Goal: Task Accomplishment & Management: Manage account settings

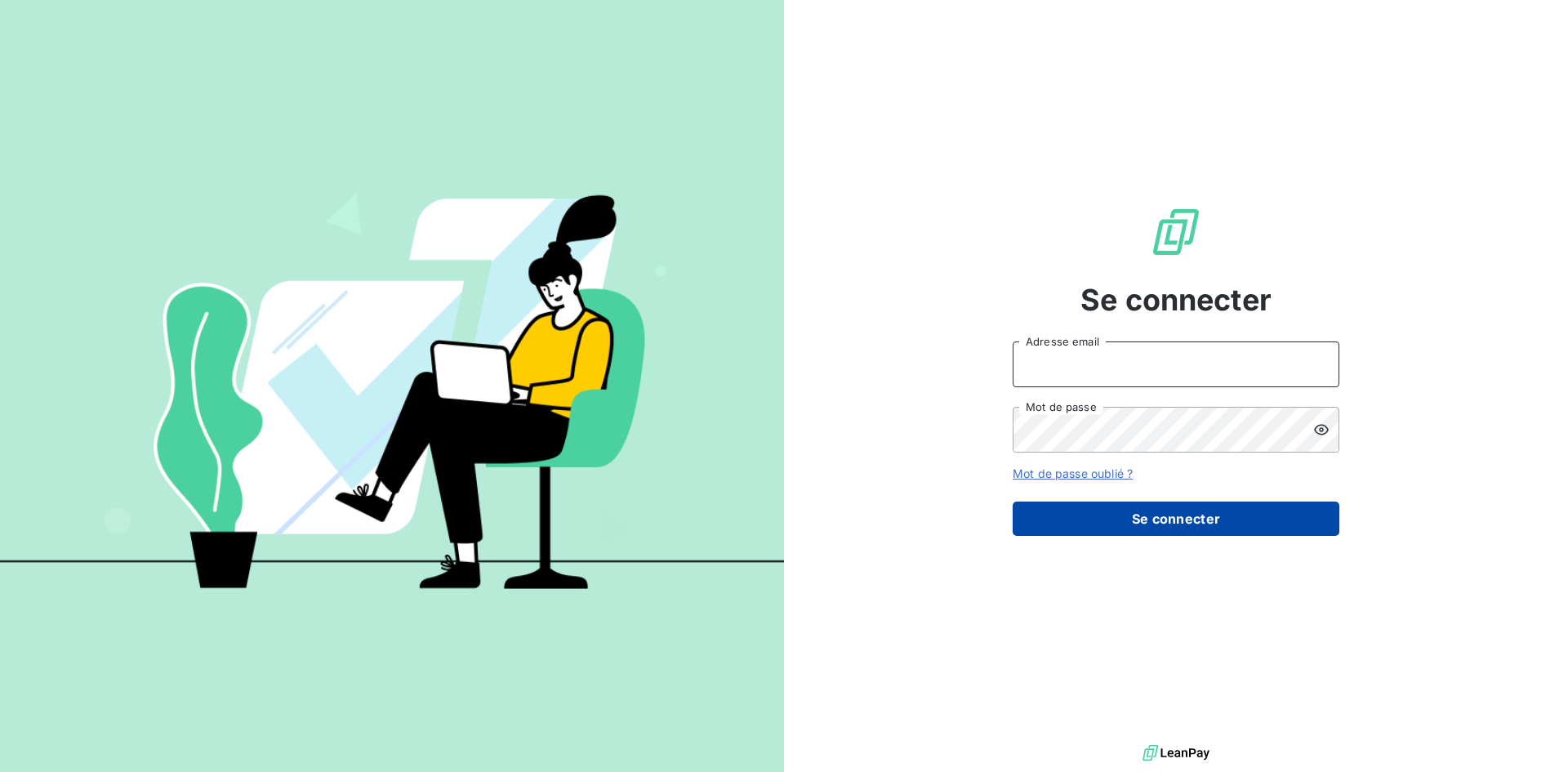
type input "[PERSON_NAME][EMAIL_ADDRESS][DOMAIN_NAME]"
click at [1165, 511] on button "Se connecter" at bounding box center [1176, 519] width 327 height 35
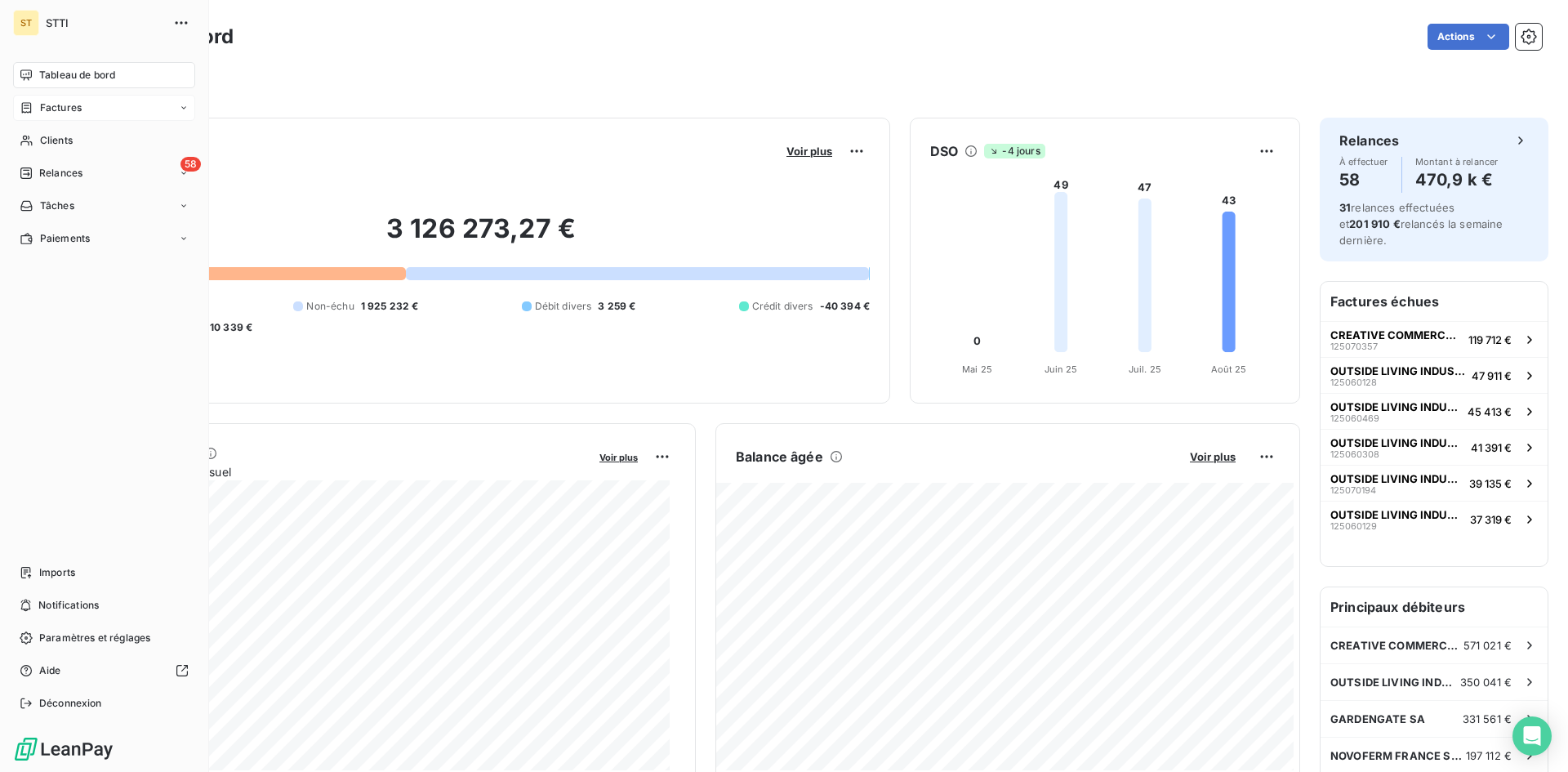
click at [45, 106] on span "Factures" at bounding box center [61, 107] width 41 height 14
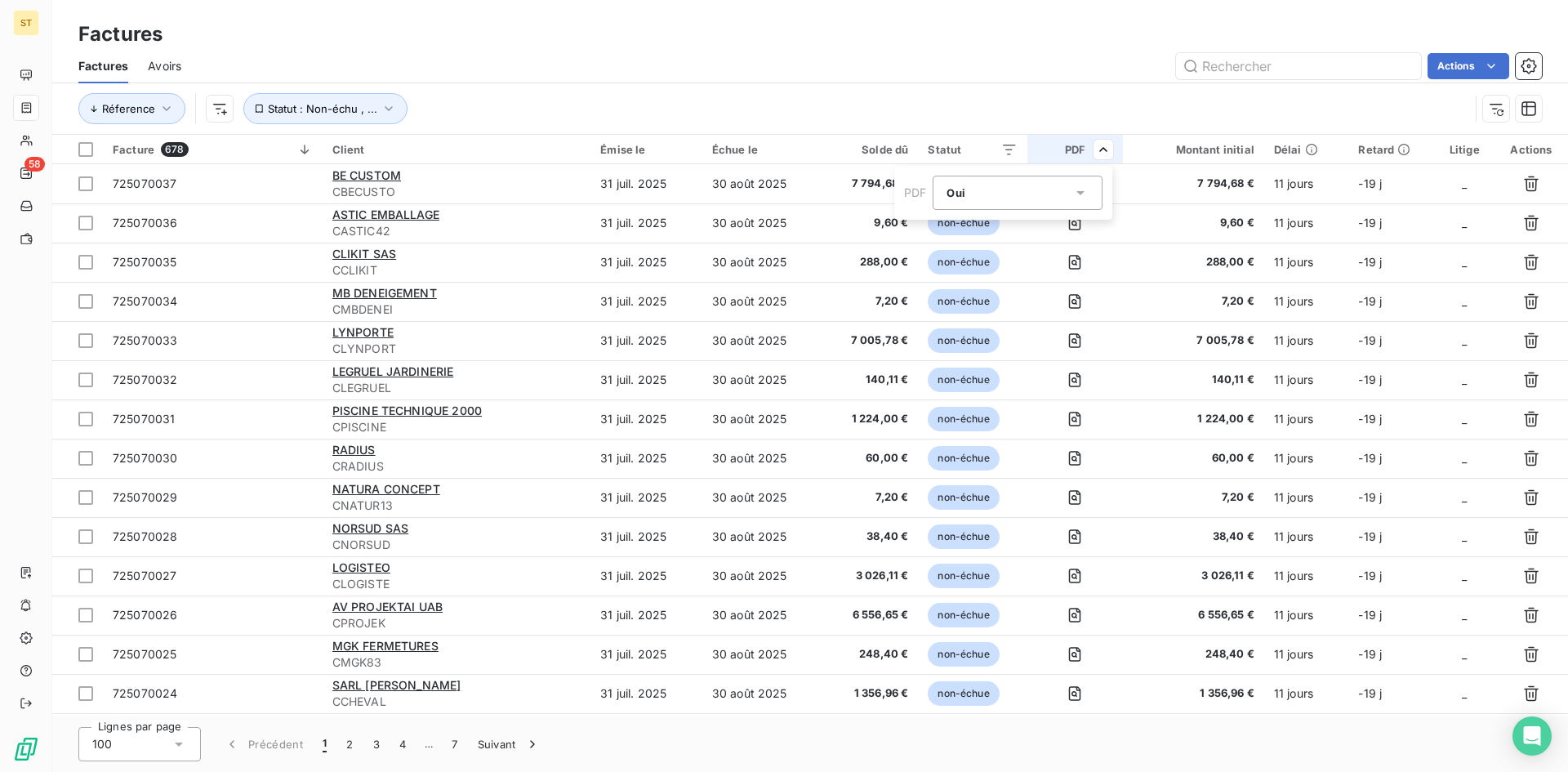
click at [1083, 192] on icon at bounding box center [1081, 193] width 8 height 4
click at [941, 261] on span at bounding box center [945, 261] width 26 height 30
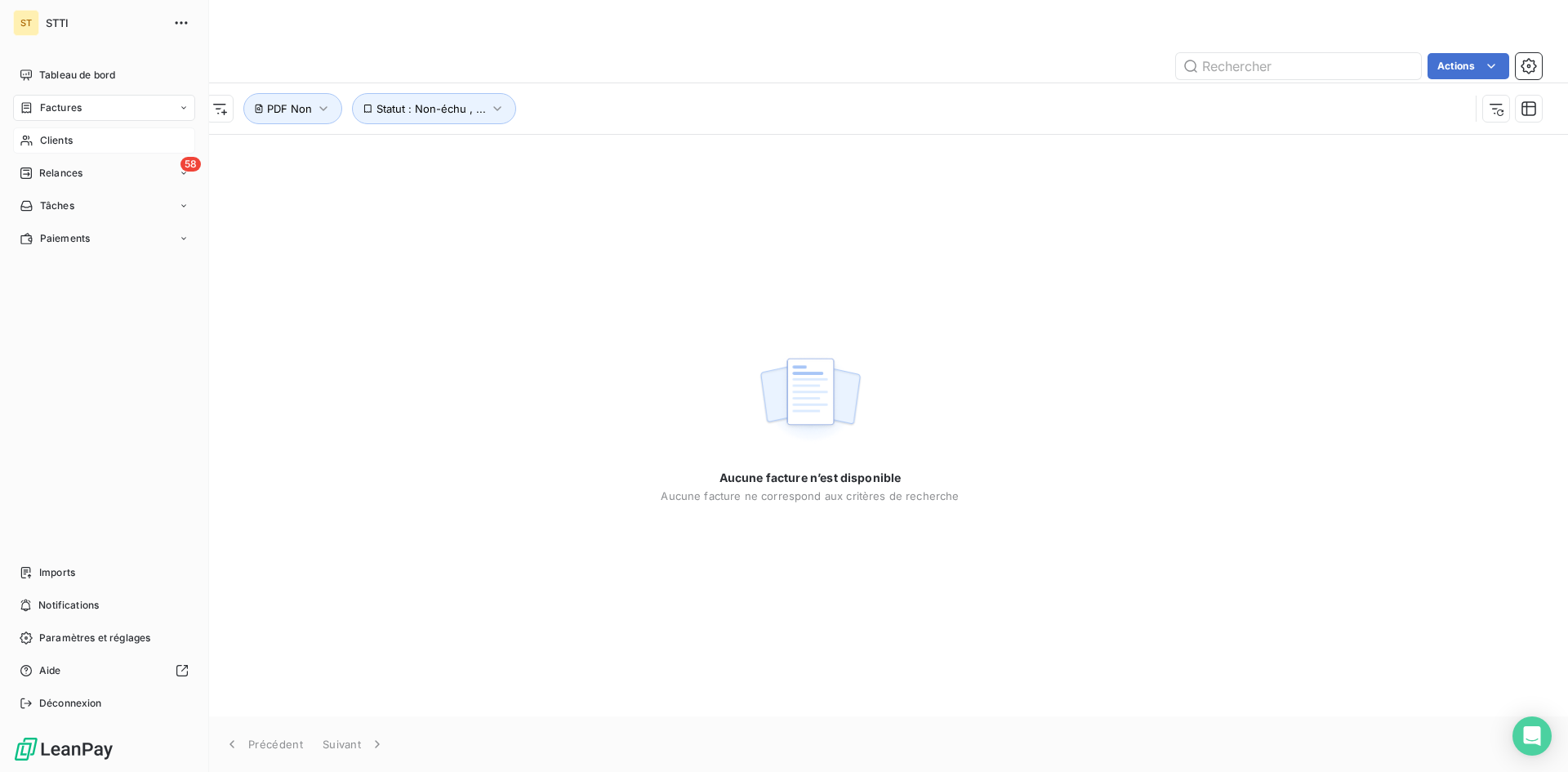
click at [54, 142] on span "Clients" at bounding box center [57, 139] width 33 height 14
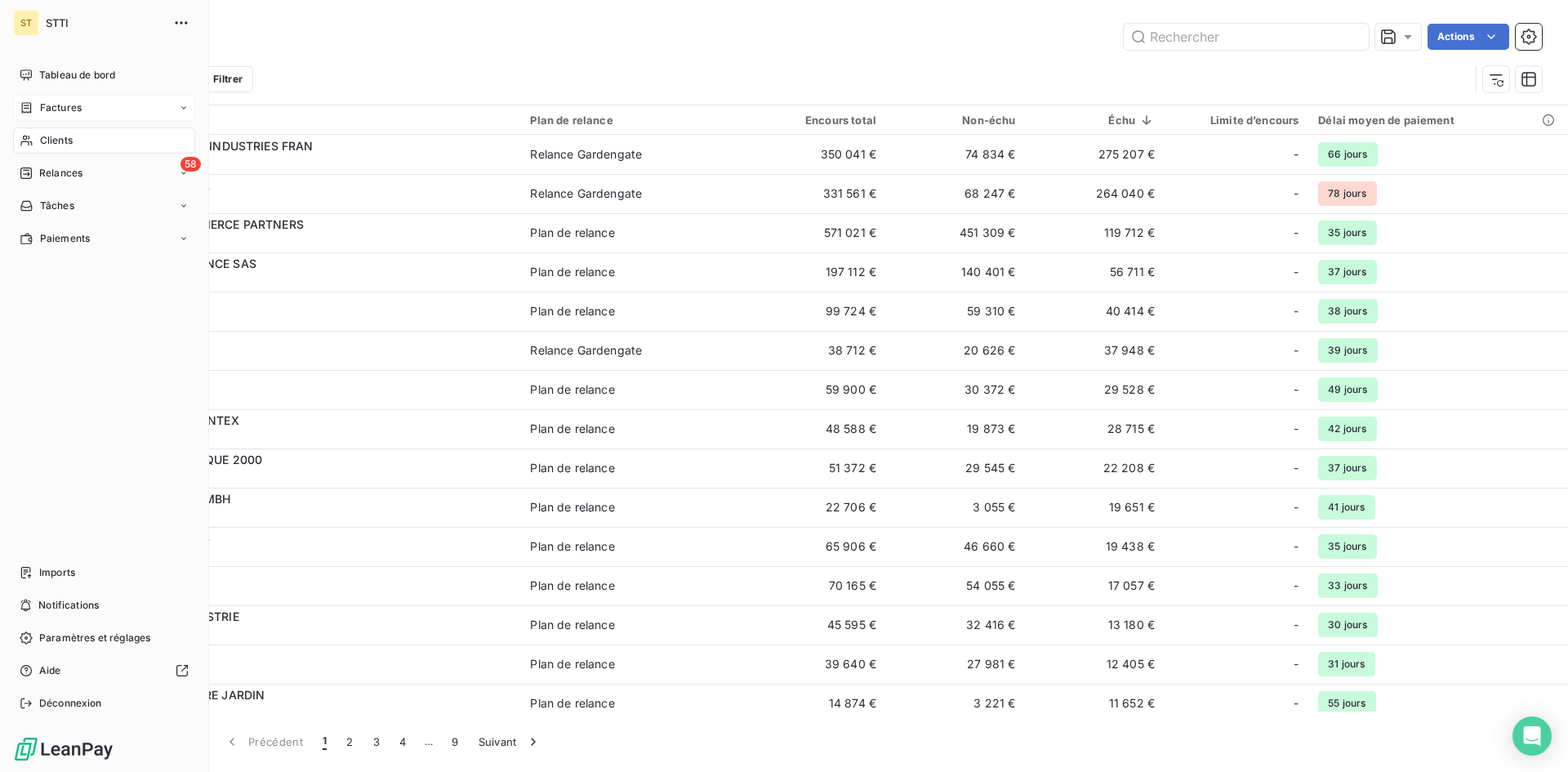
click at [65, 110] on span "Factures" at bounding box center [61, 107] width 41 height 14
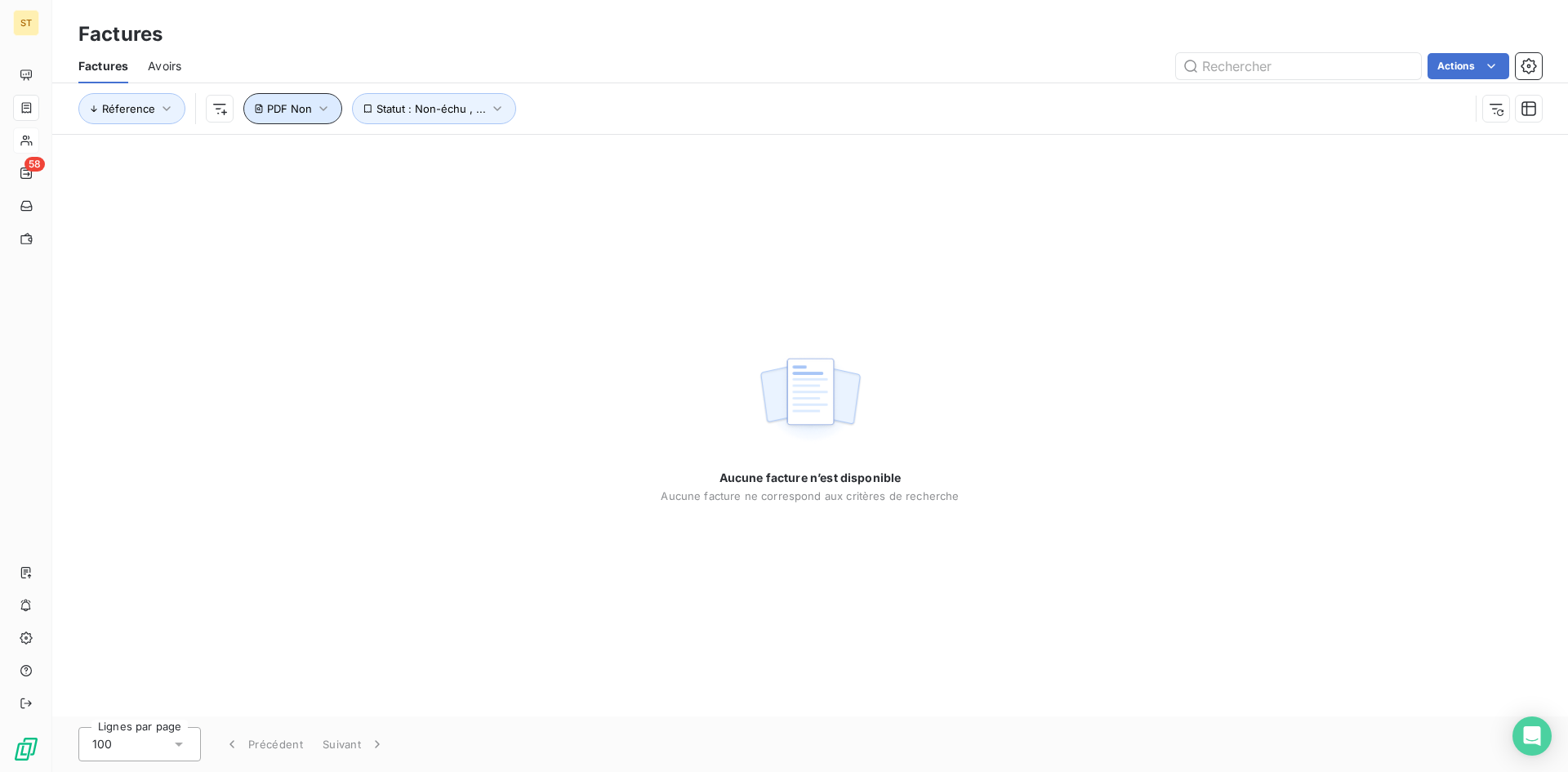
click at [315, 109] on icon "button" at bounding box center [323, 108] width 16 height 16
click at [273, 204] on button "Supprimer le filtre" at bounding box center [350, 195] width 218 height 36
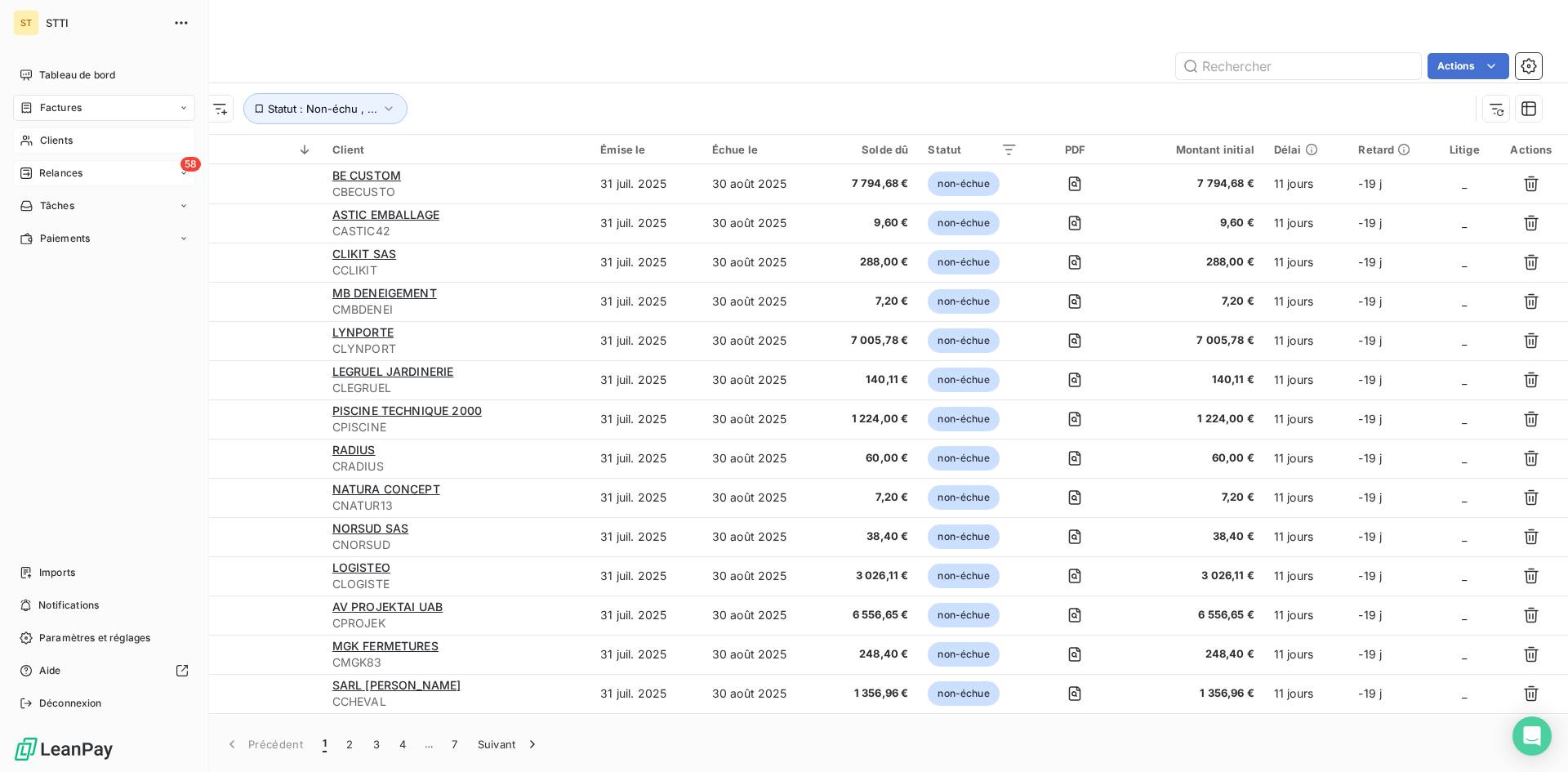
click at [43, 179] on span "Relances" at bounding box center [61, 172] width 43 height 14
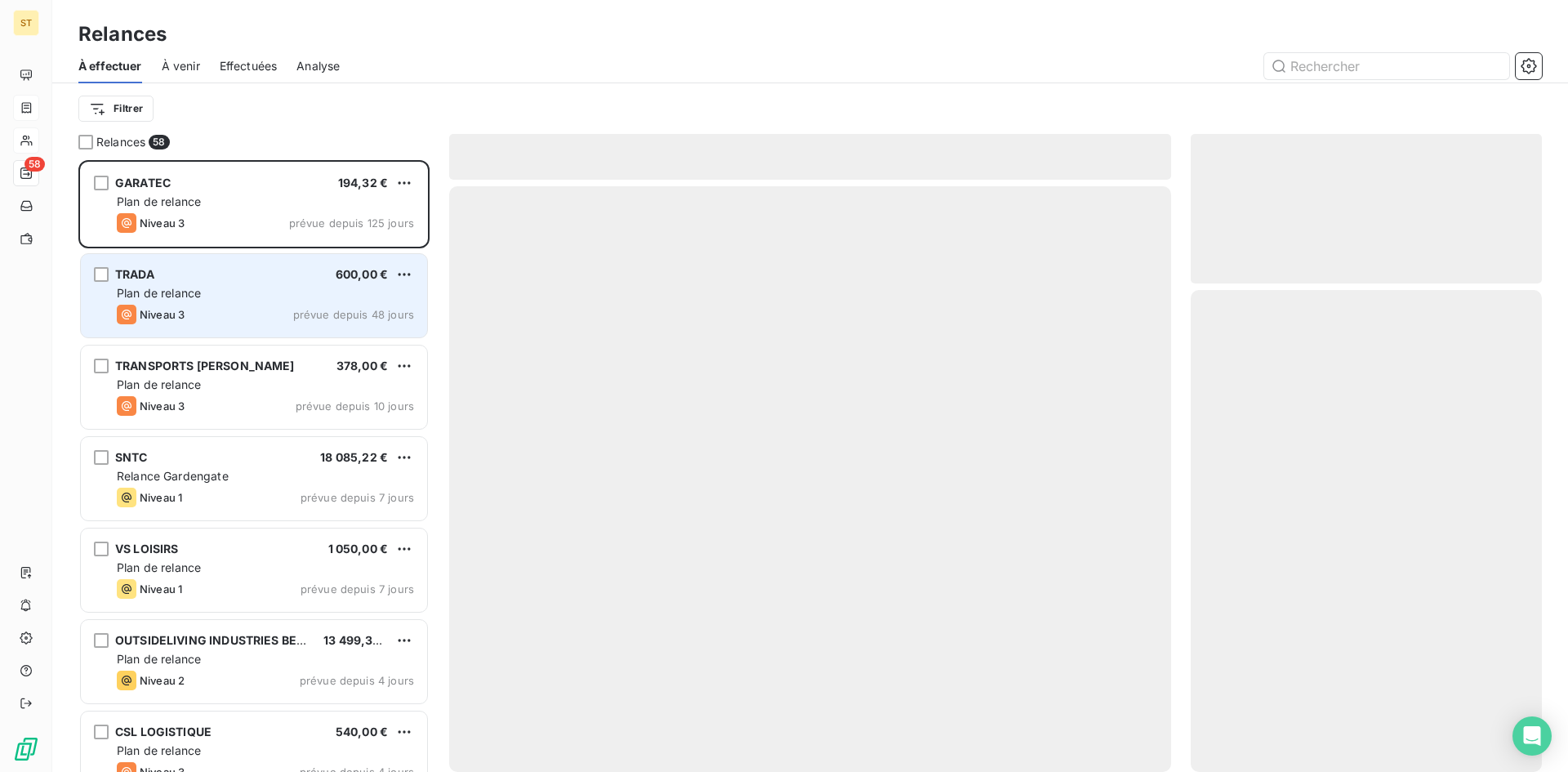
scroll to position [600, 339]
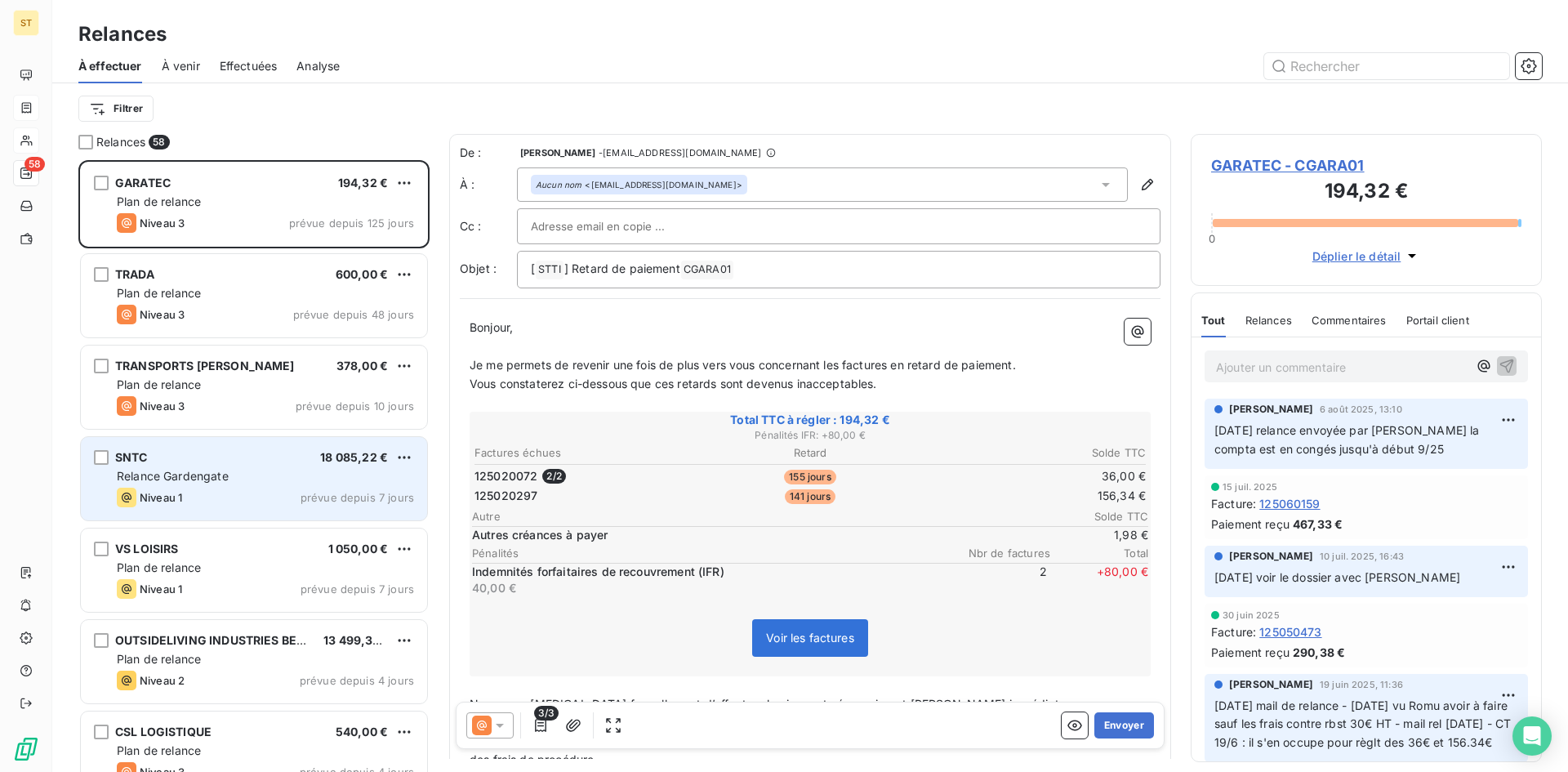
click at [251, 501] on div "Niveau 1 prévue depuis 7 jours" at bounding box center [264, 497] width 297 height 19
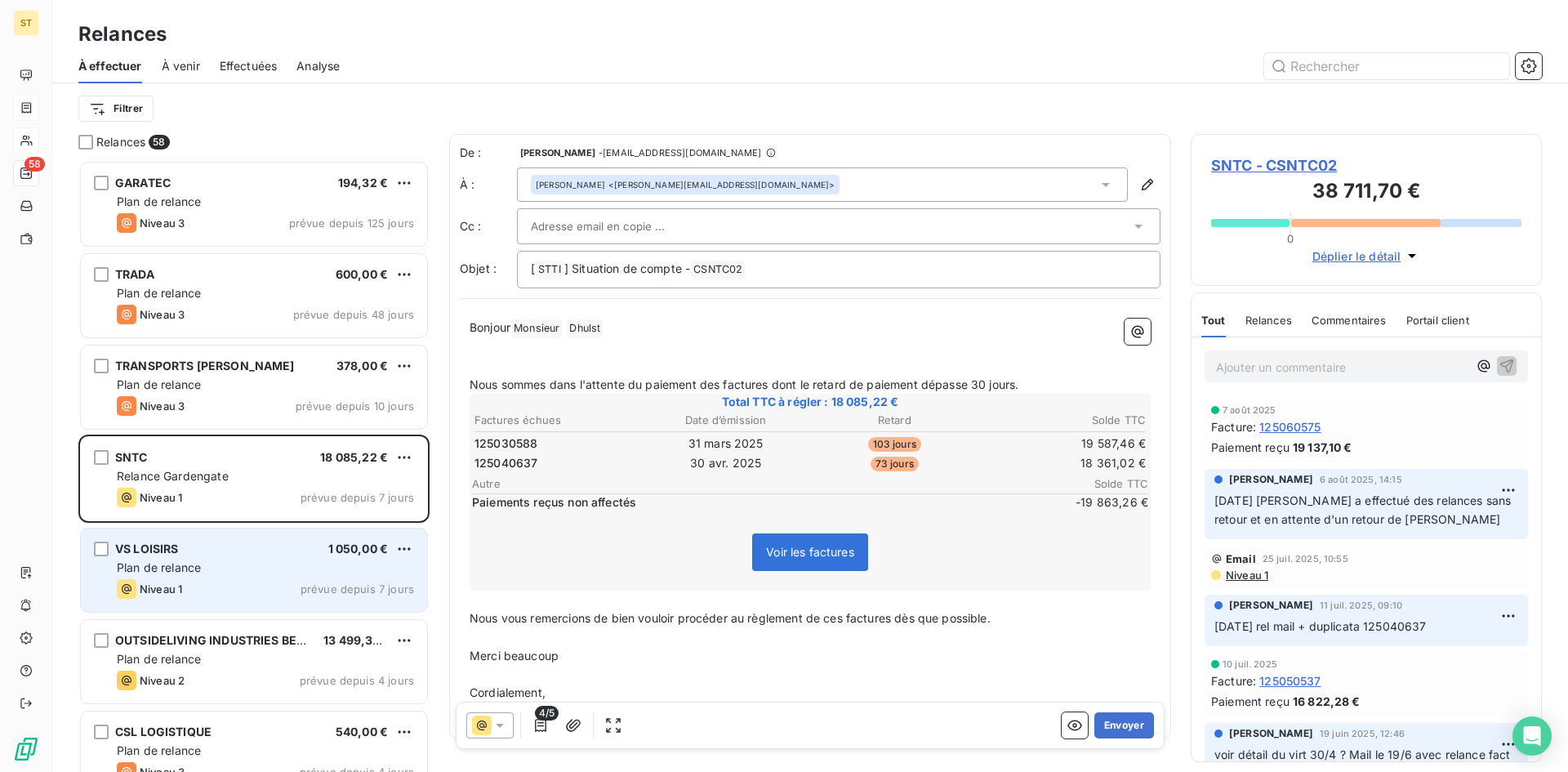
click at [266, 588] on div "Niveau 1 prévue depuis 7 jours" at bounding box center [264, 588] width 297 height 19
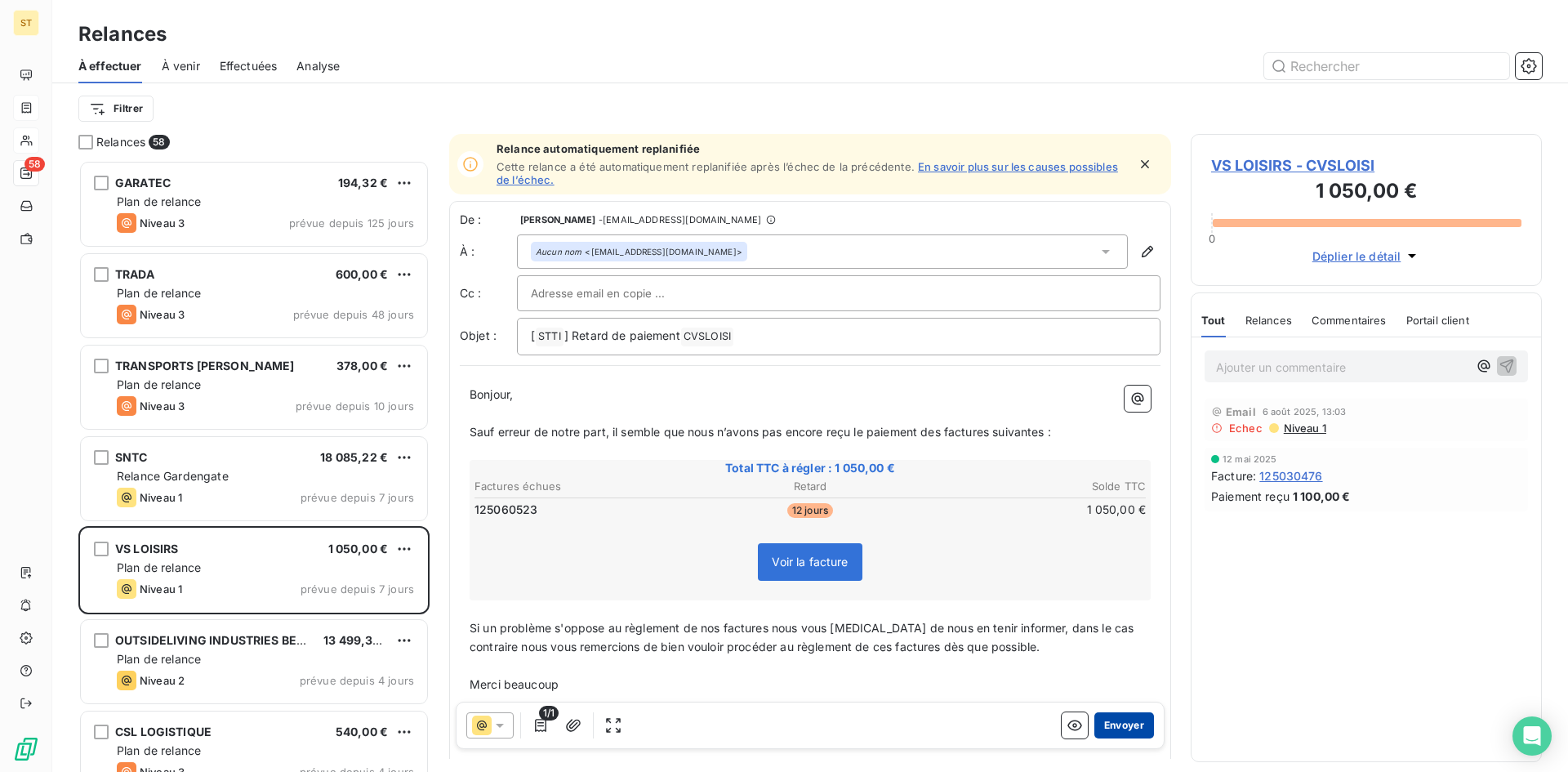
click at [1109, 726] on button "Envoyer" at bounding box center [1124, 725] width 60 height 26
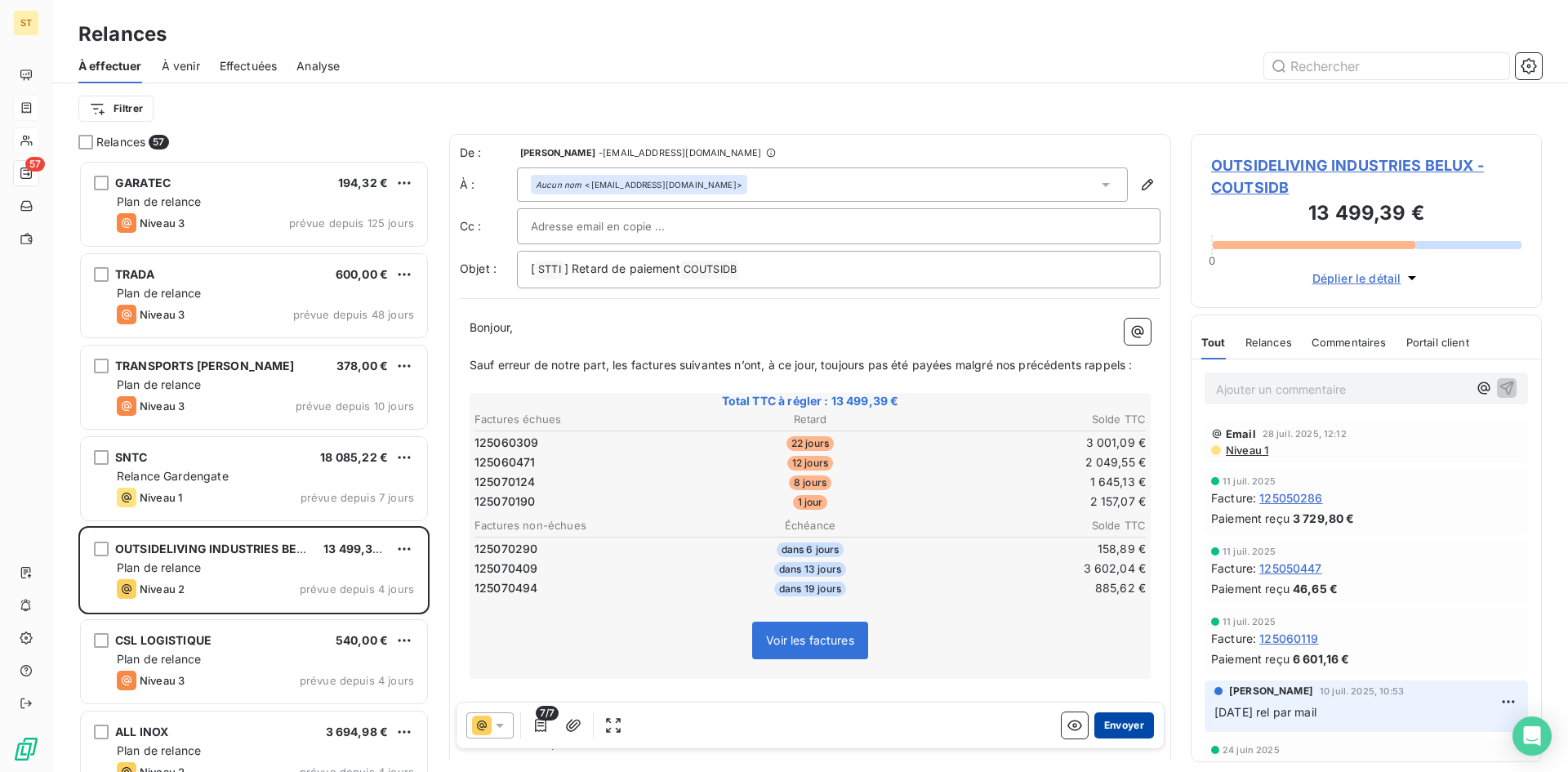
click at [1115, 722] on button "Envoyer" at bounding box center [1124, 725] width 60 height 26
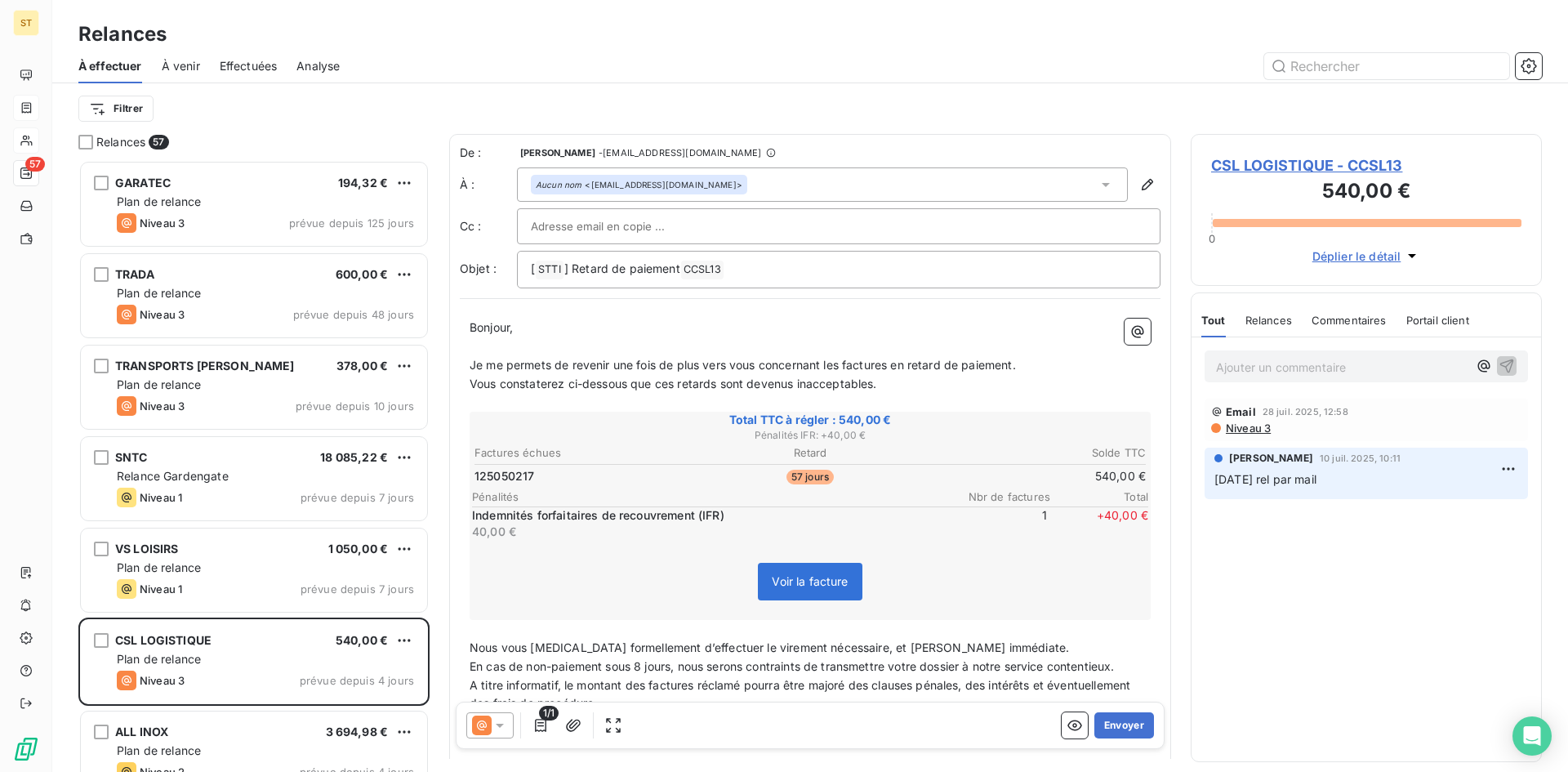
click at [1115, 722] on button "Envoyer" at bounding box center [1124, 725] width 60 height 26
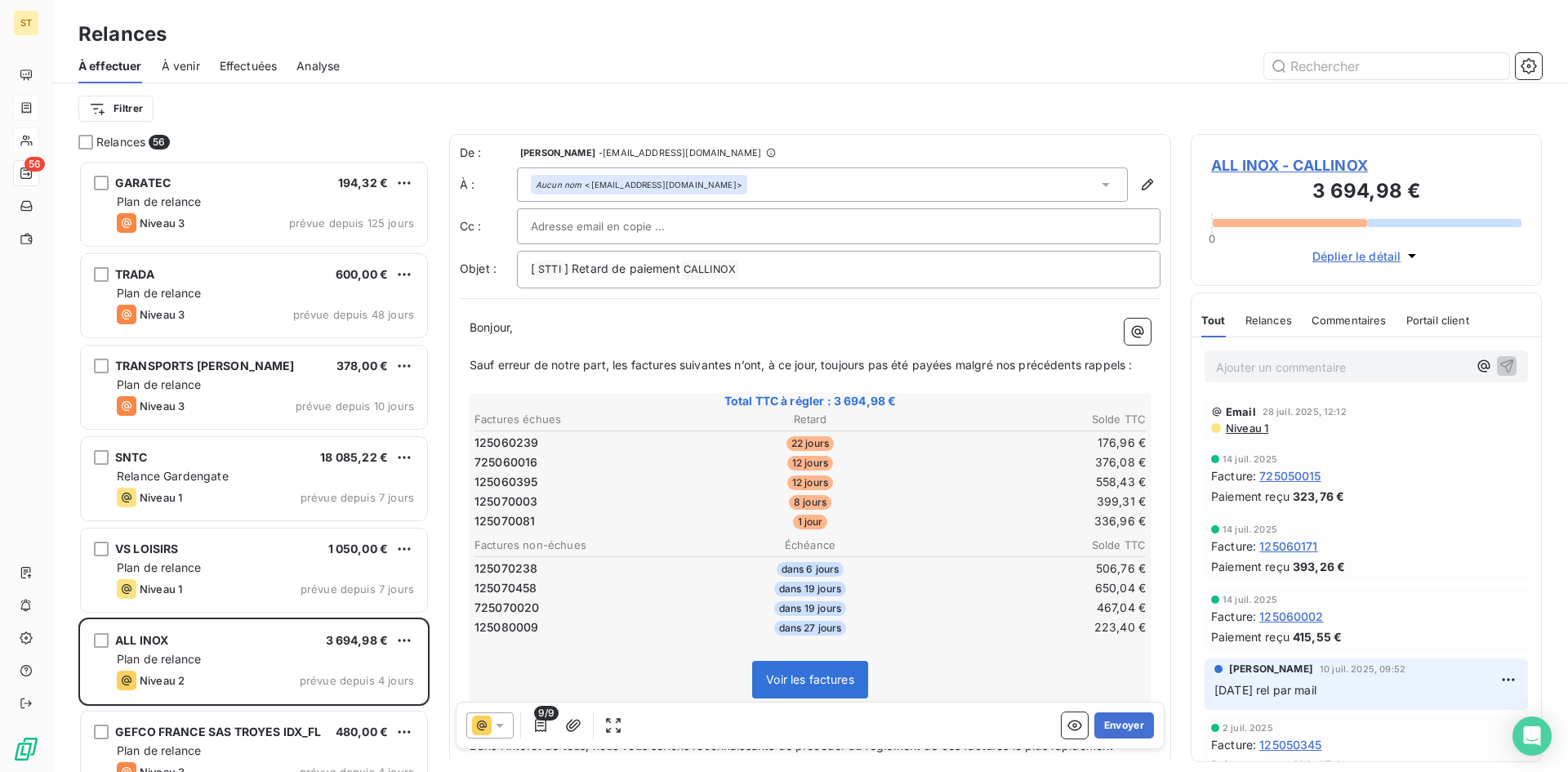
click at [1115, 722] on button "Envoyer" at bounding box center [1124, 725] width 60 height 26
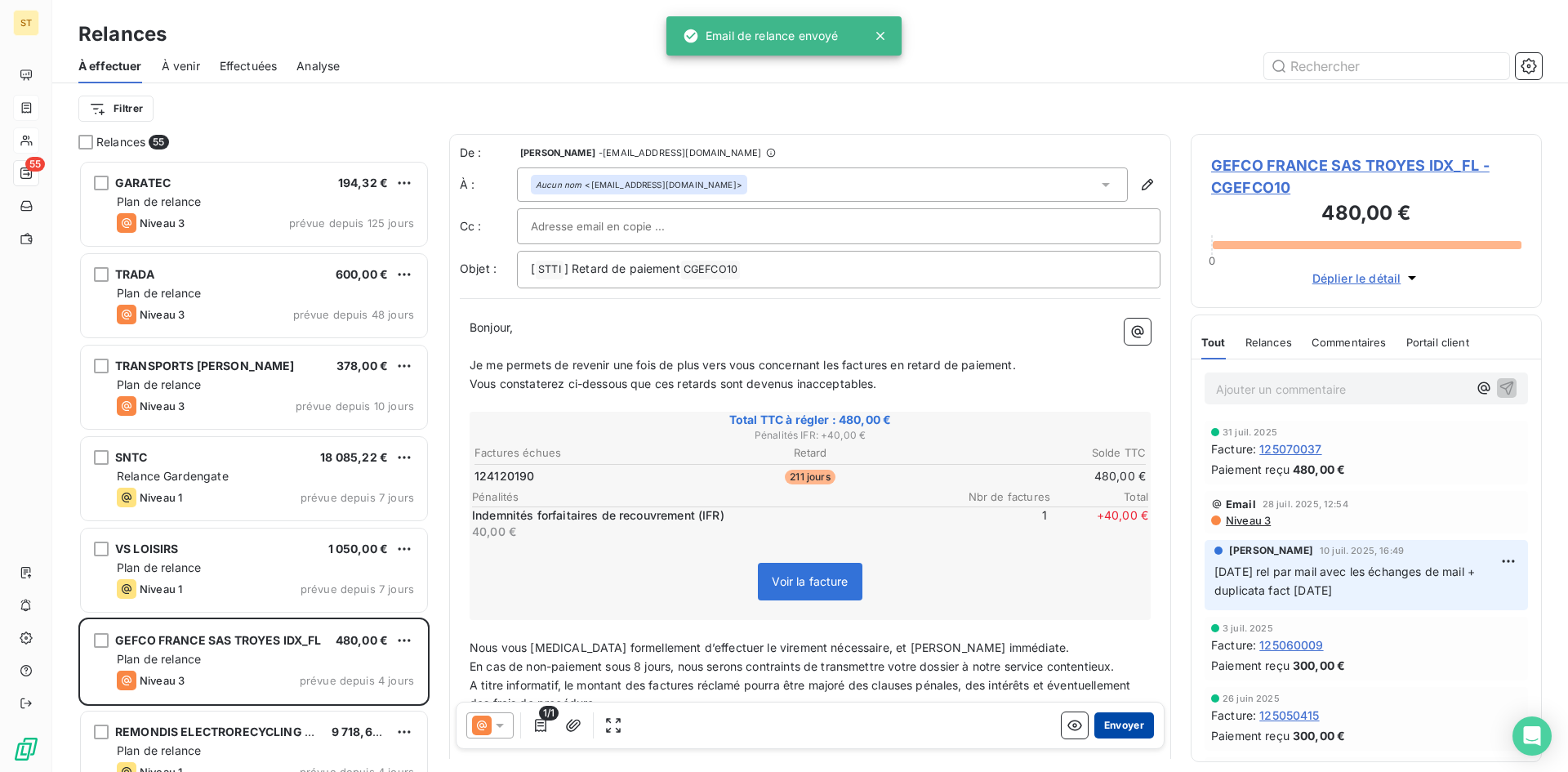
click at [1117, 723] on button "Envoyer" at bounding box center [1124, 725] width 60 height 26
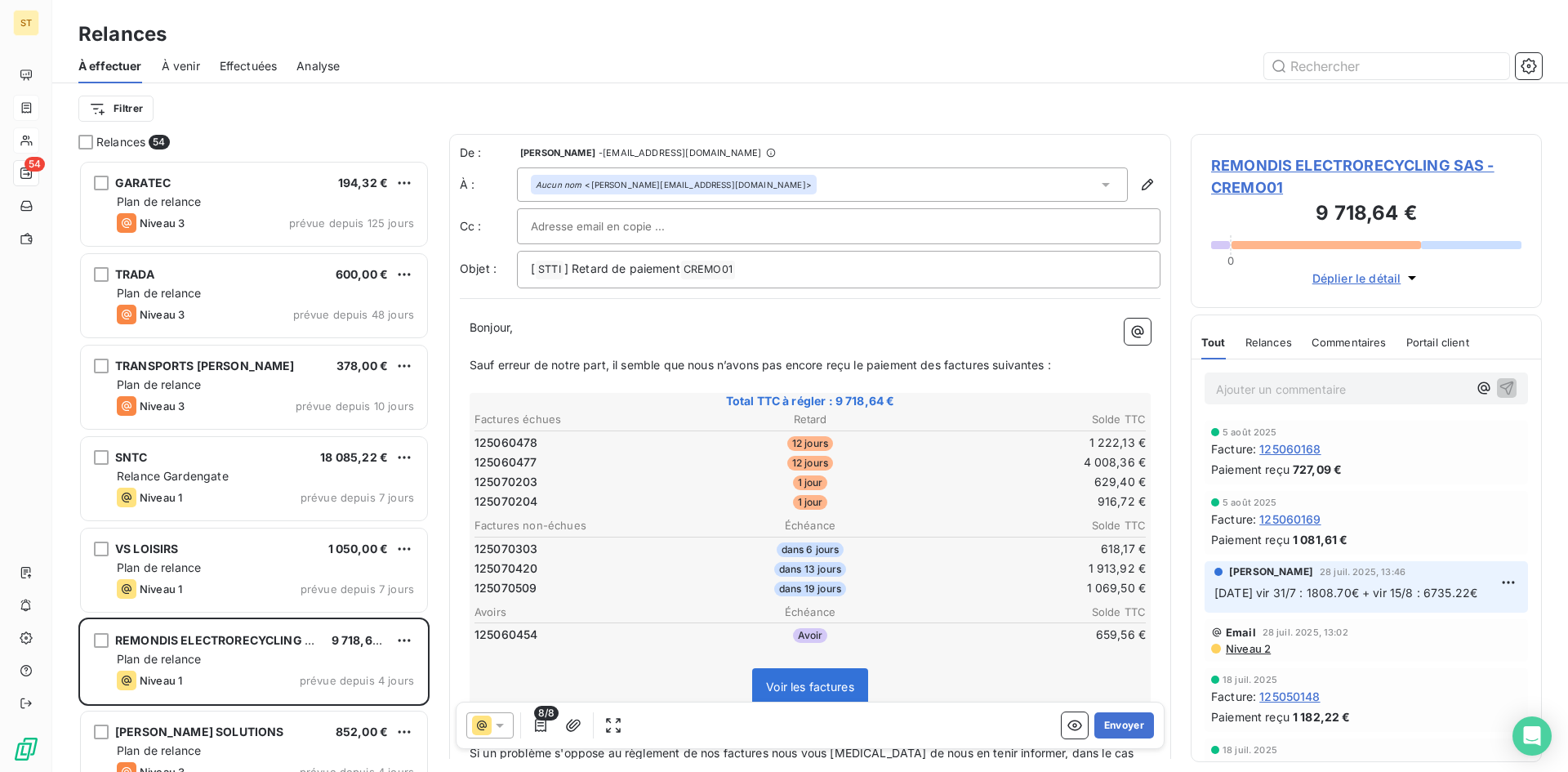
click at [1289, 162] on span "REMONDIS ELECTRORECYCLING SAS - CREMO01" at bounding box center [1366, 177] width 311 height 44
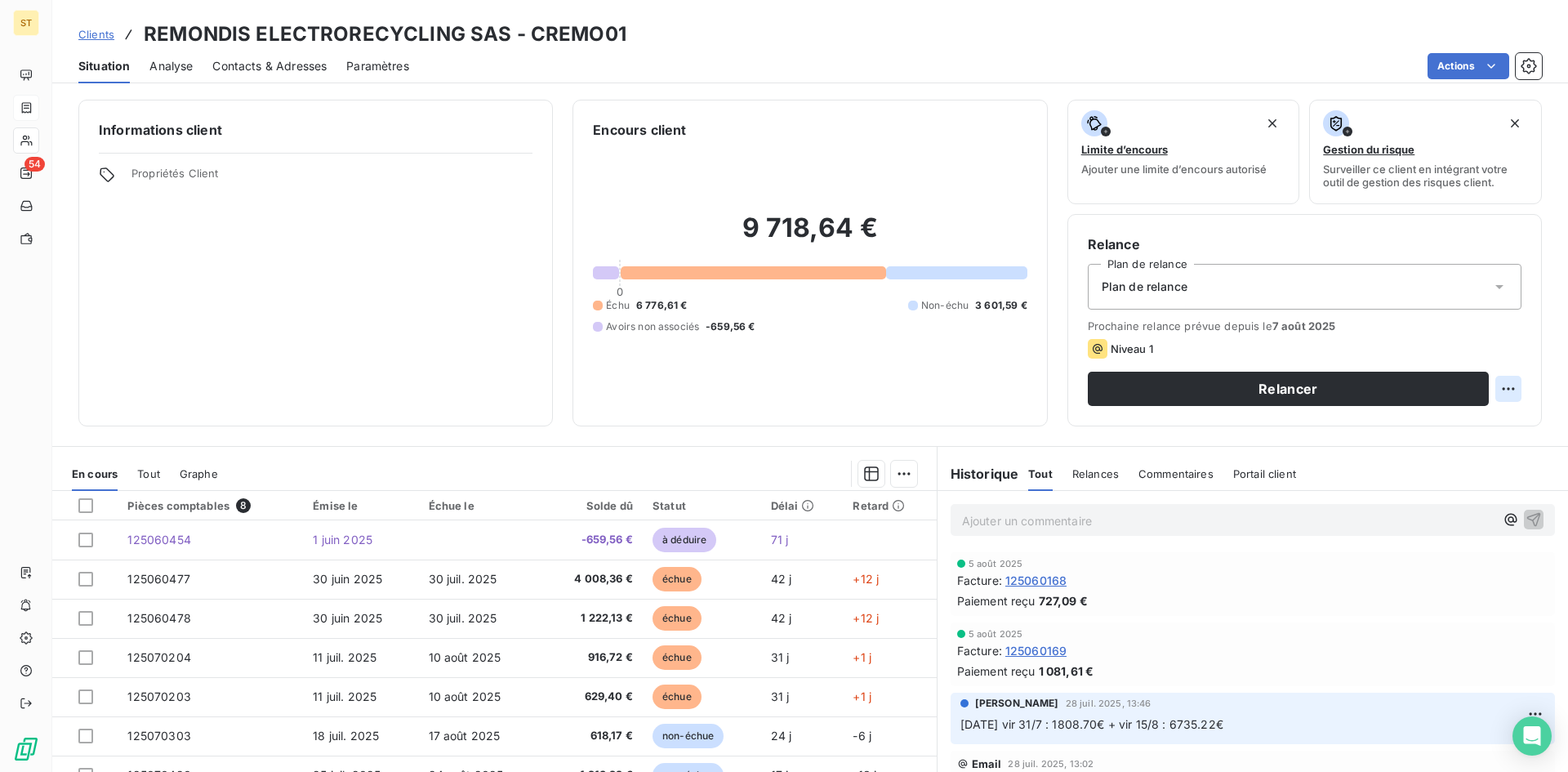
click at [1490, 385] on html "ST 54 Clients REMONDIS ELECTRORECYCLING SAS - CREMO01 Situation Analyse Contact…" at bounding box center [784, 386] width 1568 height 772
click at [1435, 430] on div "Replanifier cette action" at bounding box center [1429, 424] width 146 height 26
select select "7"
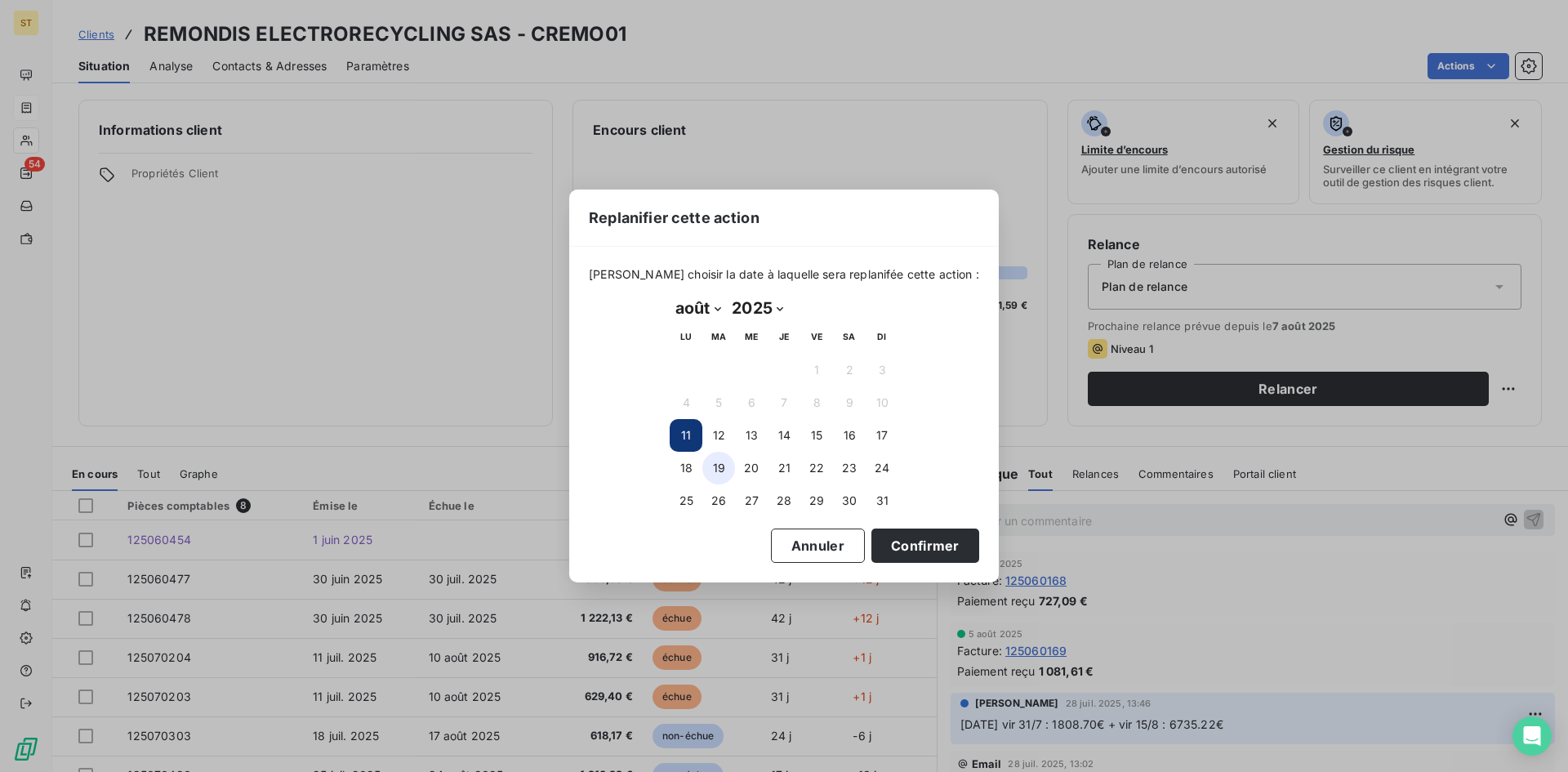
click at [722, 473] on button "19" at bounding box center [719, 468] width 33 height 33
click at [879, 537] on button "Confirmer" at bounding box center [925, 546] width 108 height 35
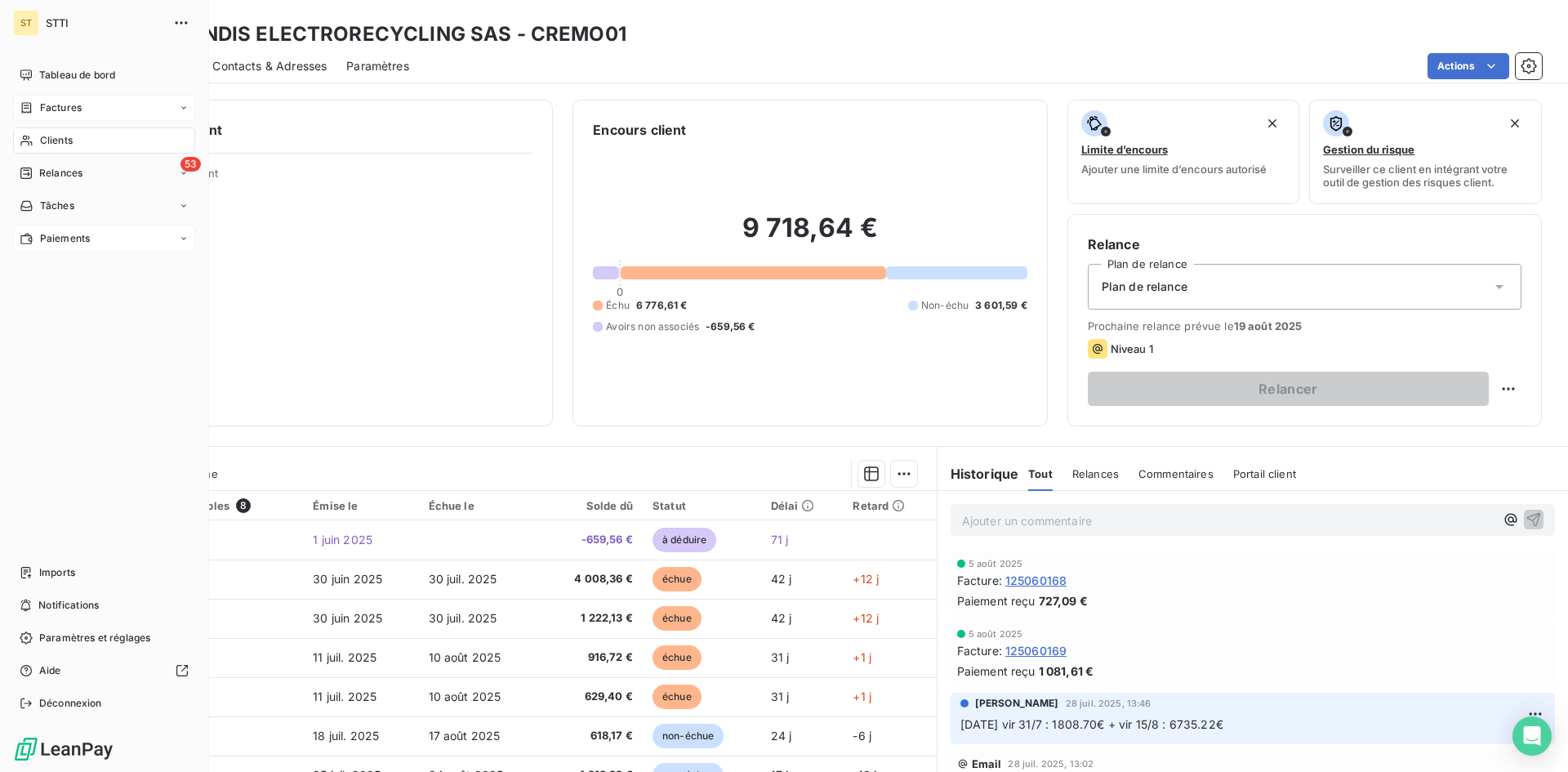
drag, startPoint x: 52, startPoint y: 176, endPoint x: 85, endPoint y: 236, distance: 68.5
click at [52, 176] on span "Relances" at bounding box center [61, 172] width 43 height 14
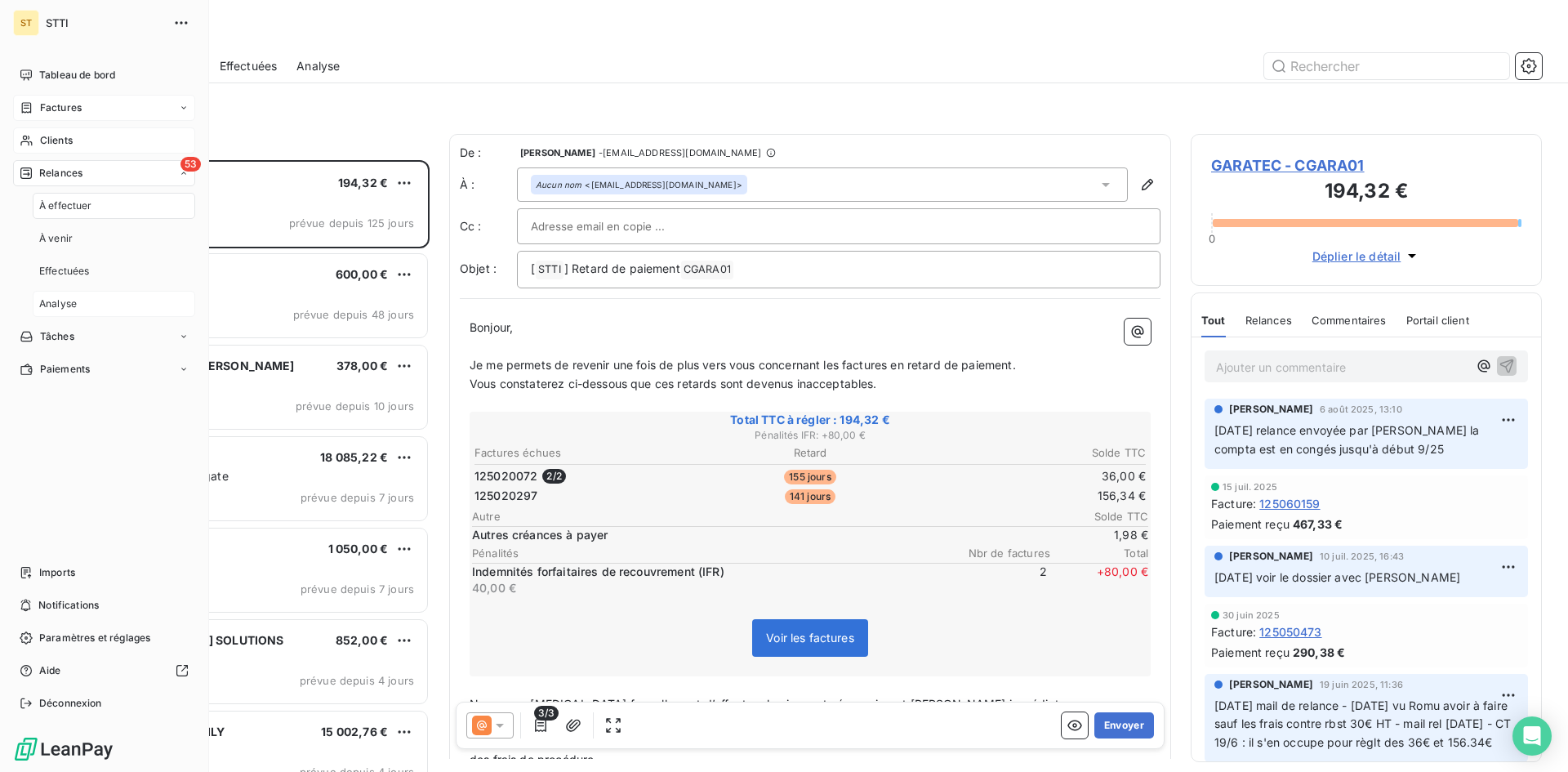
scroll to position [600, 339]
click at [84, 173] on div "53 Relances" at bounding box center [104, 172] width 182 height 26
click at [165, 180] on div "53 Relances" at bounding box center [104, 172] width 182 height 26
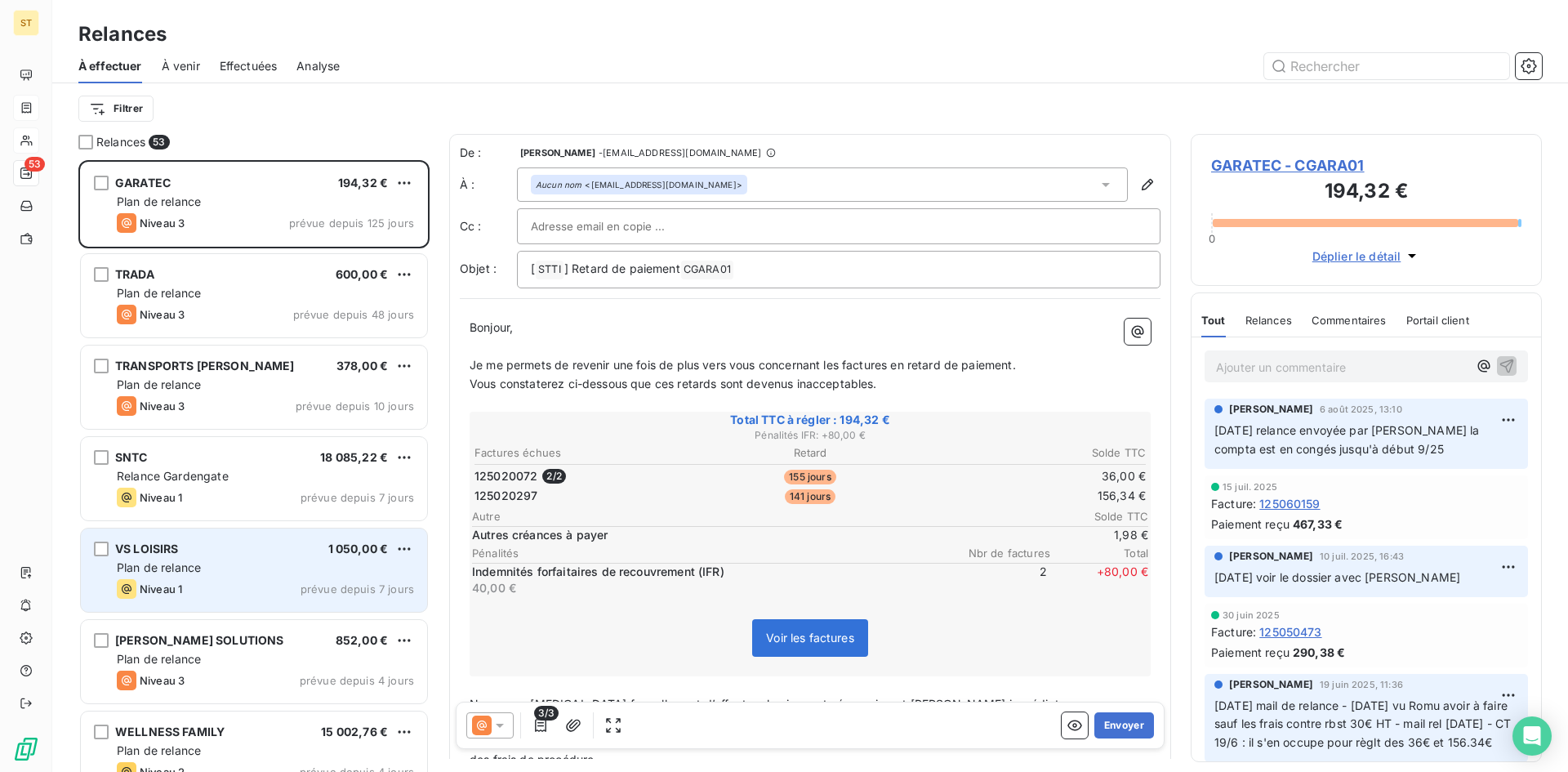
click at [198, 595] on div "Niveau 1 prévue depuis 7 jours" at bounding box center [264, 588] width 297 height 19
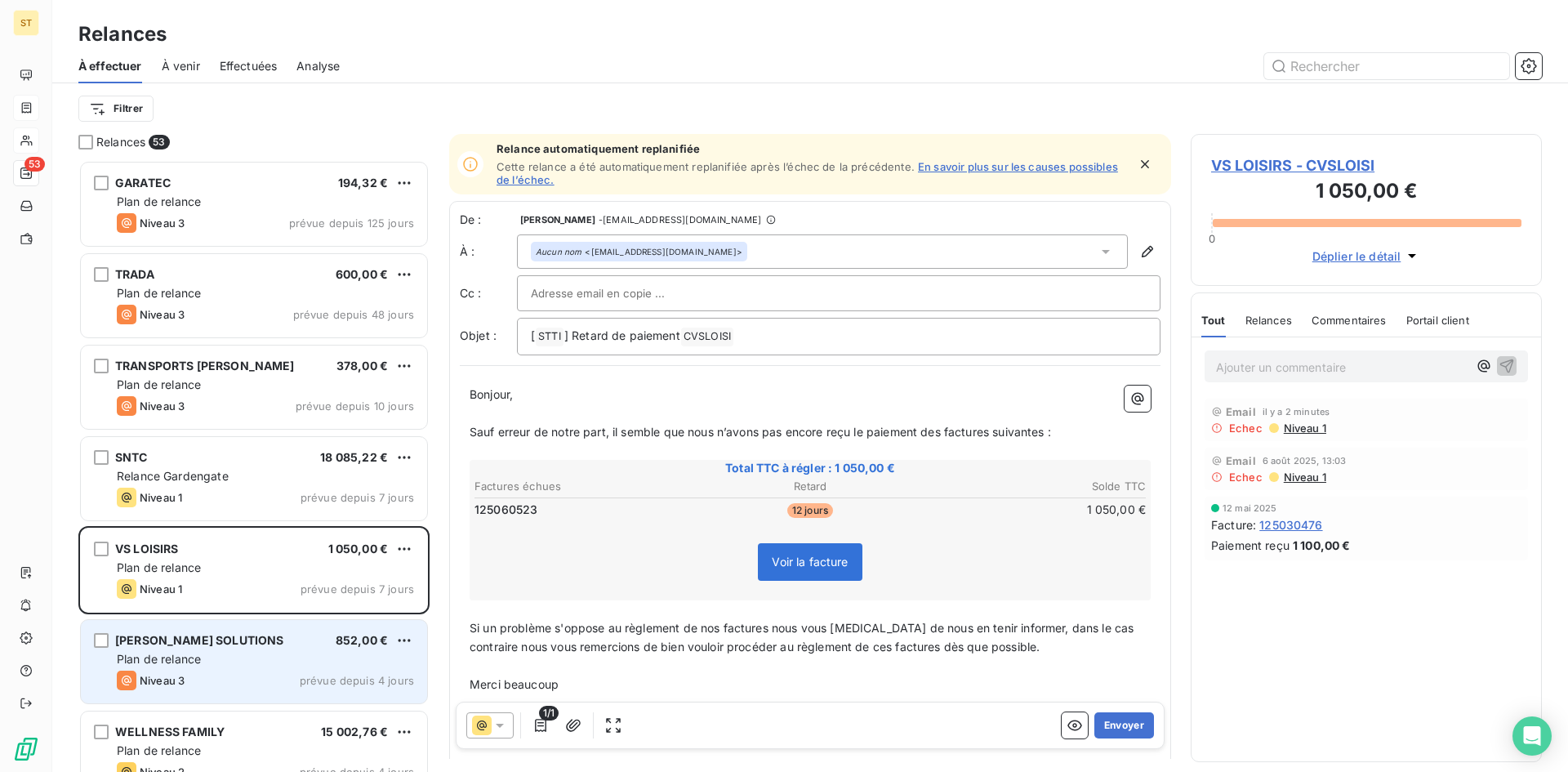
click at [200, 657] on span "Plan de relance" at bounding box center [158, 659] width 84 height 13
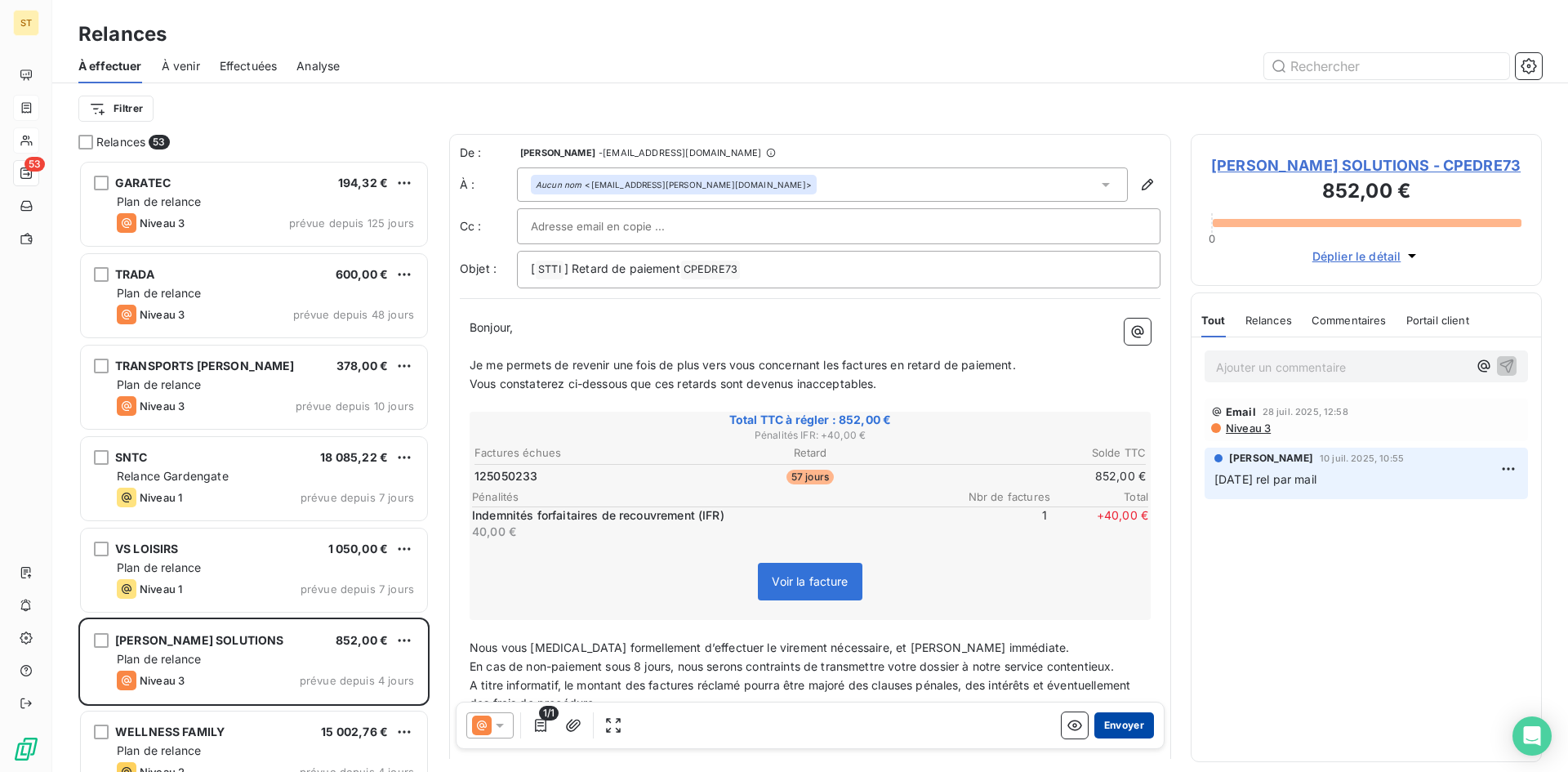
click at [1115, 730] on button "Envoyer" at bounding box center [1124, 725] width 60 height 26
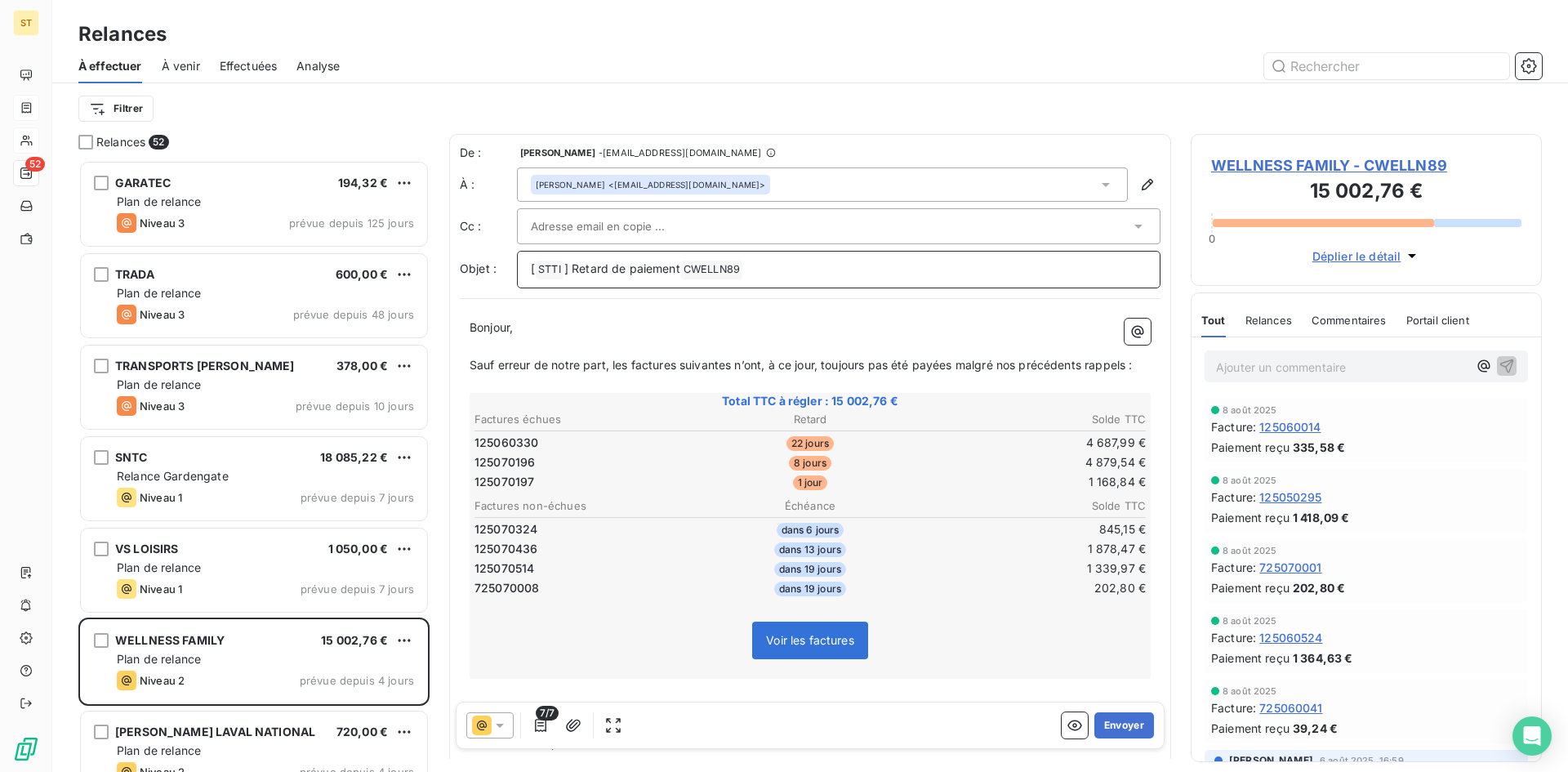
click at [810, 268] on p "[ STTI ﻿ ] Retard de paiement CWELLN89 ﻿ ﻿" at bounding box center [838, 269] width 616 height 19
click at [1109, 730] on button "Envoyer" at bounding box center [1124, 725] width 60 height 26
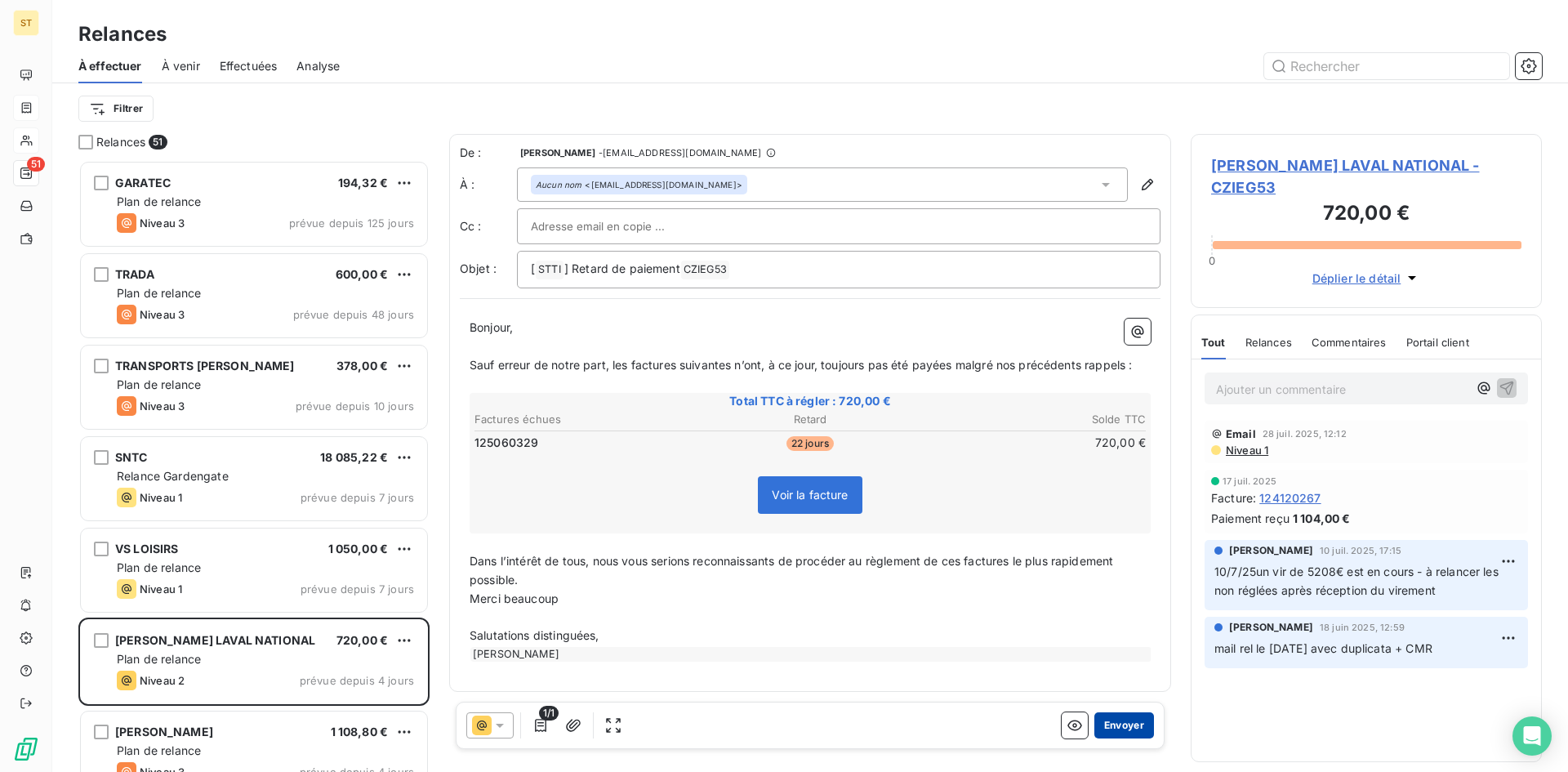
click at [1114, 730] on button "Envoyer" at bounding box center [1124, 725] width 60 height 26
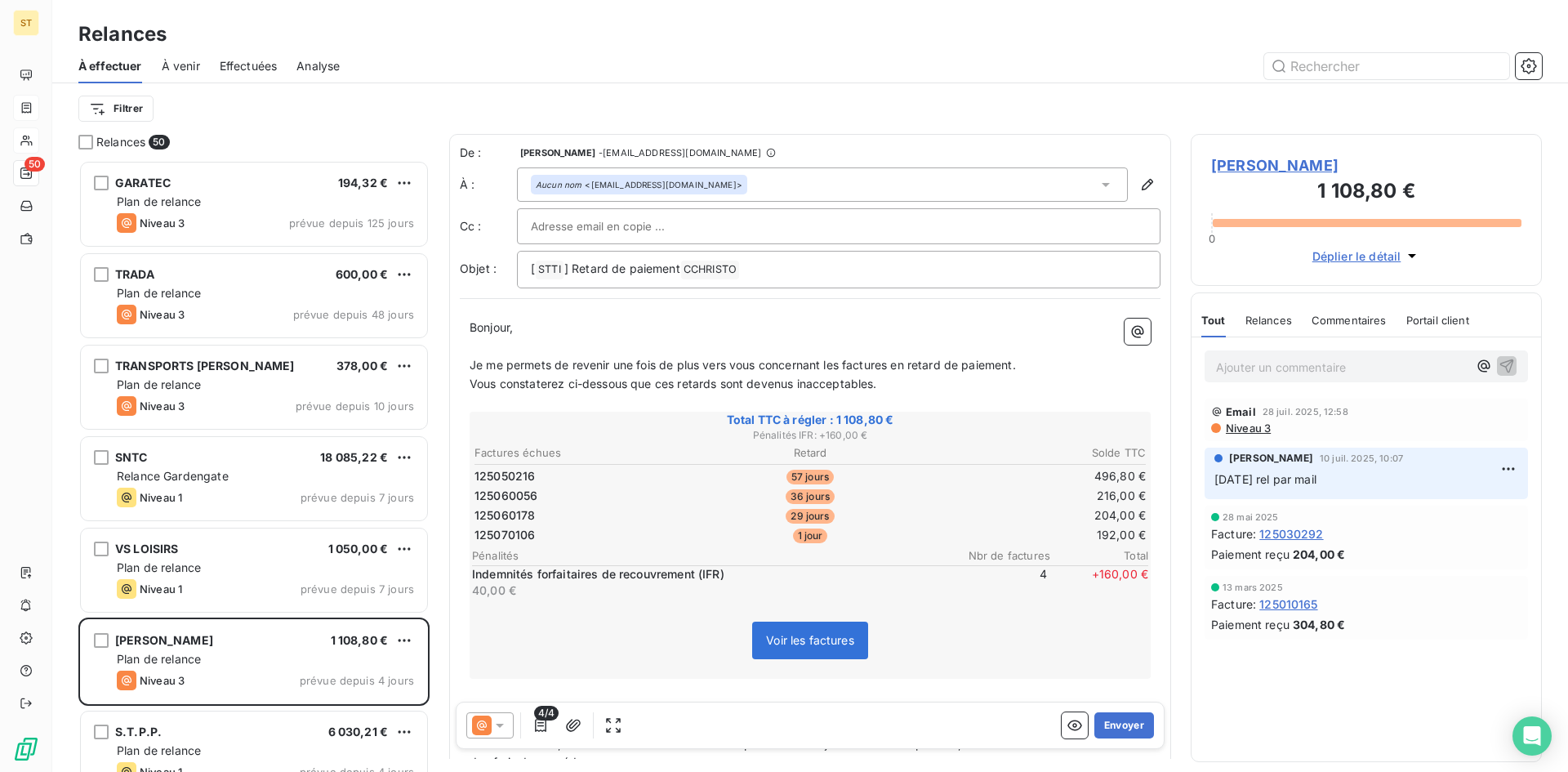
click at [1114, 730] on button "Envoyer" at bounding box center [1124, 725] width 60 height 26
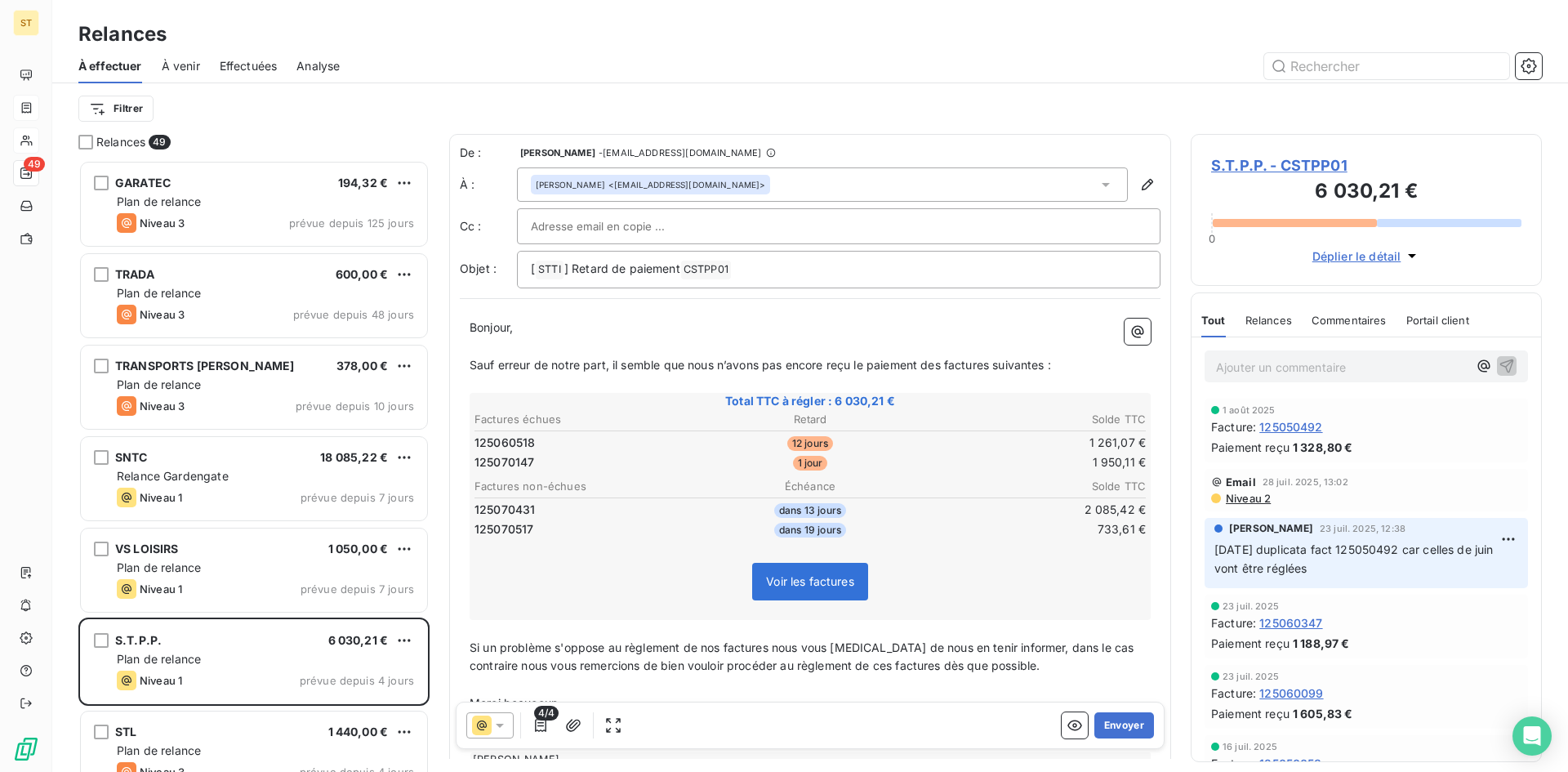
click at [1114, 730] on button "Envoyer" at bounding box center [1124, 725] width 60 height 26
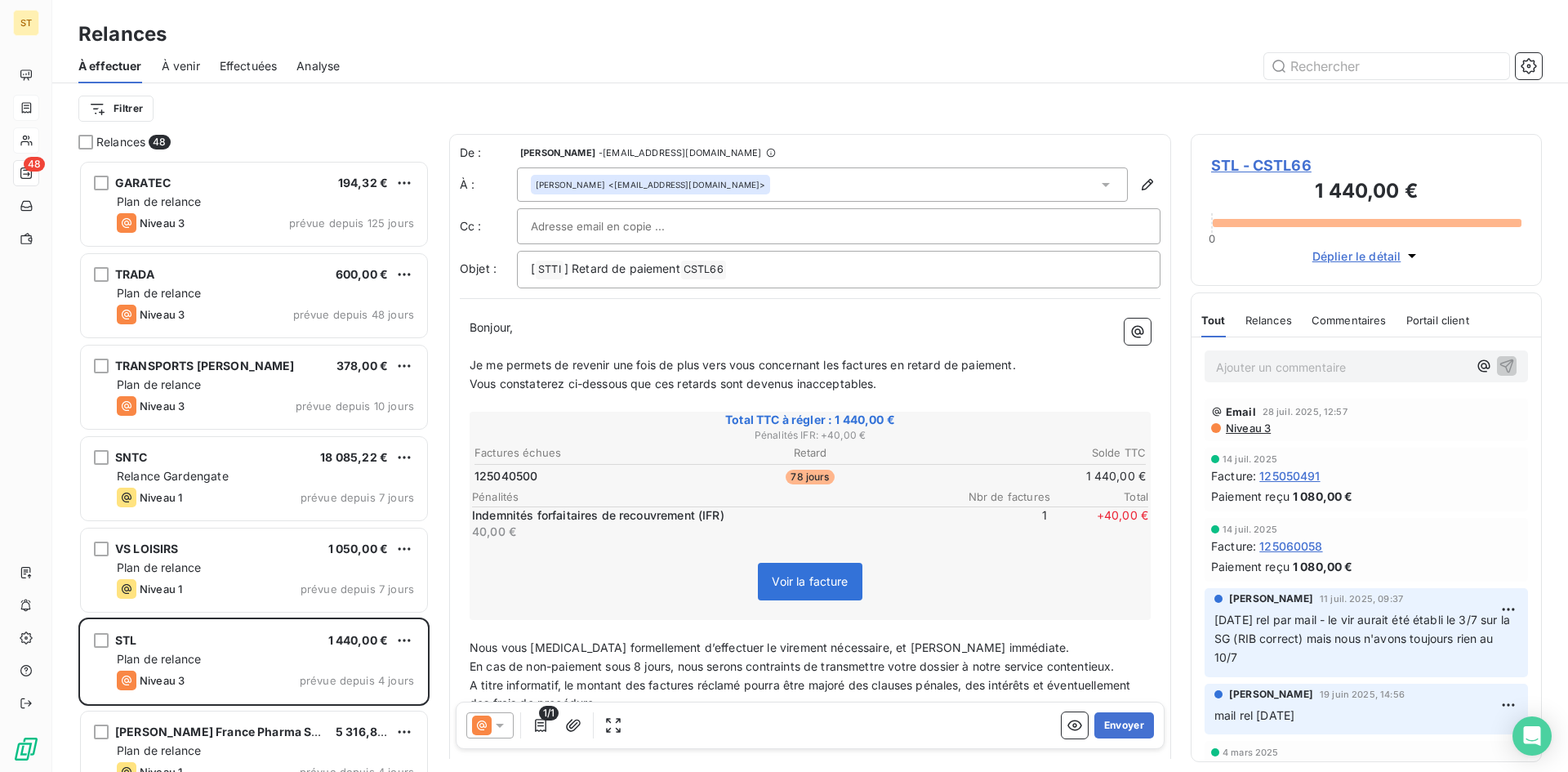
click at [1114, 730] on button "Envoyer" at bounding box center [1124, 725] width 60 height 26
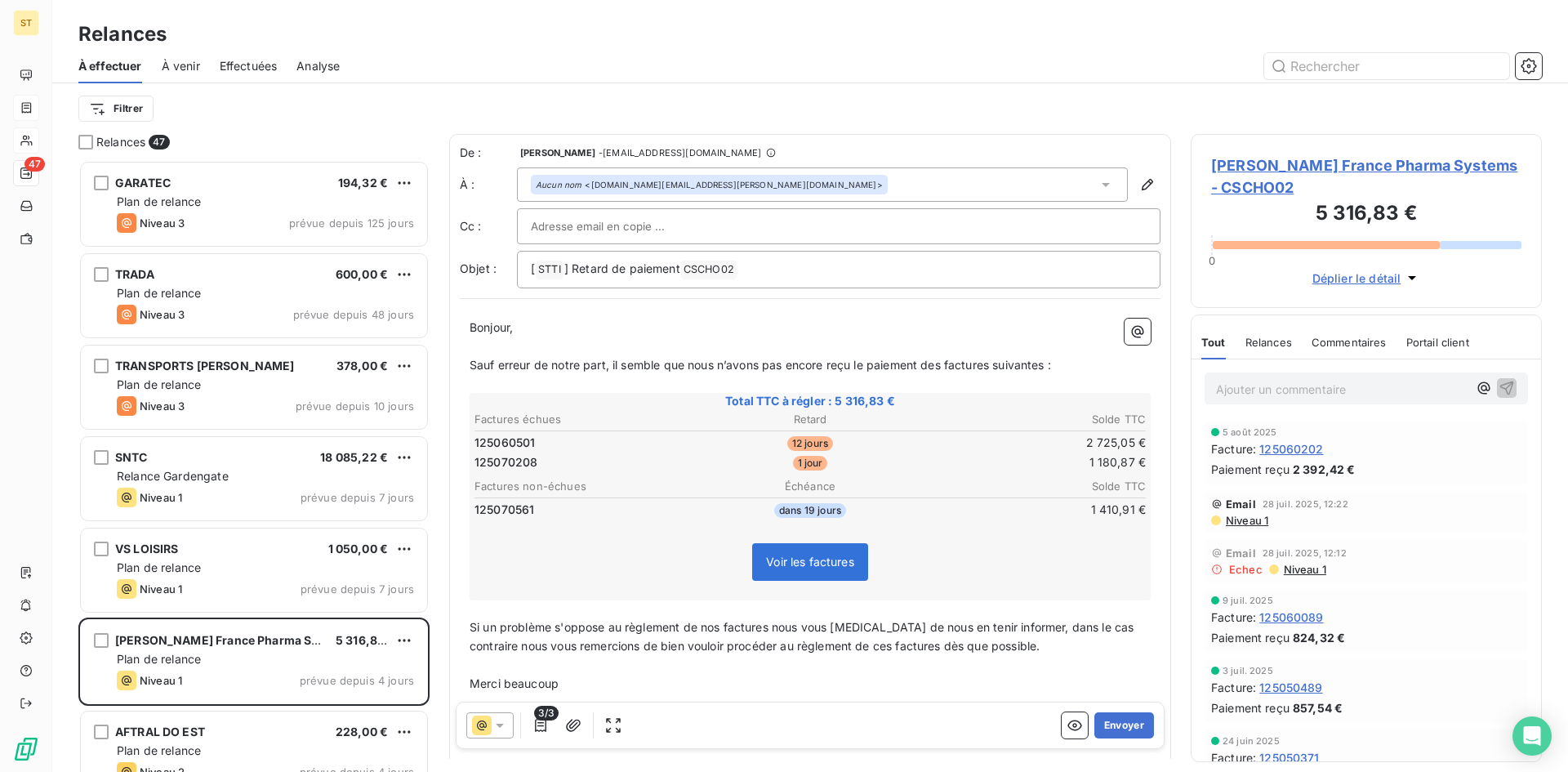
click at [1114, 730] on button "Envoyer" at bounding box center [1124, 725] width 60 height 26
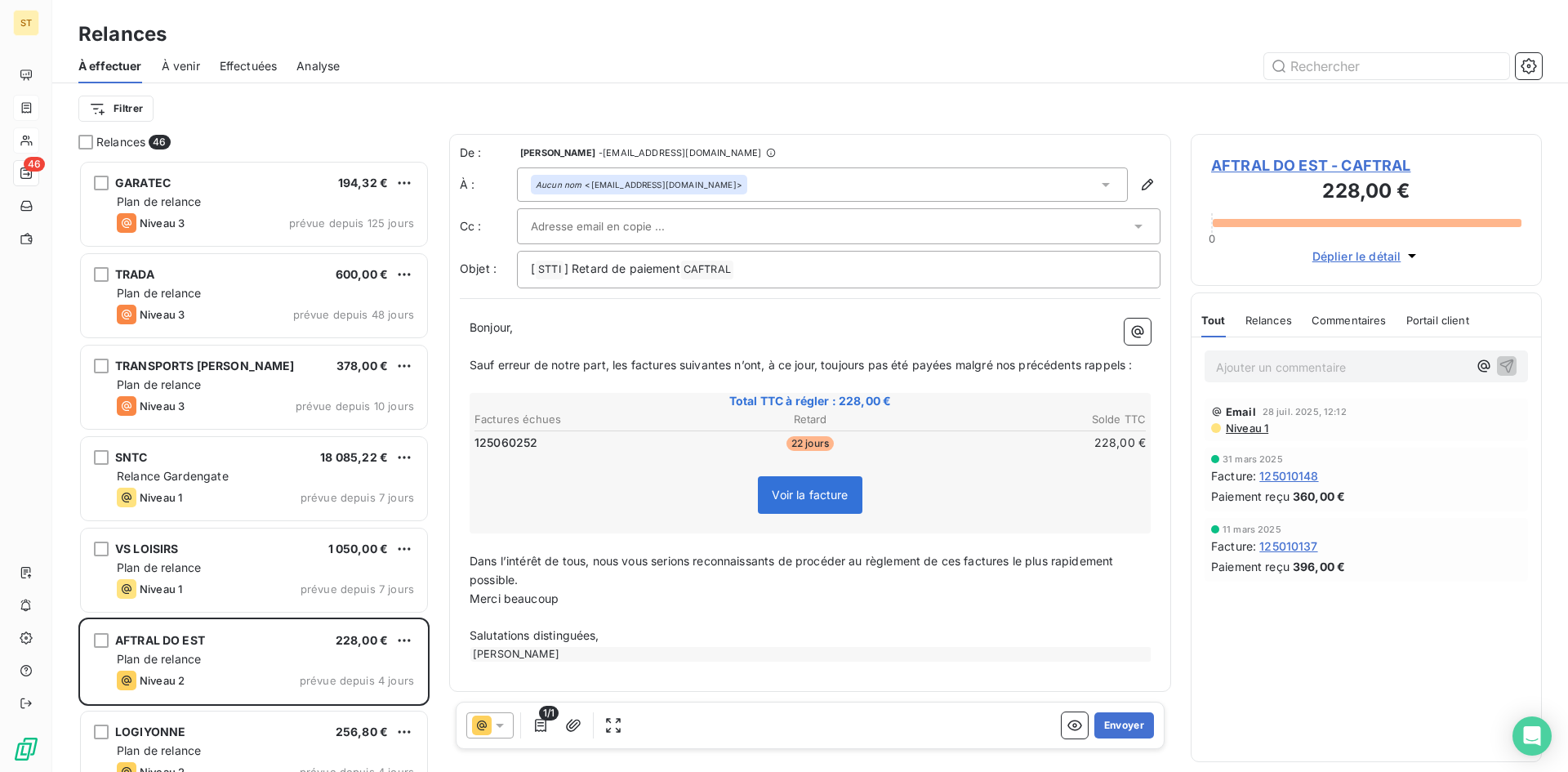
click at [1114, 730] on button "Envoyer" at bounding box center [1124, 725] width 60 height 26
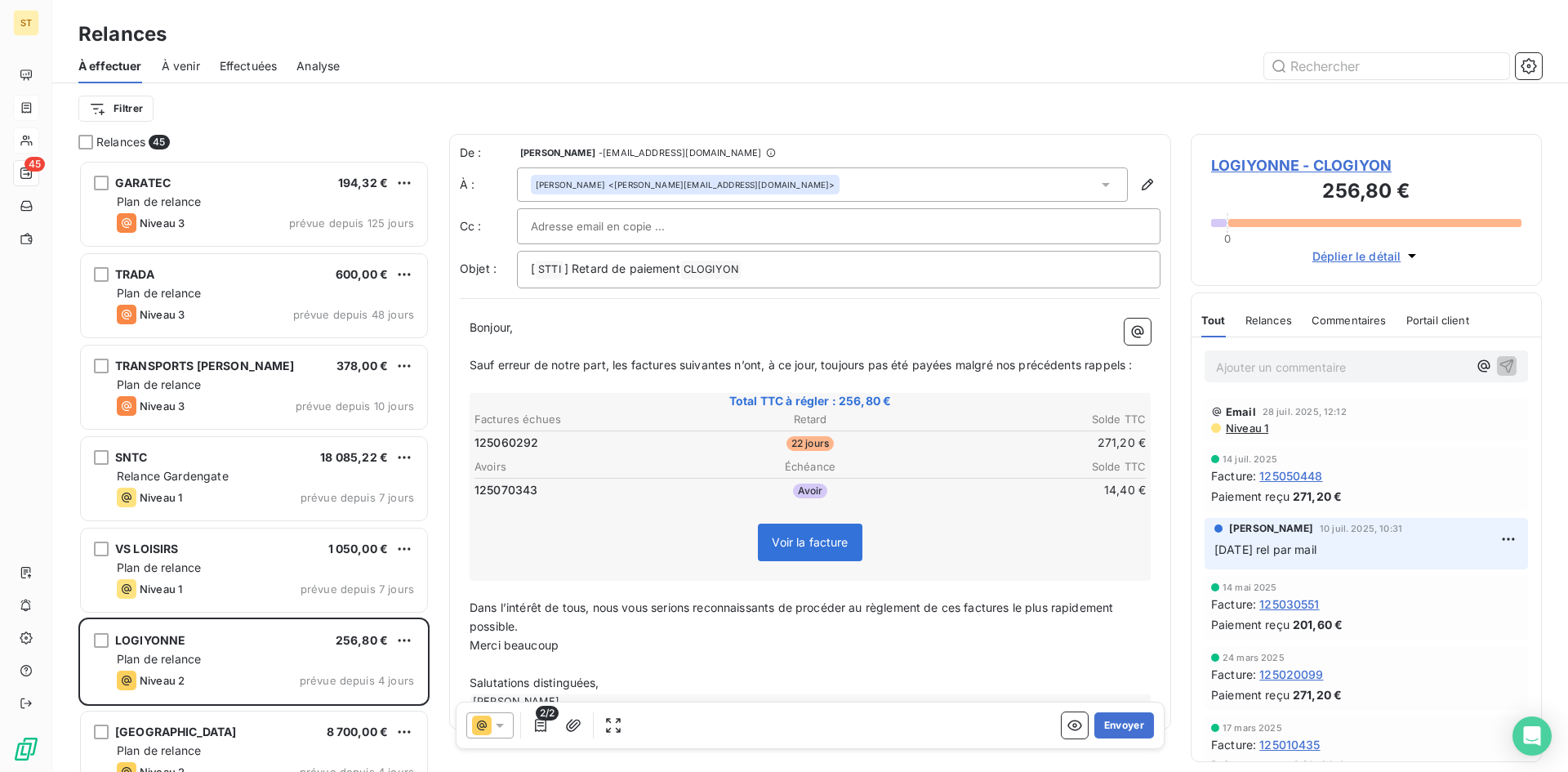
click at [1114, 730] on button "Envoyer" at bounding box center [1124, 725] width 60 height 26
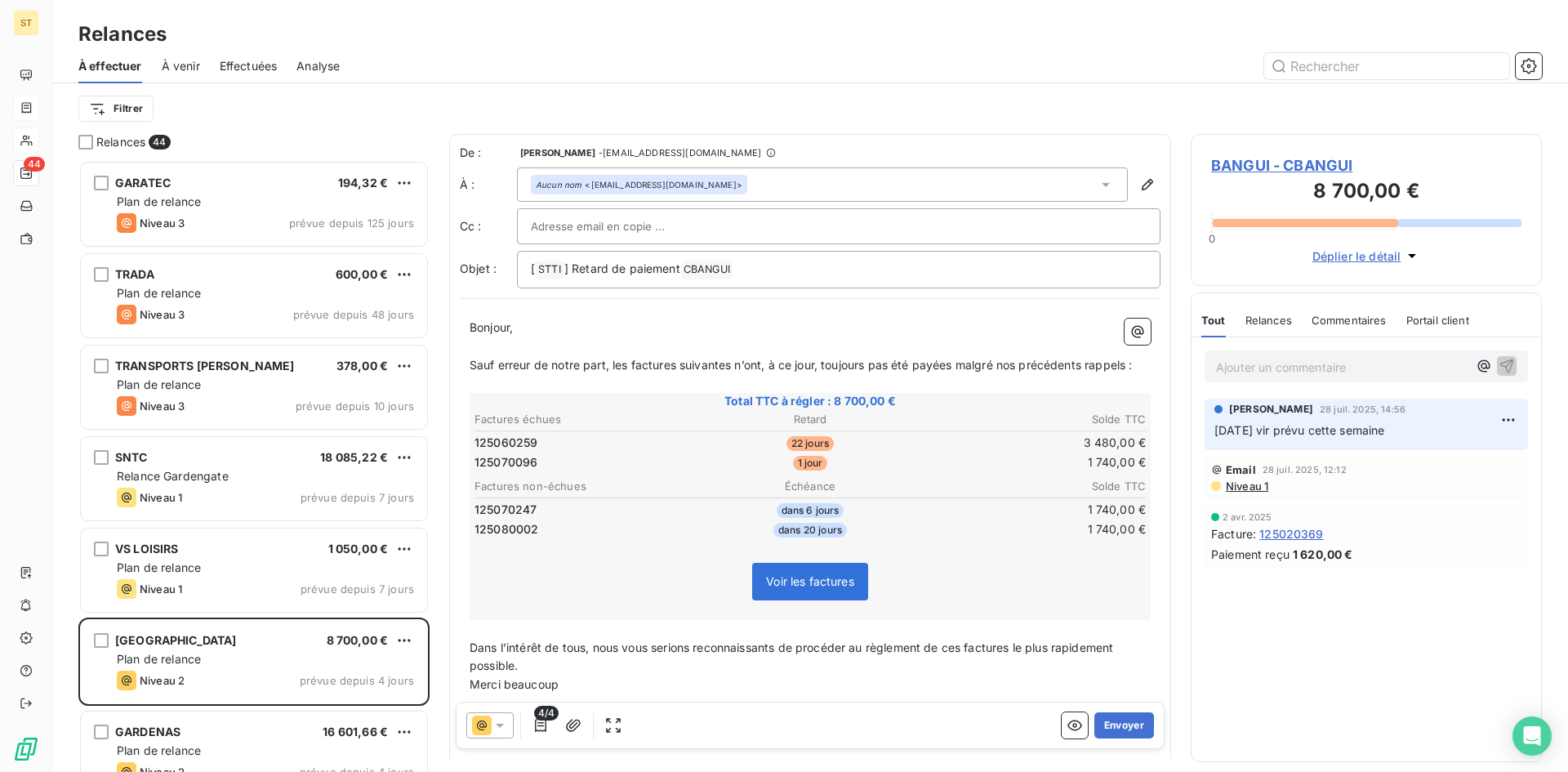
click at [1114, 730] on button "Envoyer" at bounding box center [1124, 725] width 60 height 26
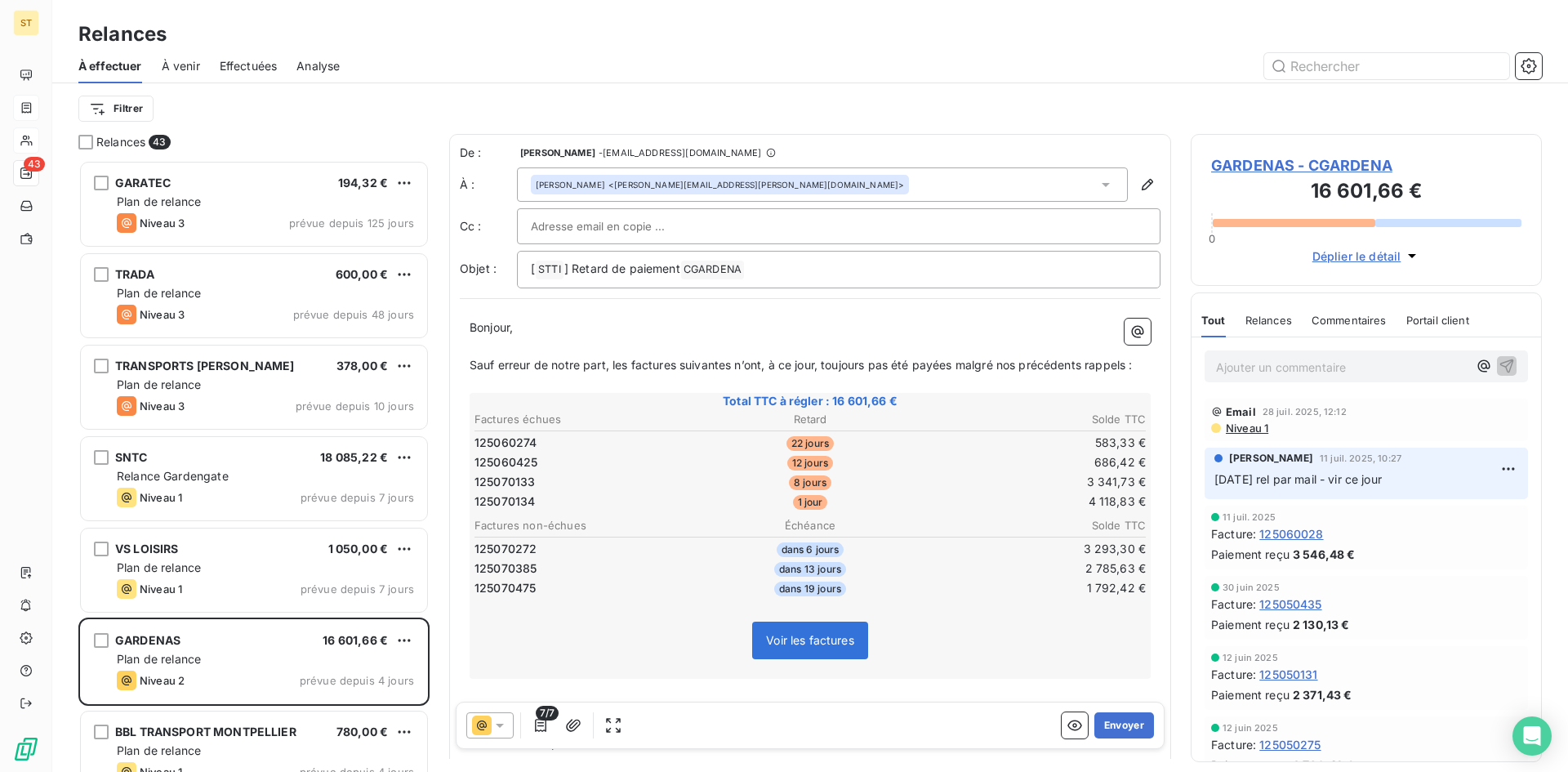
click at [1114, 730] on button "Envoyer" at bounding box center [1124, 725] width 60 height 26
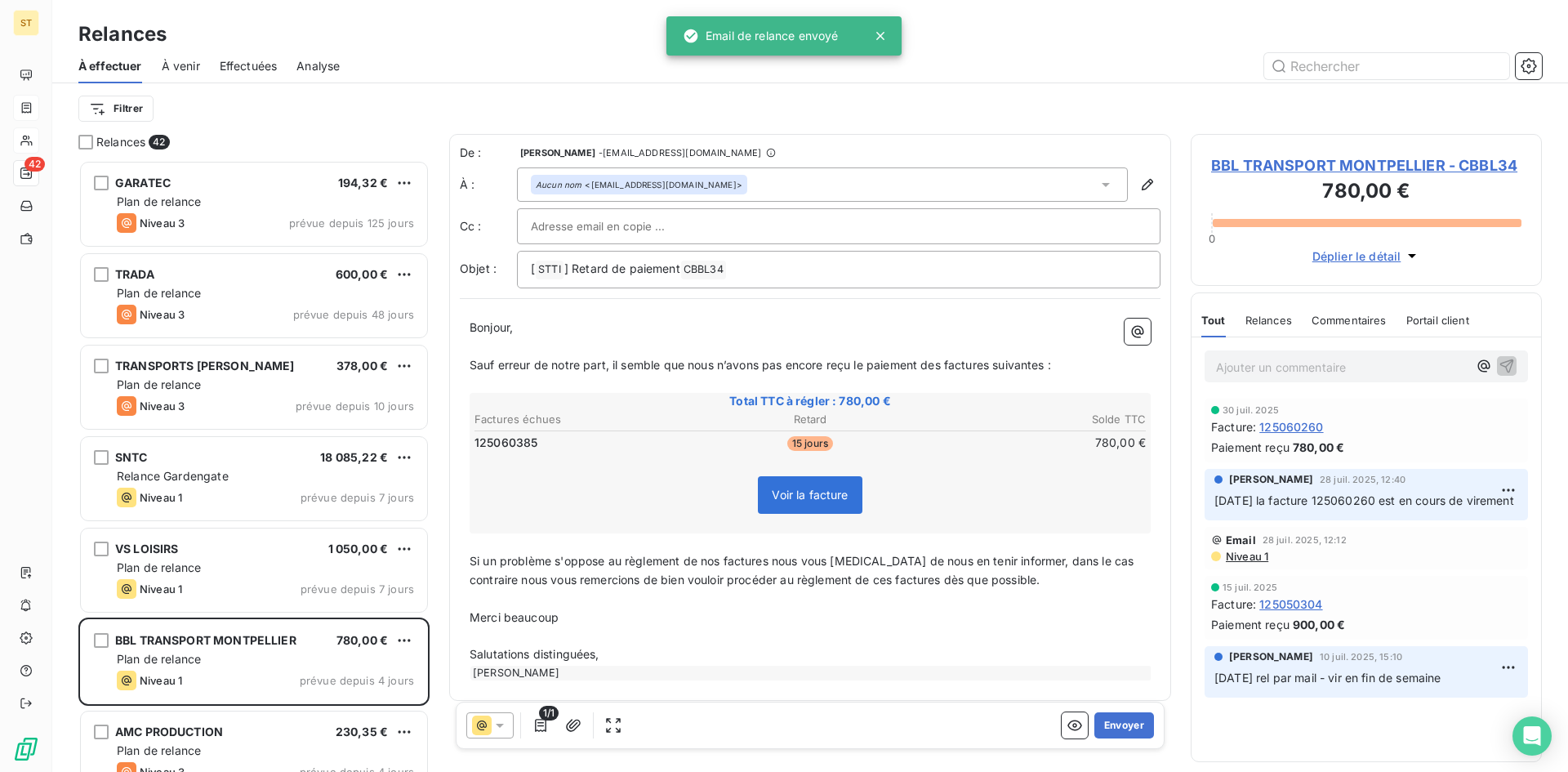
click at [1114, 730] on button "Envoyer" at bounding box center [1124, 725] width 60 height 26
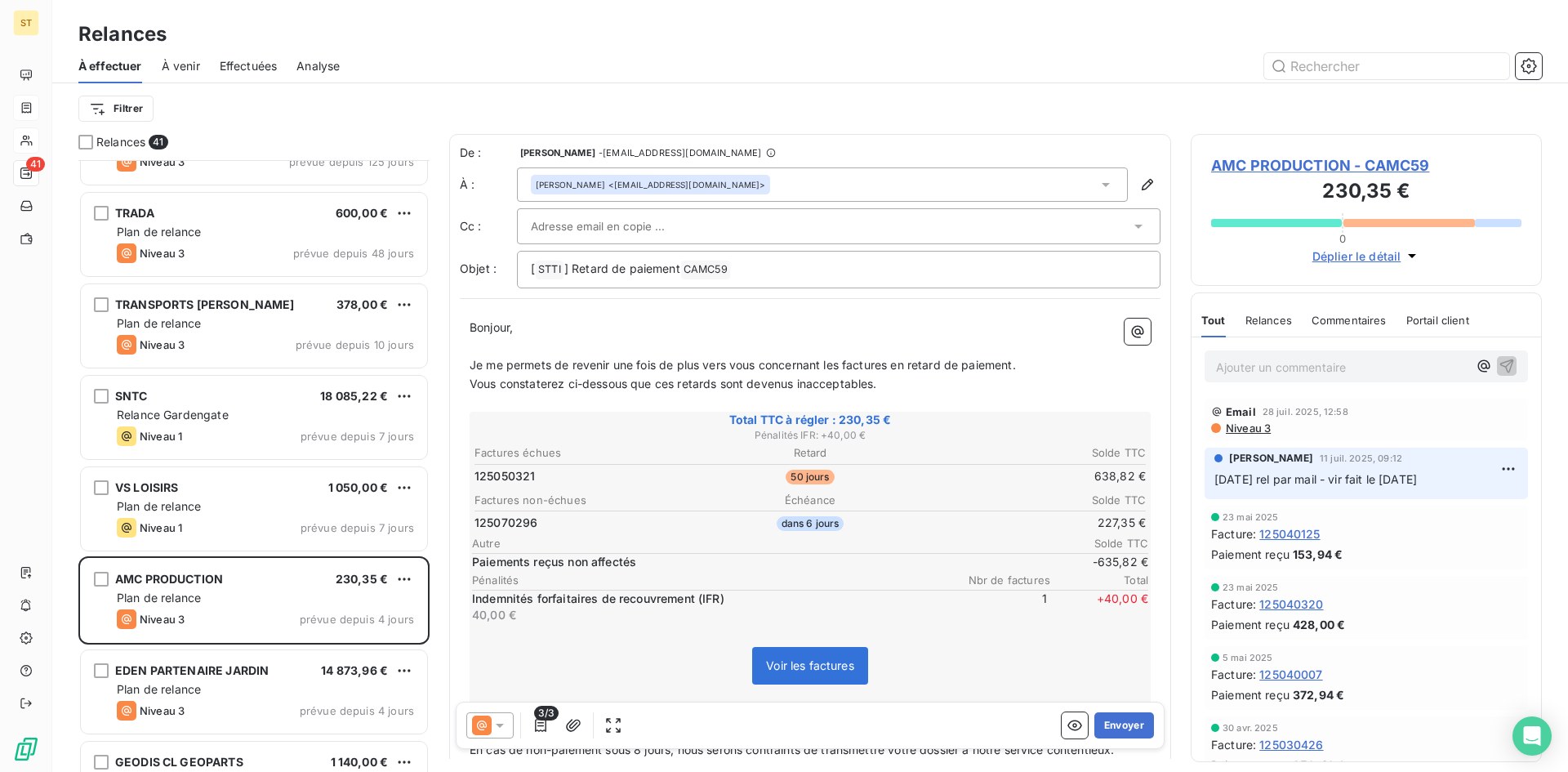
scroll to position [164, 0]
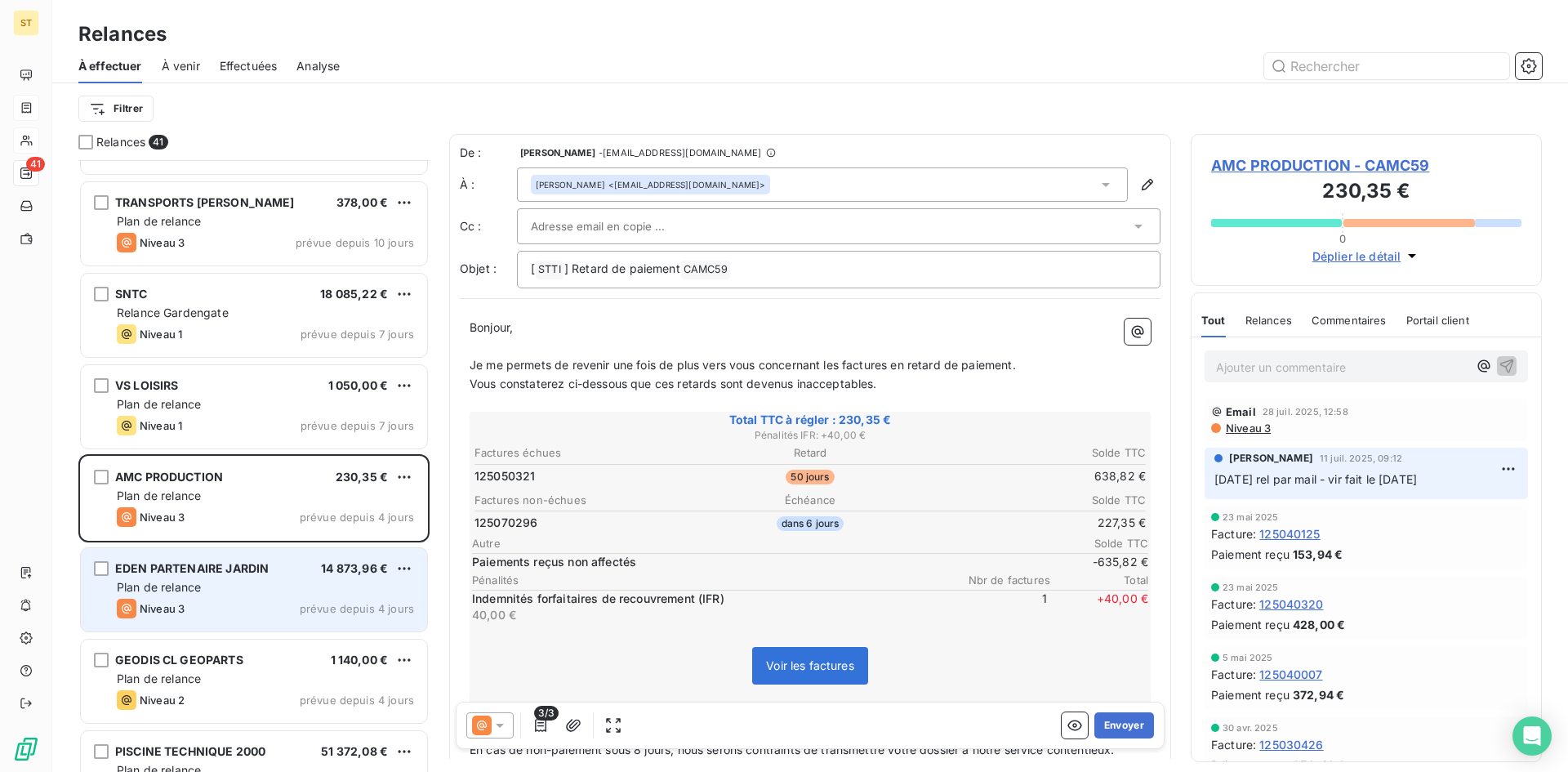
click at [301, 587] on div "Plan de relance" at bounding box center [264, 586] width 297 height 16
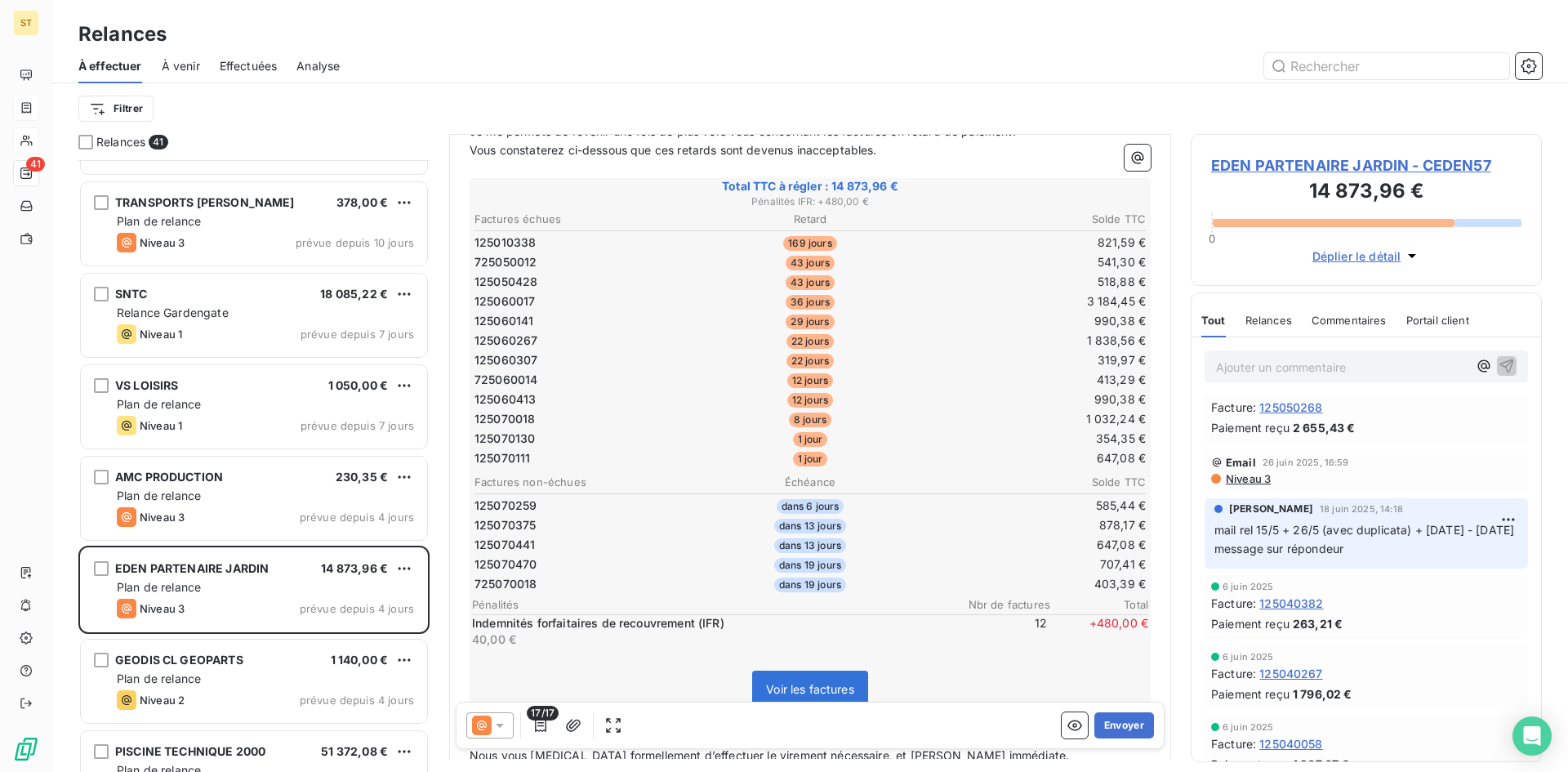
scroll to position [328, 0]
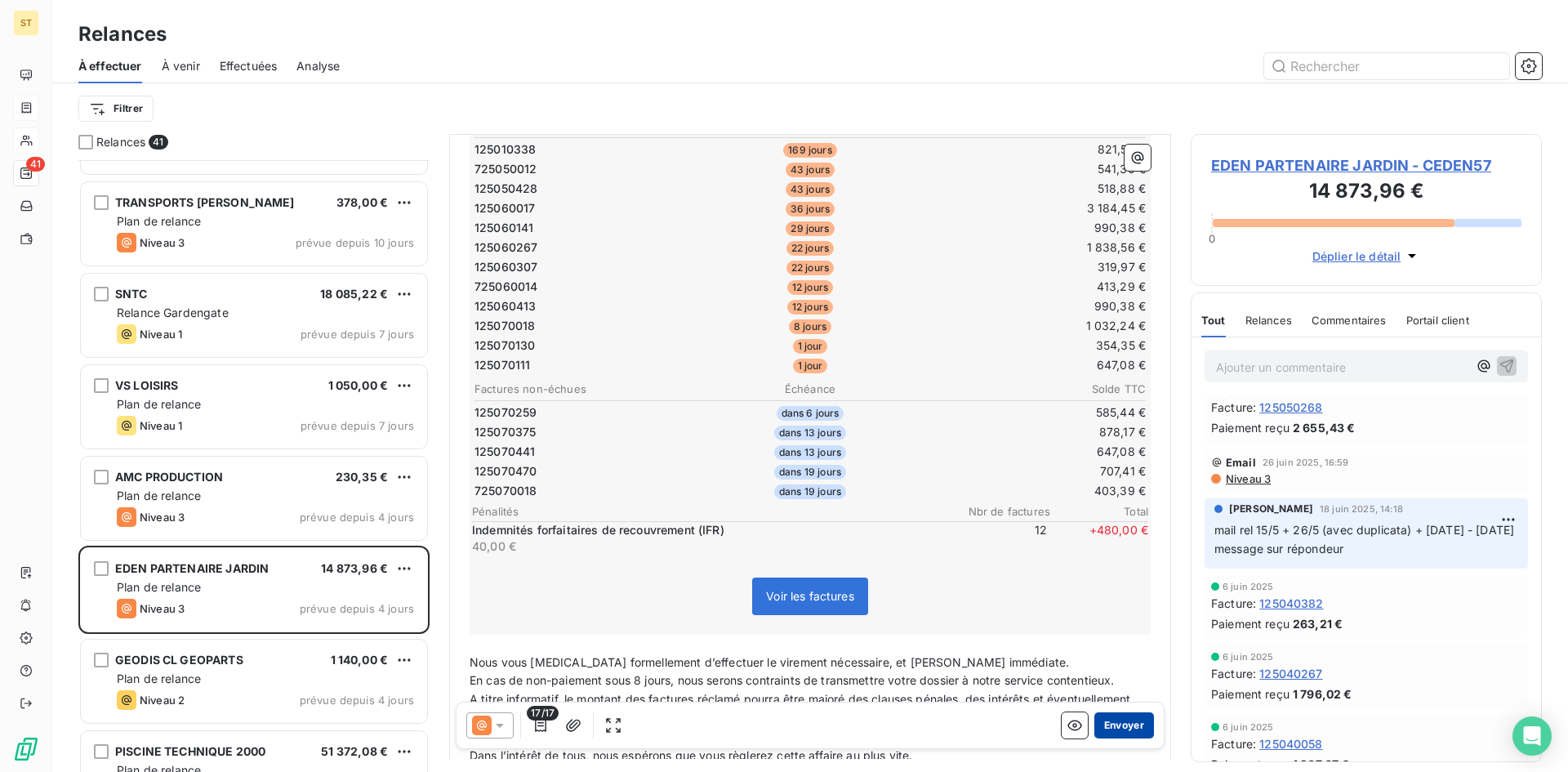
click at [1109, 732] on button "Envoyer" at bounding box center [1124, 725] width 60 height 26
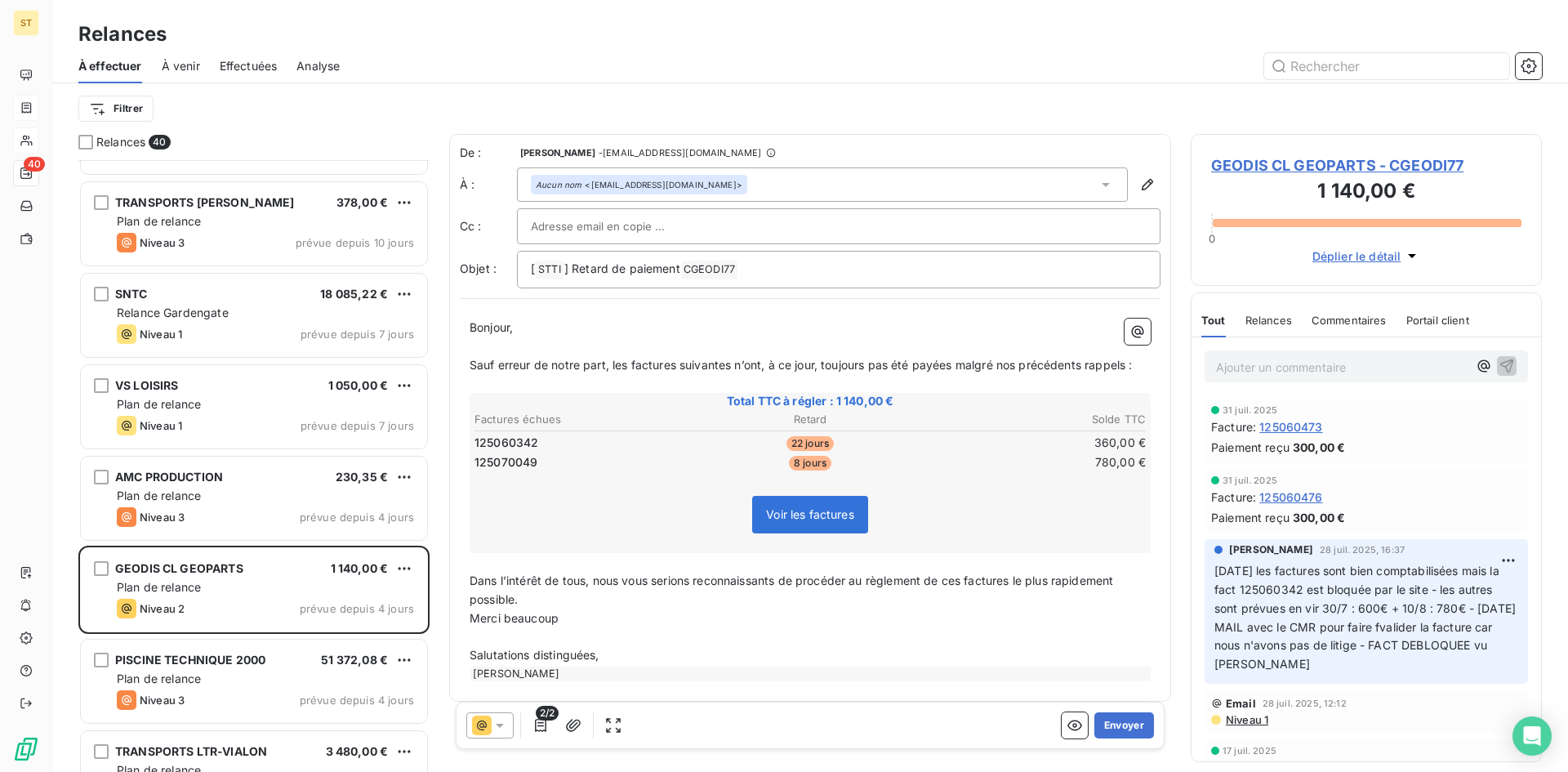
click at [1109, 732] on button "Envoyer" at bounding box center [1124, 725] width 60 height 26
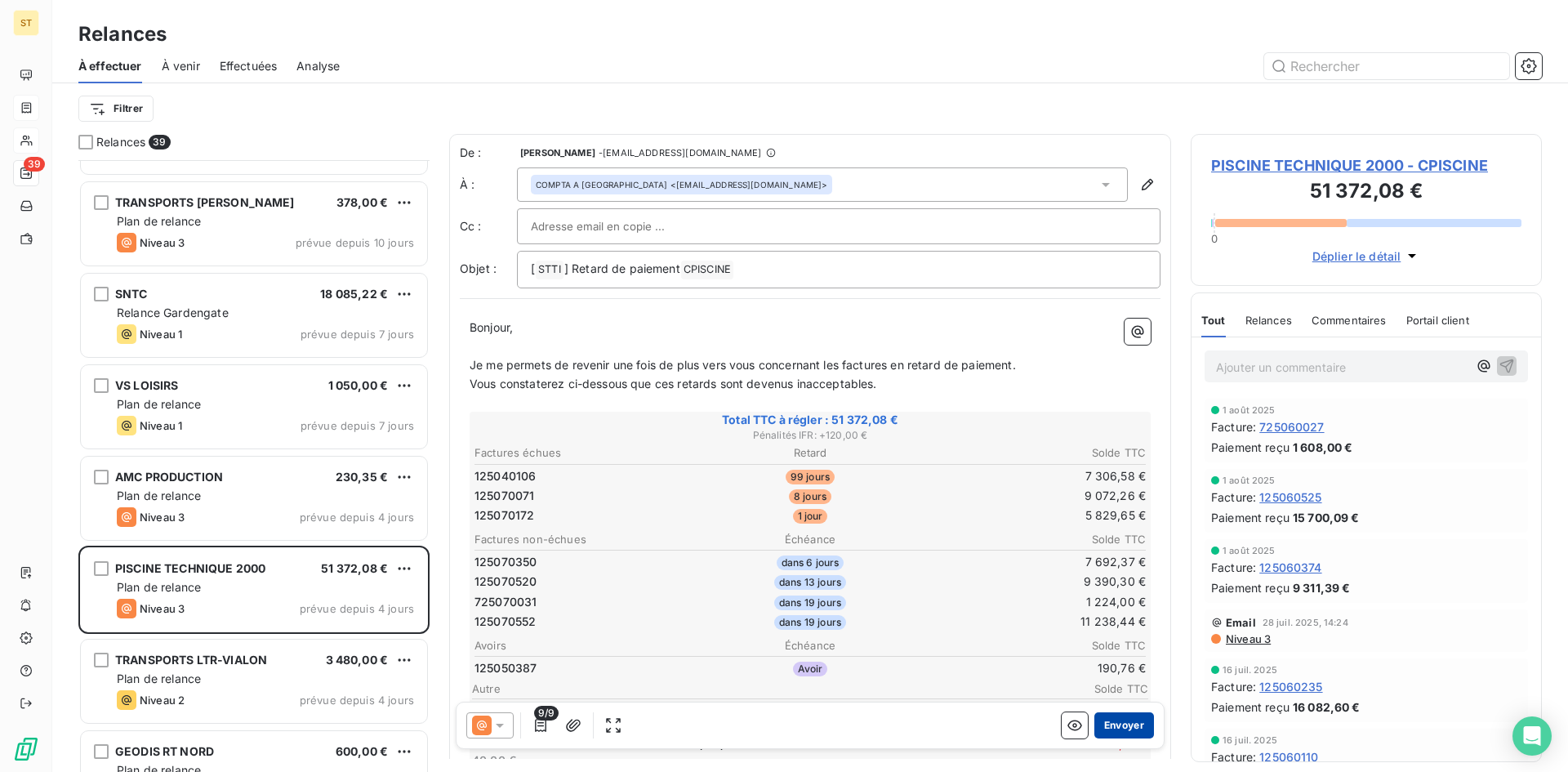
click at [1111, 732] on button "Envoyer" at bounding box center [1124, 725] width 60 height 26
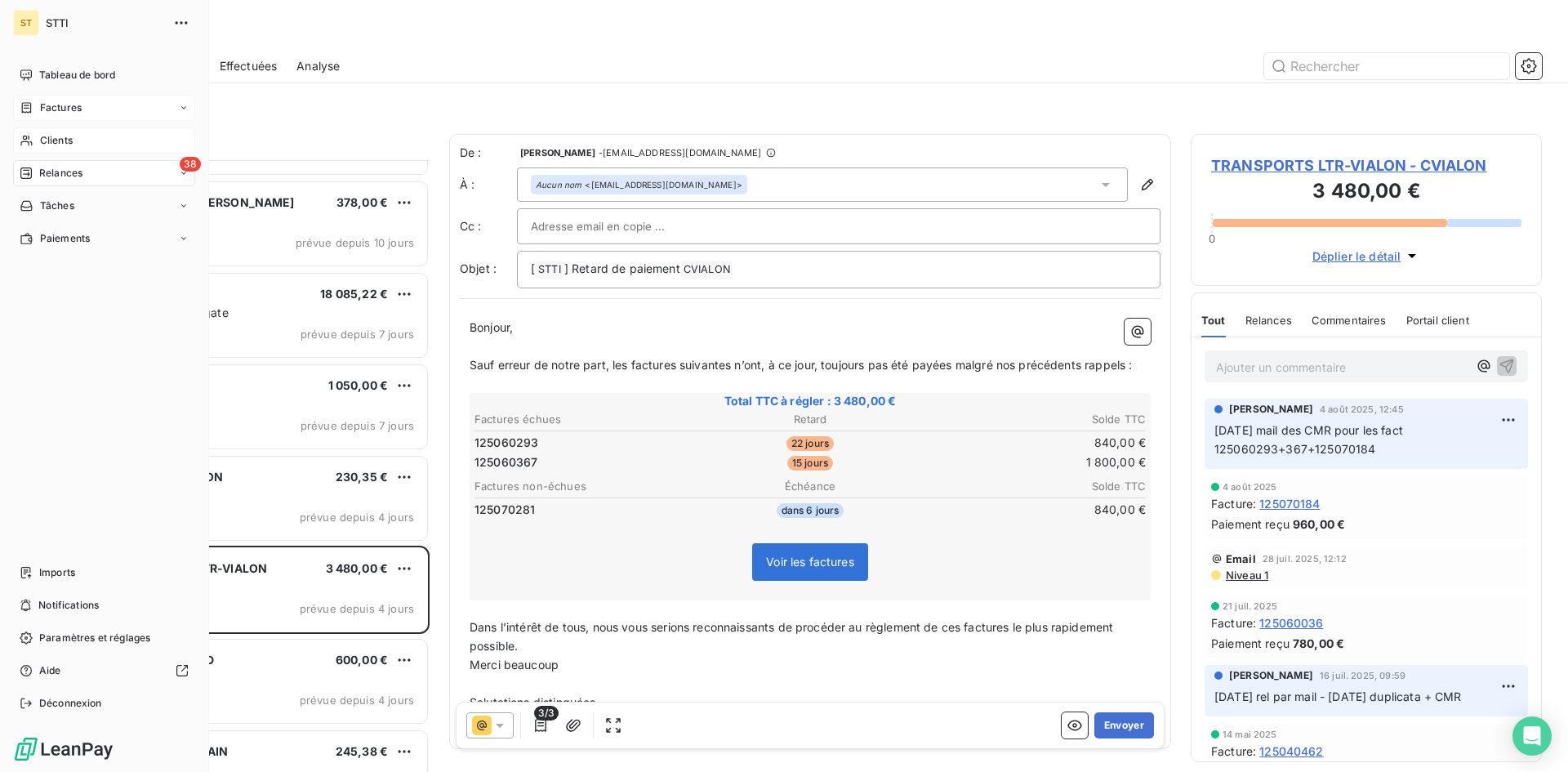
click at [40, 139] on span "Clients" at bounding box center [57, 139] width 33 height 14
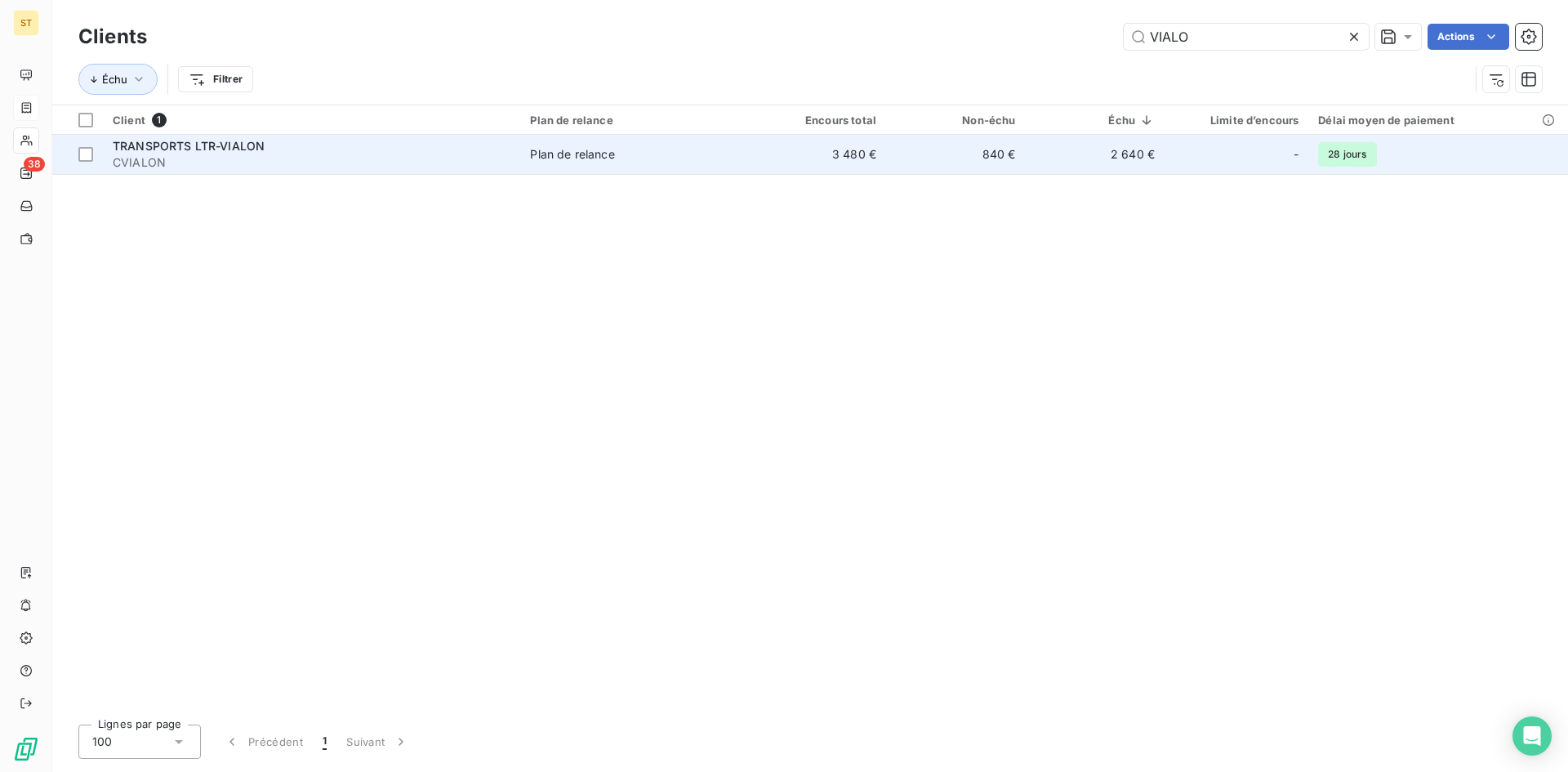
type input "VIALO"
click at [144, 162] on span "CVIALON" at bounding box center [311, 162] width 398 height 16
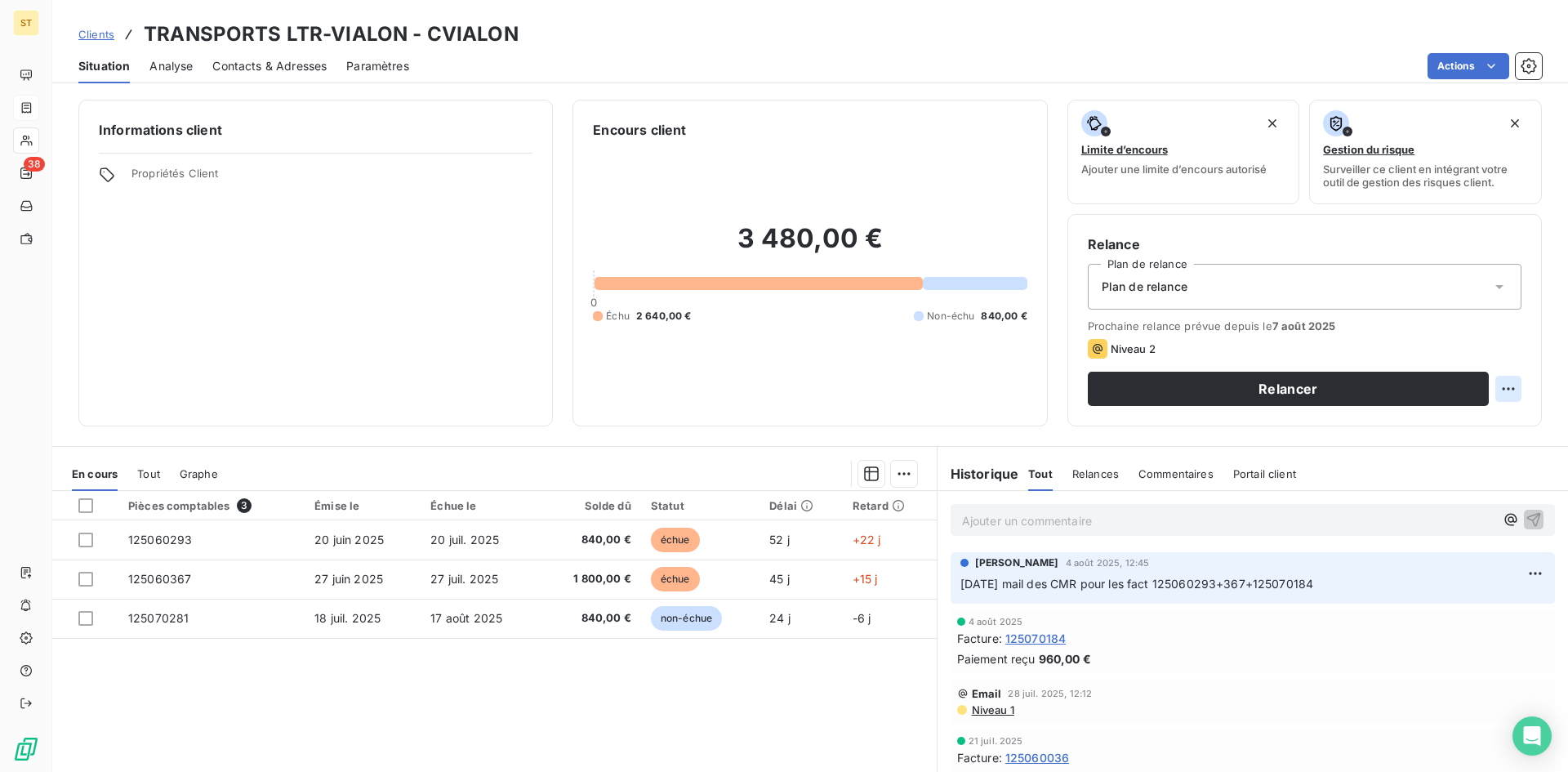
click at [1505, 388] on html "ST 38 Clients TRANSPORTS LTR-VIALON - CVIALON Situation Analyse Contacts & Adre…" at bounding box center [784, 386] width 1568 height 772
click at [1459, 430] on div "Replanifier cette action" at bounding box center [1429, 424] width 146 height 26
select select "7"
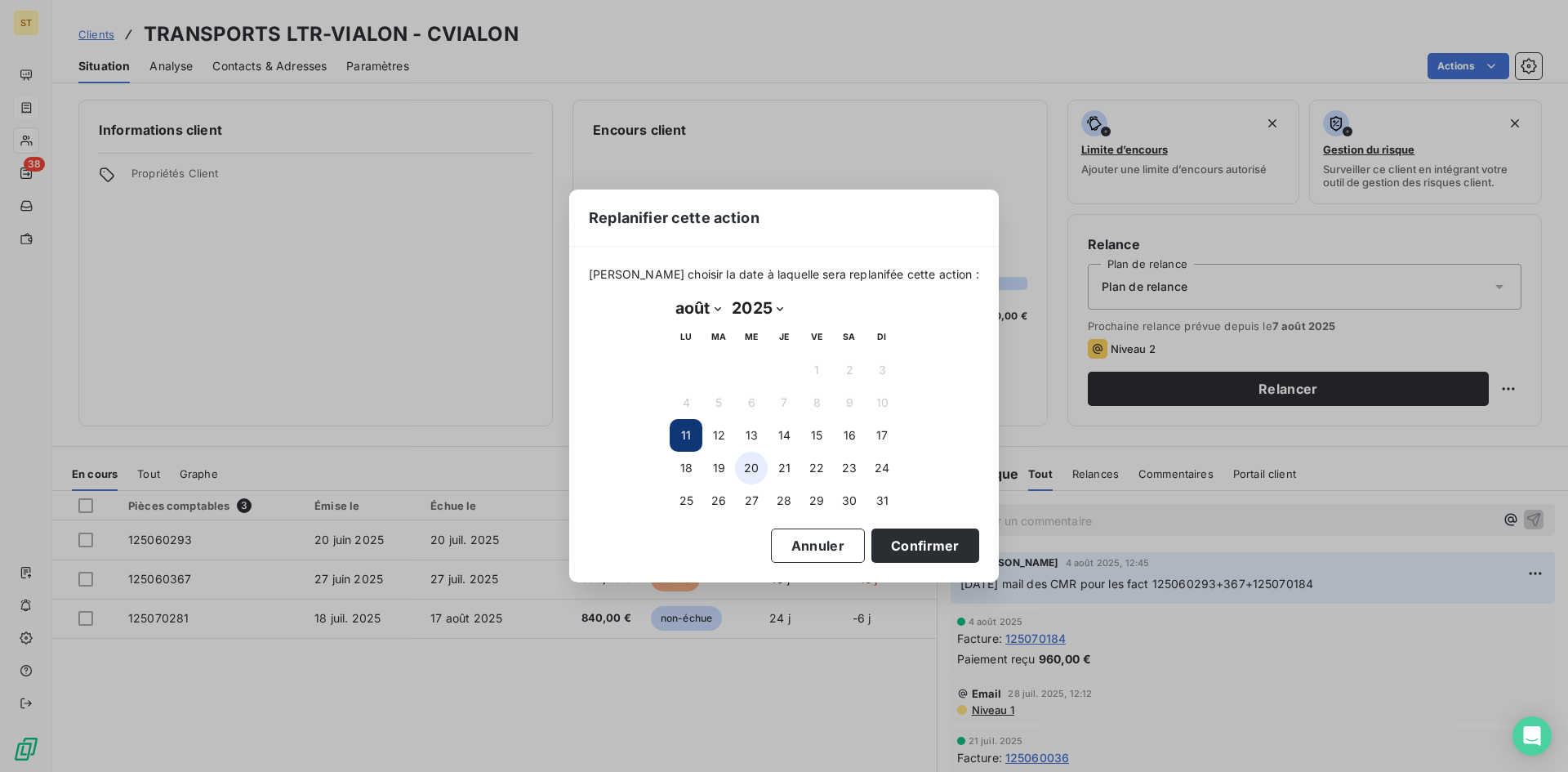
click at [745, 474] on button "20" at bounding box center [752, 468] width 33 height 33
click at [871, 550] on button "Confirmer" at bounding box center [925, 546] width 108 height 35
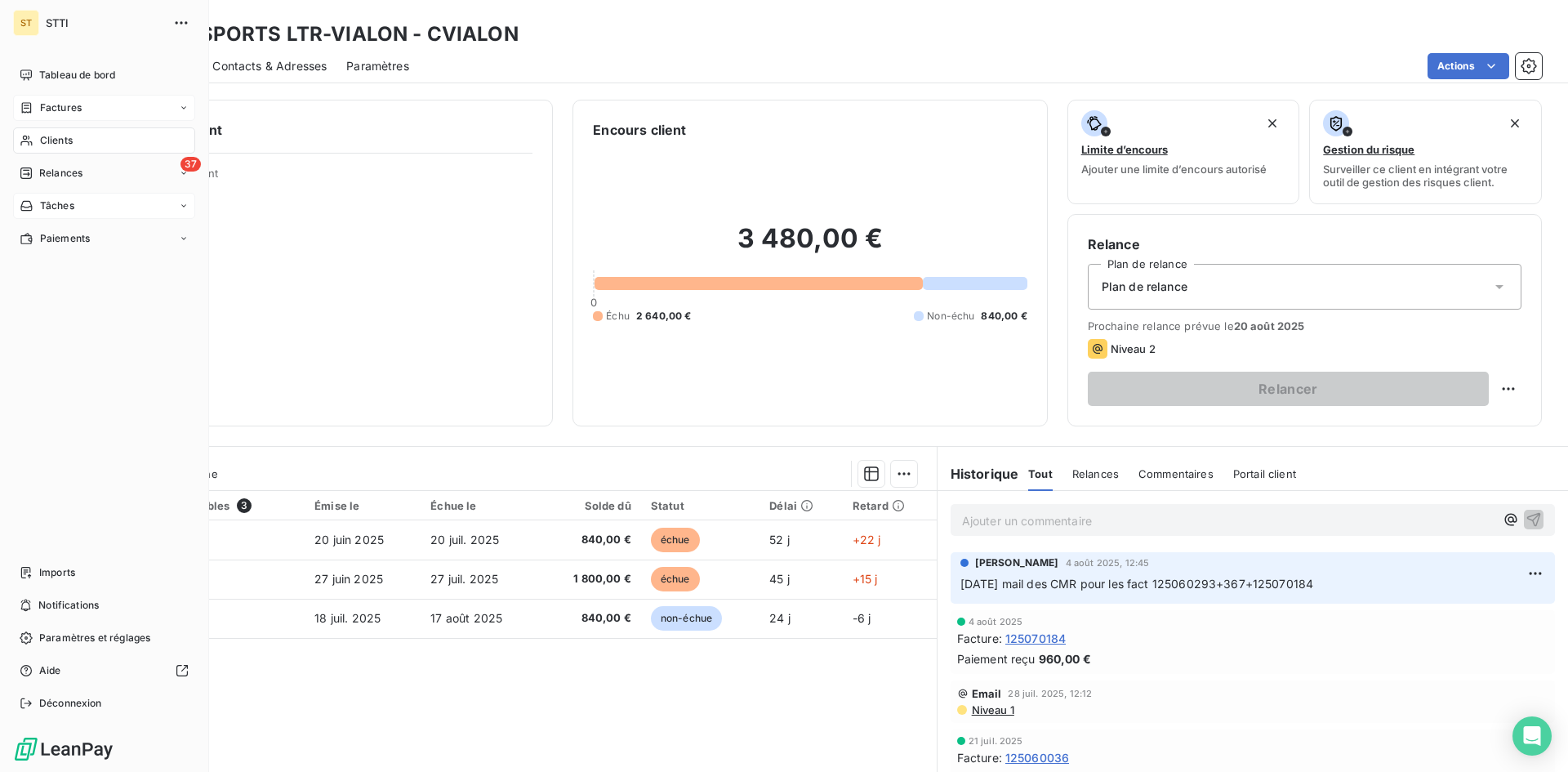
drag, startPoint x: 51, startPoint y: 181, endPoint x: 74, endPoint y: 211, distance: 37.8
click at [51, 181] on div "37 Relances" at bounding box center [104, 172] width 182 height 26
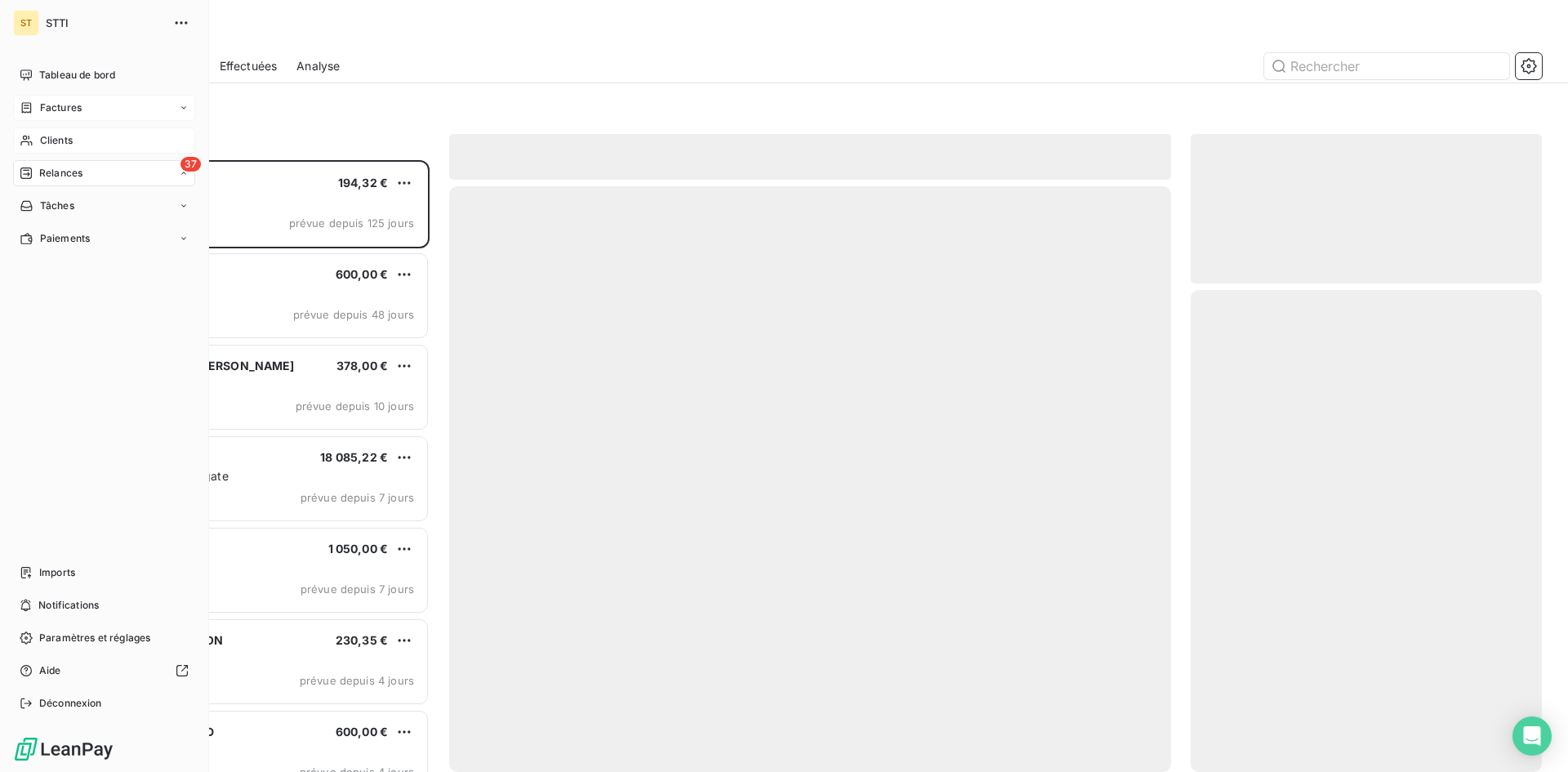
scroll to position [600, 339]
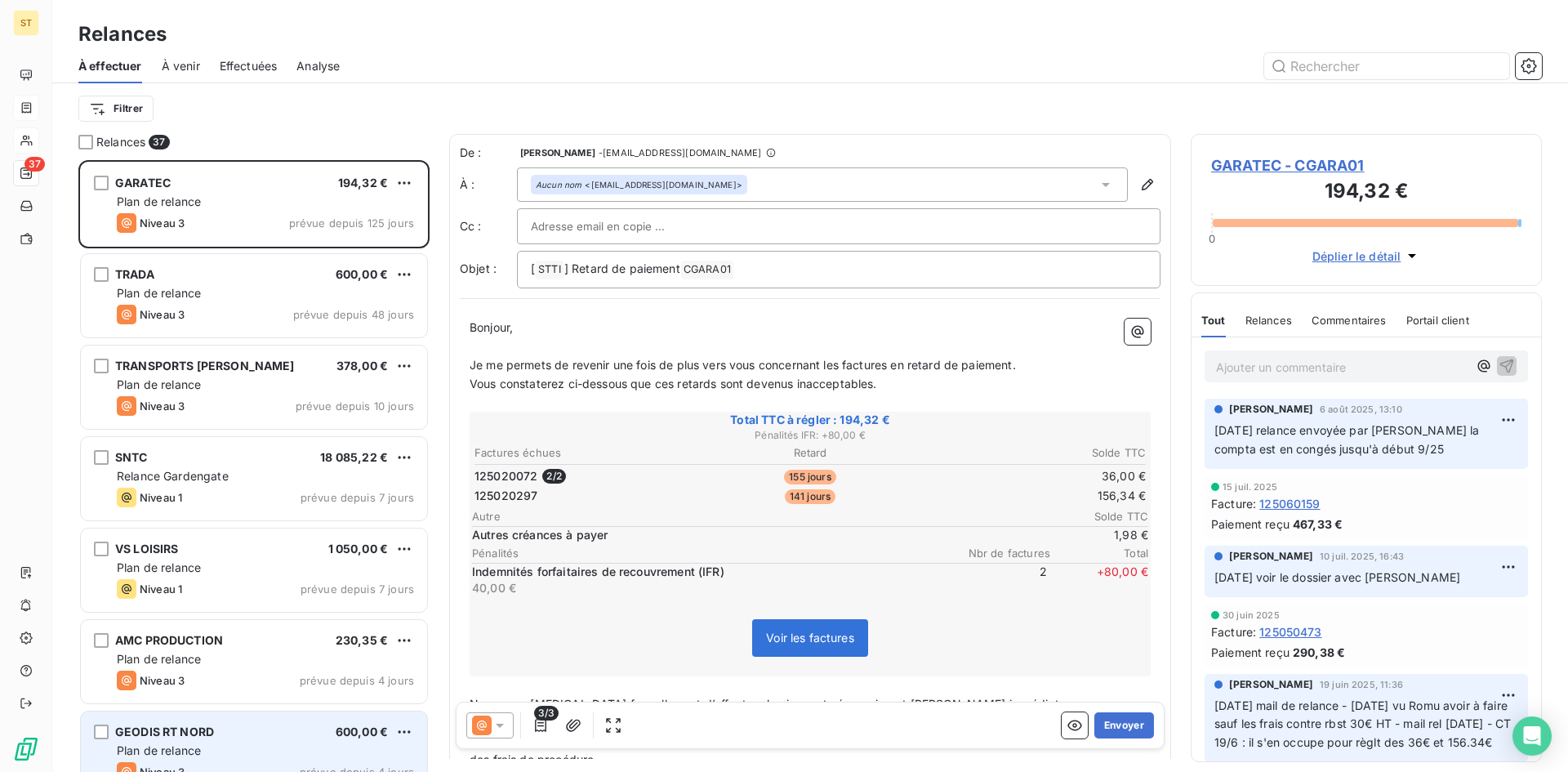
click at [220, 746] on div "Plan de relance" at bounding box center [264, 750] width 297 height 16
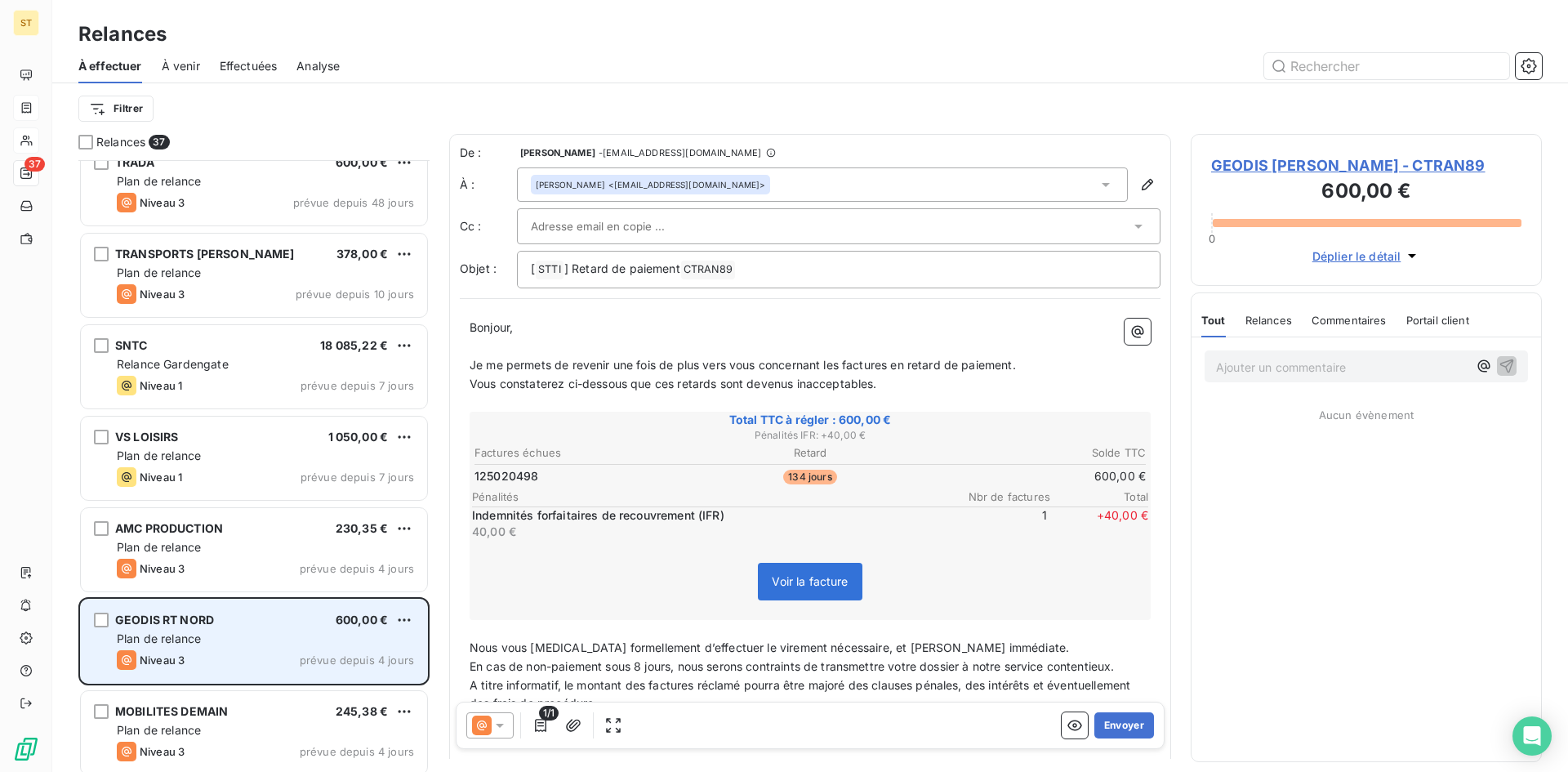
scroll to position [246, 0]
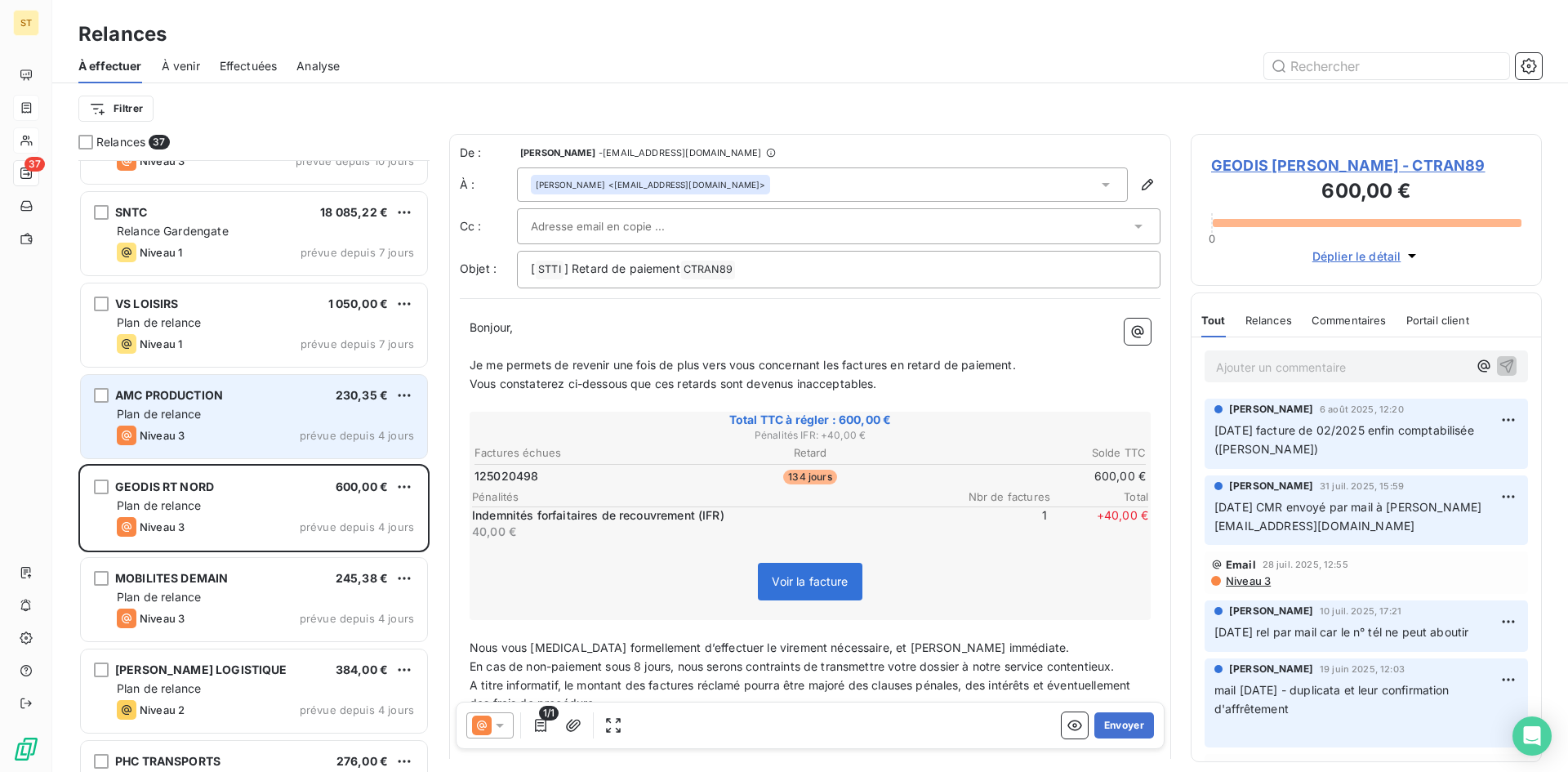
click at [273, 420] on div "Plan de relance" at bounding box center [264, 413] width 297 height 16
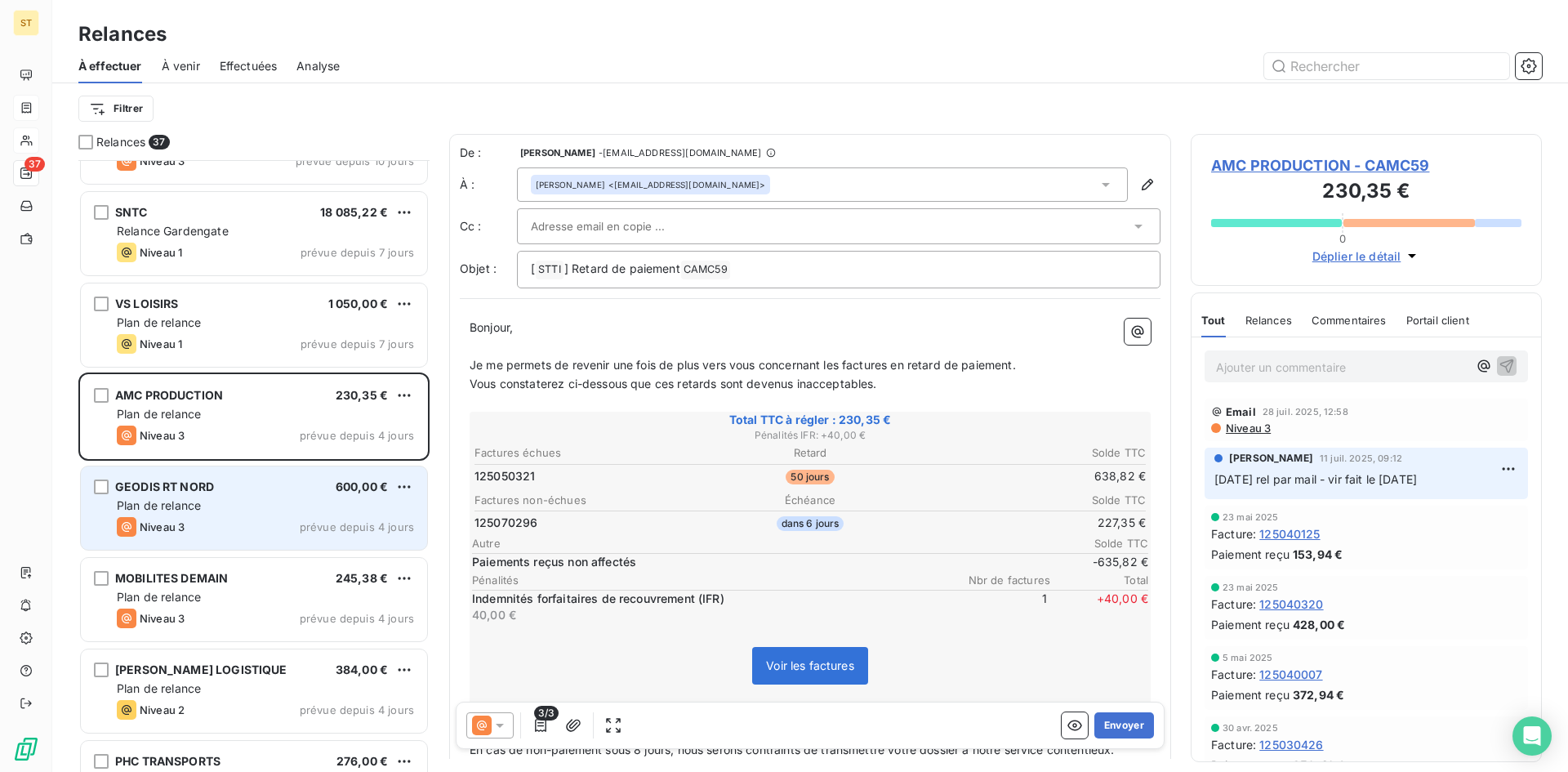
click at [270, 544] on div "GEODIS RT NORD 600,00 € Plan de relance Niveau 3 prévue depuis 4 jours" at bounding box center [254, 508] width 346 height 84
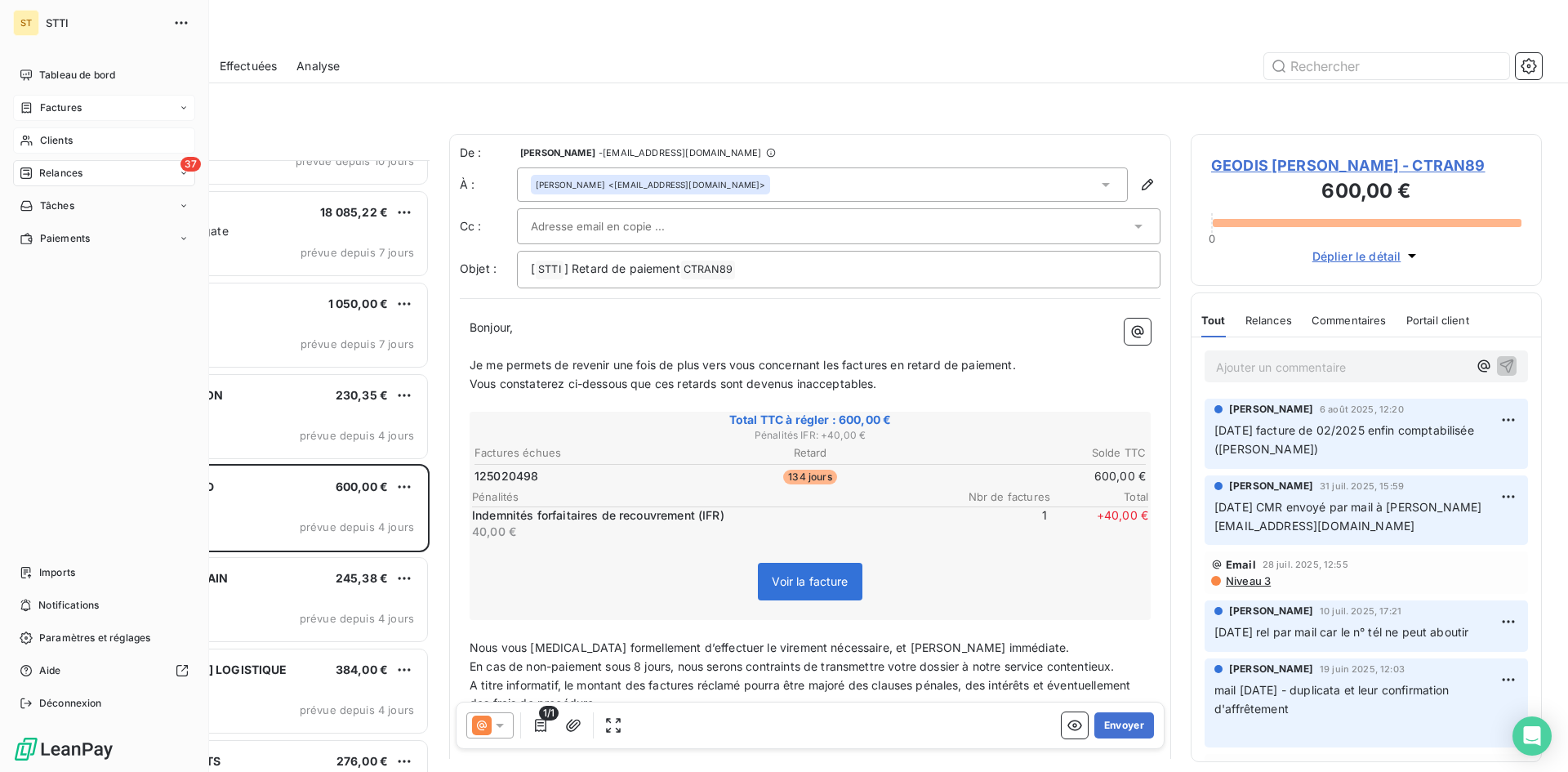
click at [80, 143] on div "Clients" at bounding box center [104, 140] width 182 height 26
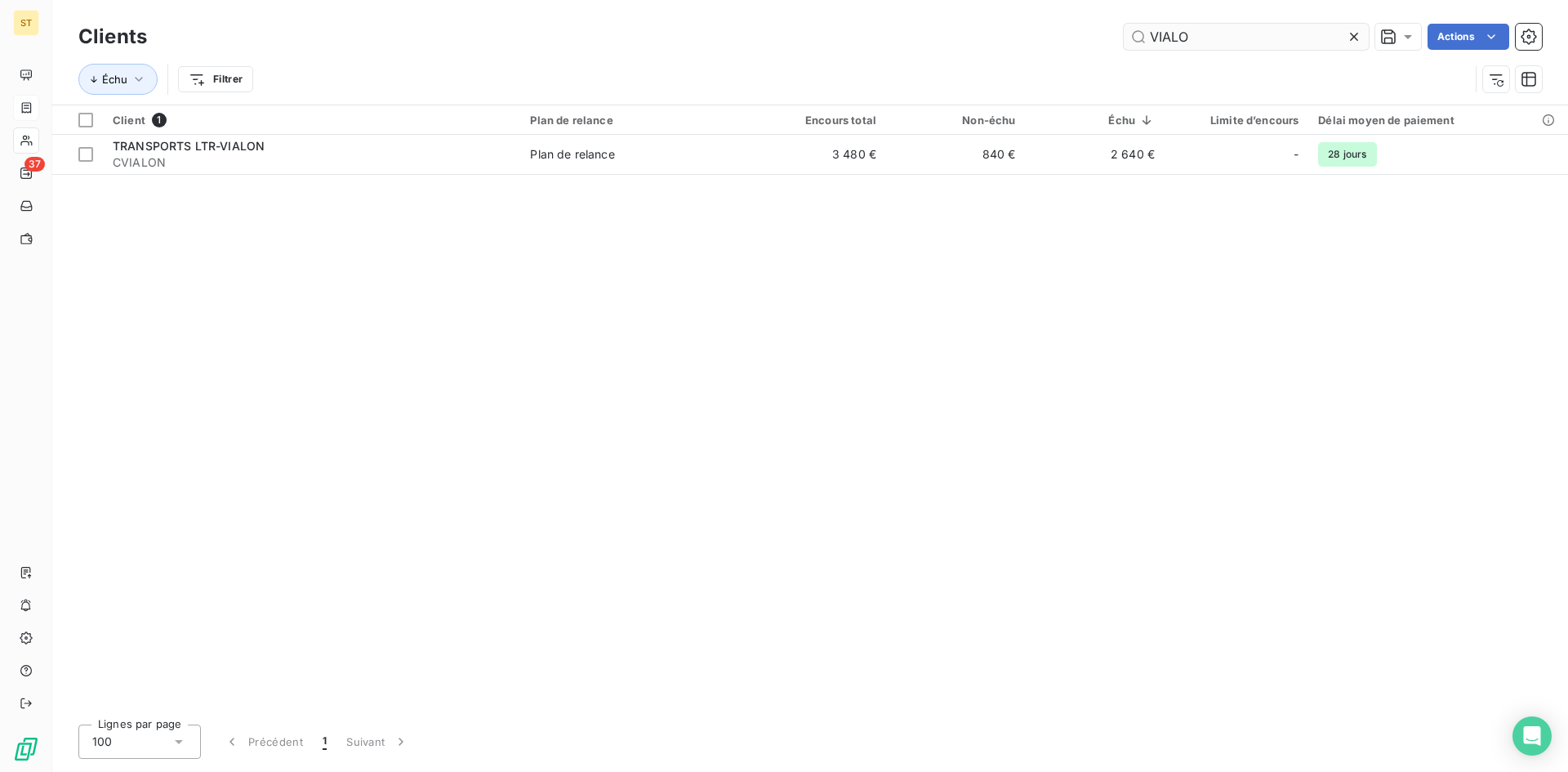
click at [1180, 37] on input "VIALO" at bounding box center [1246, 37] width 245 height 26
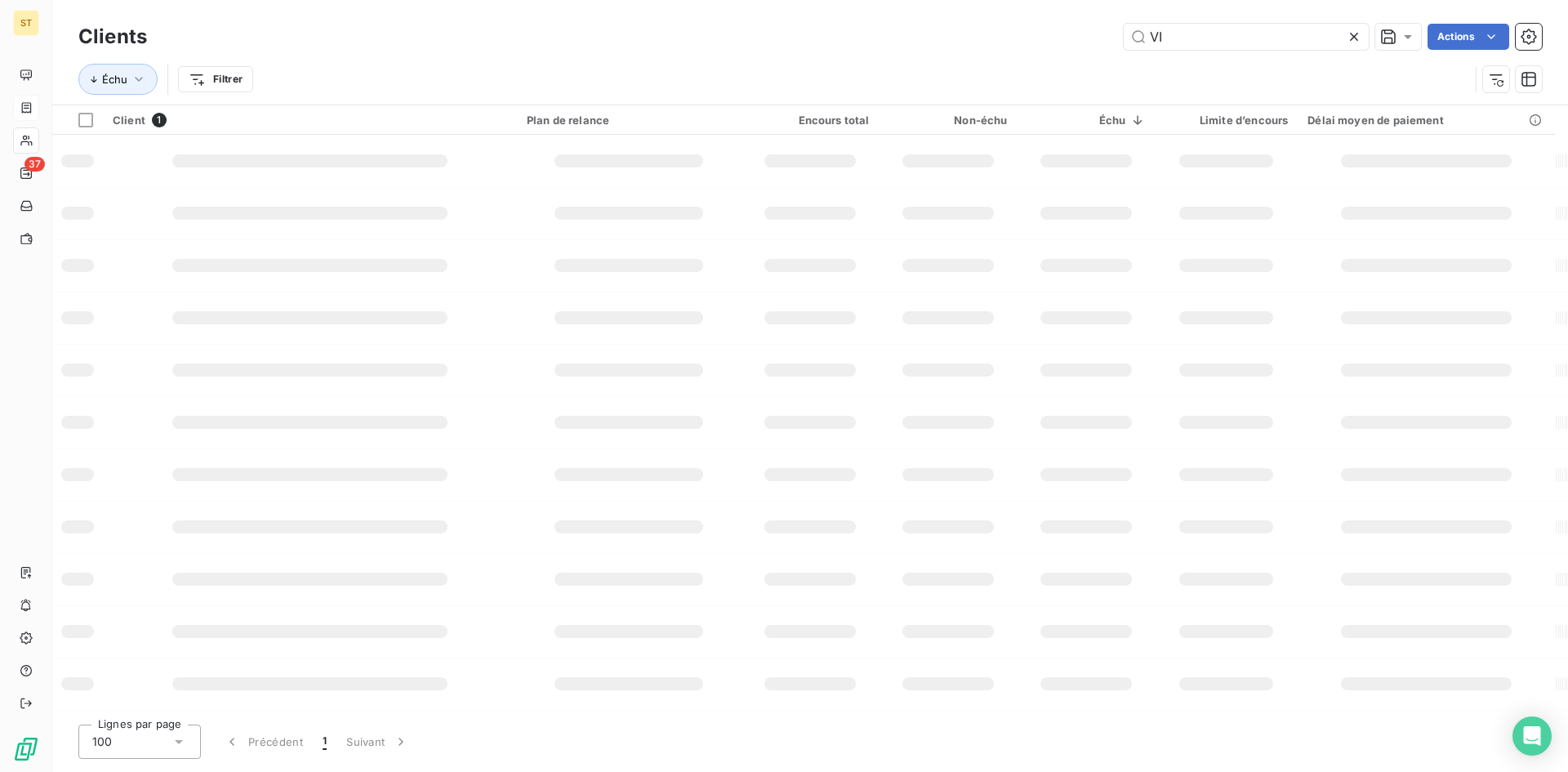
type input "V"
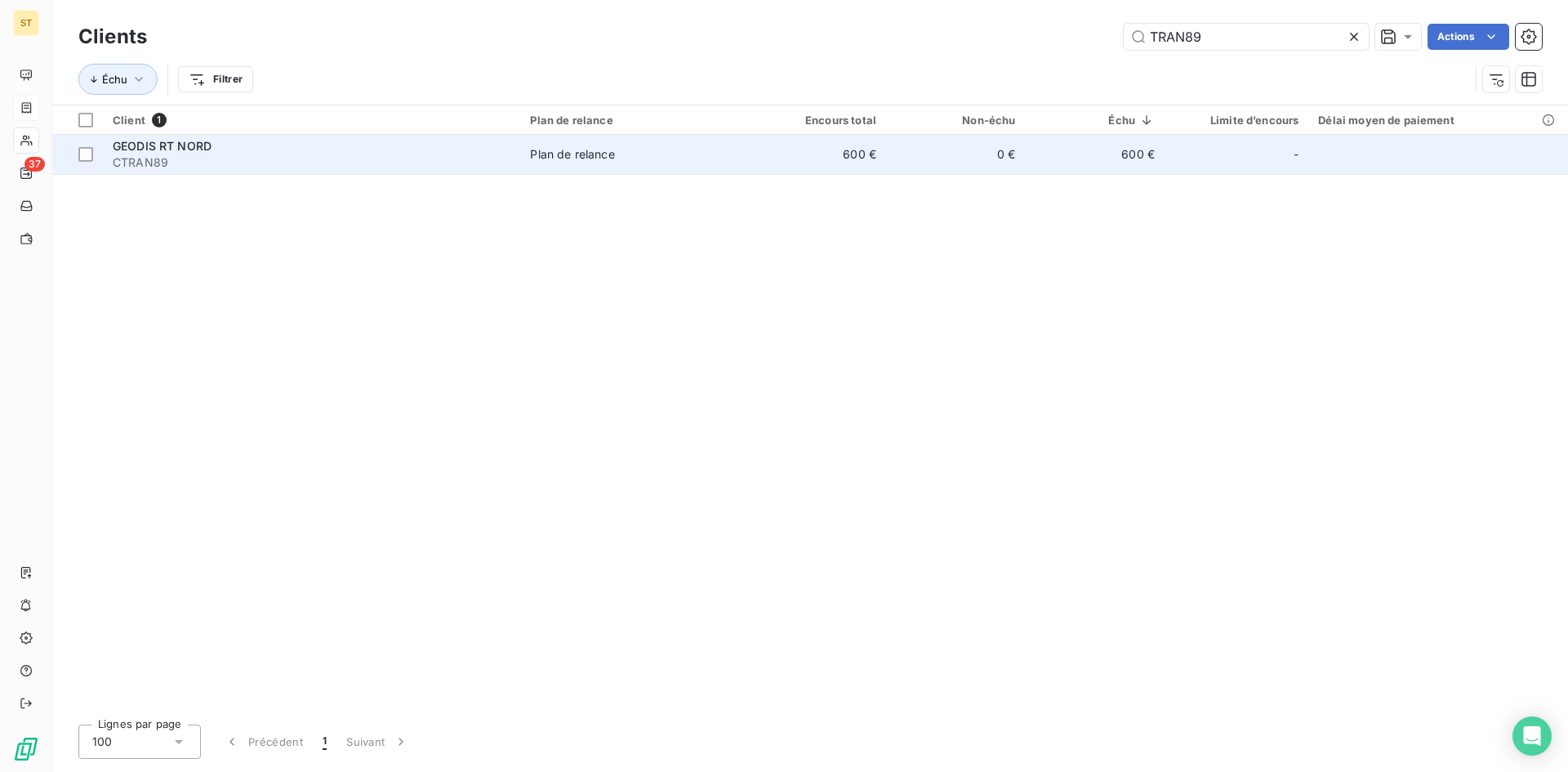
type input "TRAN89"
click at [142, 158] on span "CTRAN89" at bounding box center [311, 162] width 398 height 16
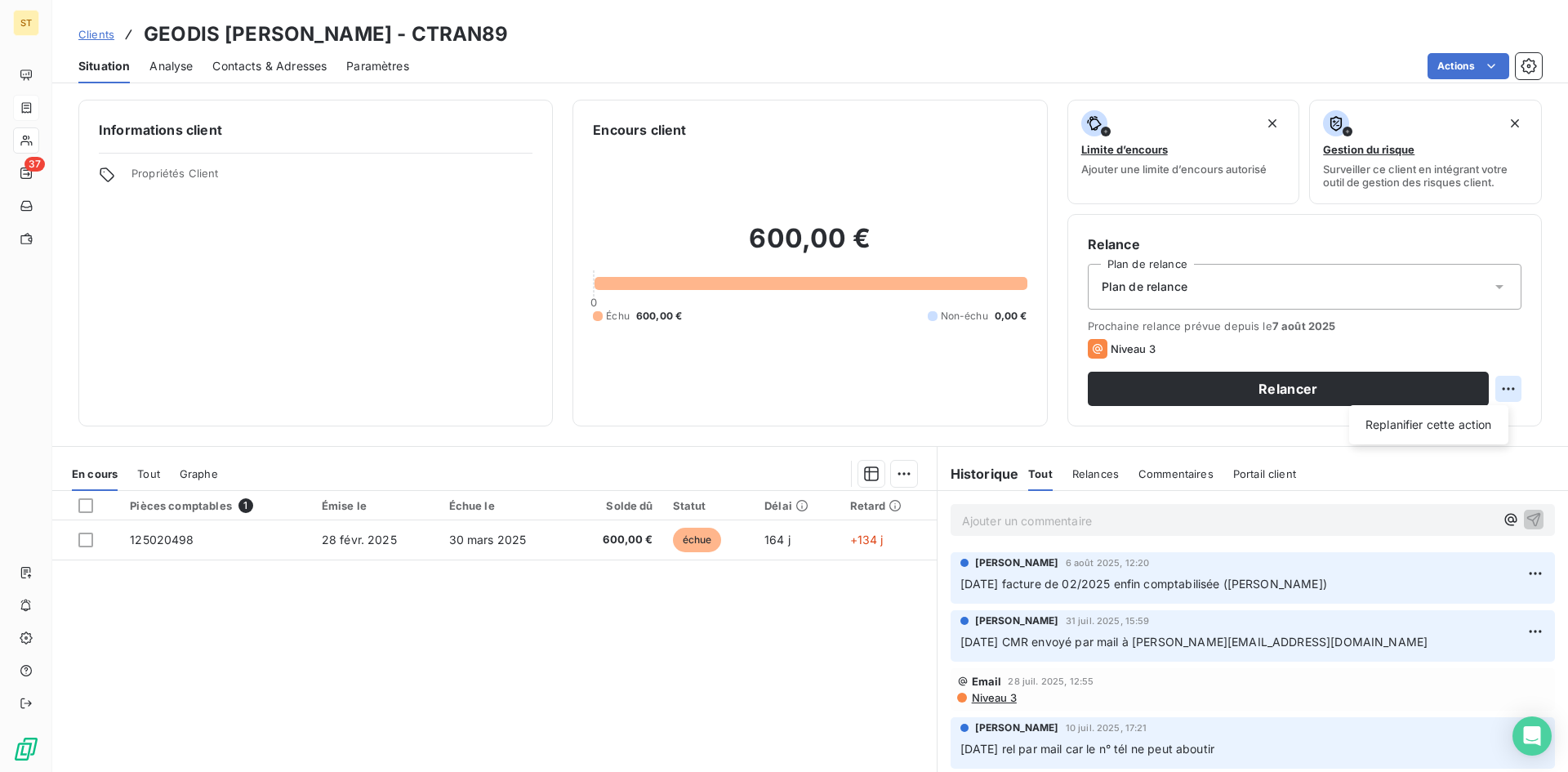
click at [1494, 387] on html "ST 37 Clients GEODIS RT NORD - CTRAN89 Situation Analyse Contacts & Adresses Pa…" at bounding box center [784, 386] width 1568 height 772
click at [1422, 424] on div "Replanifier cette action" at bounding box center [1429, 424] width 146 height 26
select select "7"
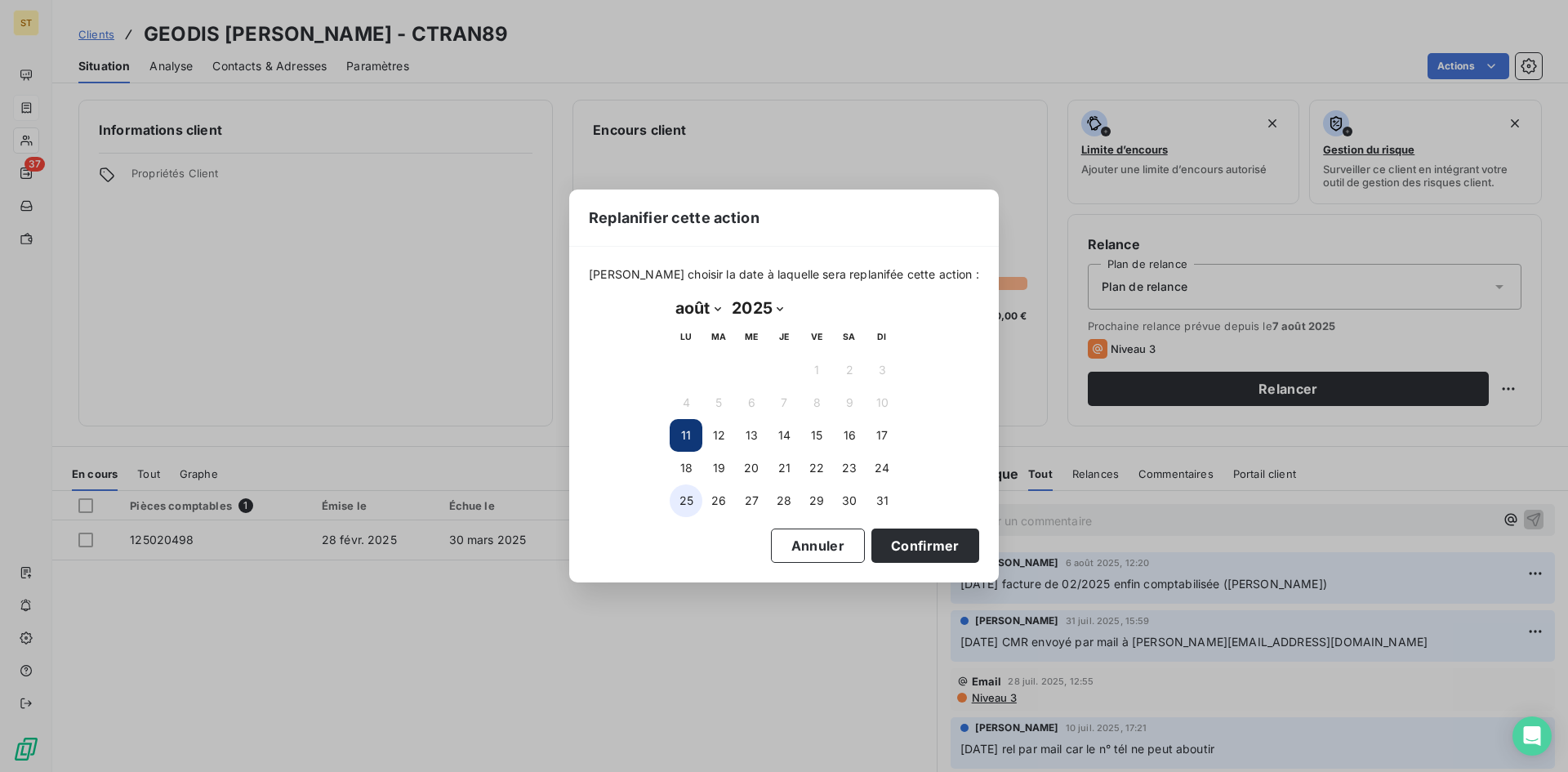
click at [682, 504] on button "25" at bounding box center [686, 501] width 33 height 33
click at [871, 545] on button "Confirmer" at bounding box center [925, 546] width 108 height 35
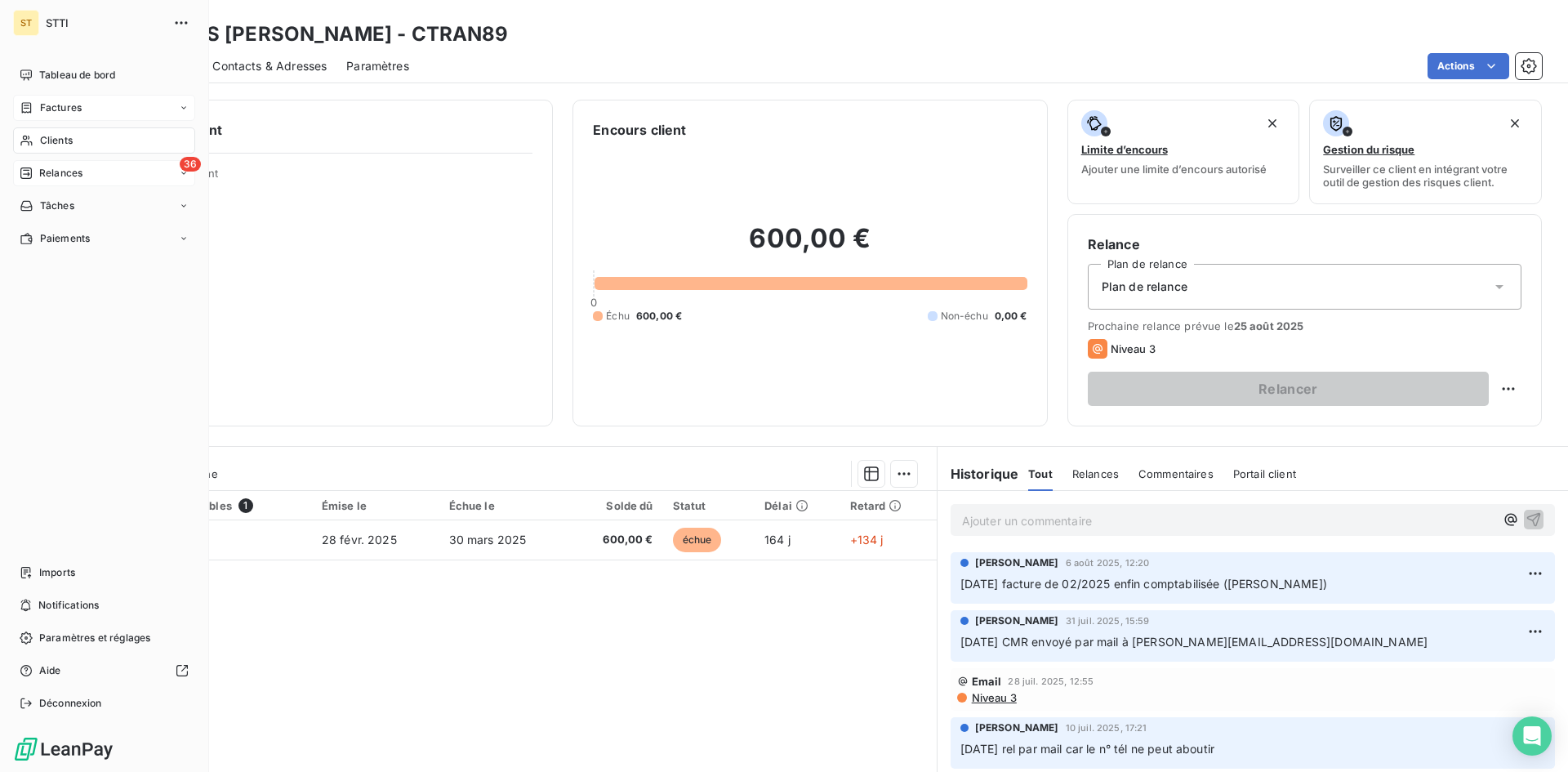
click at [57, 177] on span "Relances" at bounding box center [61, 172] width 43 height 14
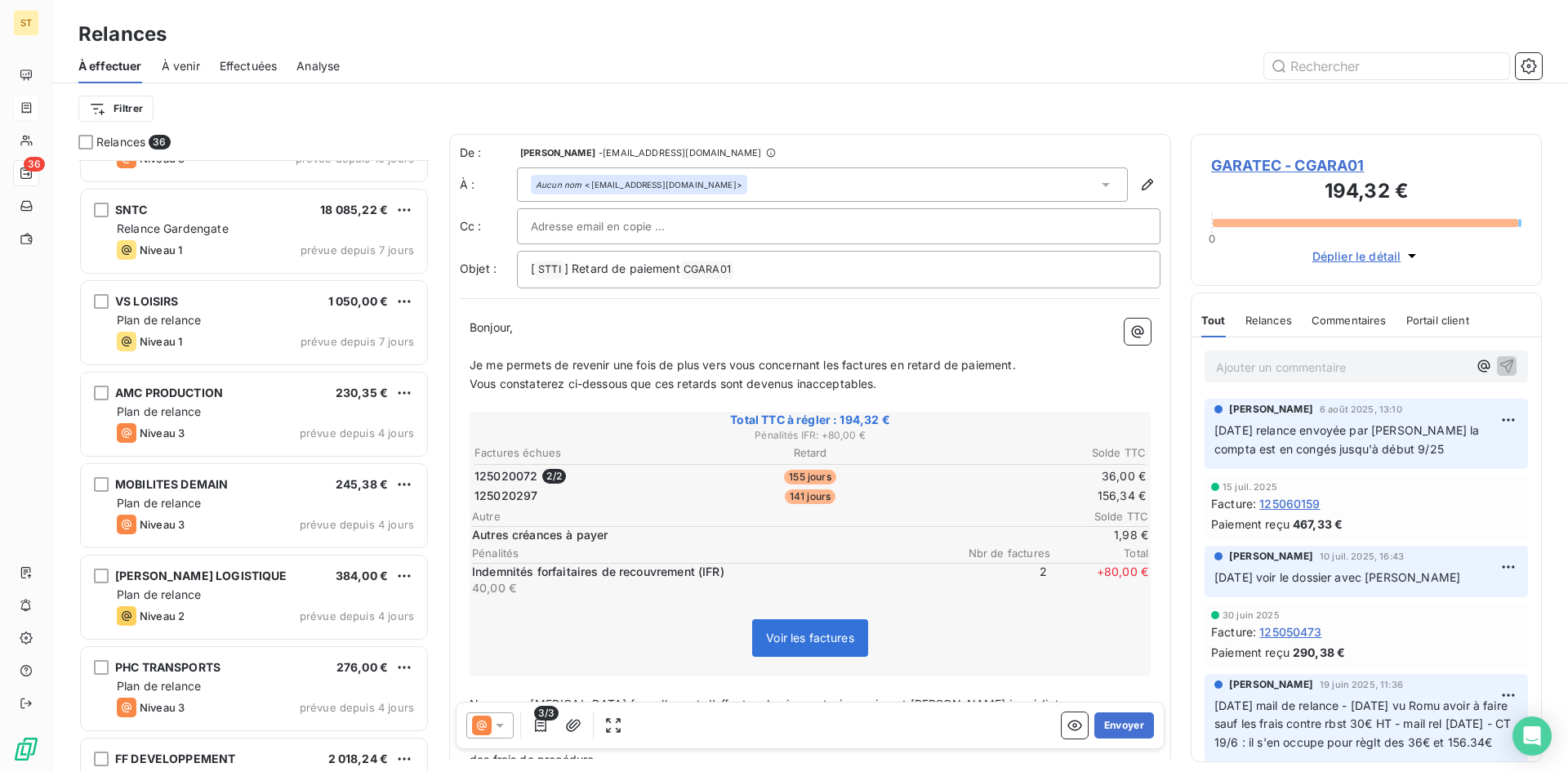
scroll to position [246, 0]
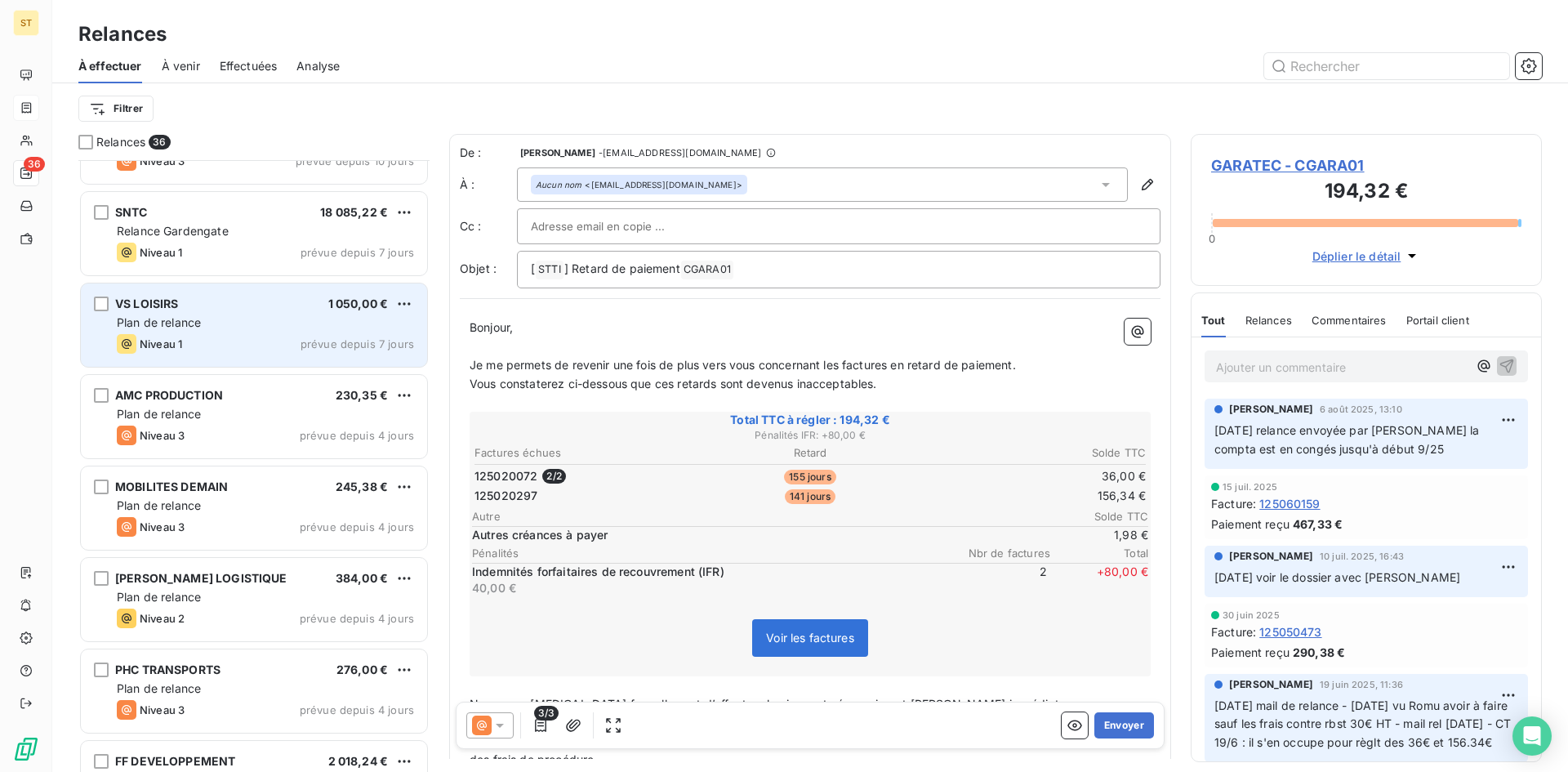
click at [214, 332] on div "VS LOISIRS 1 050,00 € Plan de relance Niveau 1 prévue depuis 7 jours" at bounding box center [254, 325] width 346 height 84
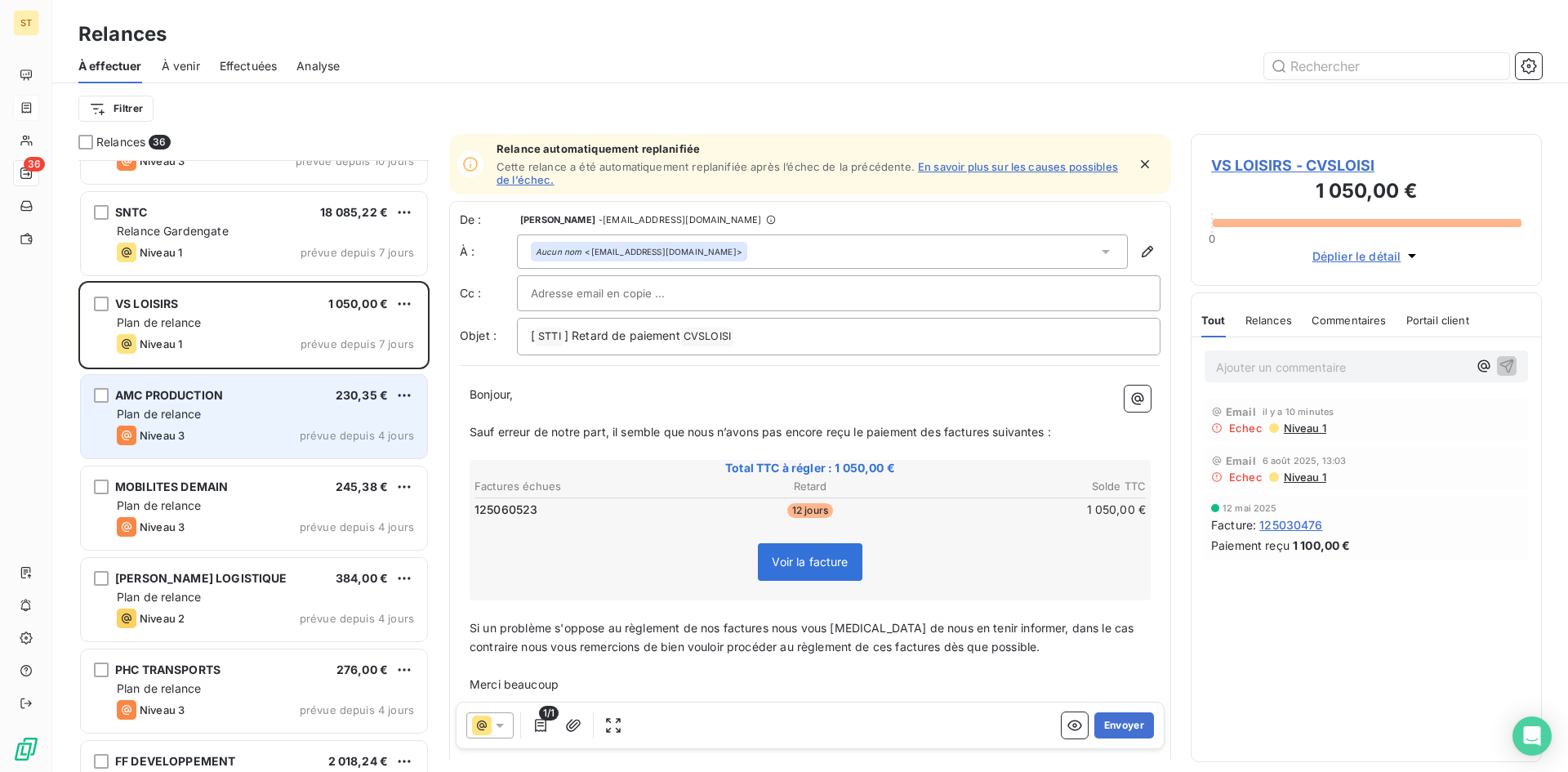
click at [233, 439] on div "Niveau 3 prévue depuis 4 jours" at bounding box center [264, 436] width 297 height 19
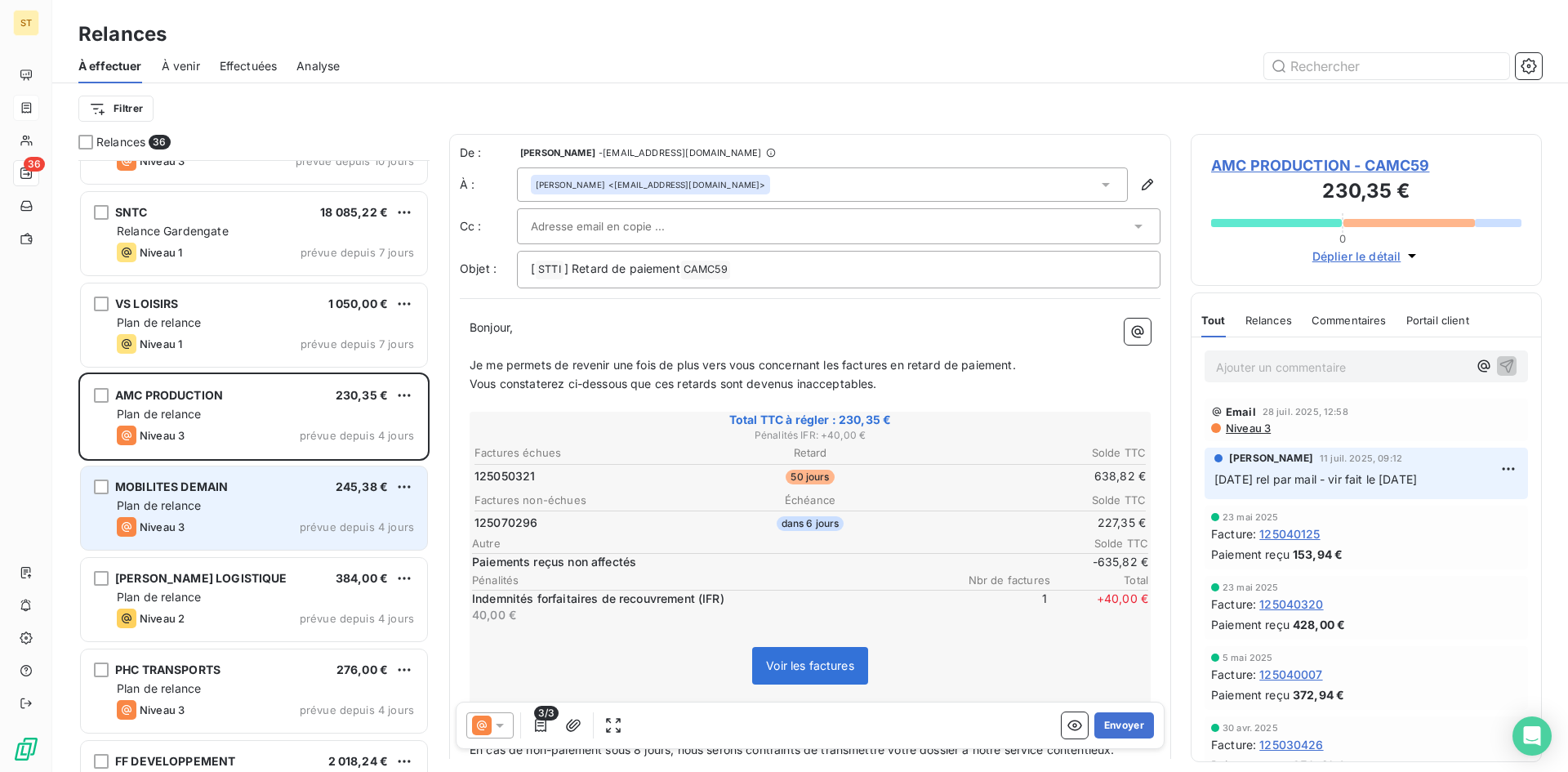
click at [194, 519] on div "Niveau 3 prévue depuis 4 jours" at bounding box center [264, 527] width 297 height 19
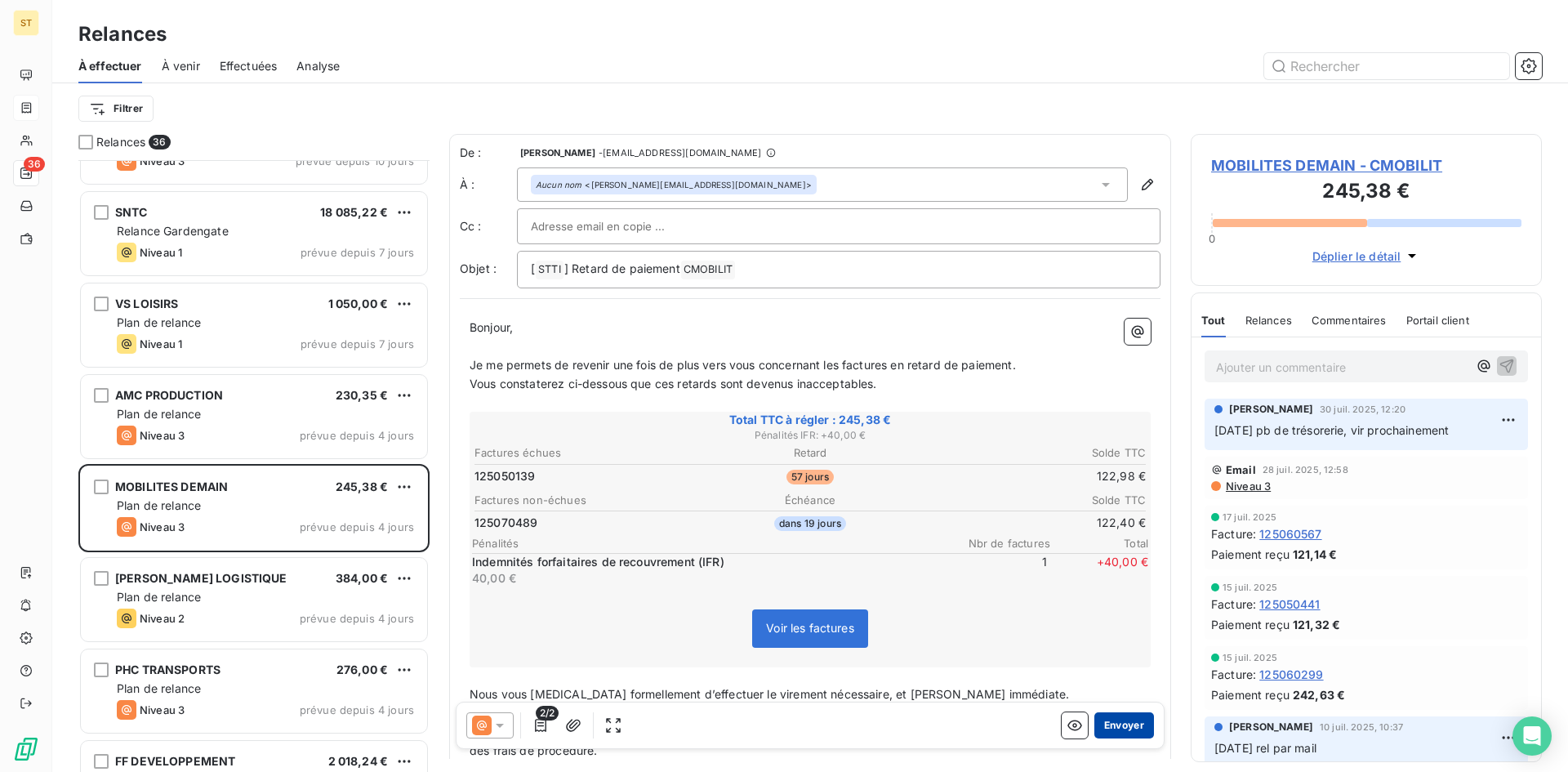
click at [1118, 726] on button "Envoyer" at bounding box center [1124, 725] width 60 height 26
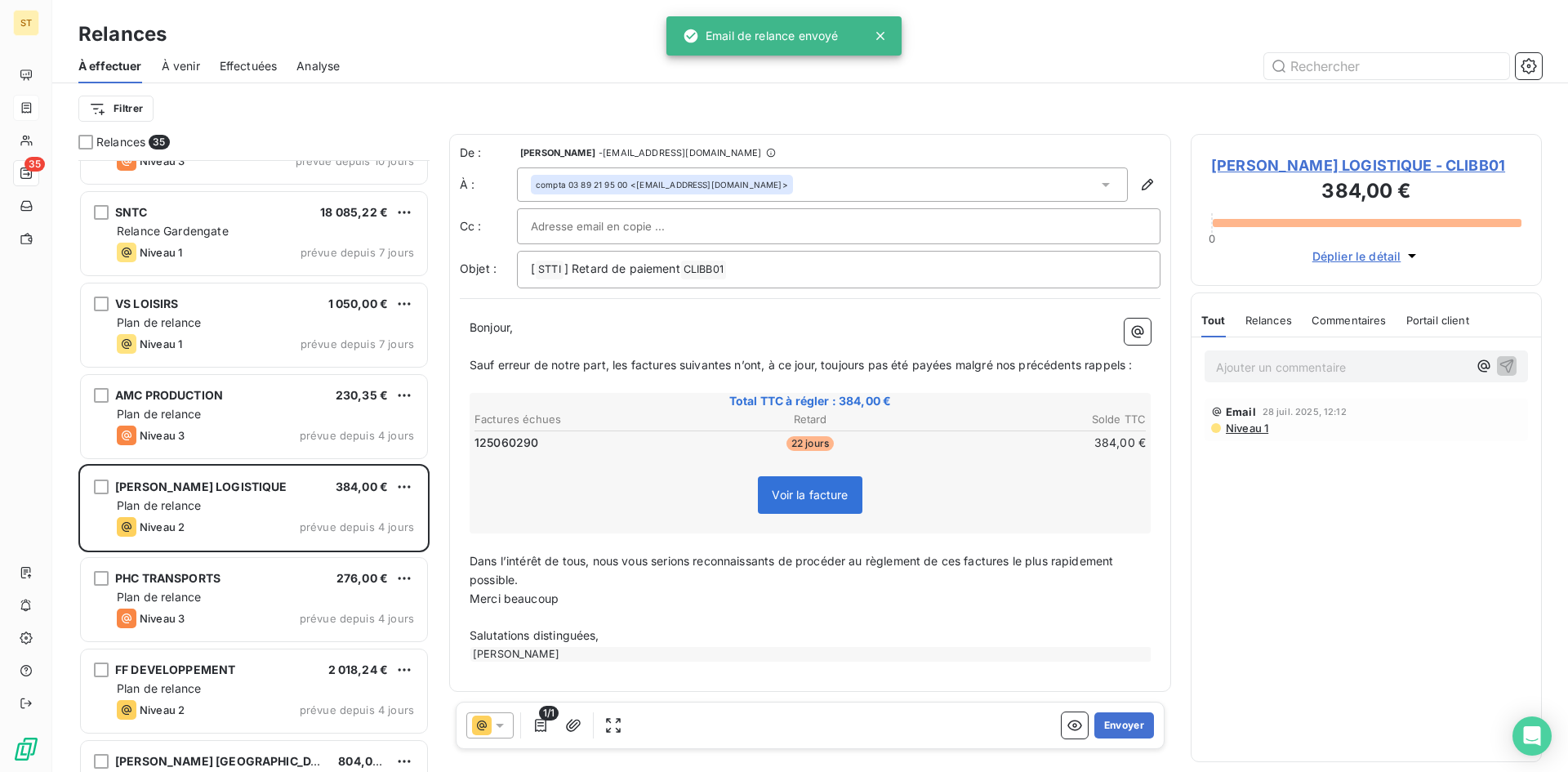
click at [1118, 726] on button "Envoyer" at bounding box center [1124, 725] width 60 height 26
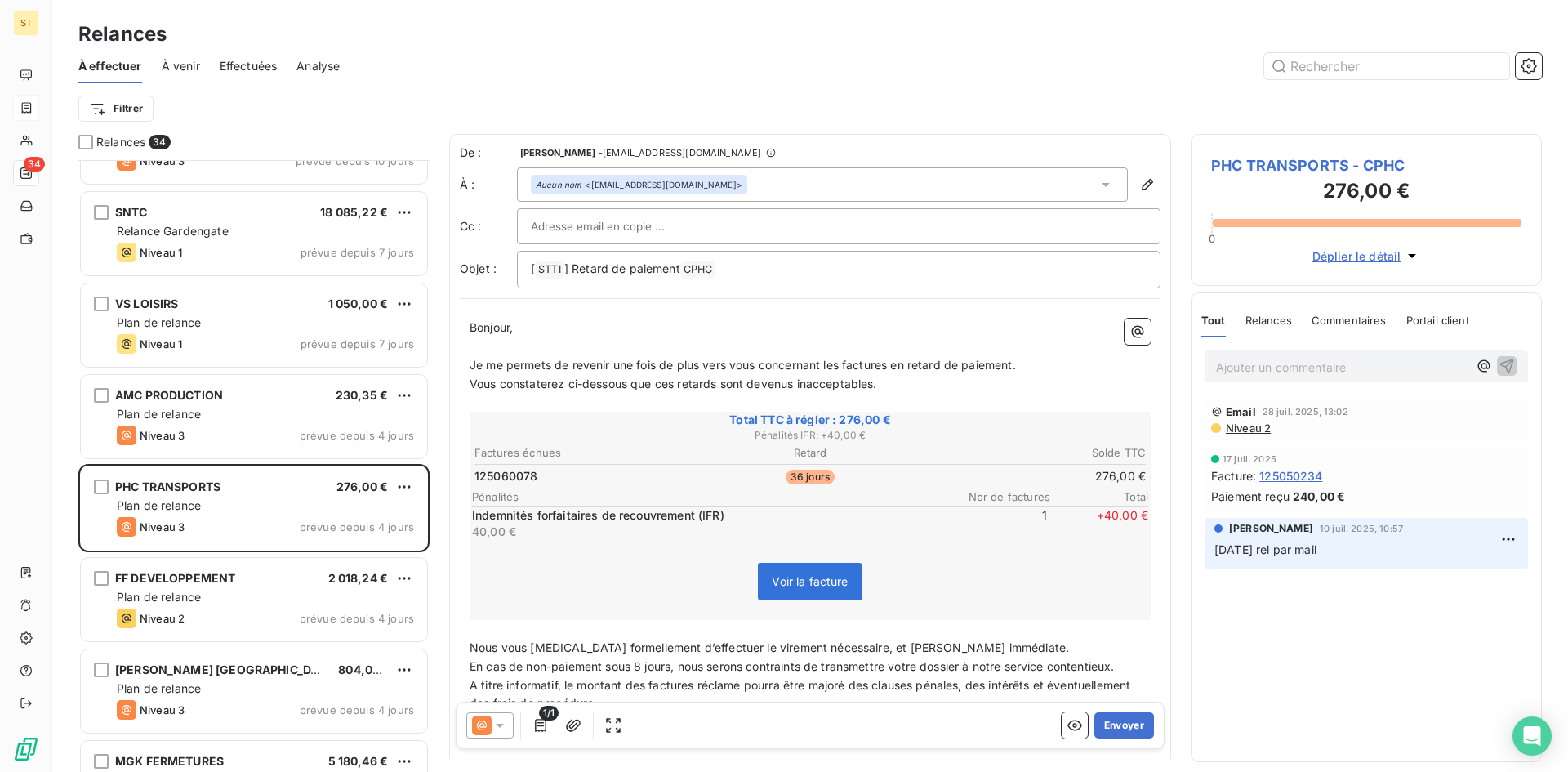
click at [1118, 726] on button "Envoyer" at bounding box center [1124, 725] width 60 height 26
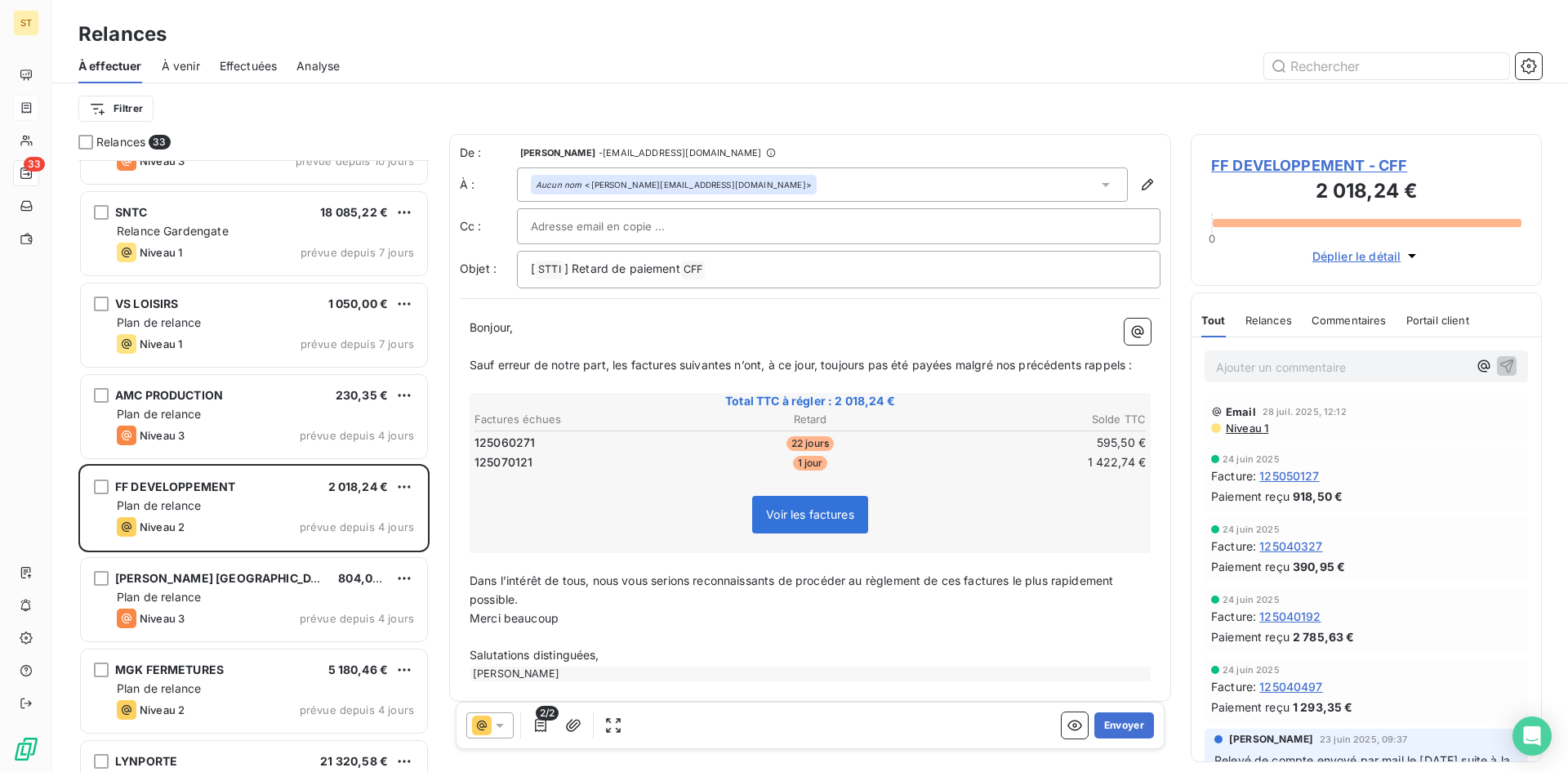
click at [1118, 726] on button "Envoyer" at bounding box center [1124, 725] width 60 height 26
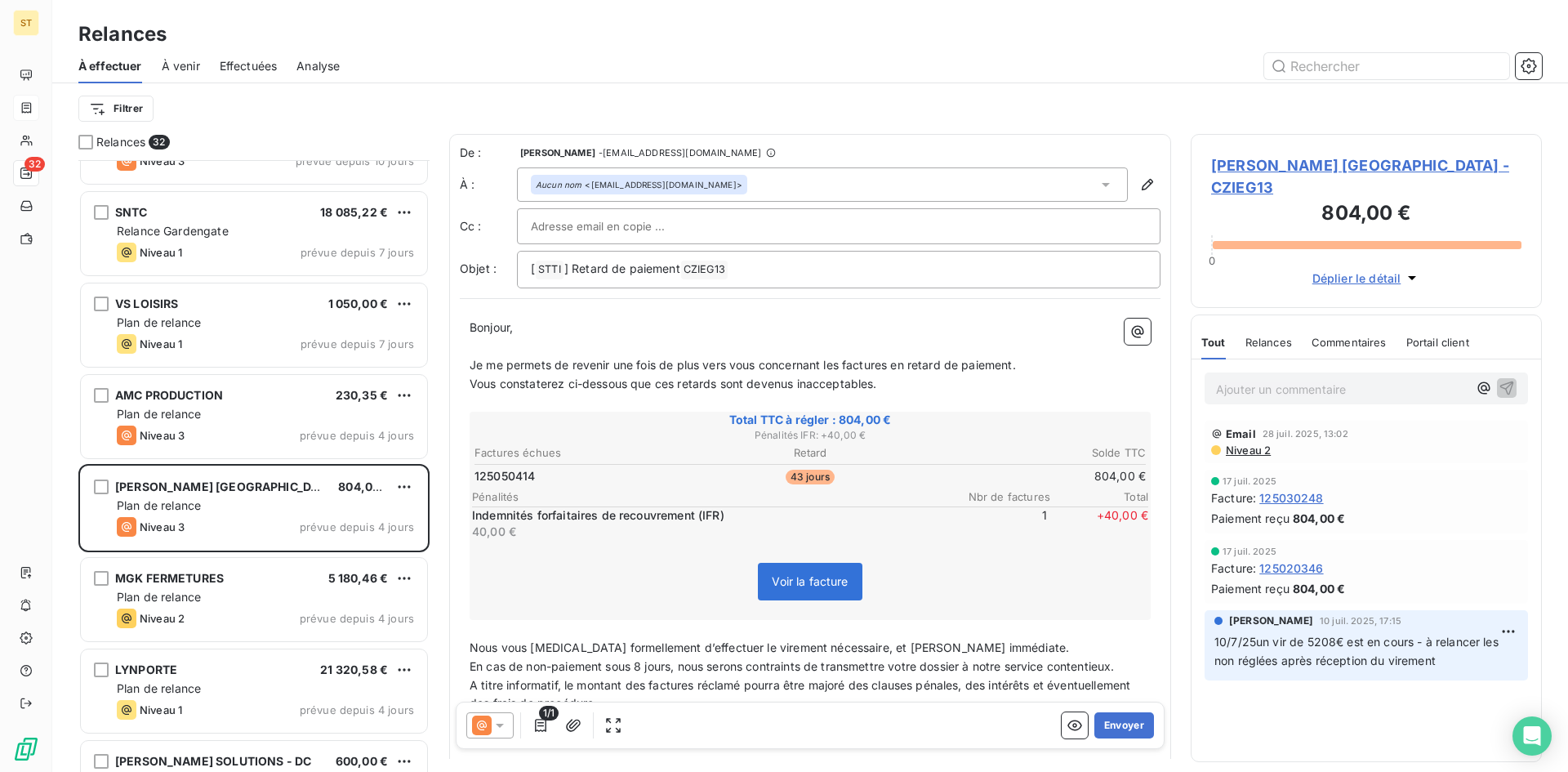
click at [1118, 726] on button "Envoyer" at bounding box center [1124, 725] width 60 height 26
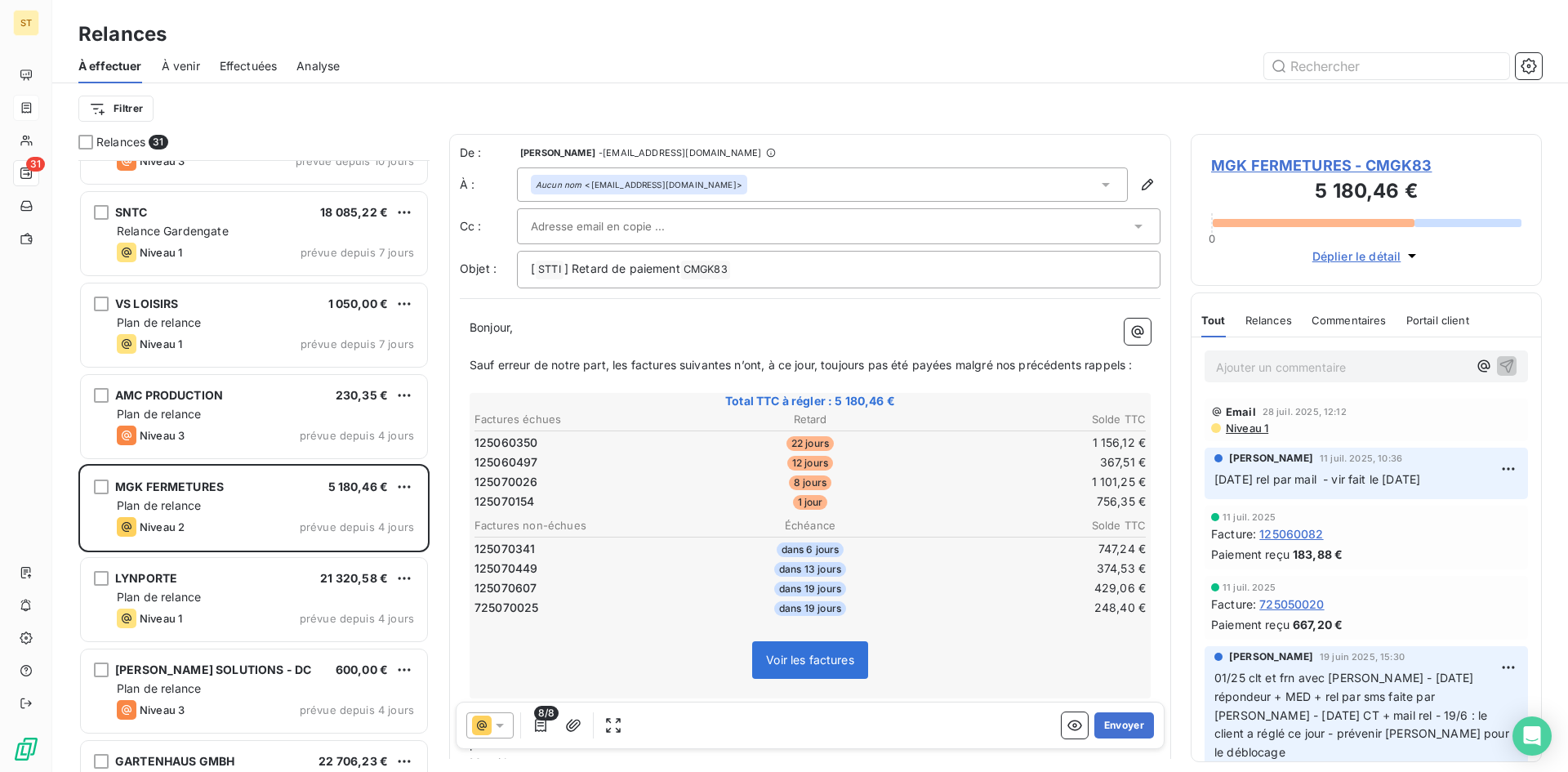
click at [1118, 726] on button "Envoyer" at bounding box center [1124, 725] width 60 height 26
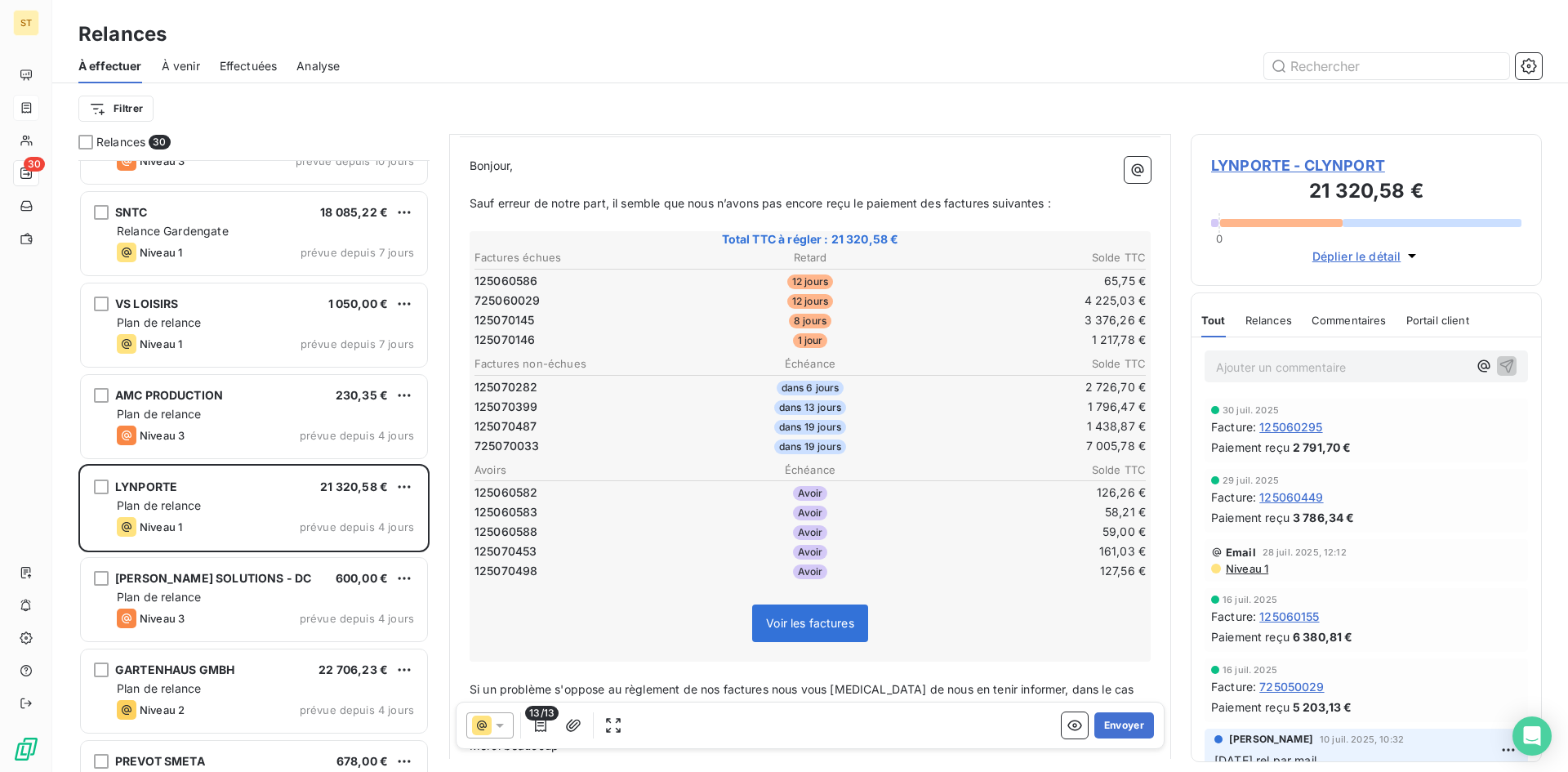
scroll to position [164, 0]
click at [1126, 724] on button "Envoyer" at bounding box center [1124, 725] width 60 height 26
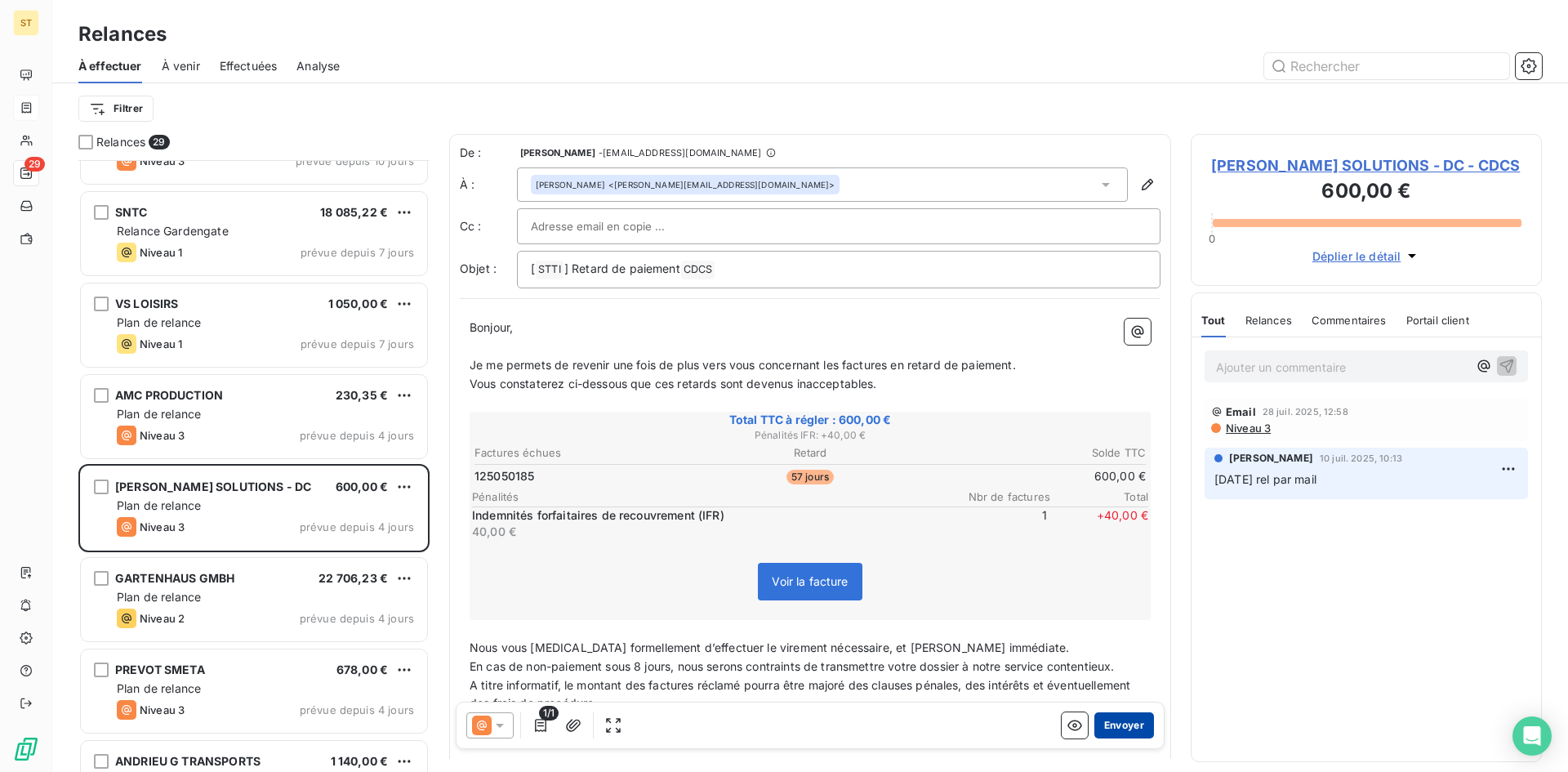
click at [1120, 727] on button "Envoyer" at bounding box center [1124, 725] width 60 height 26
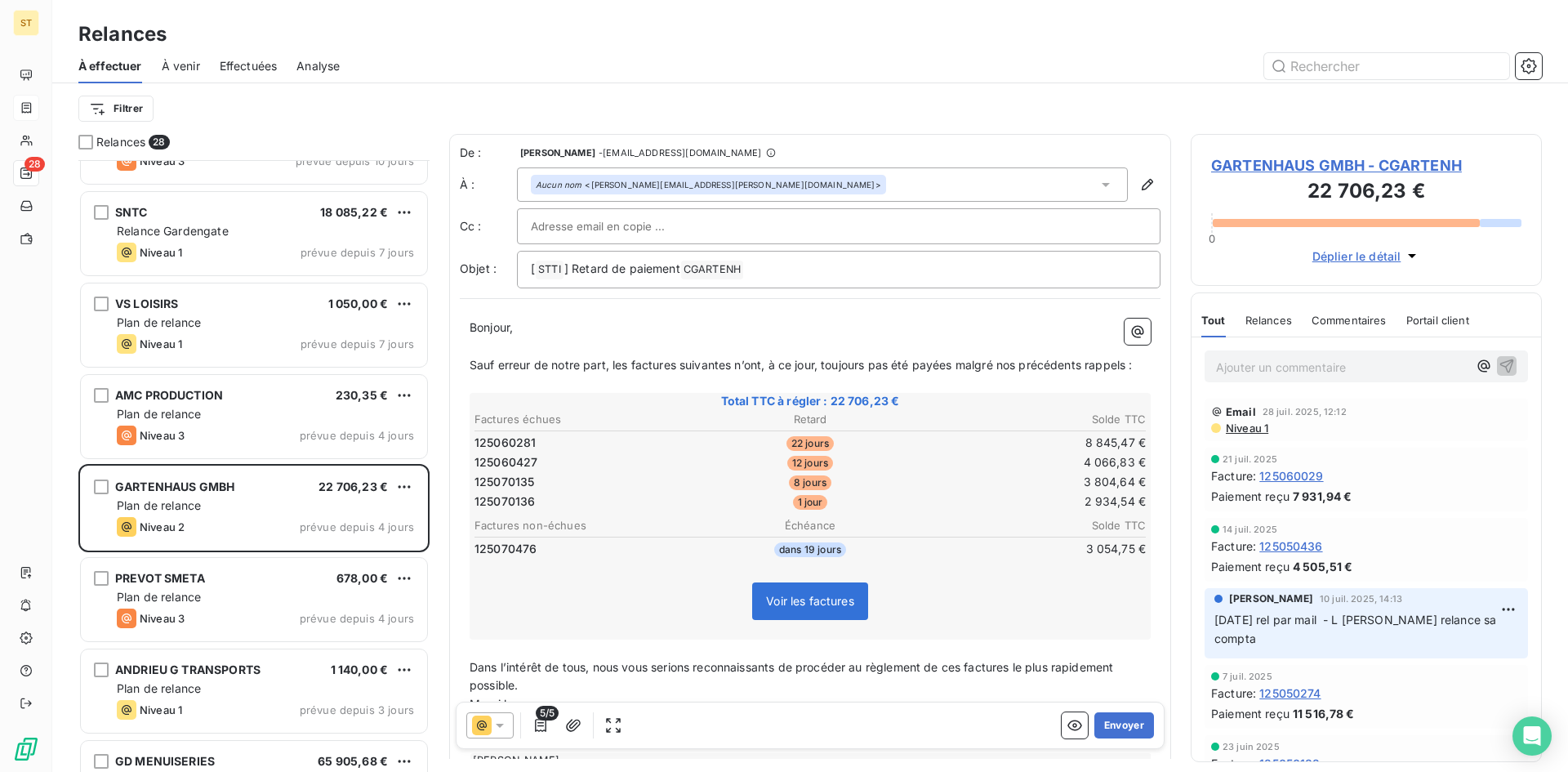
click at [1120, 727] on button "Envoyer" at bounding box center [1124, 725] width 60 height 26
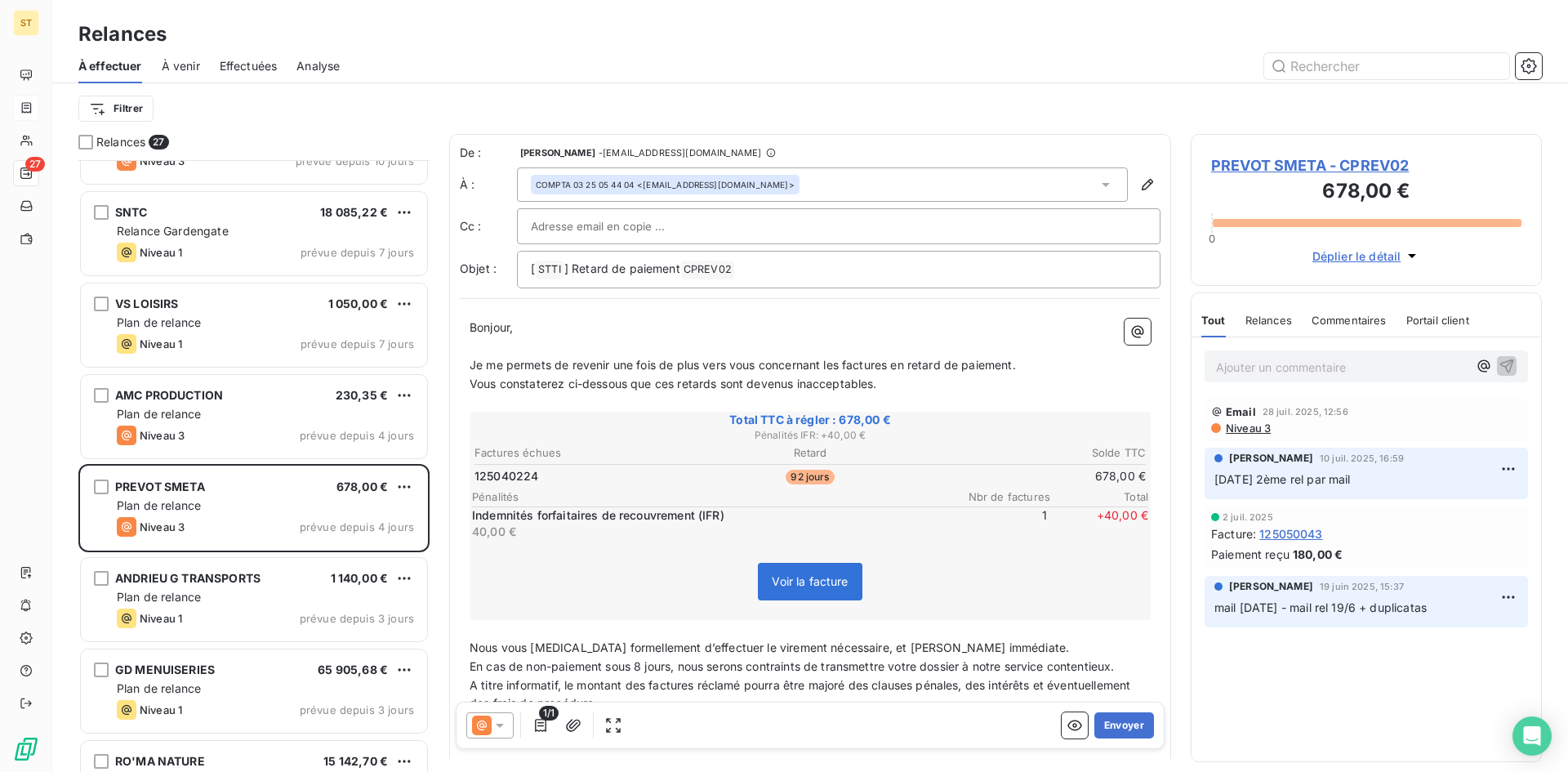
click at [1120, 727] on button "Envoyer" at bounding box center [1124, 725] width 60 height 26
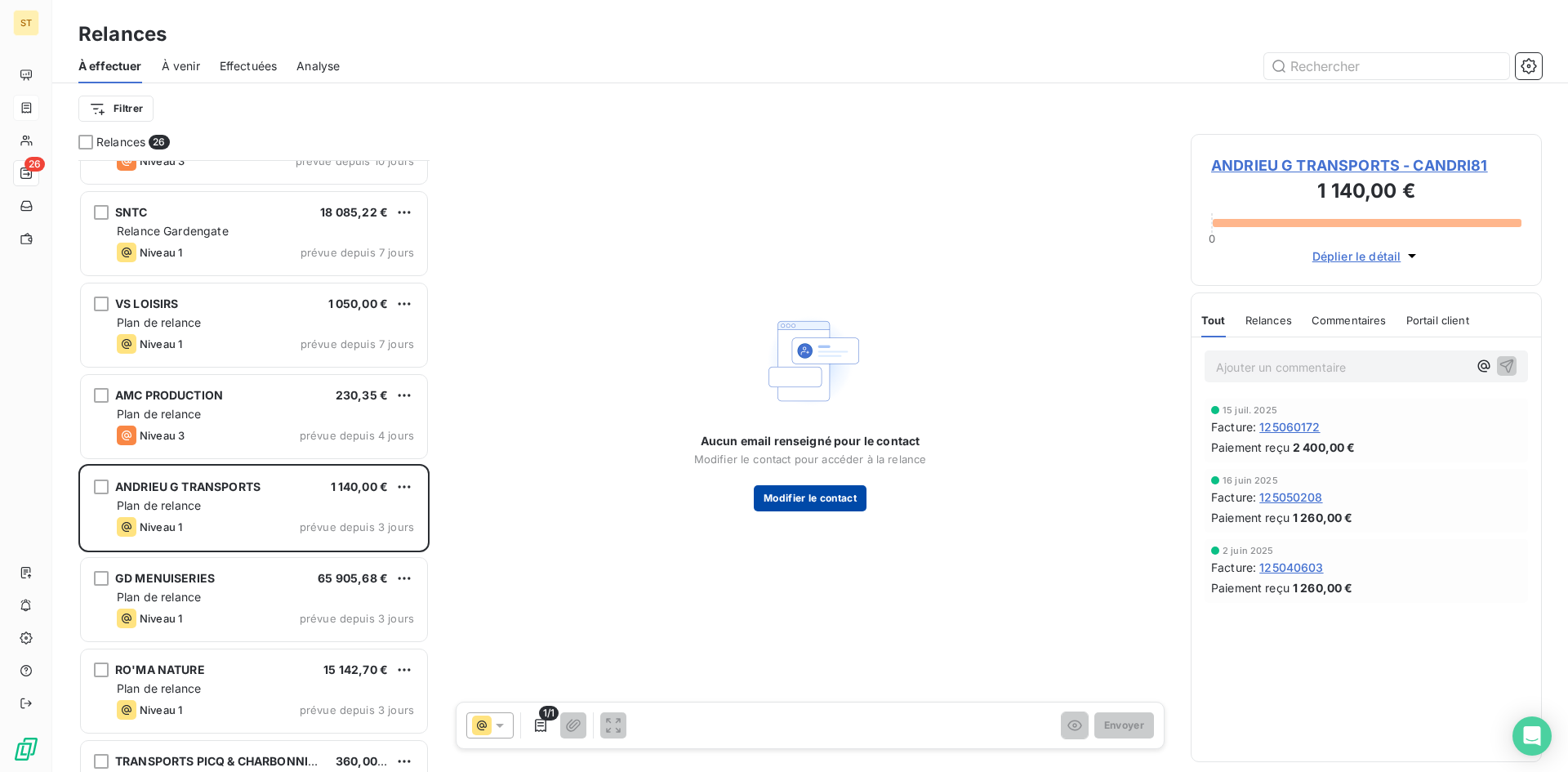
click at [806, 495] on button "Modifier le contact" at bounding box center [809, 498] width 112 height 26
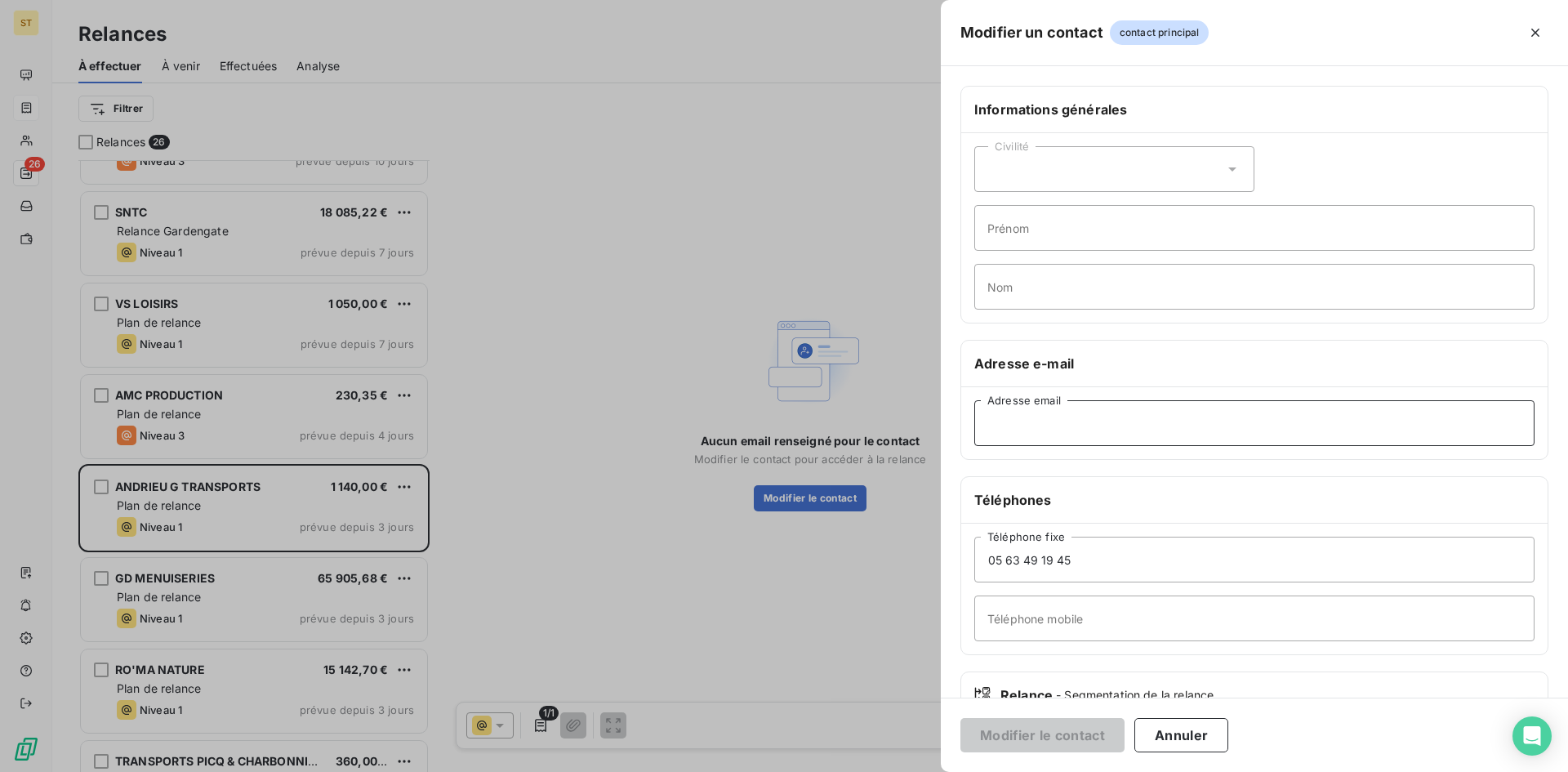
click at [1087, 419] on input "Adresse email" at bounding box center [1254, 423] width 560 height 46
type input "V"
drag, startPoint x: 1056, startPoint y: 420, endPoint x: 916, endPoint y: 421, distance: 140.0
click at [917, 771] on div "Modifier un contact contact principal Informations générales Civilité Prénom No…" at bounding box center [784, 772] width 1568 height 0
paste input "patricia.lacroix.pl@andrieu-transports.com"
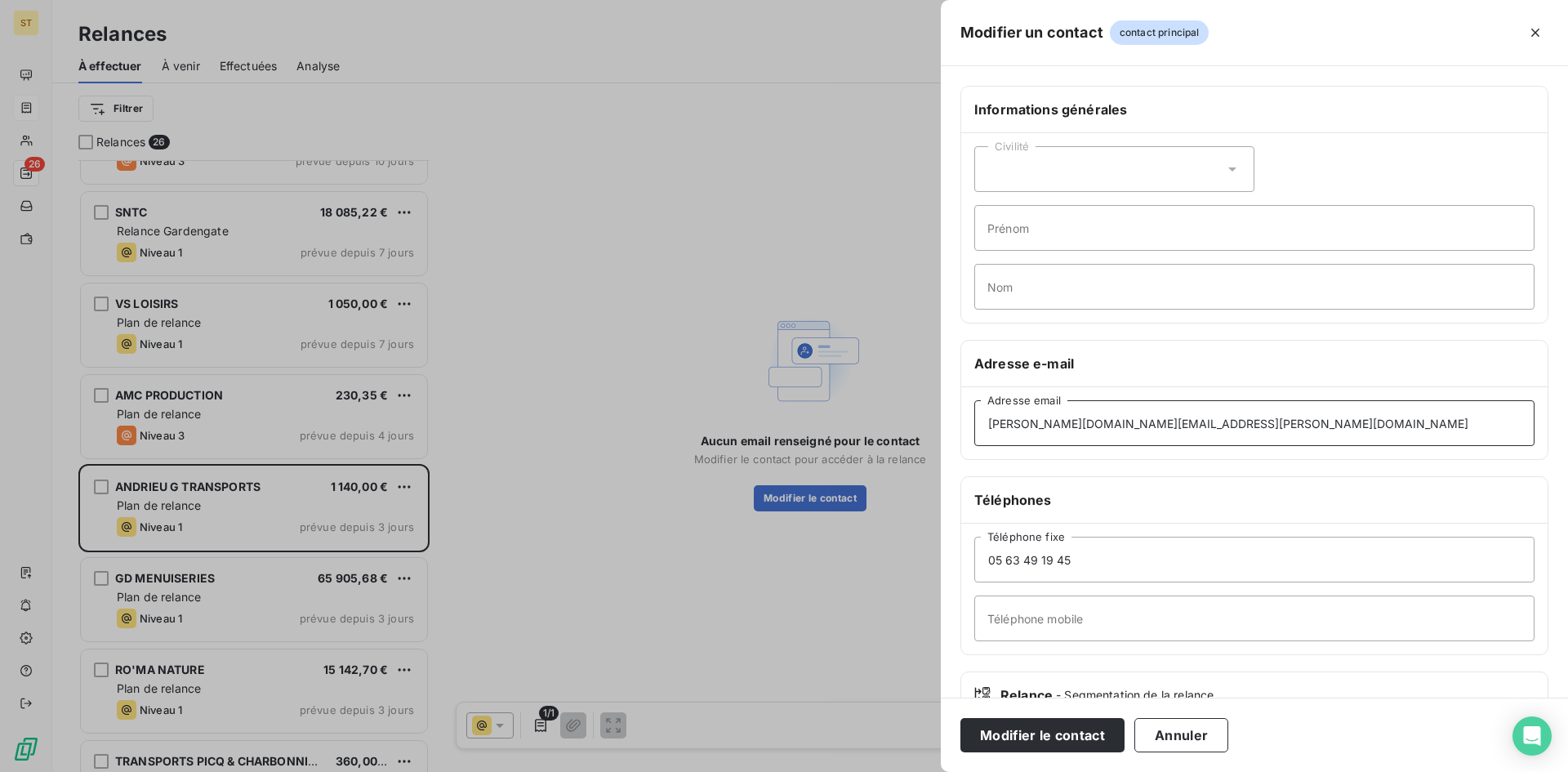
type input "patricia.lacroix.pl@andrieu-transports.com"
click at [1010, 204] on div "Civilité Prénom Nom" at bounding box center [1255, 227] width 586 height 189
click at [1007, 182] on div "Civilité" at bounding box center [1113, 169] width 280 height 46
click at [1012, 208] on span "Madame" at bounding box center [1029, 211] width 44 height 15
click at [1011, 234] on input "Prénom" at bounding box center [1254, 228] width 560 height 46
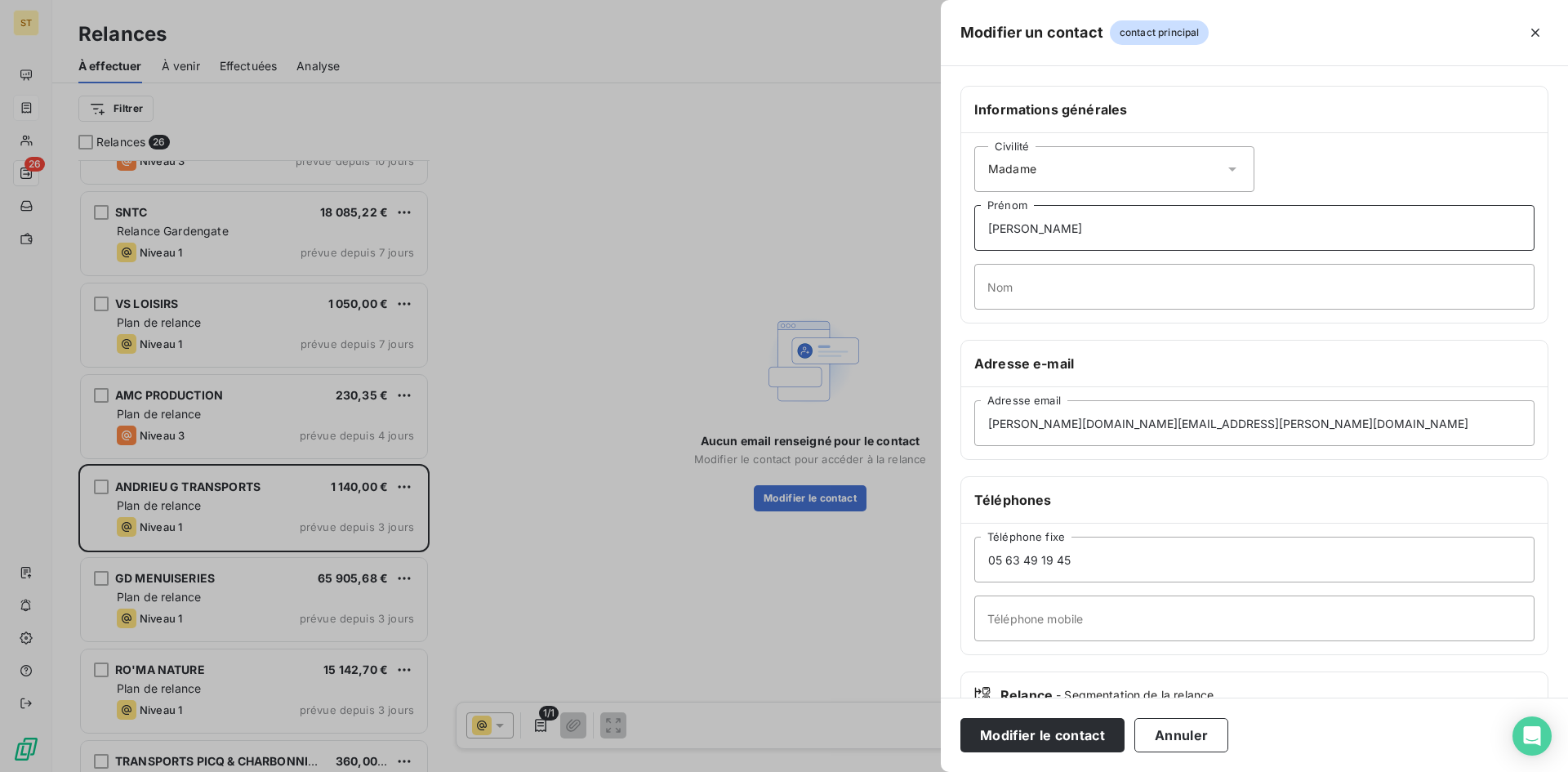
type input "Patricia"
click at [1013, 282] on input "Nom" at bounding box center [1254, 286] width 560 height 46
type input "LACROIX"
click at [1005, 744] on button "Modifier le contact" at bounding box center [1042, 735] width 164 height 35
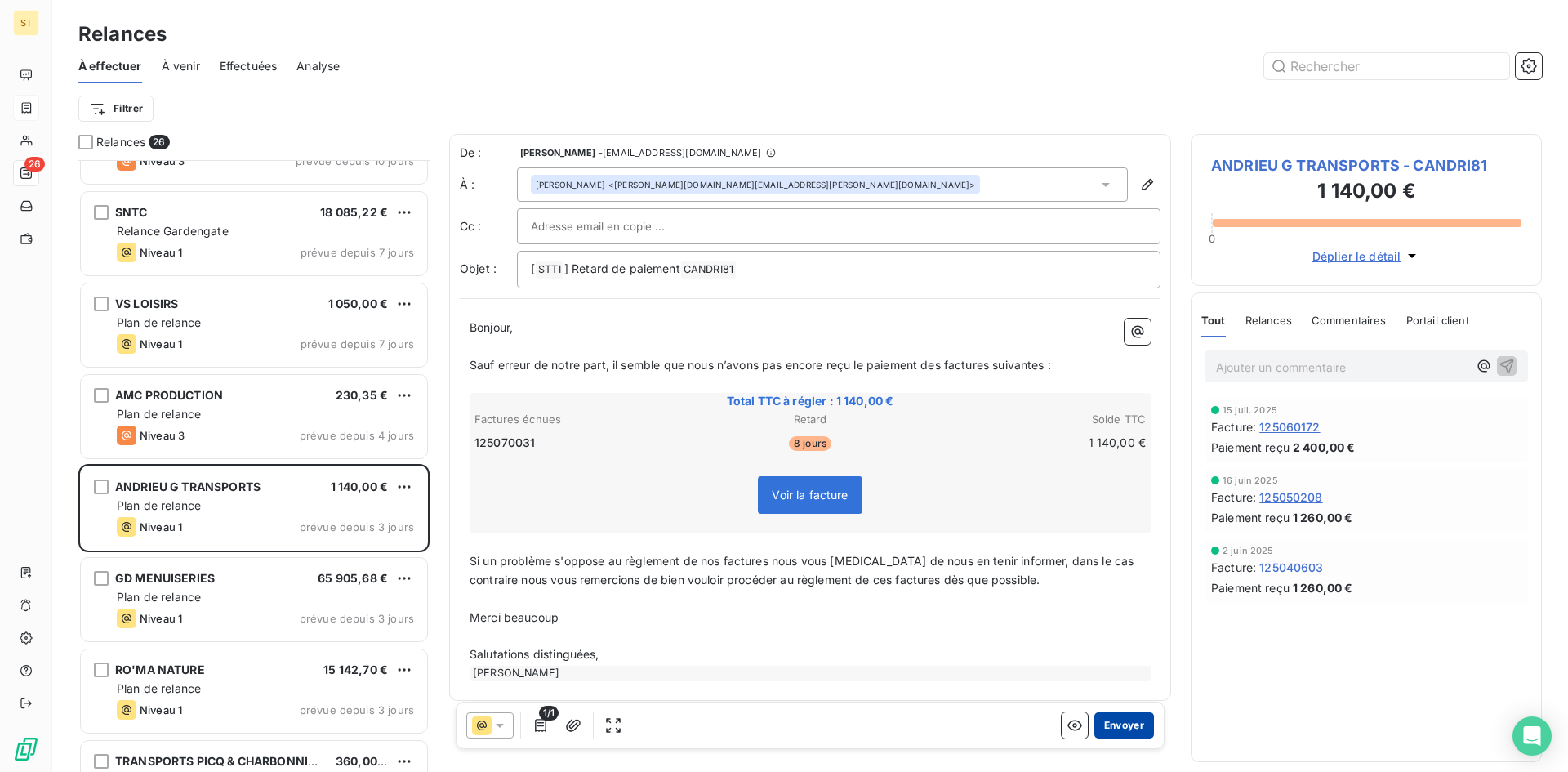
click at [1115, 728] on button "Envoyer" at bounding box center [1124, 725] width 60 height 26
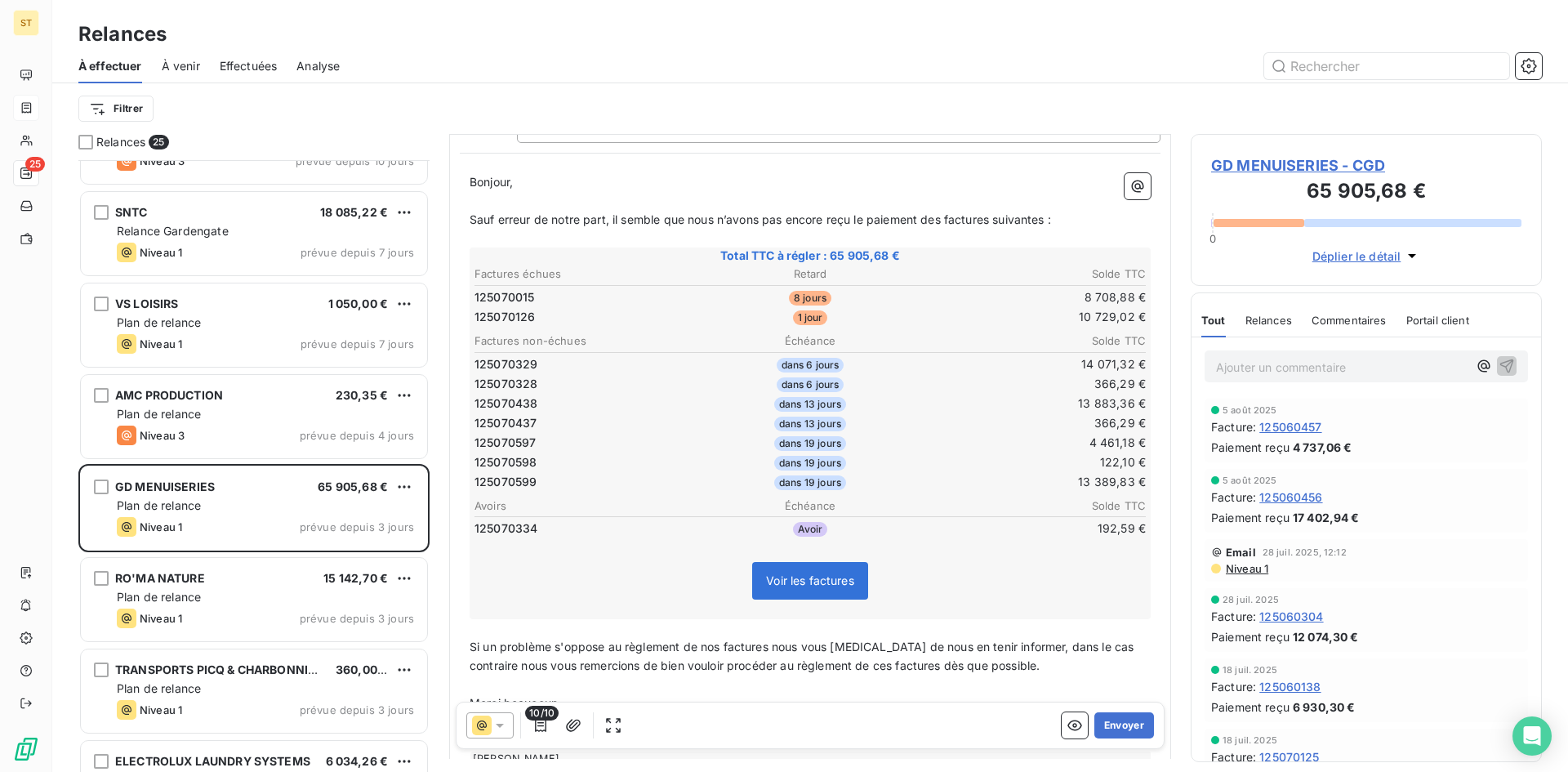
scroll to position [164, 0]
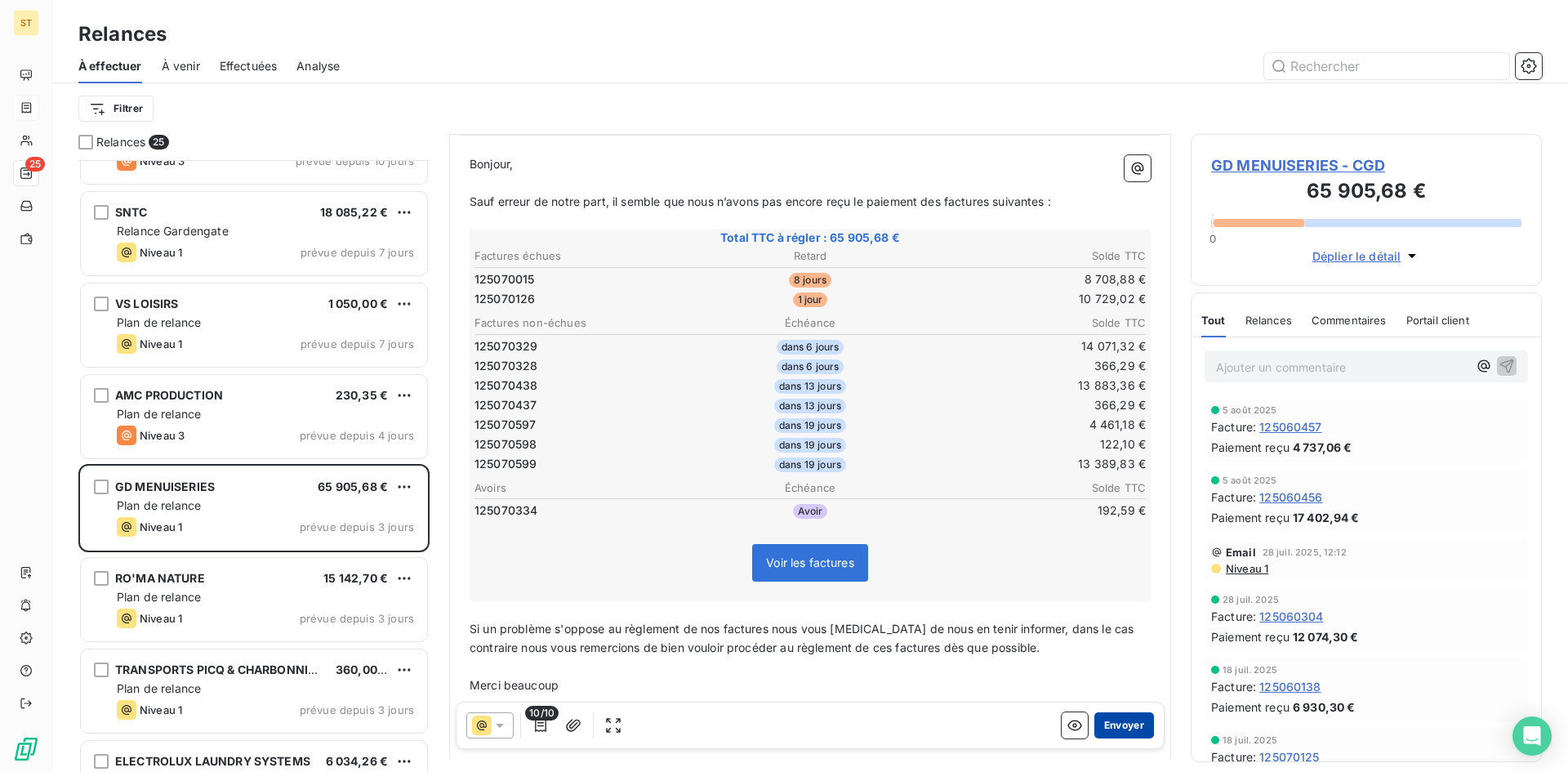
click at [1116, 724] on button "Envoyer" at bounding box center [1124, 725] width 60 height 26
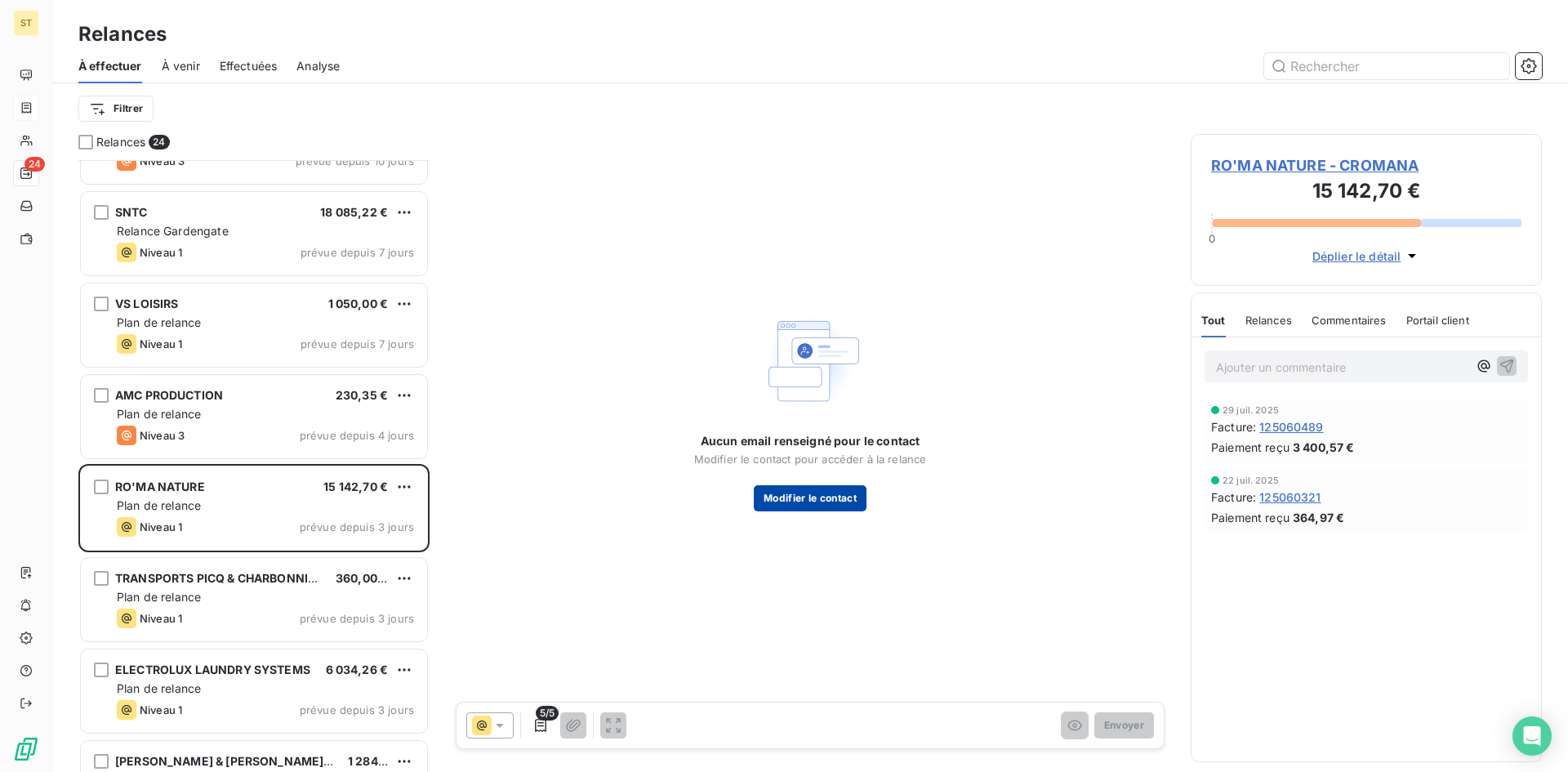
click at [787, 502] on button "Modifier le contact" at bounding box center [809, 498] width 112 height 26
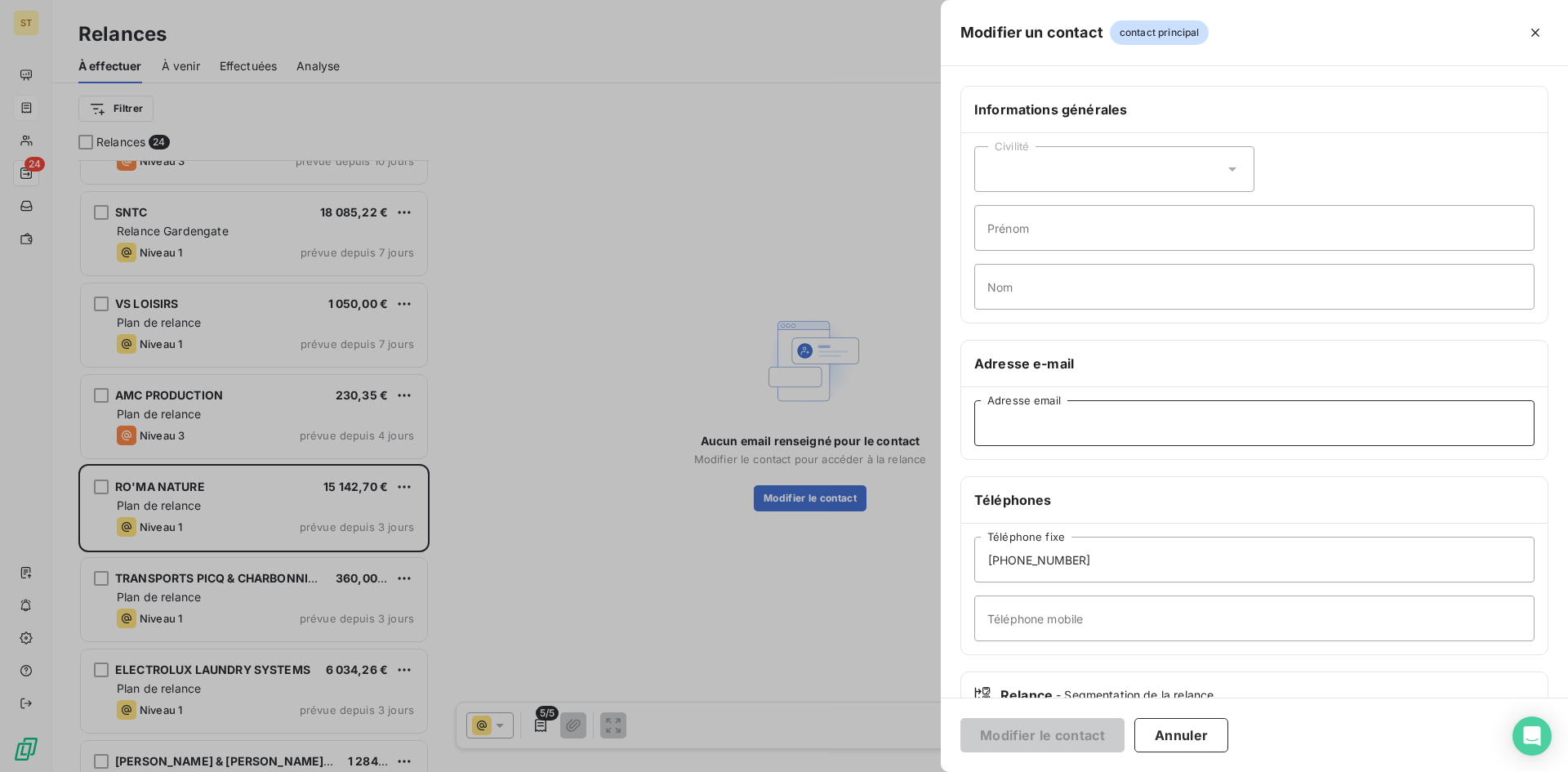
click at [1039, 410] on input "Adresse email" at bounding box center [1254, 423] width 560 height 46
paste input "a.ryff@romanature.fr; t.durieux@romanature.fr"
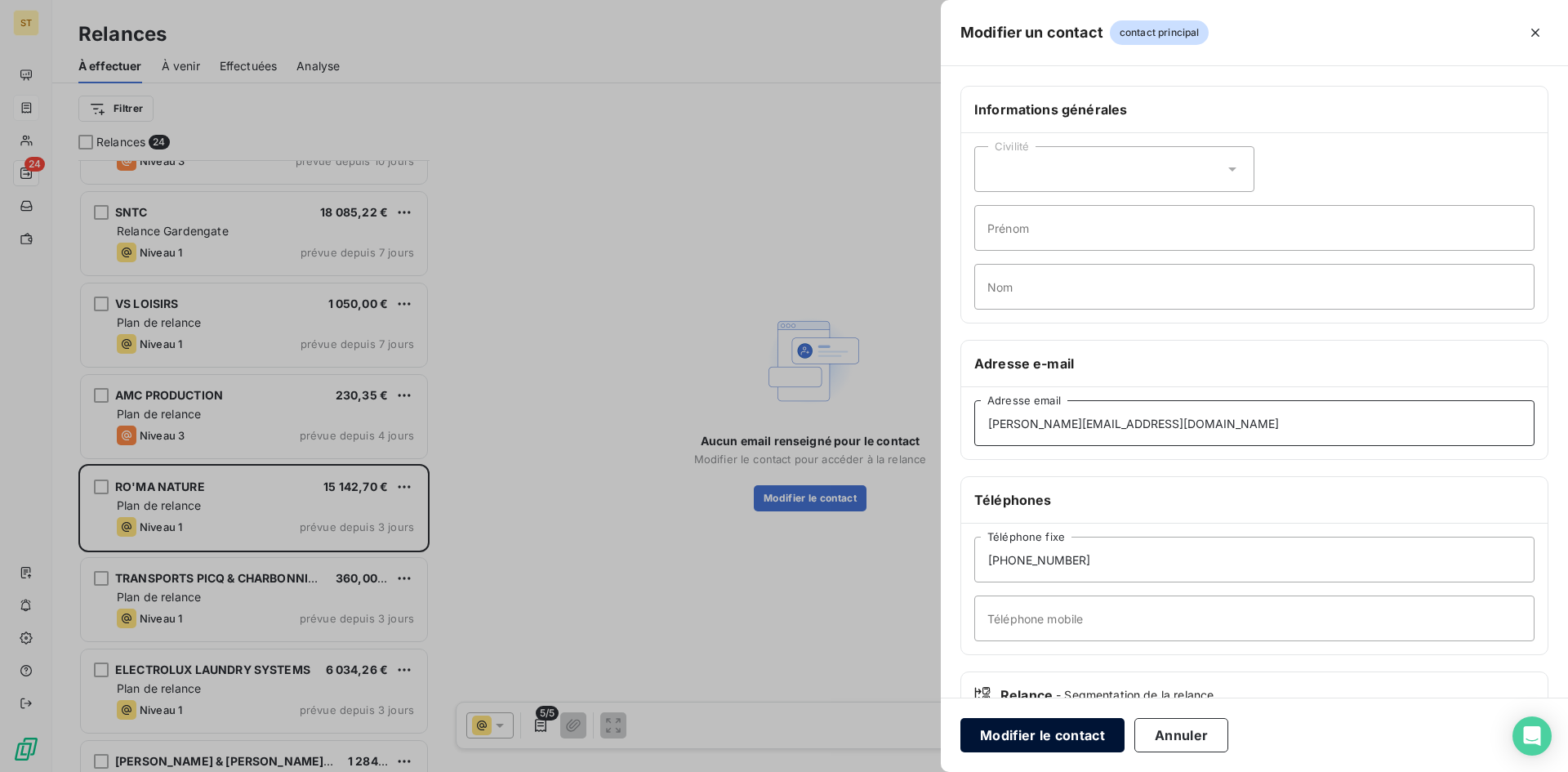
type input "a.ryff@romanature.fr"
click at [1019, 738] on button "Modifier le contact" at bounding box center [1042, 735] width 164 height 35
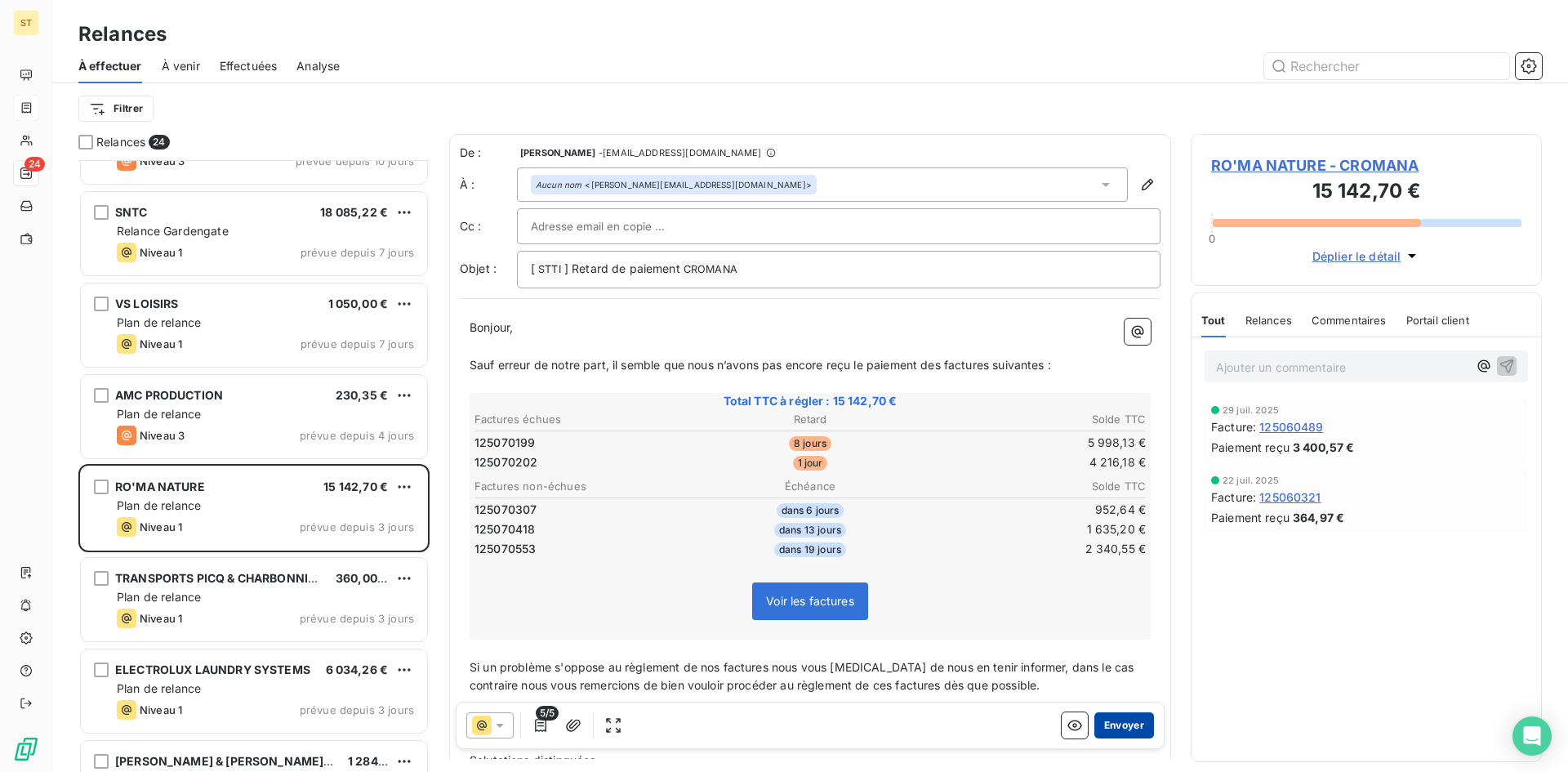
click at [1111, 719] on button "Envoyer" at bounding box center [1124, 725] width 60 height 26
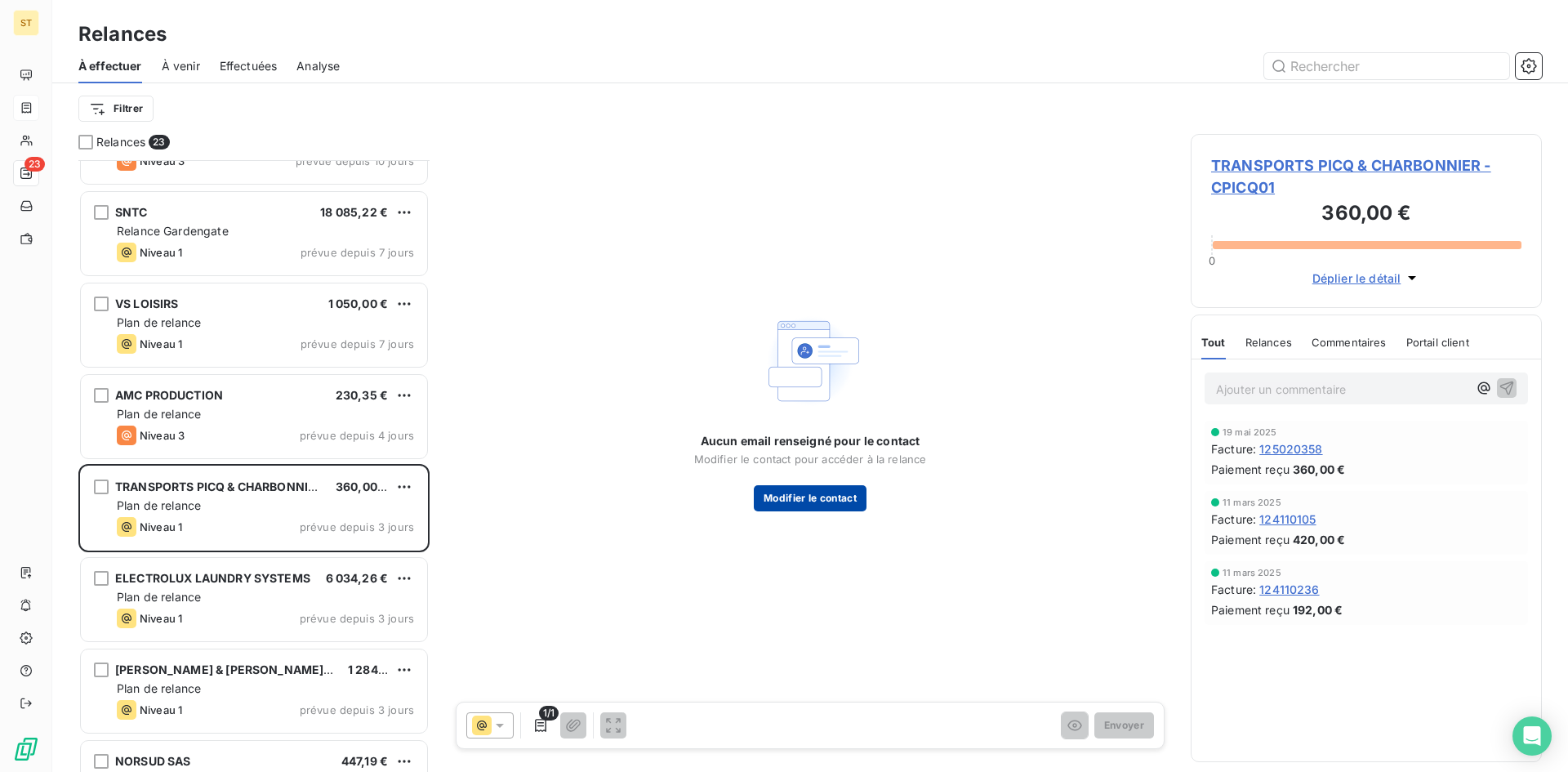
click at [790, 495] on button "Modifier le contact" at bounding box center [809, 498] width 112 height 26
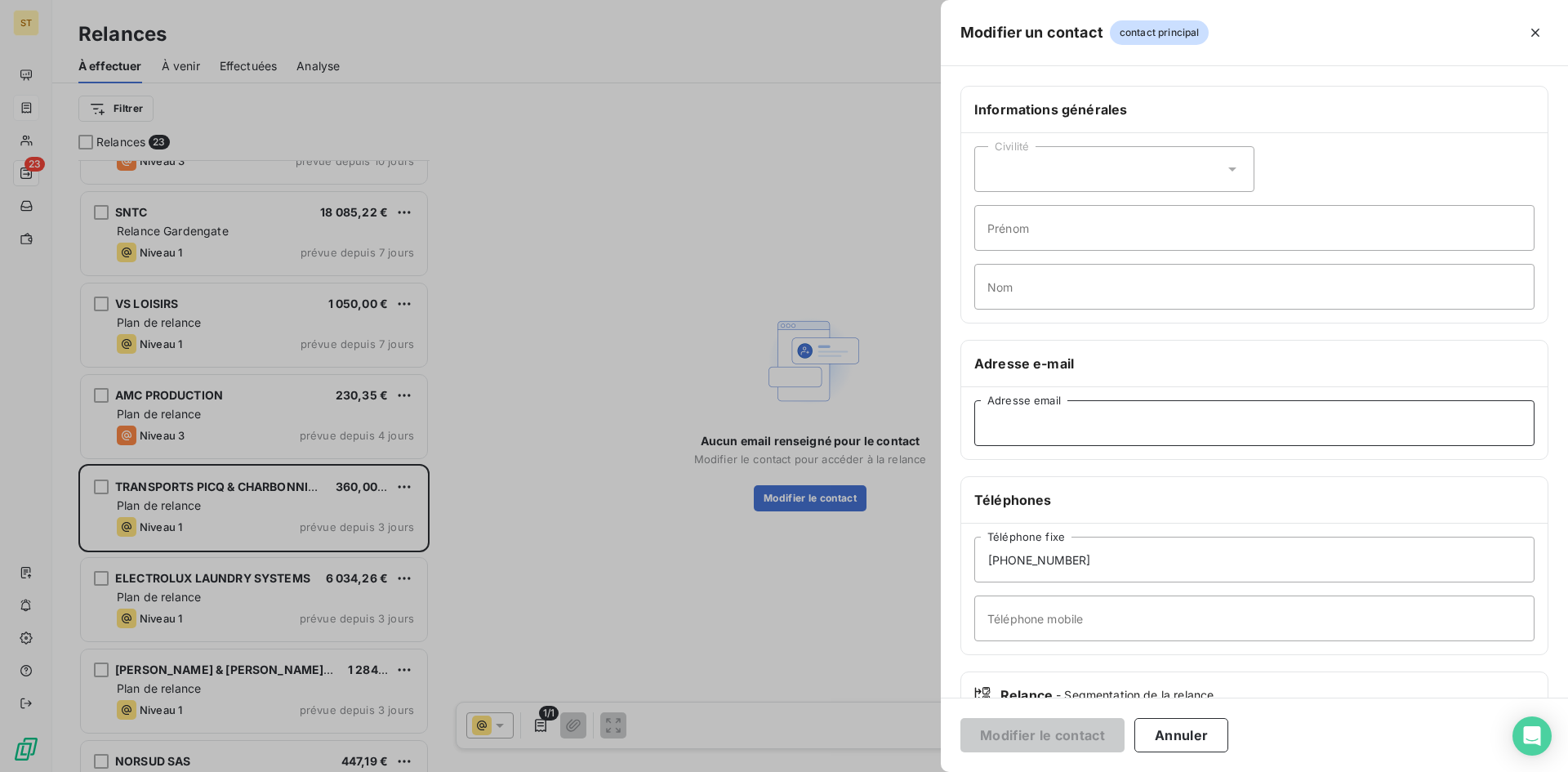
click at [1007, 434] on input "Adresse email" at bounding box center [1254, 423] width 560 height 46
paste input "comptabilite@picq-charbonnier.com"
type input "comptabilite@picq-charbonnier.com"
click at [1032, 730] on button "Modifier le contact" at bounding box center [1042, 735] width 164 height 35
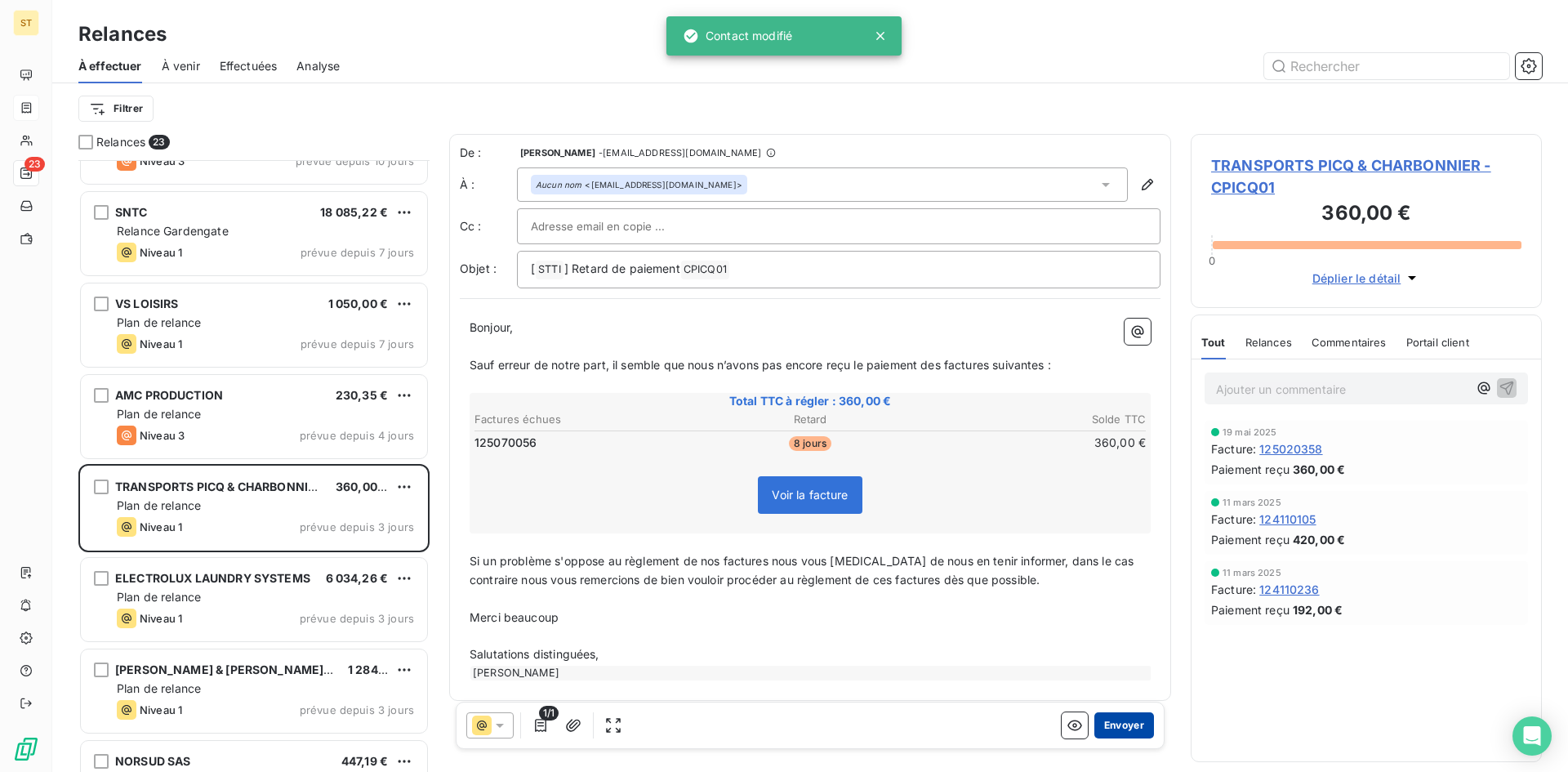
click at [1094, 732] on button "Envoyer" at bounding box center [1124, 725] width 60 height 26
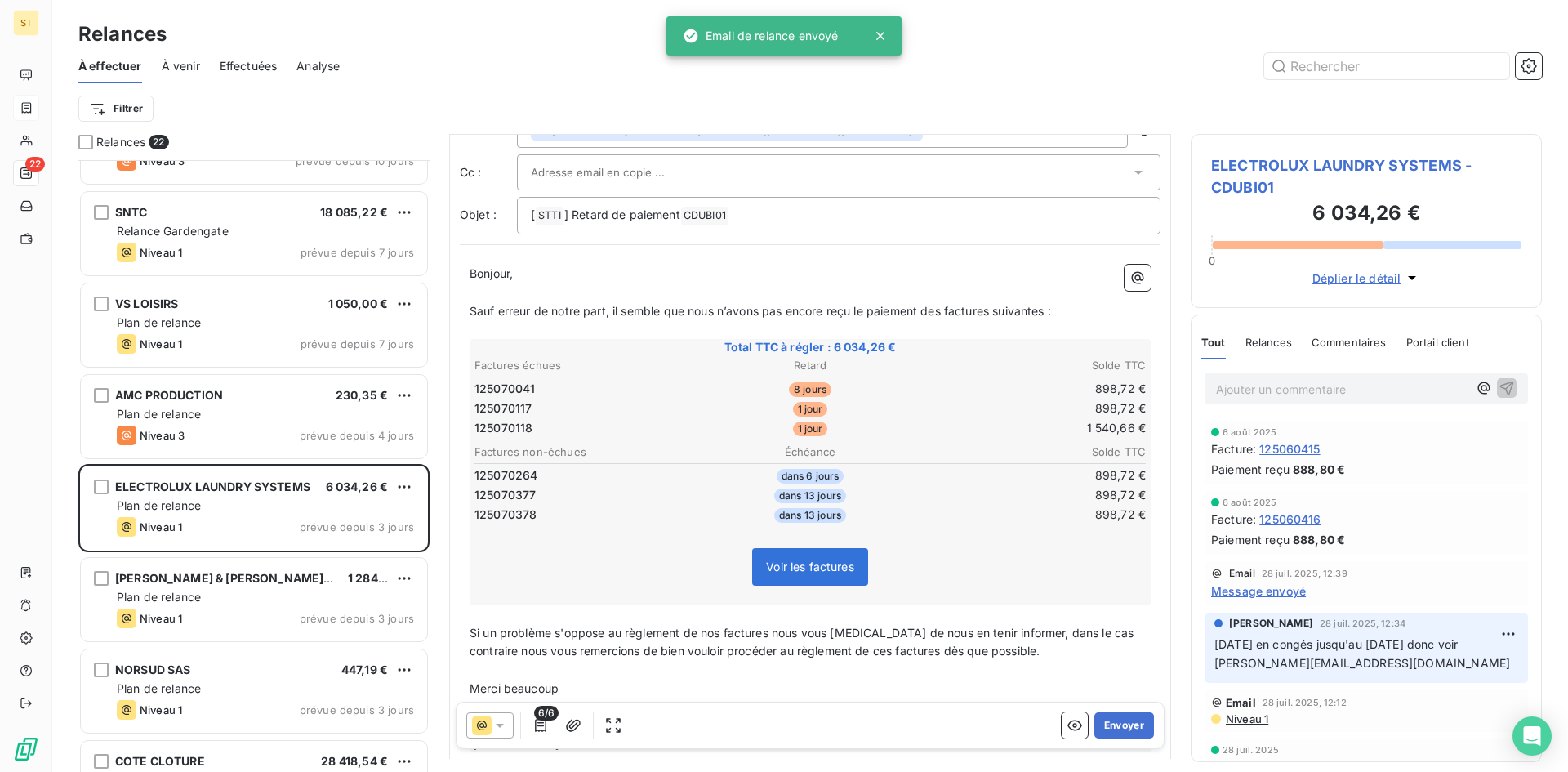
scroll to position [136, 0]
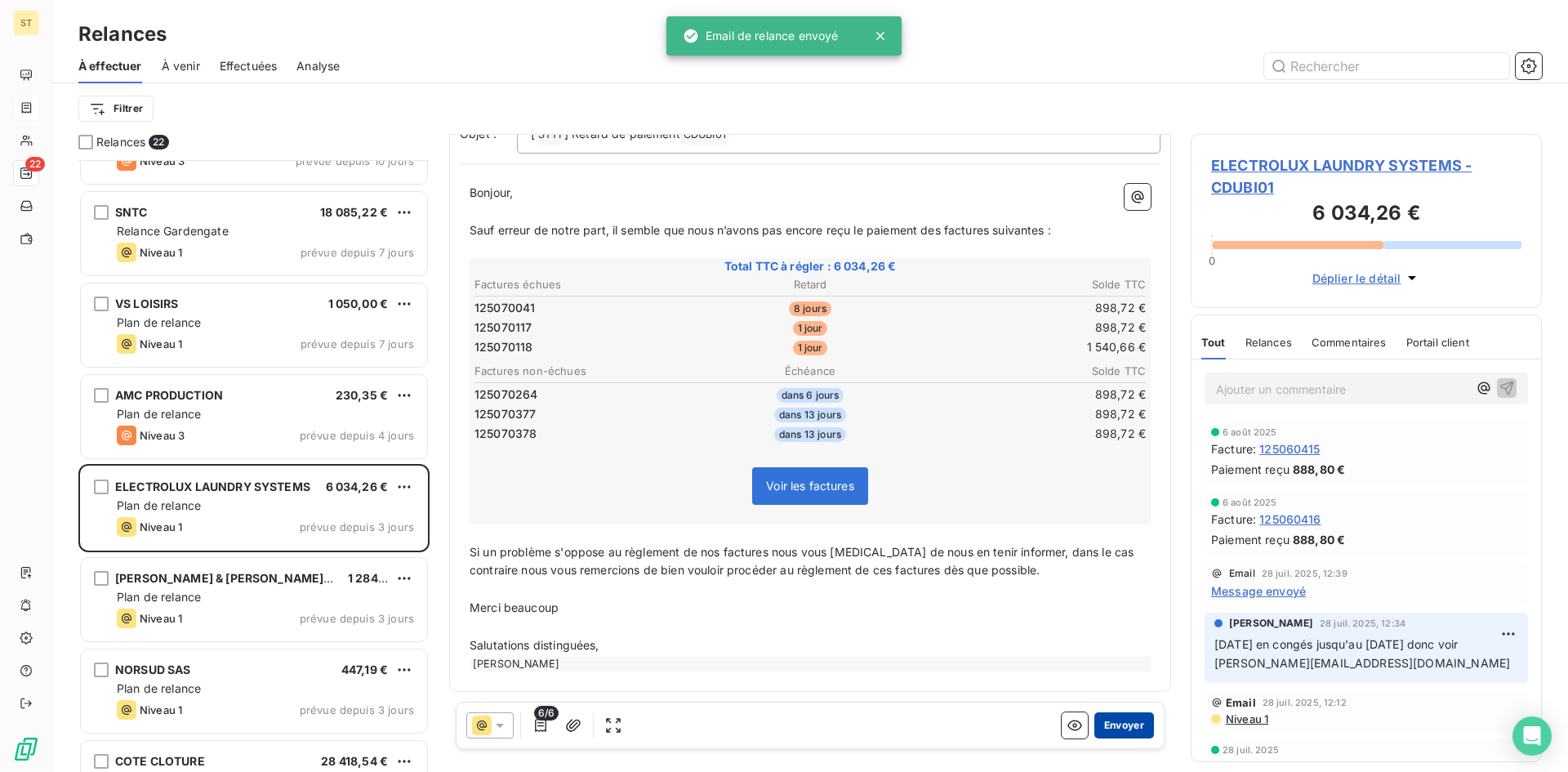
click at [1120, 721] on button "Envoyer" at bounding box center [1124, 725] width 60 height 26
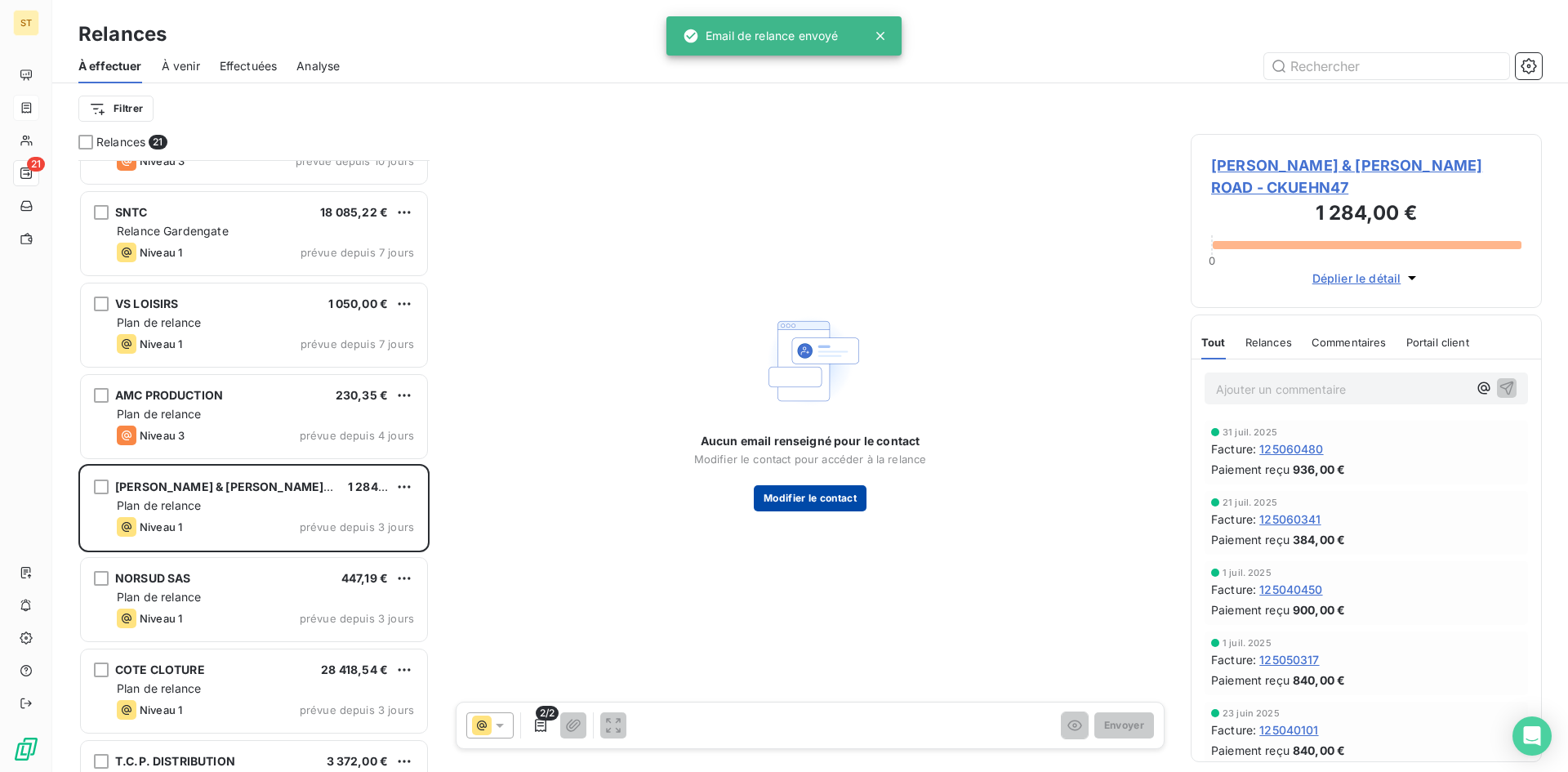
click at [843, 488] on button "Modifier le contact" at bounding box center [809, 498] width 112 height 26
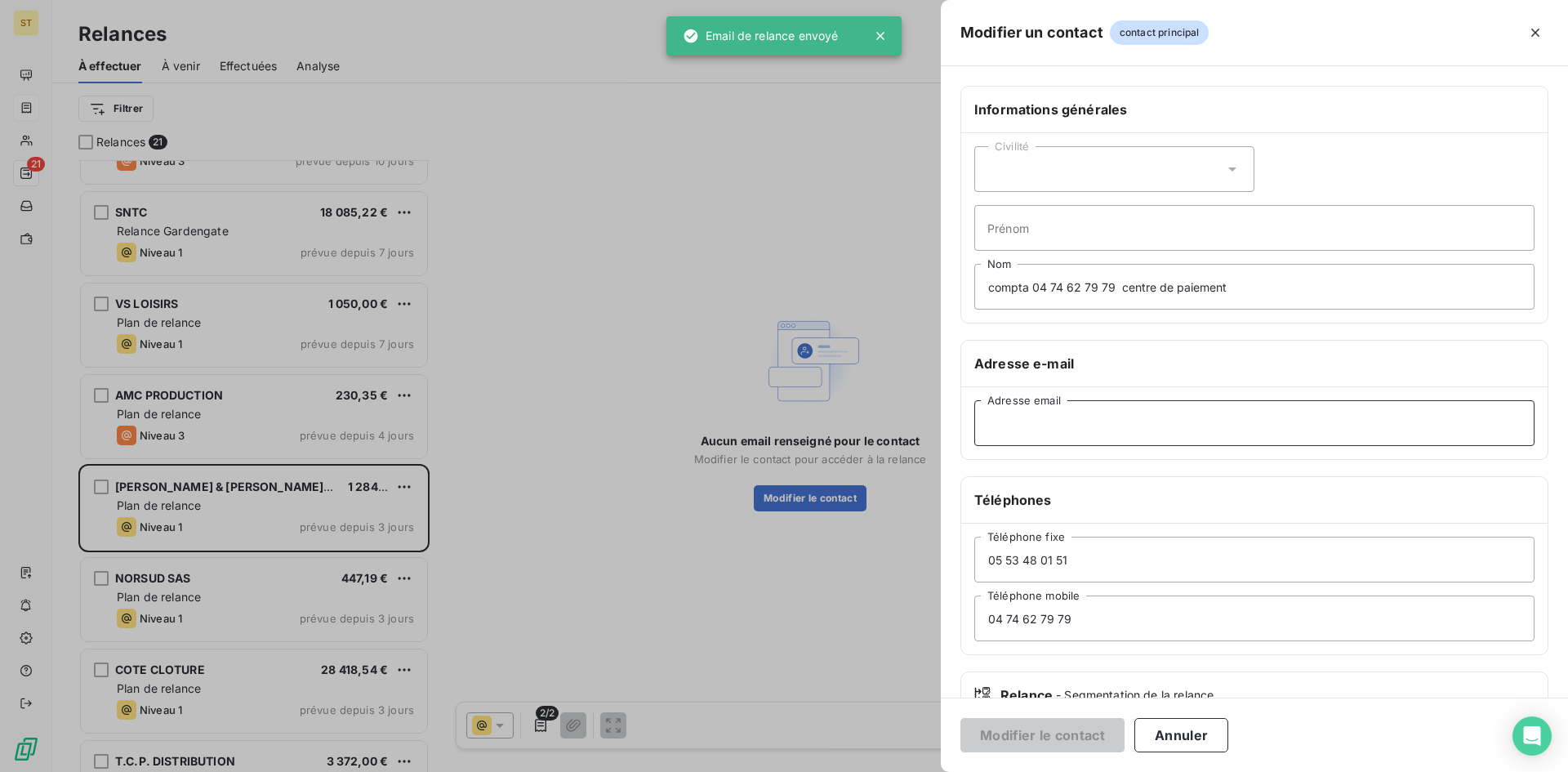
click at [1008, 425] on input "Adresse email" at bounding box center [1254, 423] width 560 height 46
paste input "frfer.paiements@kuehne-nagel.com"
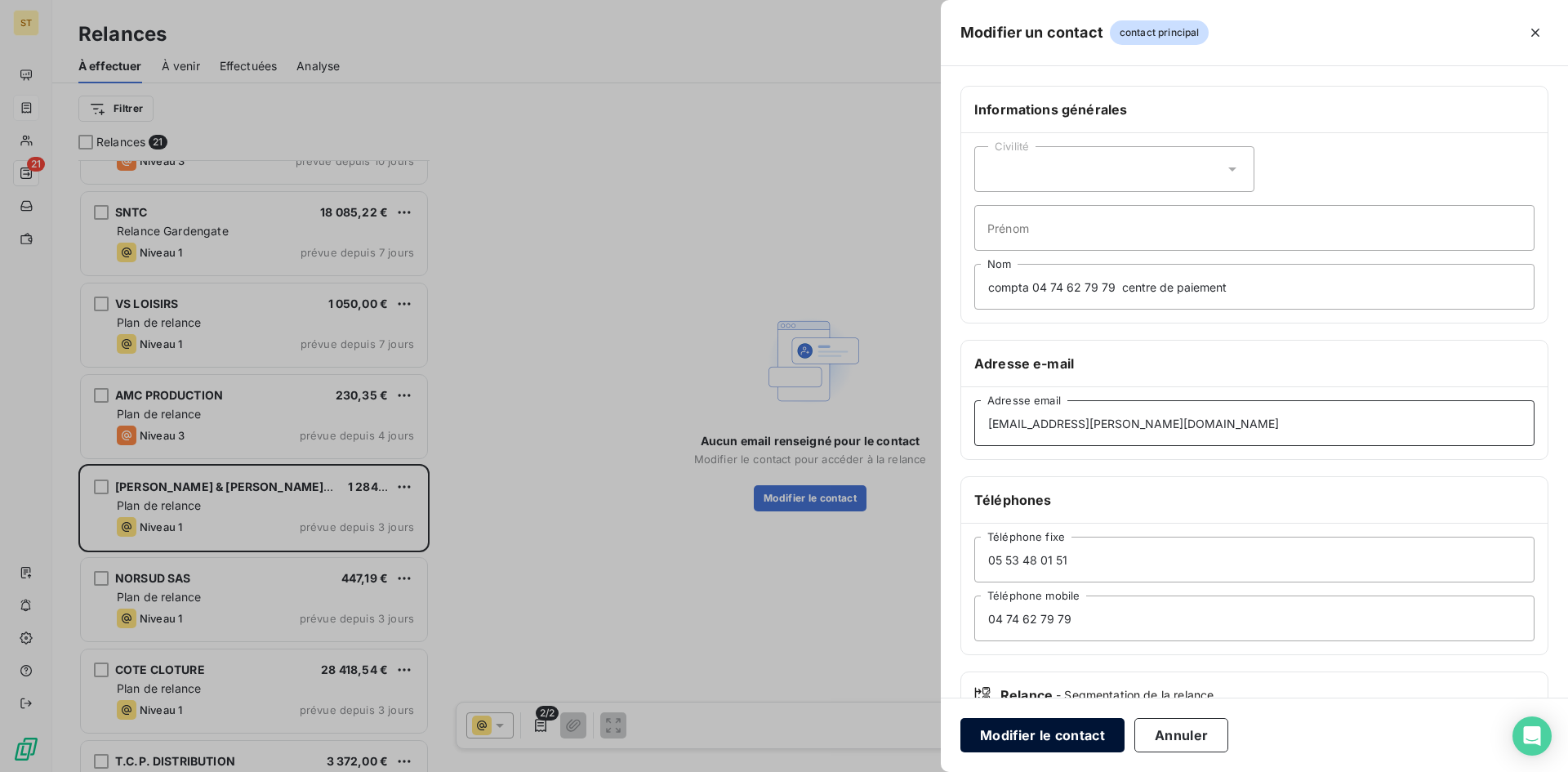
type input "frfer.paiements@kuehne-nagel.com"
click at [1030, 735] on button "Modifier le contact" at bounding box center [1042, 735] width 164 height 35
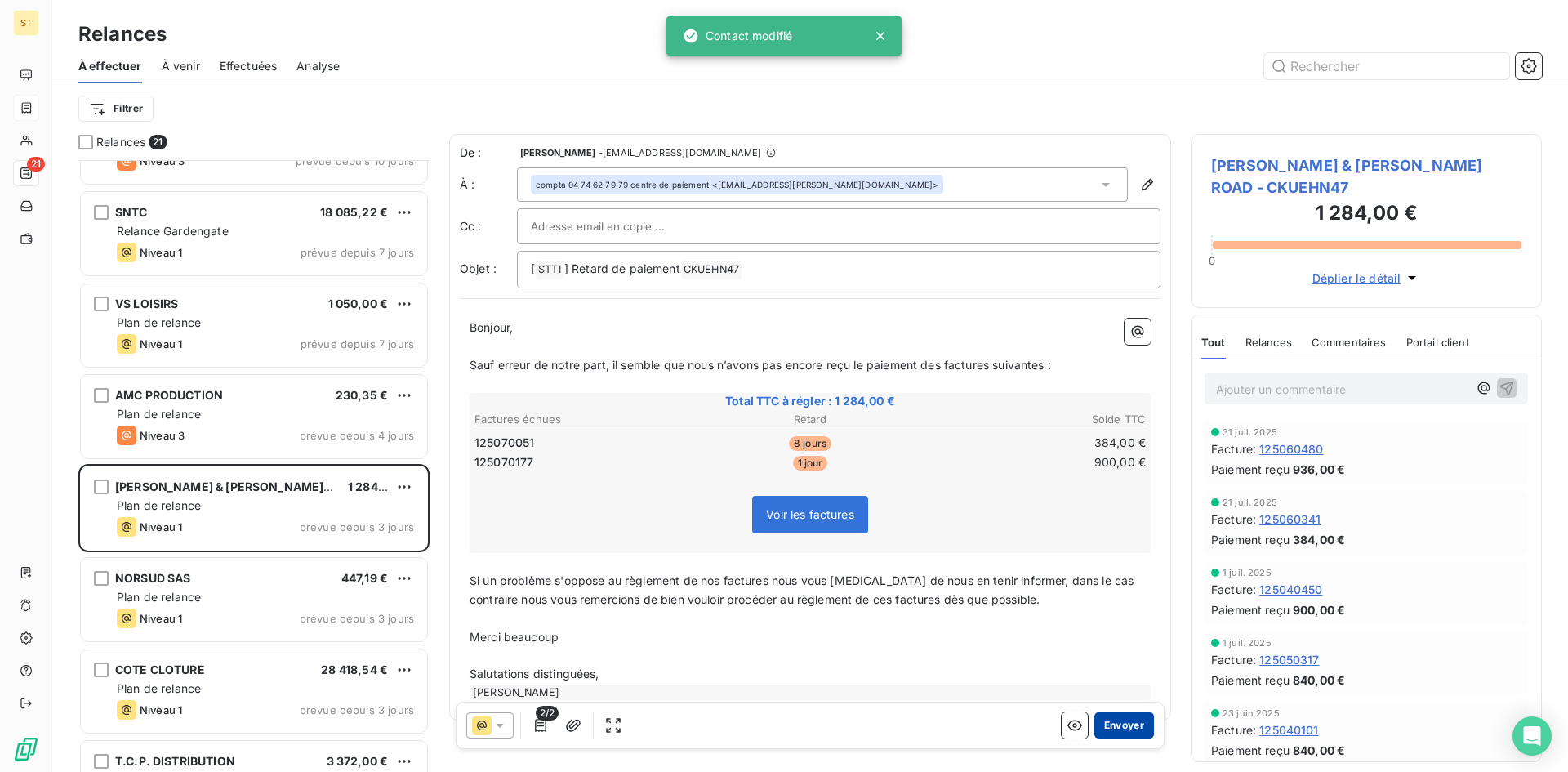
click at [1102, 724] on button "Envoyer" at bounding box center [1124, 725] width 60 height 26
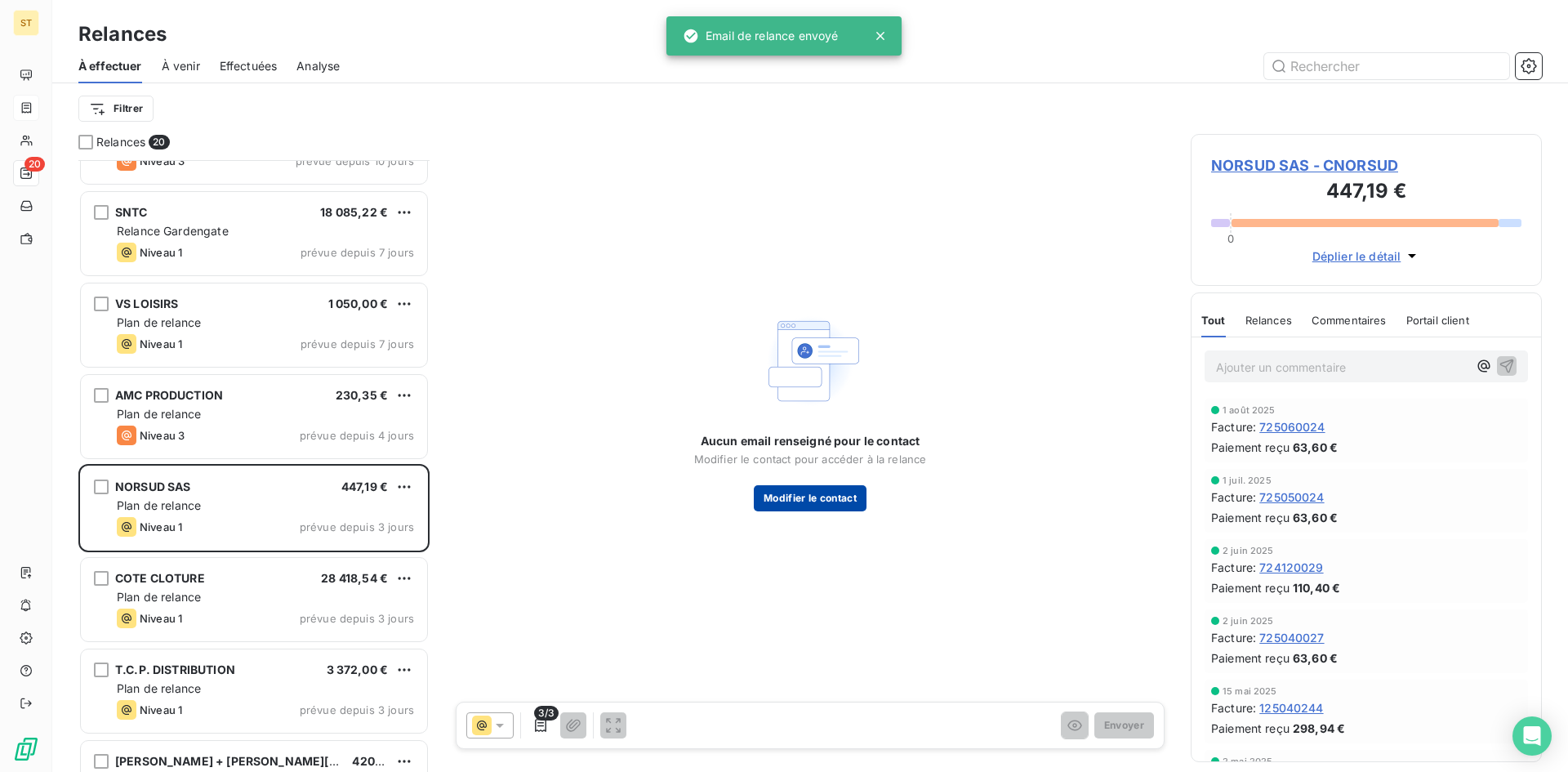
click at [800, 502] on button "Modifier le contact" at bounding box center [809, 498] width 112 height 26
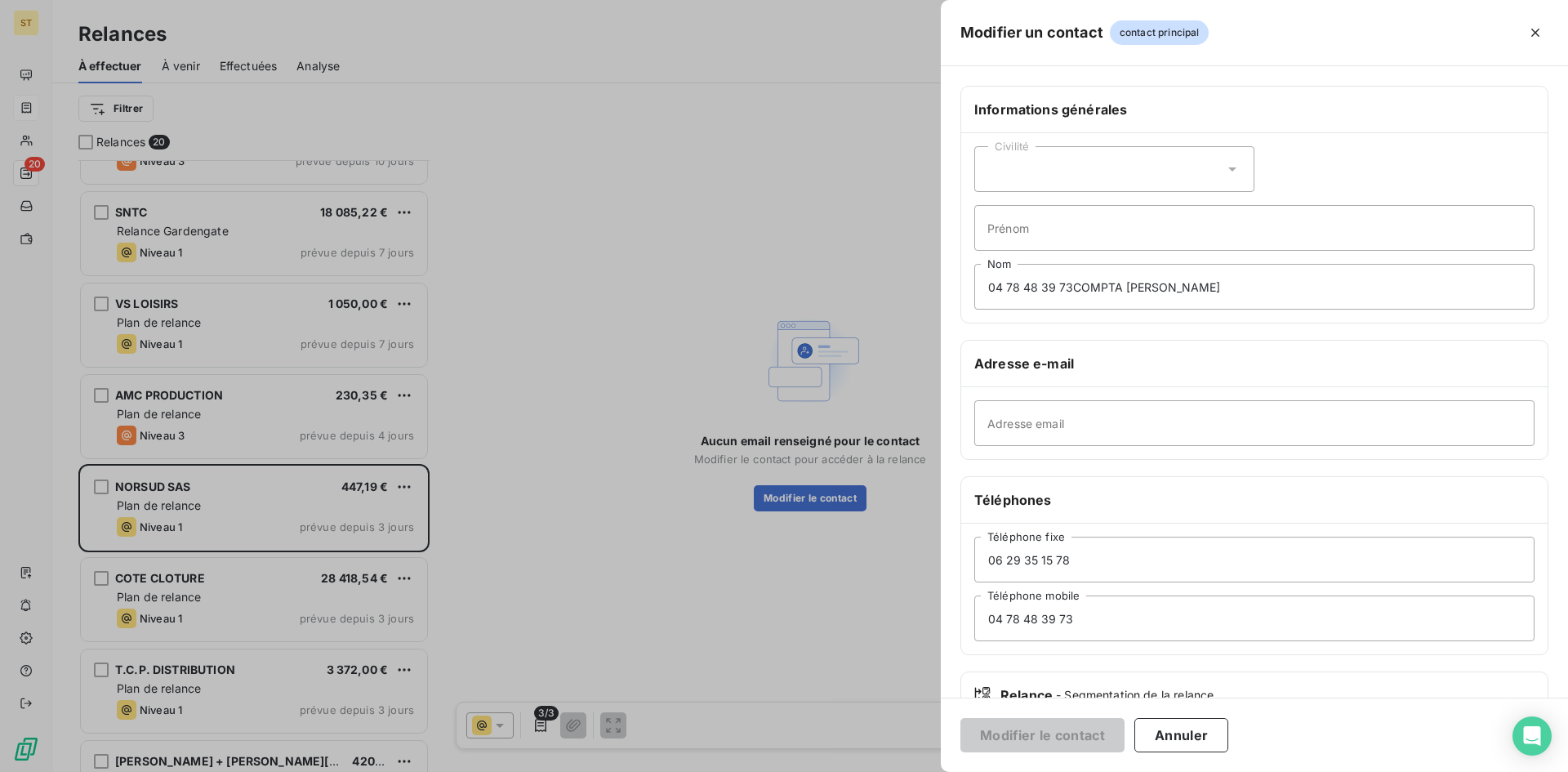
click at [1004, 399] on div "Adresse email" at bounding box center [1255, 423] width 586 height 72
click at [1004, 425] on input "Adresse email" at bounding box center [1254, 423] width 560 height 46
paste input "factures@norsud.fr"
type input "factures@norsud.fr"
click at [1010, 736] on button "Modifier le contact" at bounding box center [1042, 735] width 164 height 35
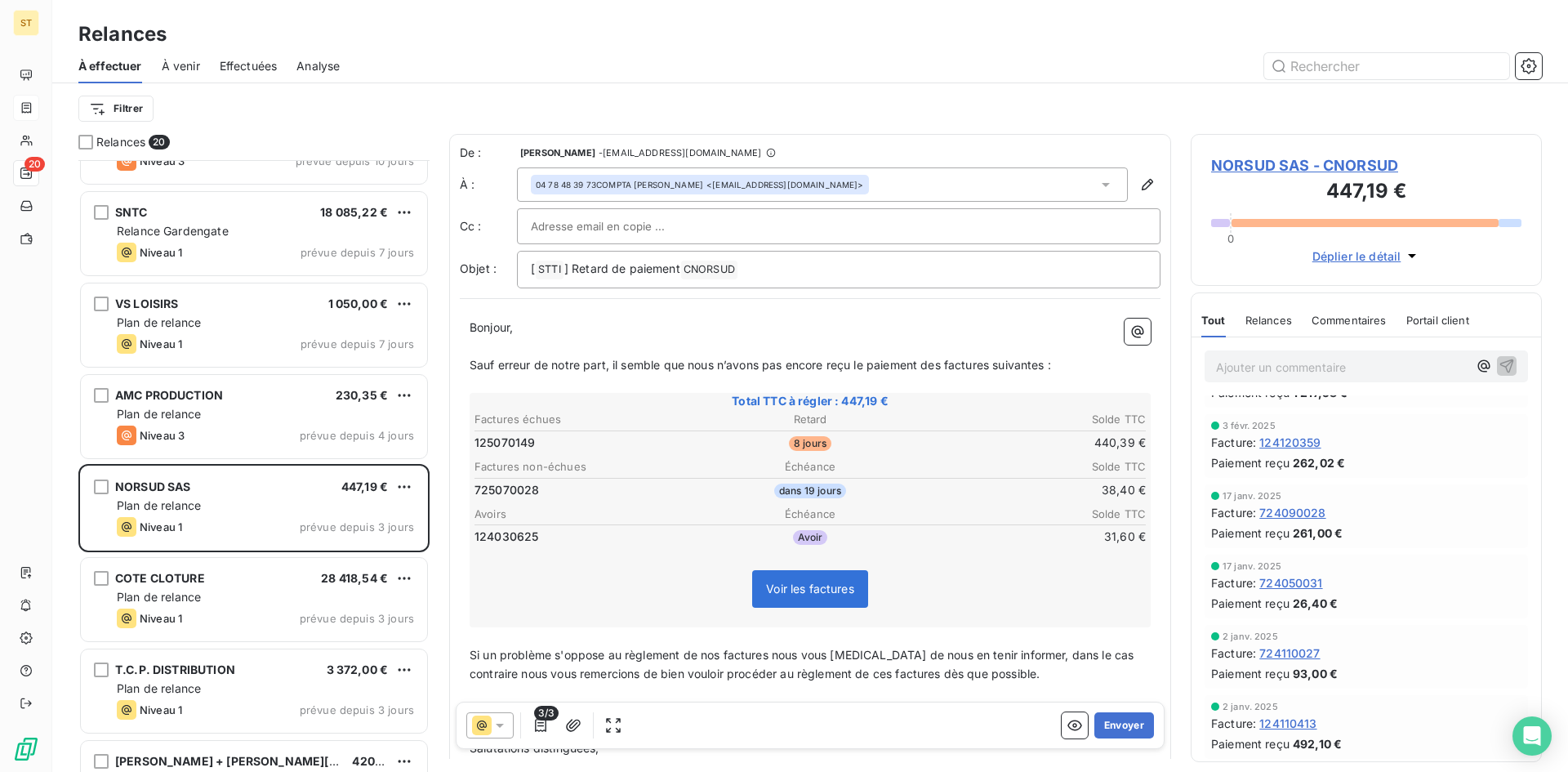
scroll to position [1039, 0]
click at [1130, 726] on button "Envoyer" at bounding box center [1124, 725] width 60 height 26
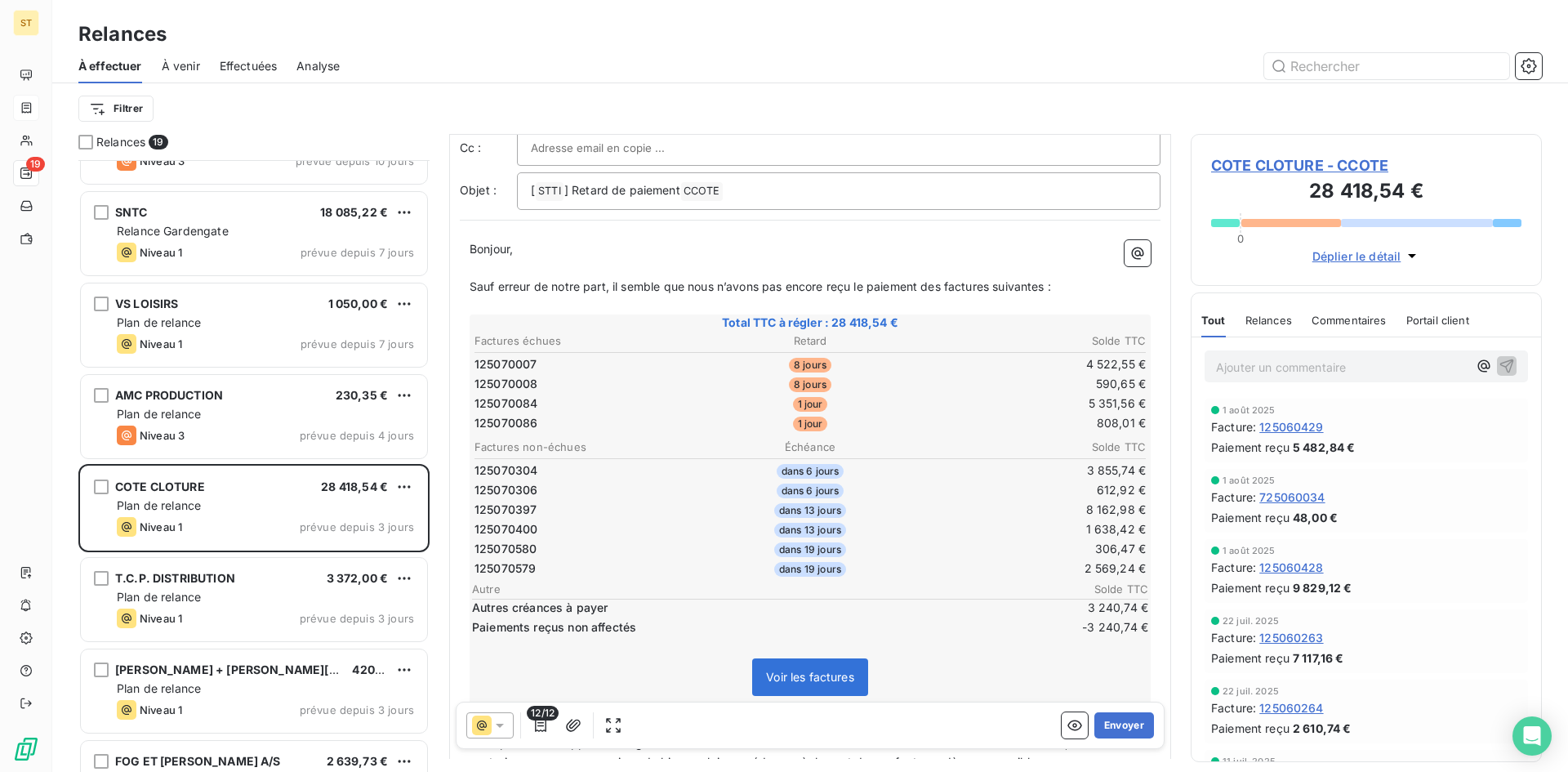
scroll to position [83, 0]
click at [1119, 735] on button "Envoyer" at bounding box center [1124, 725] width 60 height 26
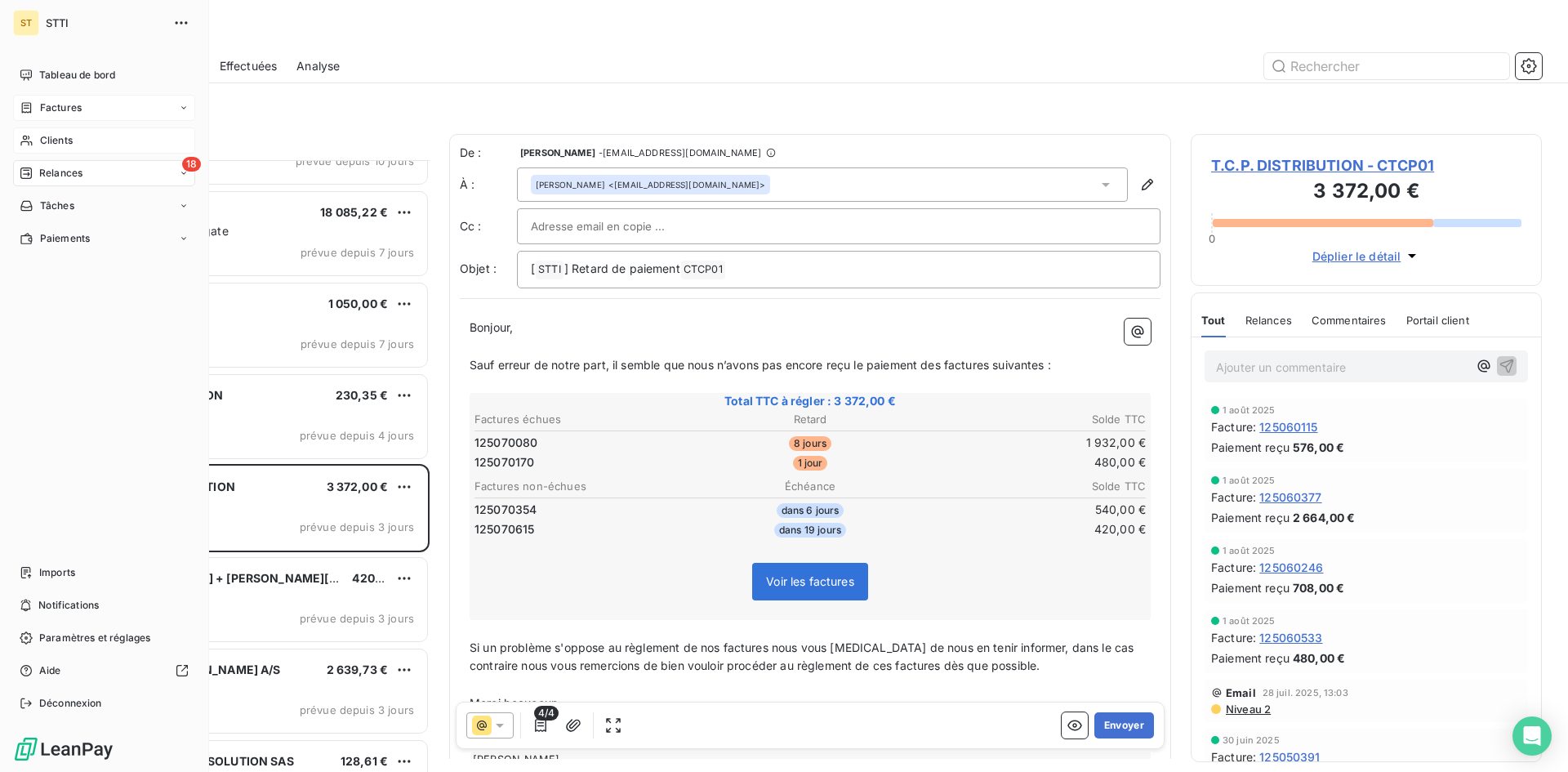
click at [58, 138] on span "Clients" at bounding box center [57, 139] width 33 height 14
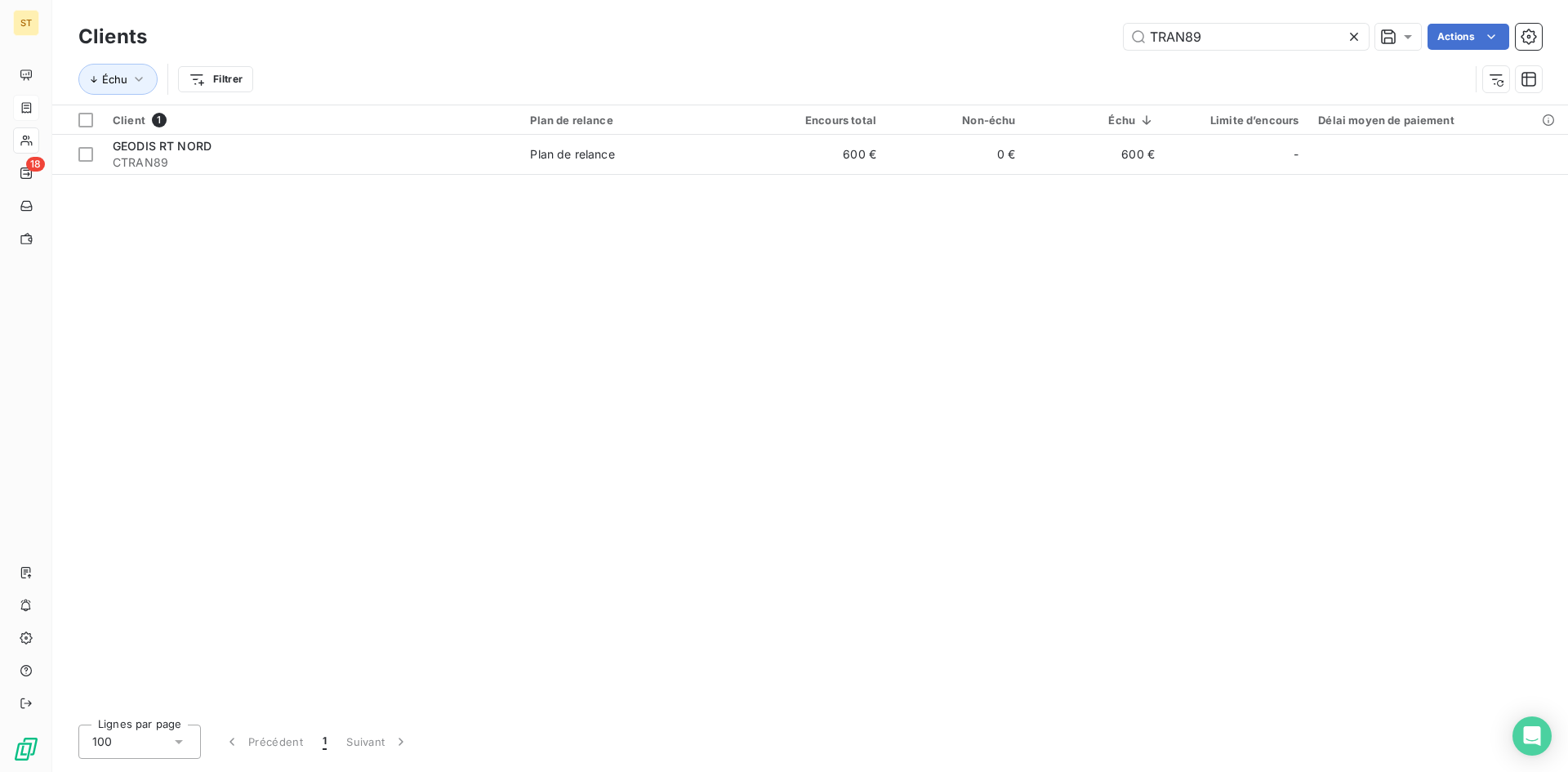
drag, startPoint x: 1228, startPoint y: 34, endPoint x: 1085, endPoint y: 34, distance: 143.0
click at [1085, 34] on div "TRAN89 Actions" at bounding box center [854, 37] width 1376 height 26
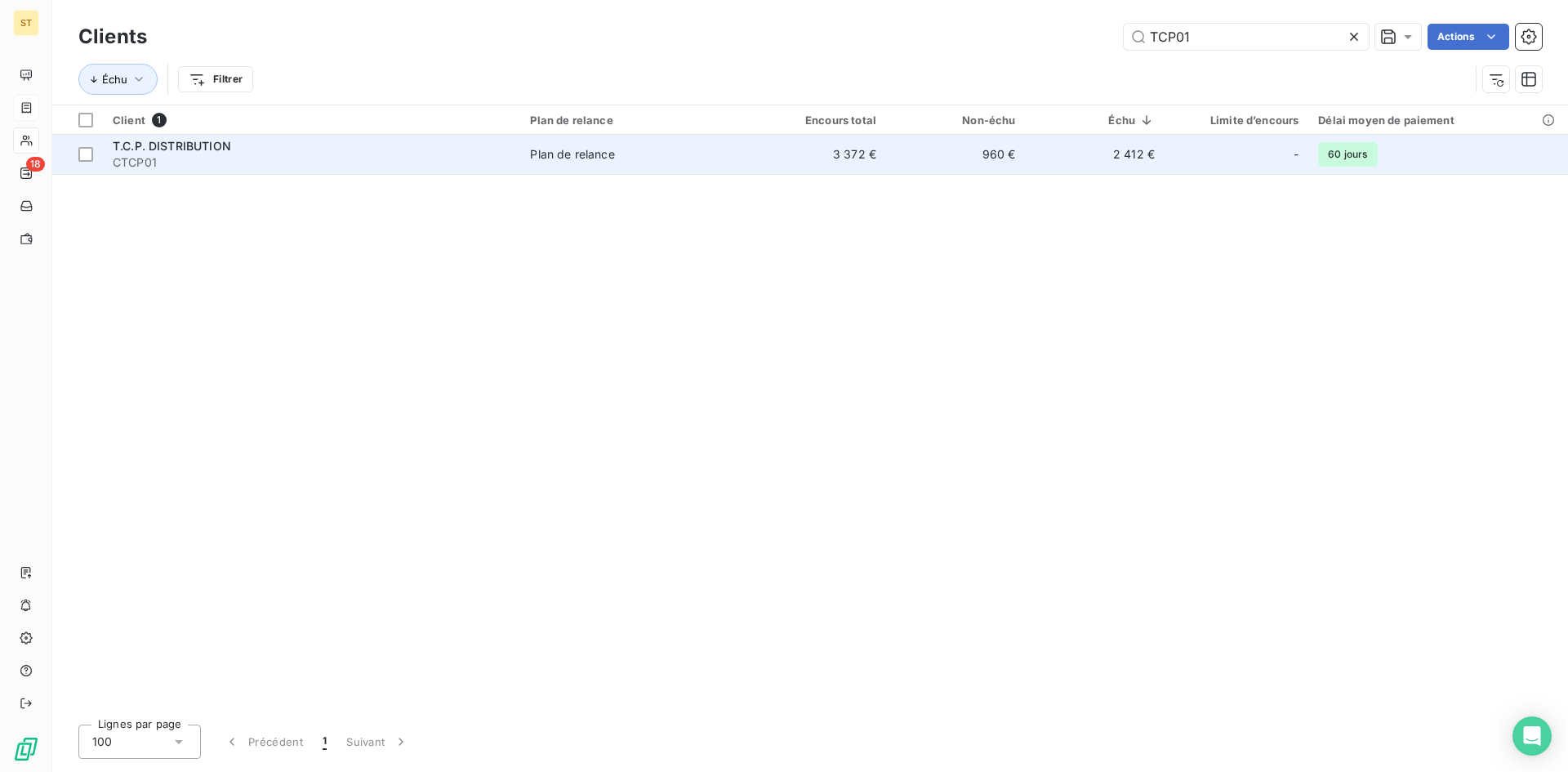
type input "TCP01"
click at [149, 153] on div "T.C.P. DISTRIBUTION" at bounding box center [311, 146] width 398 height 16
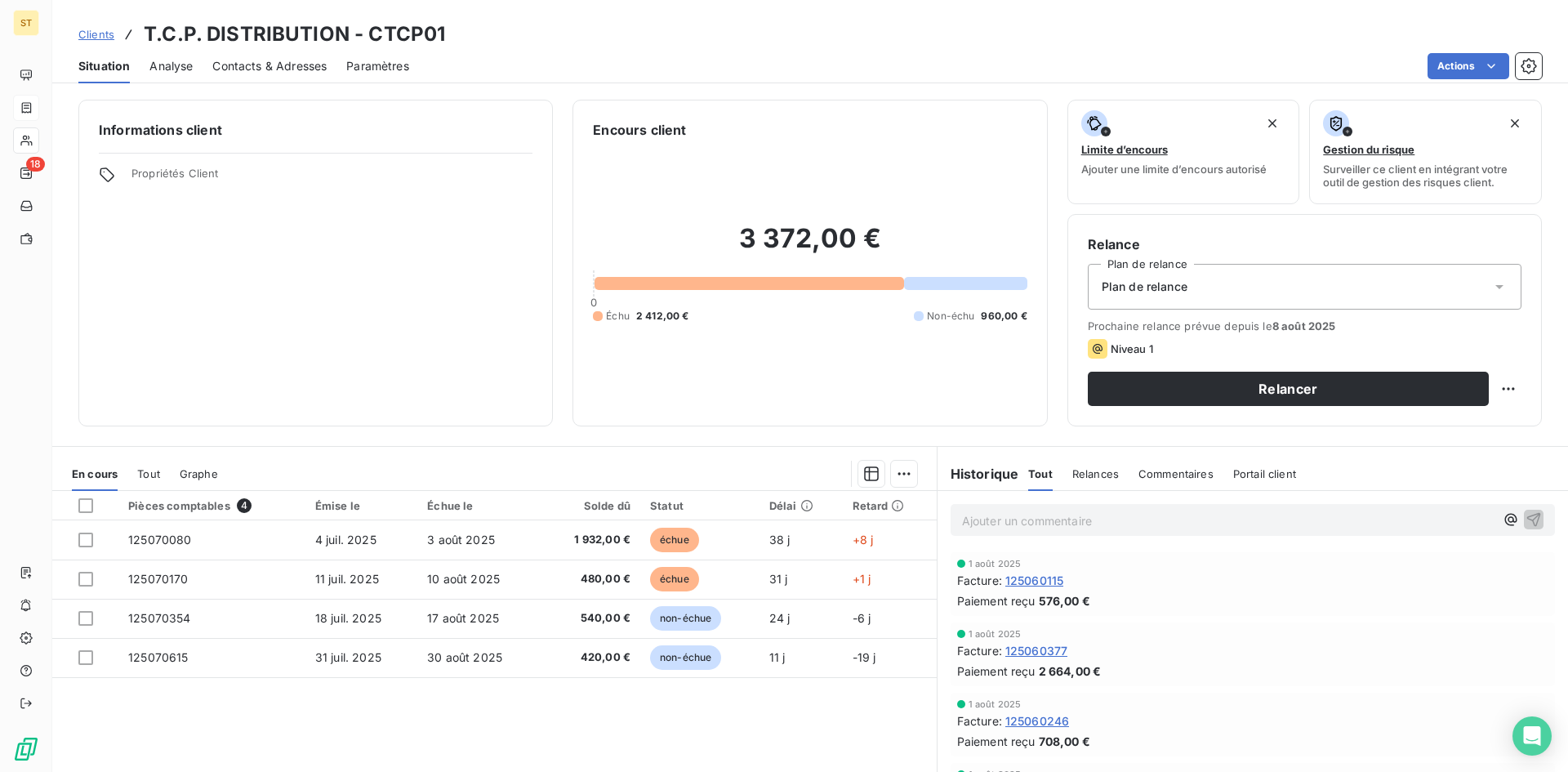
click at [1509, 383] on div "Relance Plan de relance Plan de relance Prochaine relance prévue depuis le 8 ao…" at bounding box center [1305, 320] width 475 height 212
click at [1495, 383] on html "ST 18 Clients T.C.P. DISTRIBUTION - CTCP01 Situation Analyse Contacts & Adresse…" at bounding box center [784, 386] width 1568 height 772
click at [1420, 431] on div "Replanifier cette action" at bounding box center [1429, 424] width 146 height 26
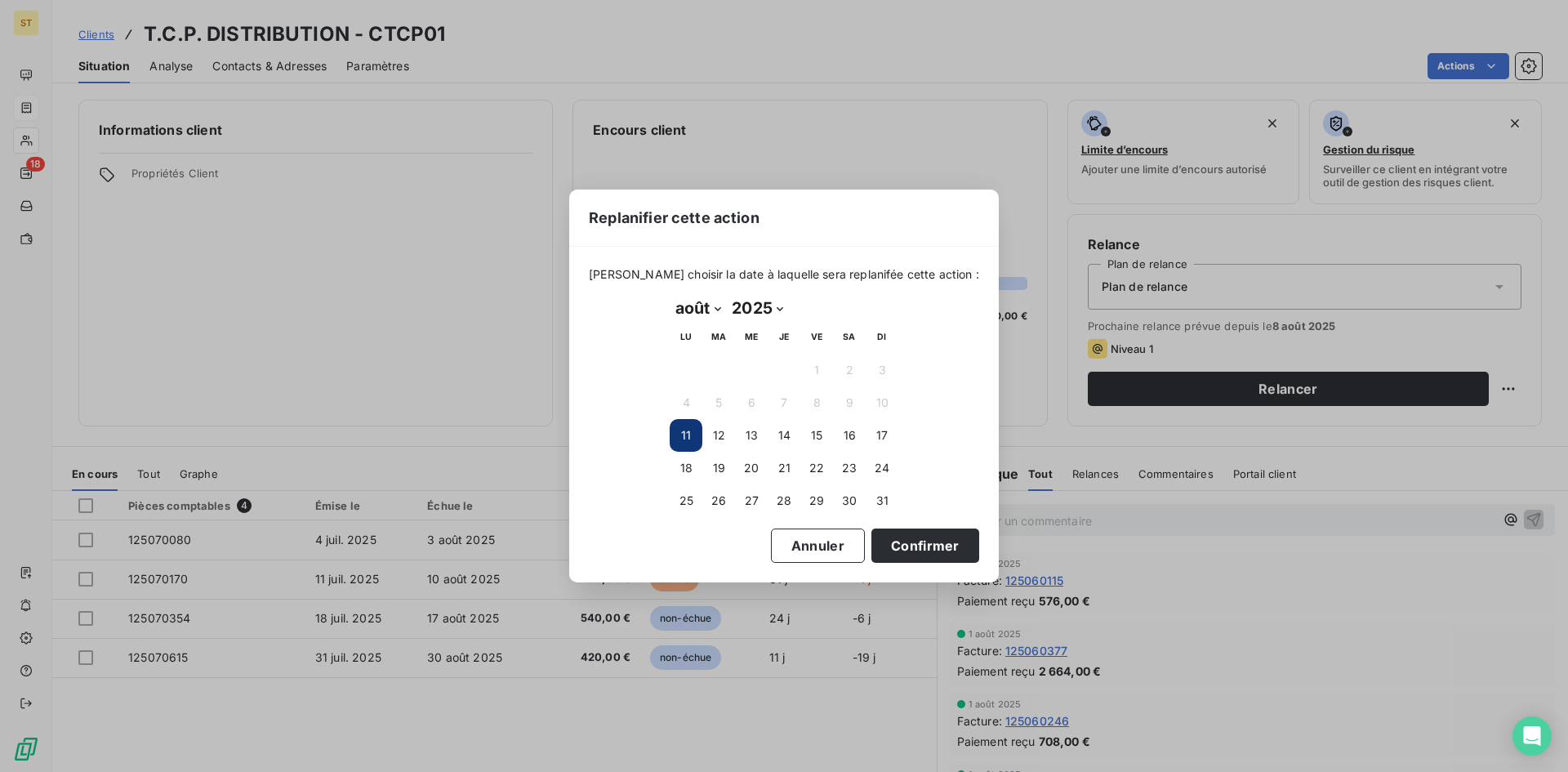
click at [717, 307] on select "janvier février mars avril mai juin juillet août septembre octobre novembre déc…" at bounding box center [698, 308] width 57 height 26
select select "8"
click at [670, 295] on select "janvier février mars avril mai juin juillet août septembre octobre novembre déc…" at bounding box center [698, 308] width 57 height 26
click at [715, 372] on button "2" at bounding box center [719, 370] width 33 height 33
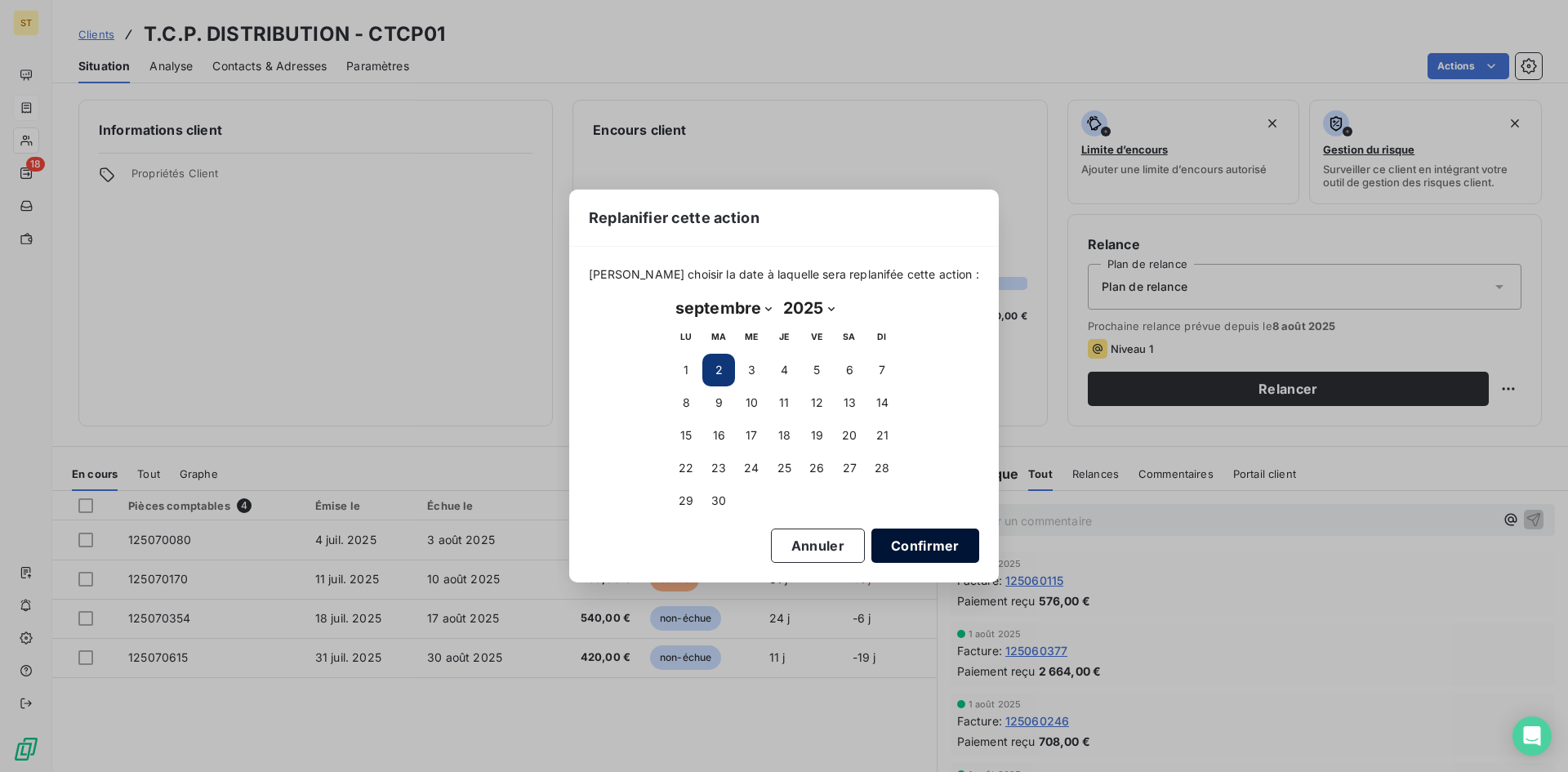
click at [872, 550] on button "Confirmer" at bounding box center [925, 546] width 108 height 35
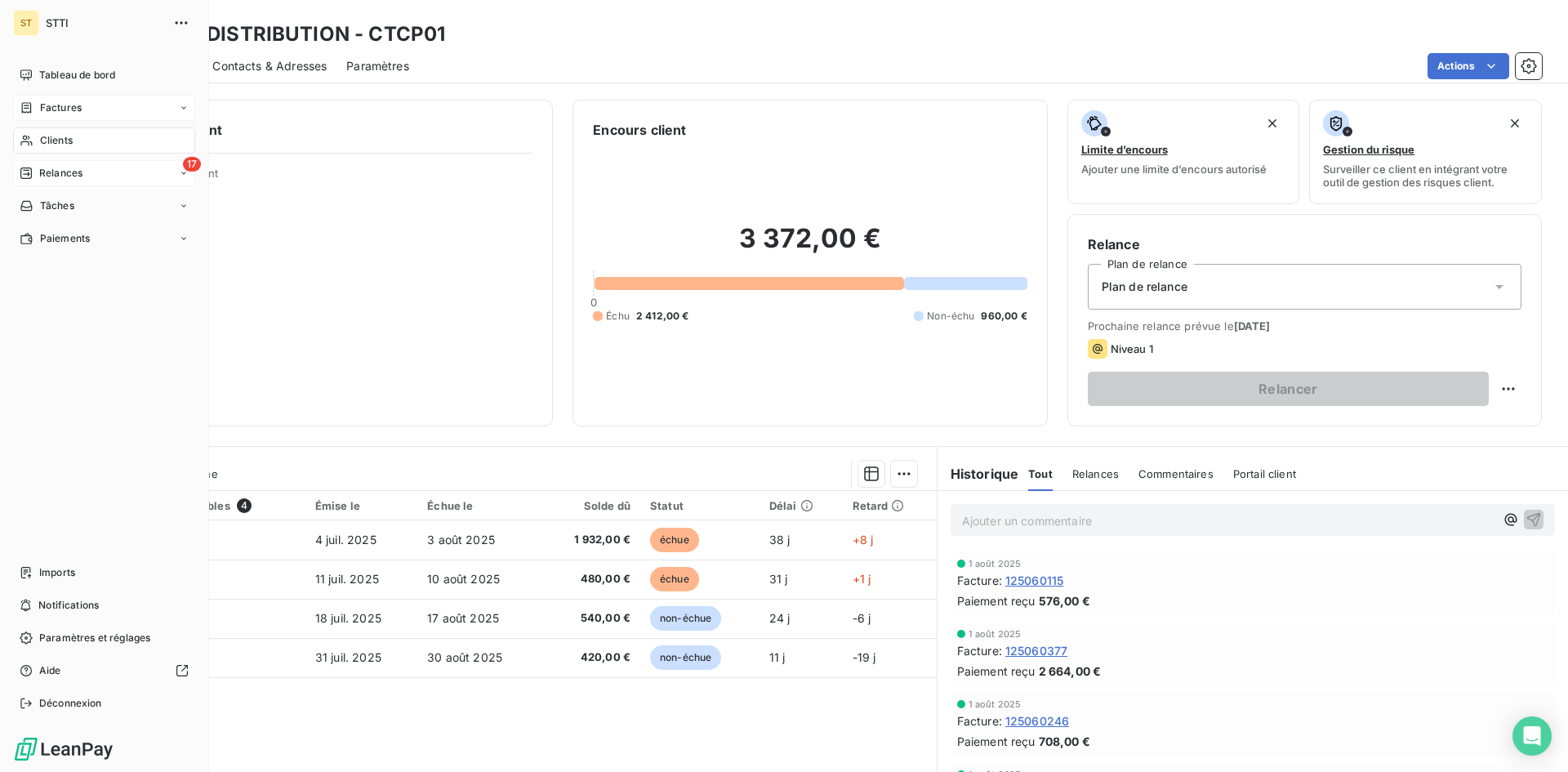
click at [57, 176] on span "Relances" at bounding box center [61, 172] width 43 height 14
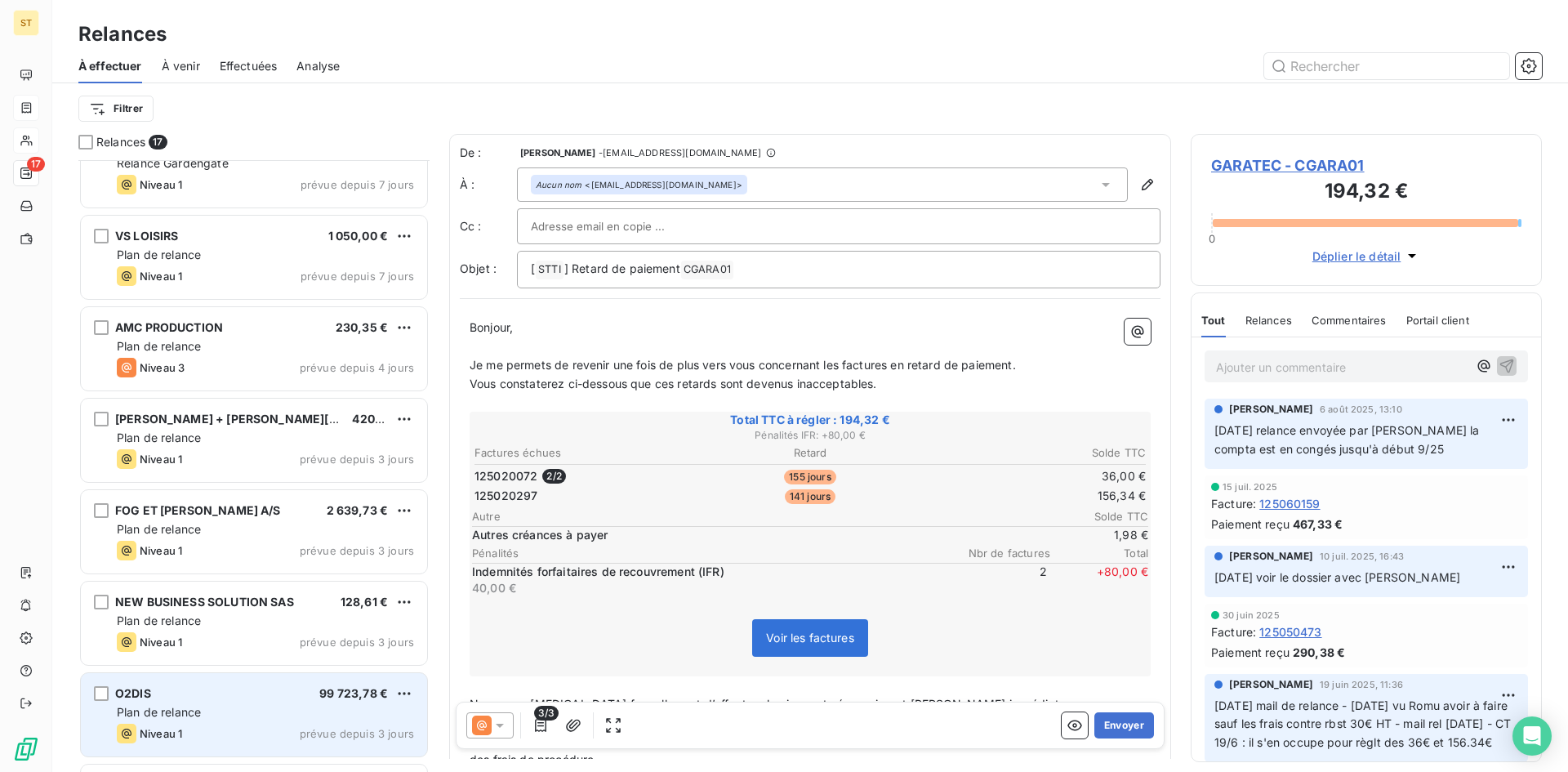
scroll to position [246, 0]
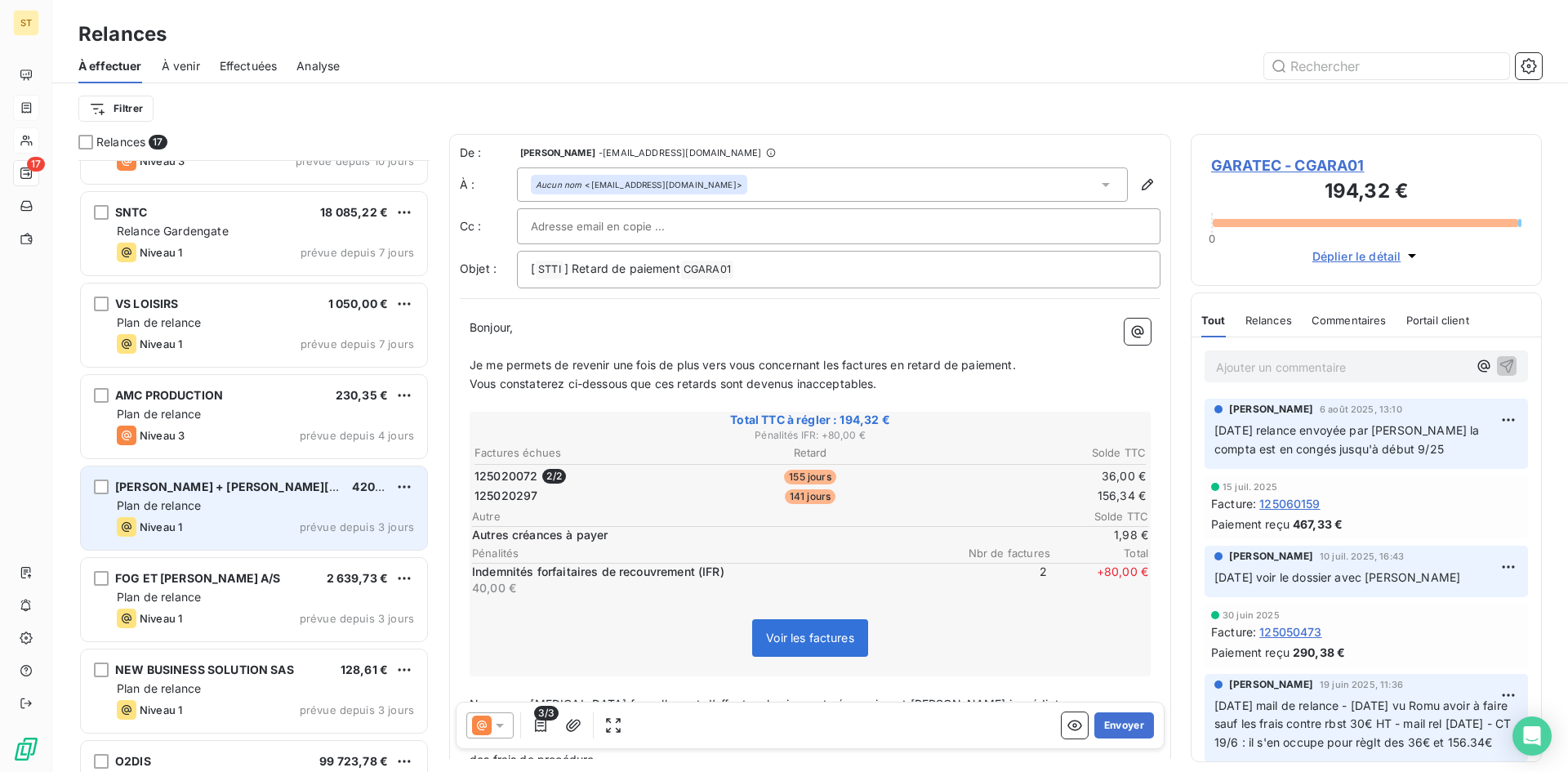
click at [247, 535] on div "Niveau 1 prévue depuis 3 jours" at bounding box center [264, 527] width 297 height 19
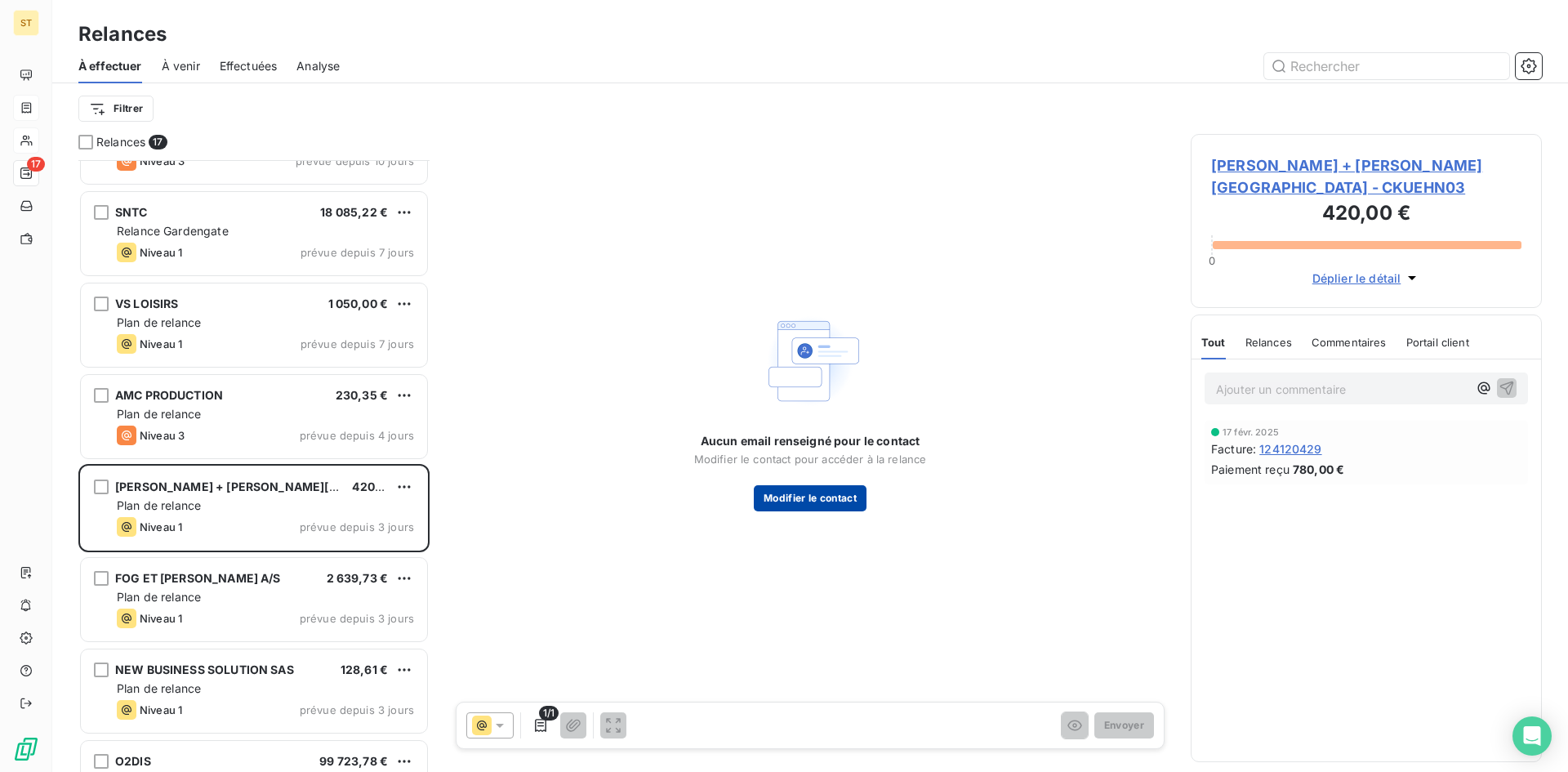
click at [791, 496] on button "Modifier le contact" at bounding box center [809, 498] width 112 height 26
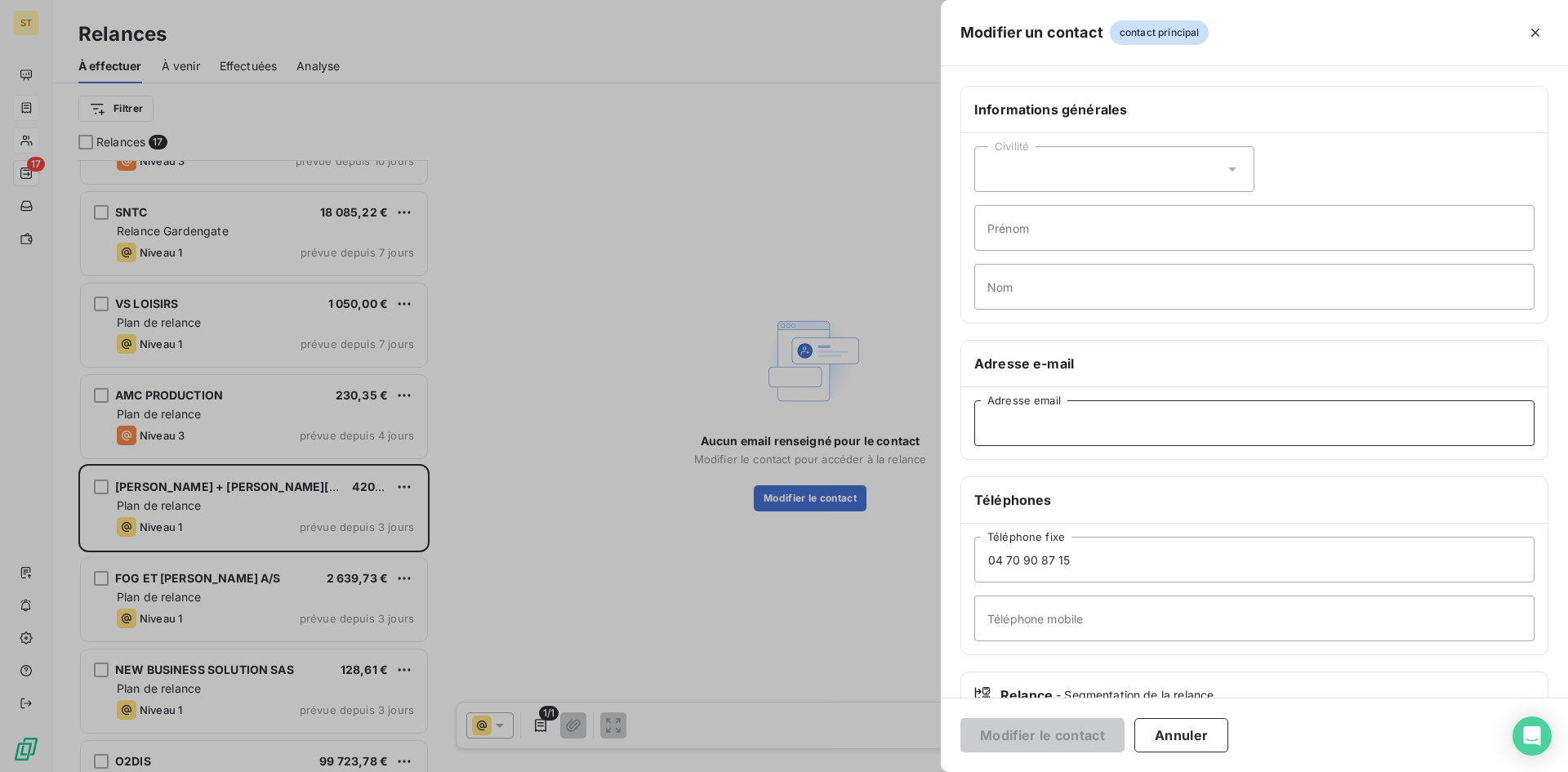
click at [1011, 427] on input "Adresse email" at bounding box center [1254, 423] width 560 height 46
paste input "frfer.paiements@kuehne-nagel.com"
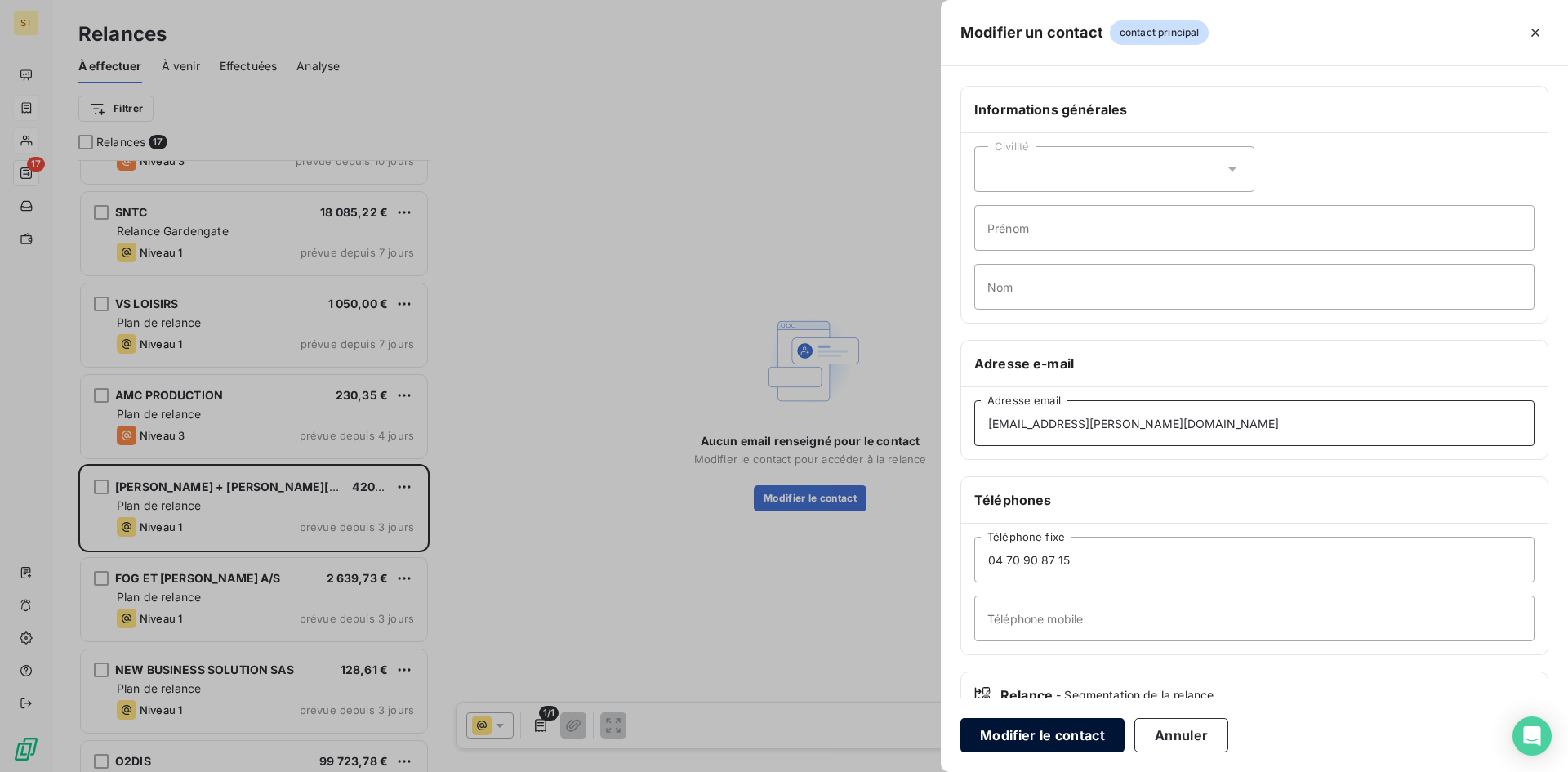
type input "frfer.paiements@kuehne-nagel.com"
click at [1039, 739] on button "Modifier le contact" at bounding box center [1042, 735] width 164 height 35
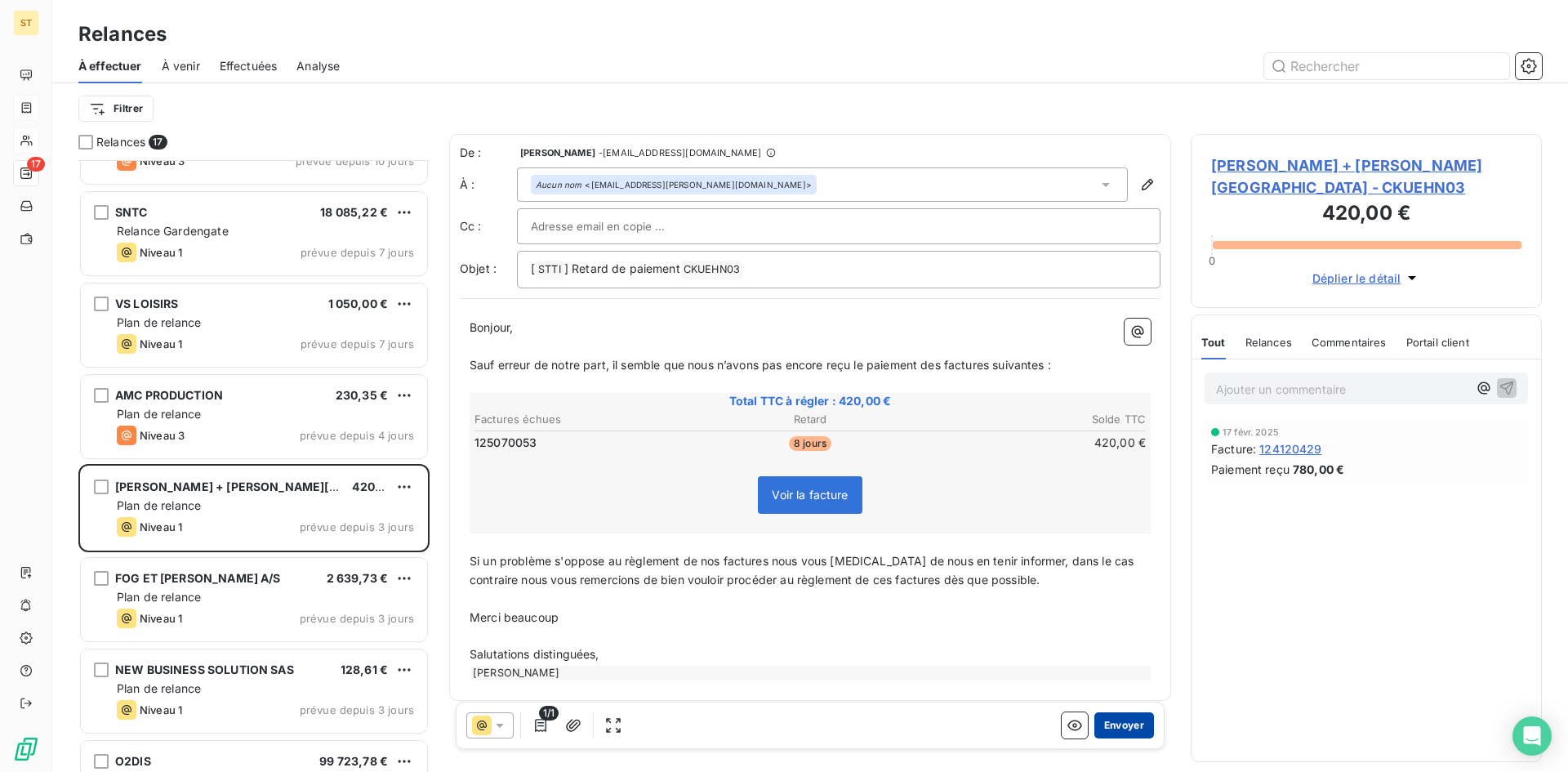
click at [1120, 730] on button "Envoyer" at bounding box center [1124, 725] width 60 height 26
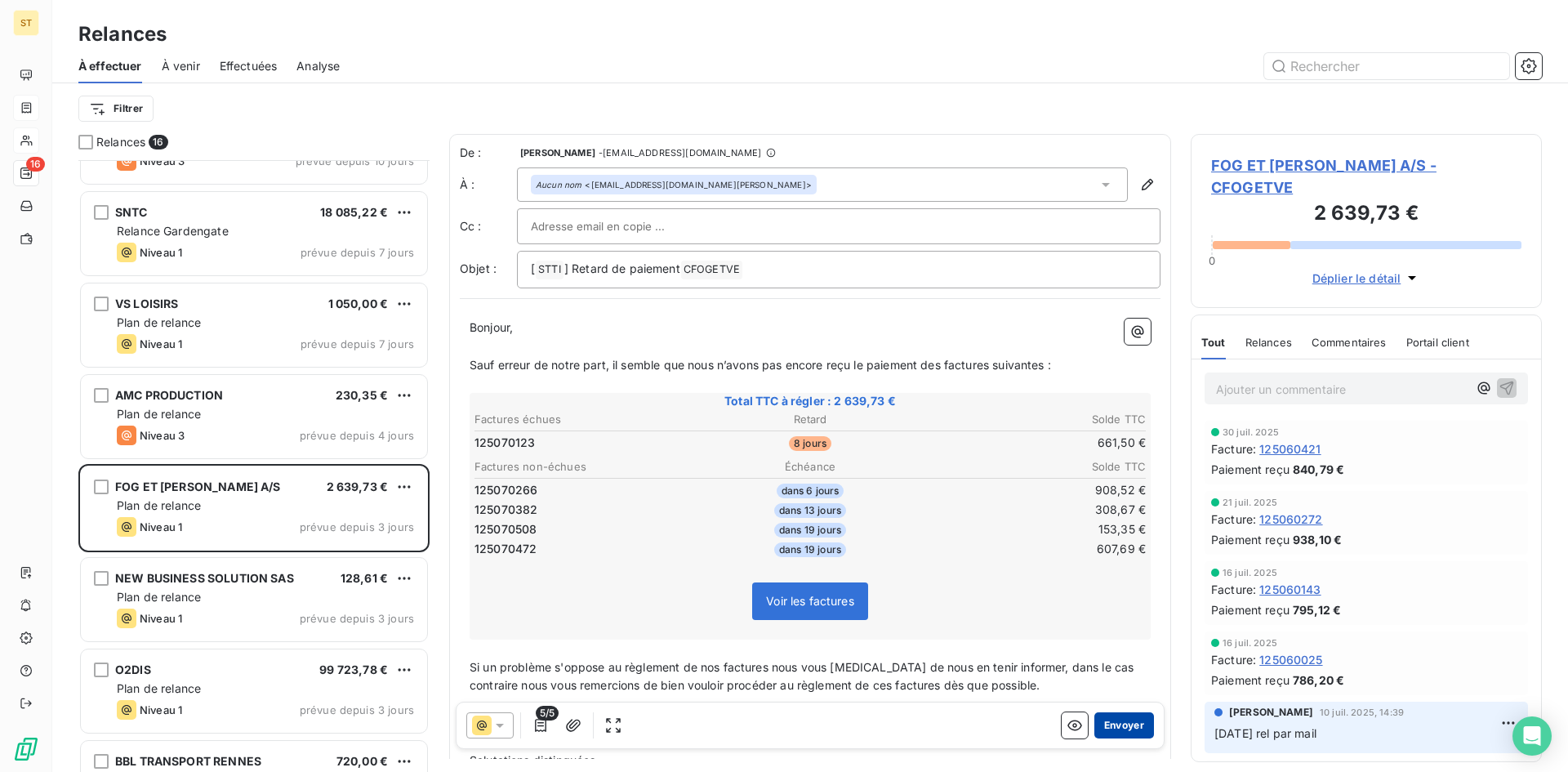
click at [1132, 729] on button "Envoyer" at bounding box center [1124, 725] width 60 height 26
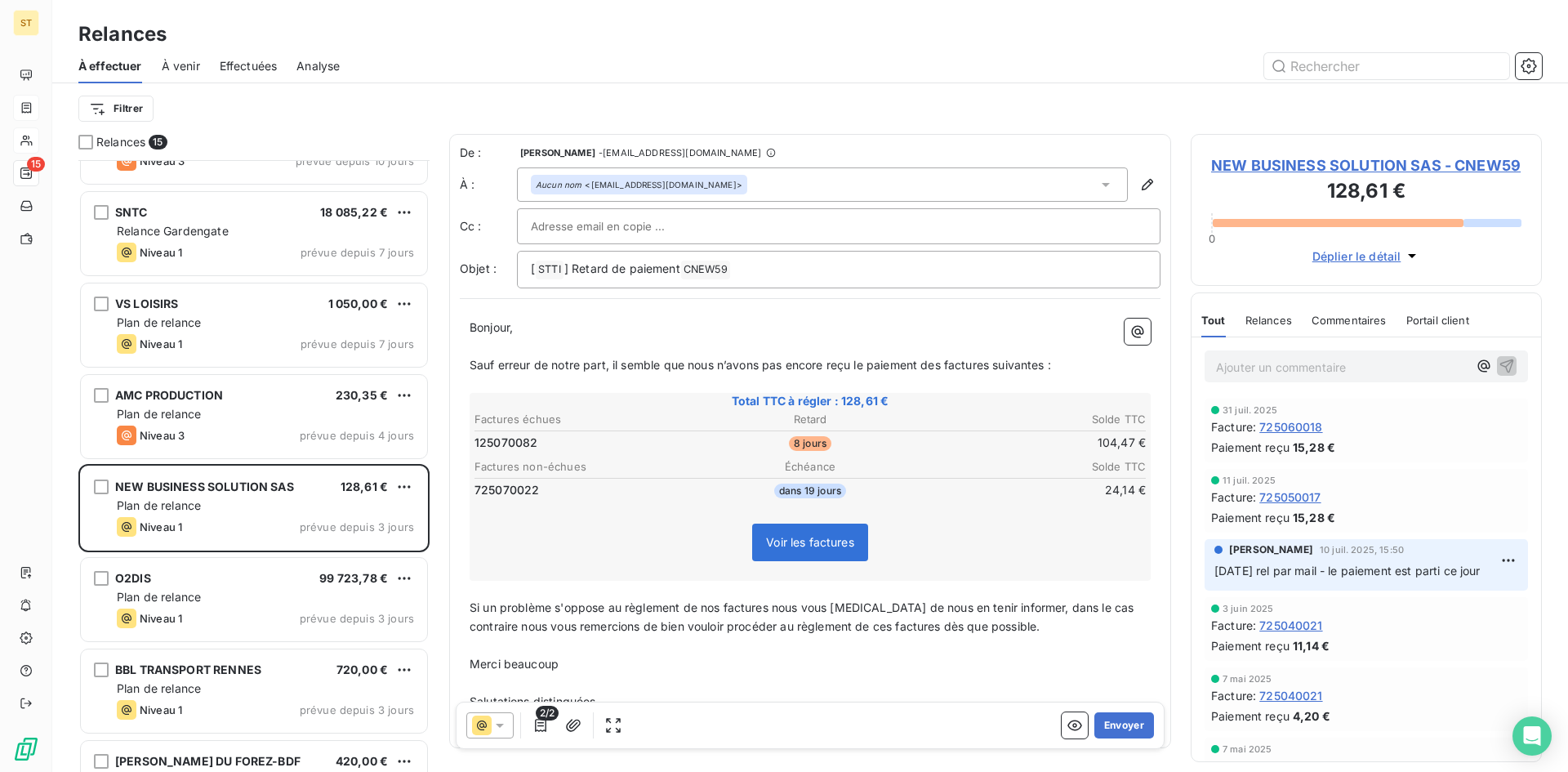
click at [1132, 729] on button "Envoyer" at bounding box center [1124, 725] width 60 height 26
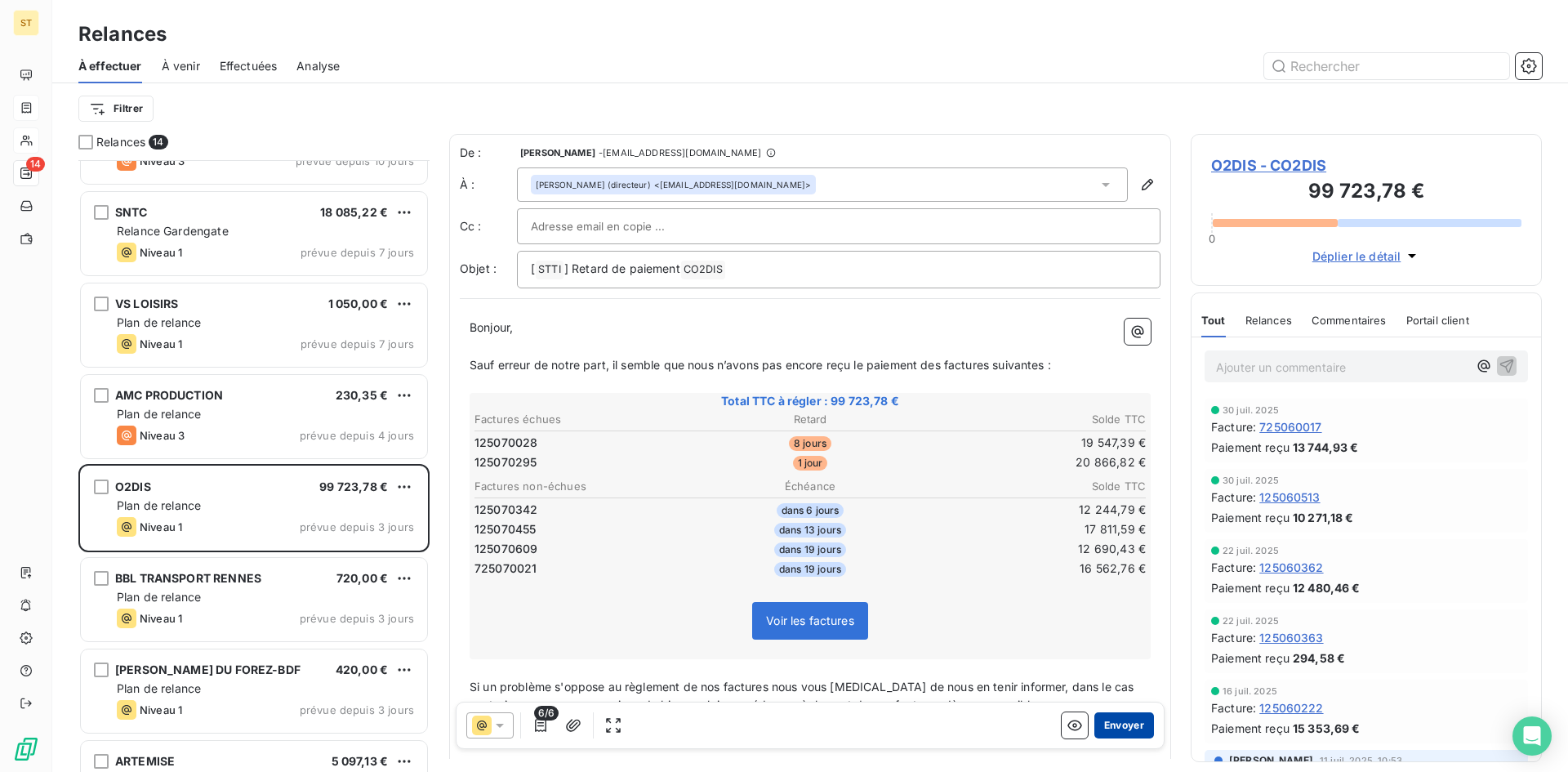
click at [1132, 729] on button "Envoyer" at bounding box center [1124, 725] width 60 height 26
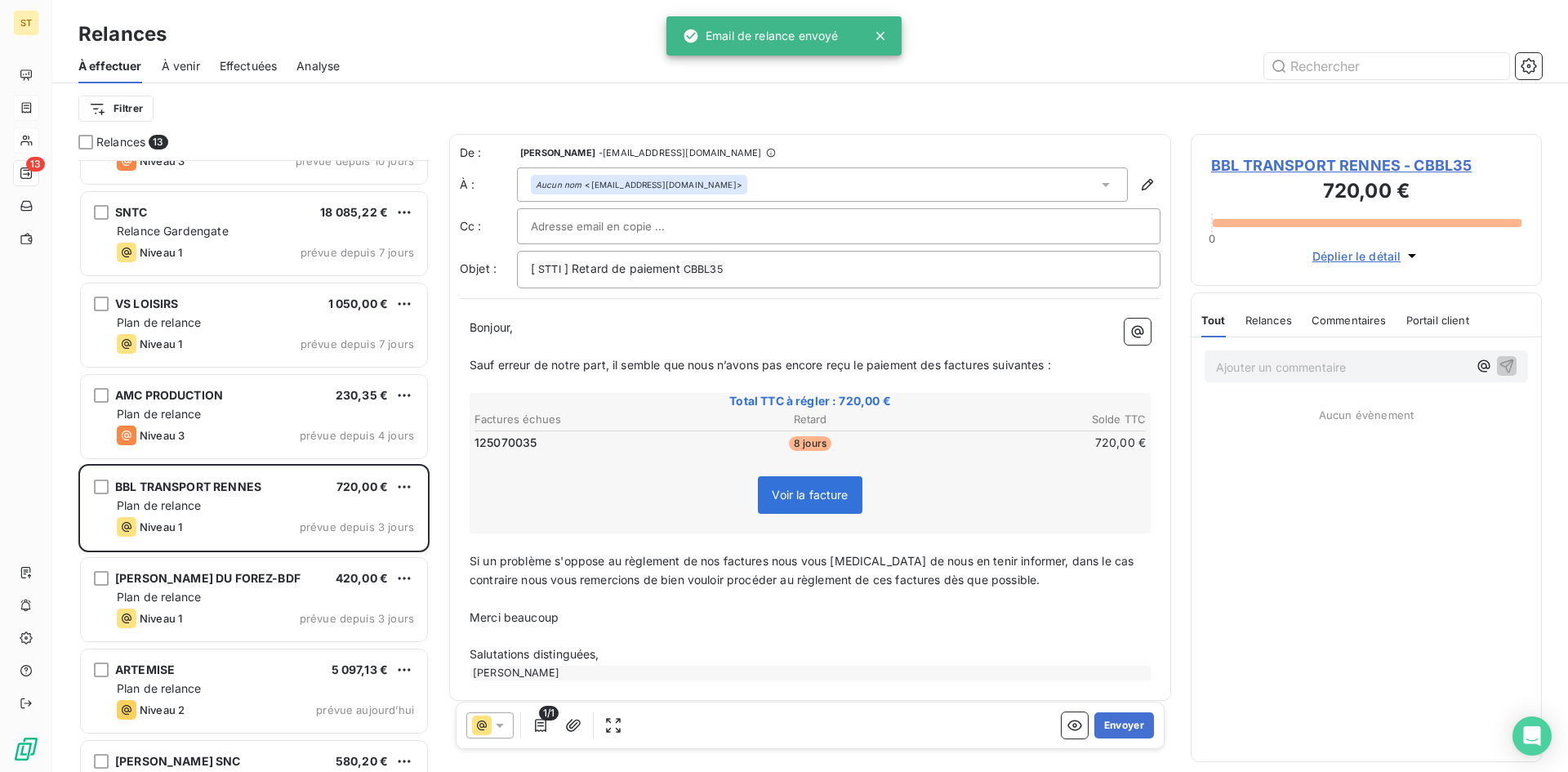
click at [1132, 729] on button "Envoyer" at bounding box center [1124, 725] width 60 height 26
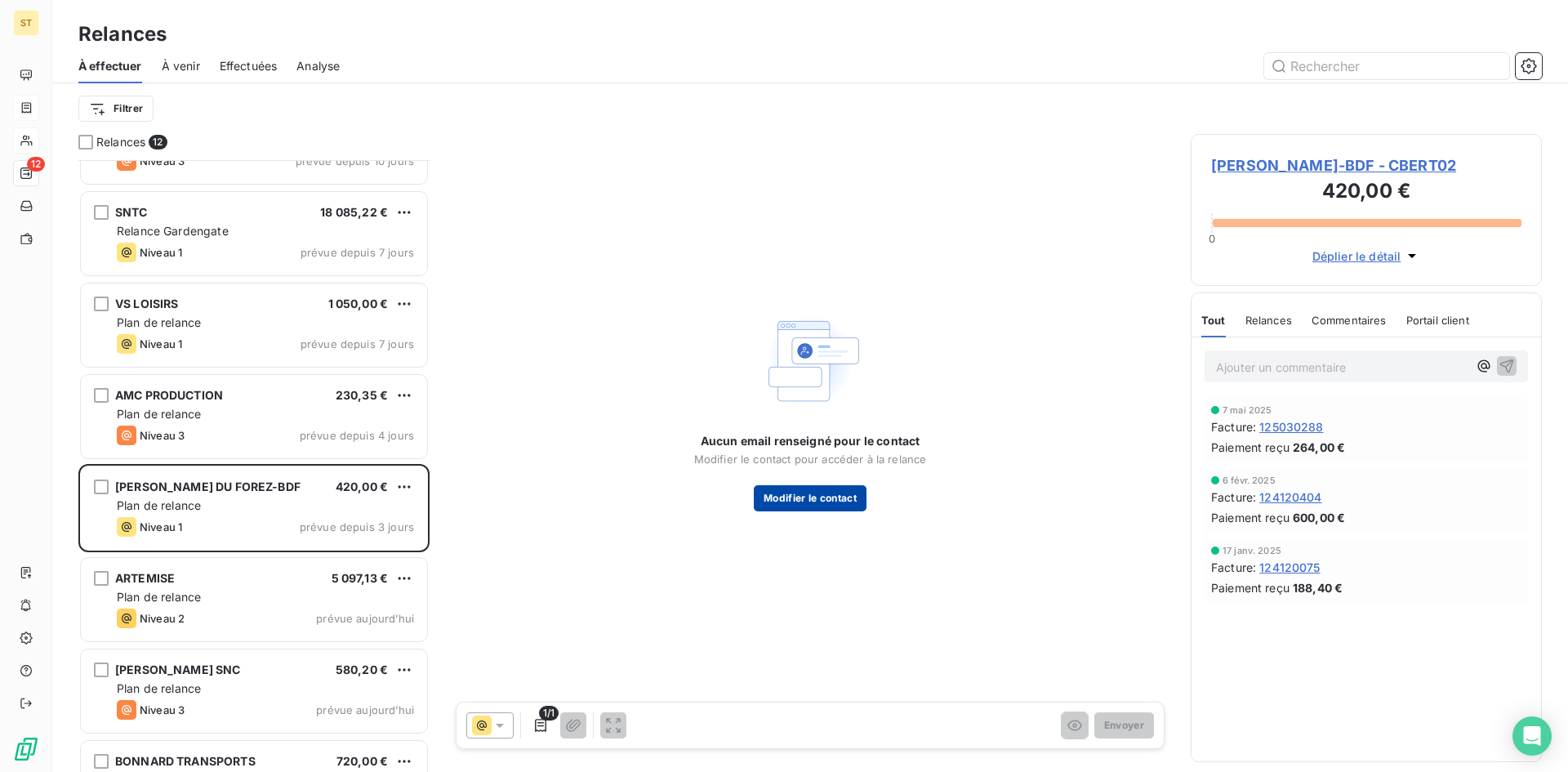
click at [806, 499] on button "Modifier le contact" at bounding box center [809, 498] width 112 height 26
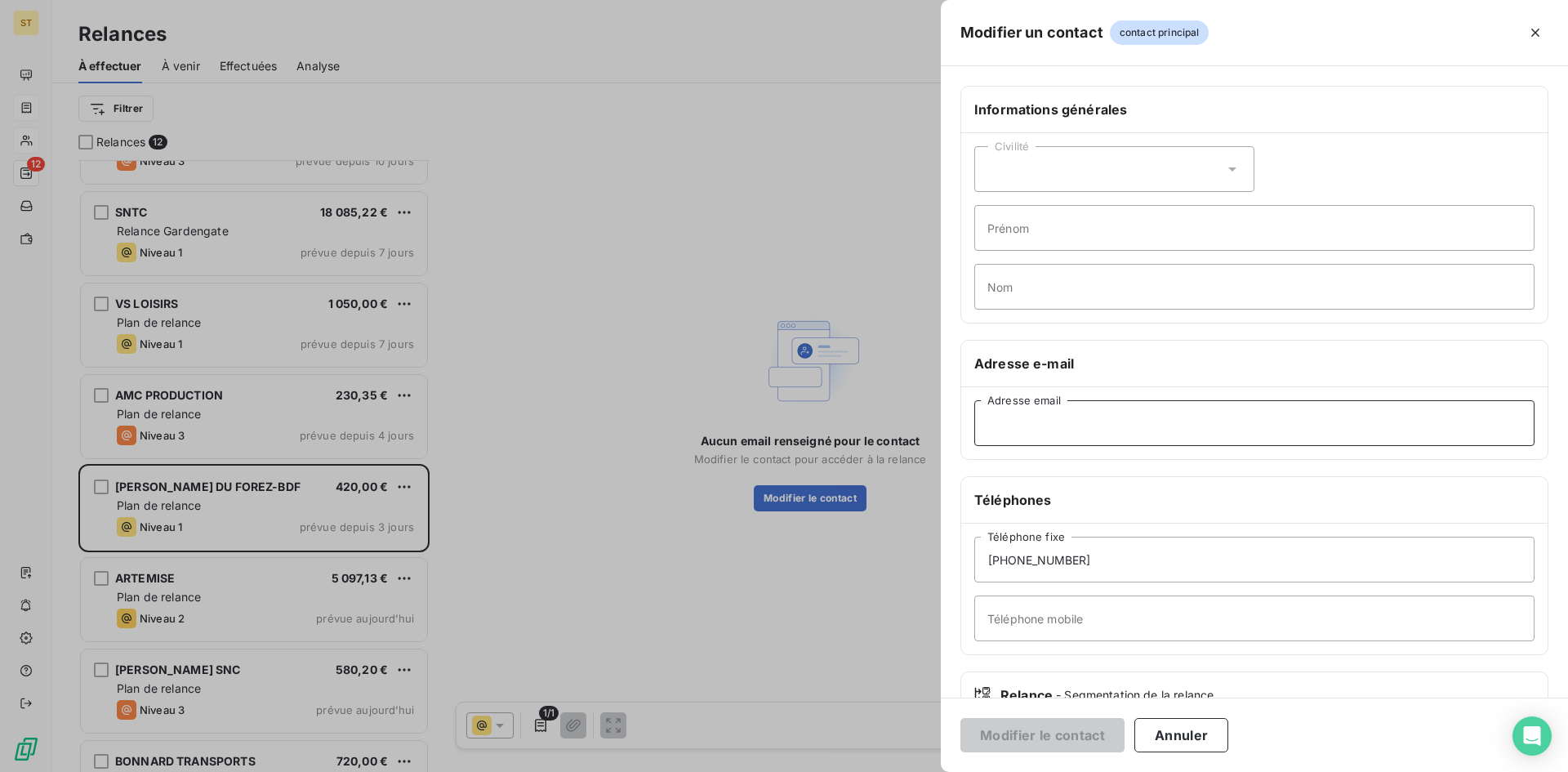
click at [1083, 427] on input "Adresse email" at bounding box center [1254, 423] width 560 height 46
paste input "fact.aff@bert.fr"
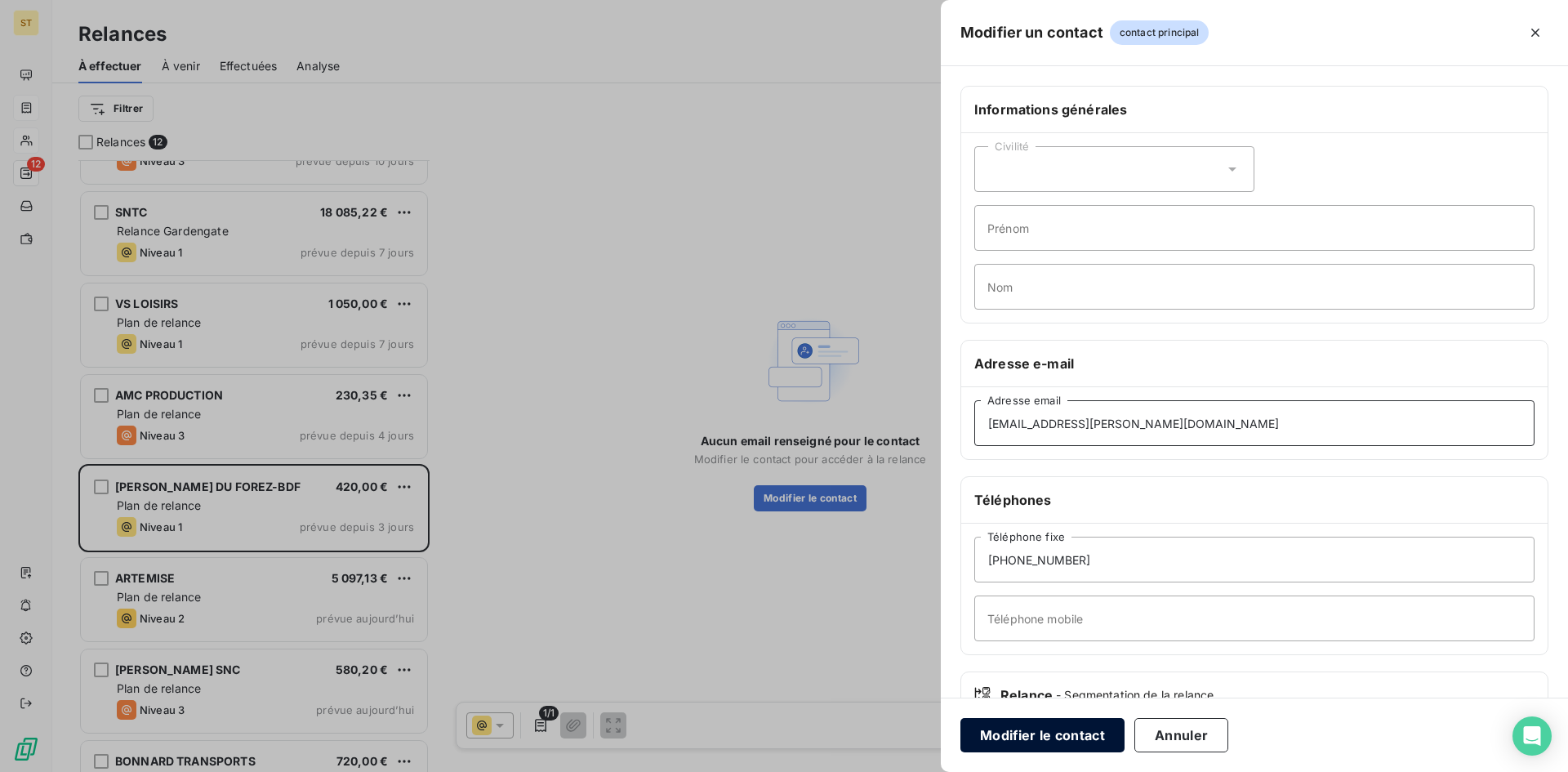
type input "fact.aff@bert.fr"
click at [1021, 741] on button "Modifier le contact" at bounding box center [1042, 735] width 164 height 35
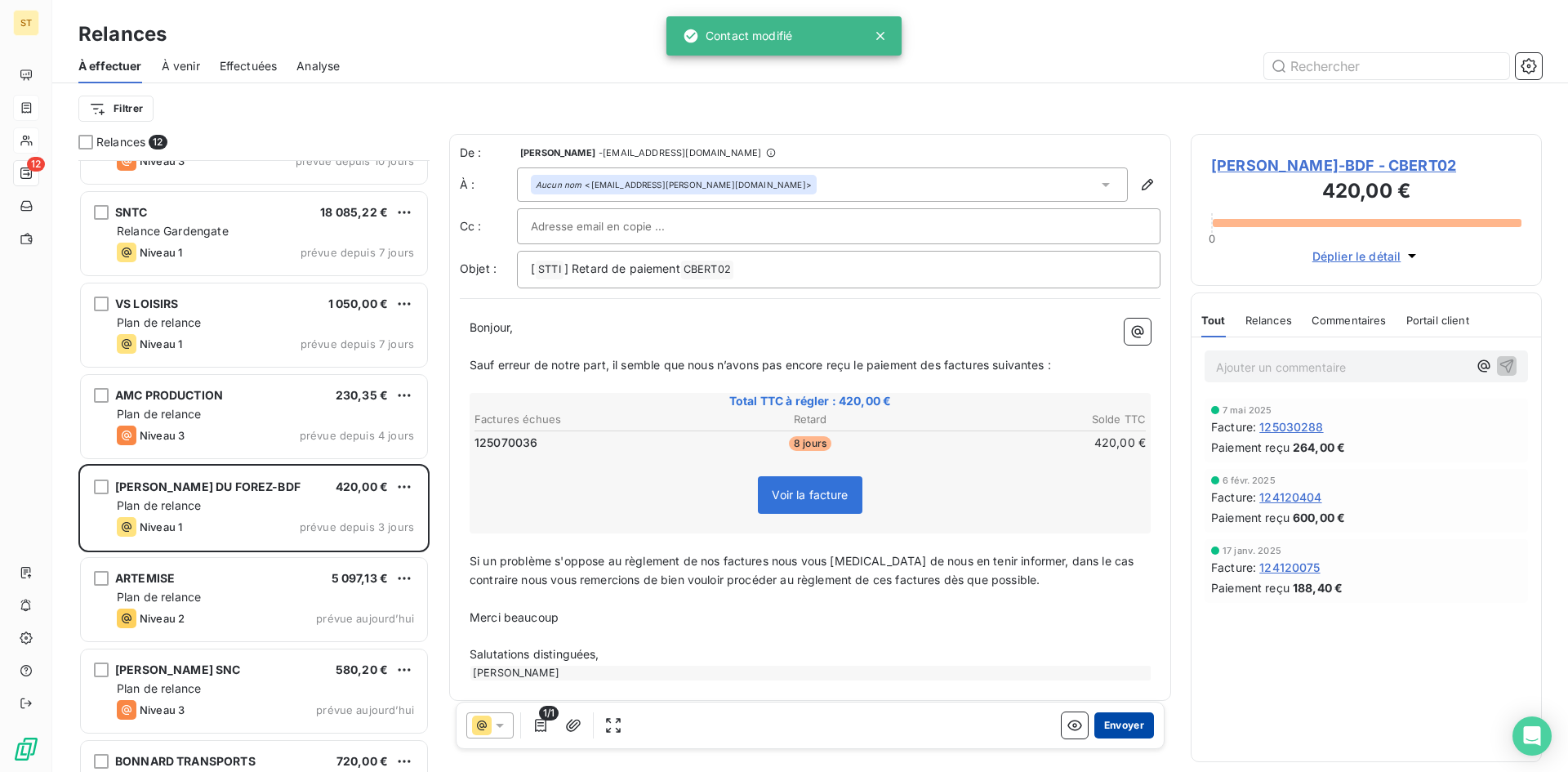
click at [1109, 726] on button "Envoyer" at bounding box center [1124, 725] width 60 height 26
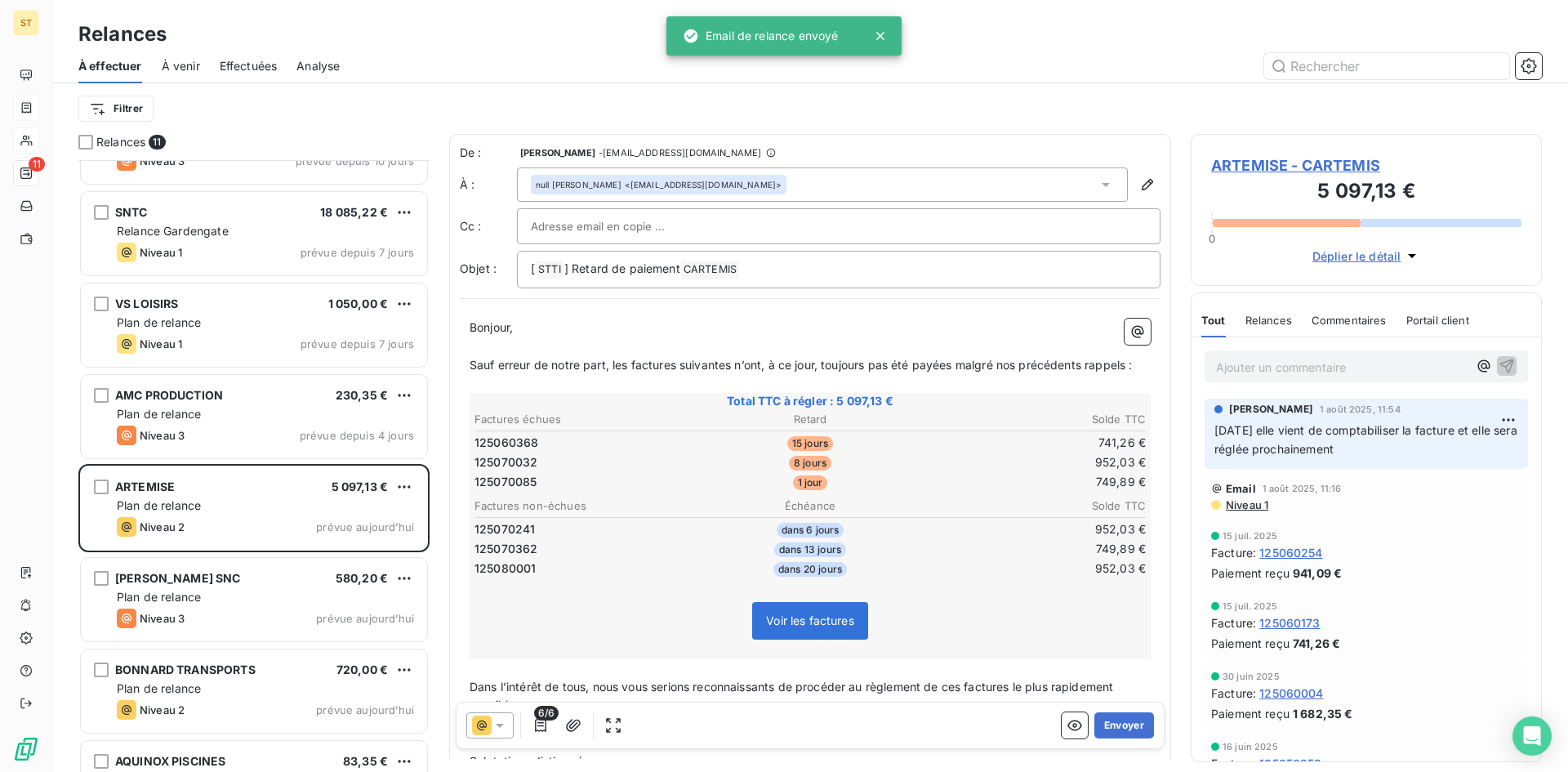
click at [1109, 726] on button "Envoyer" at bounding box center [1124, 725] width 60 height 26
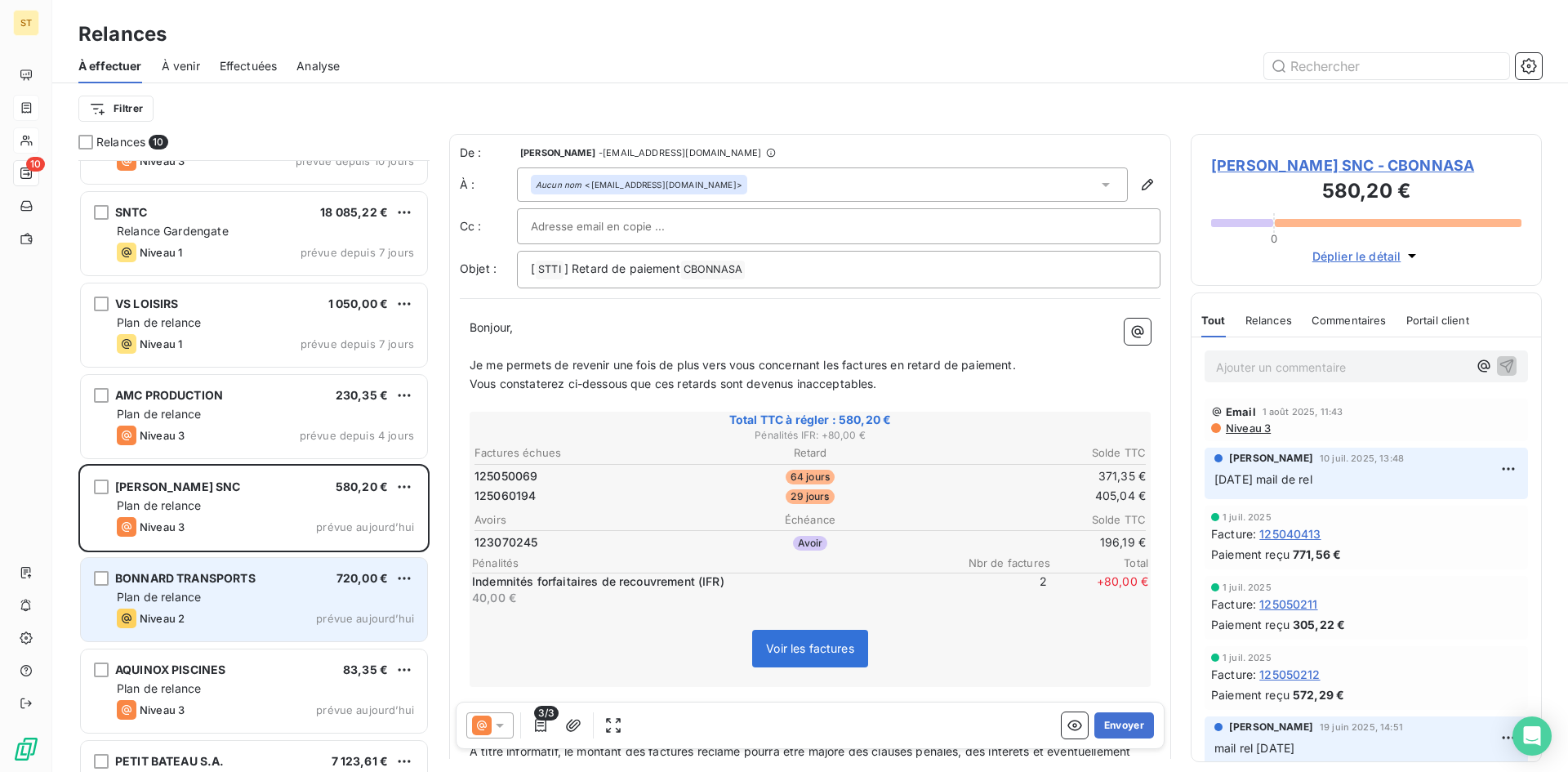
click at [311, 605] on div "Plan de relance" at bounding box center [264, 596] width 297 height 16
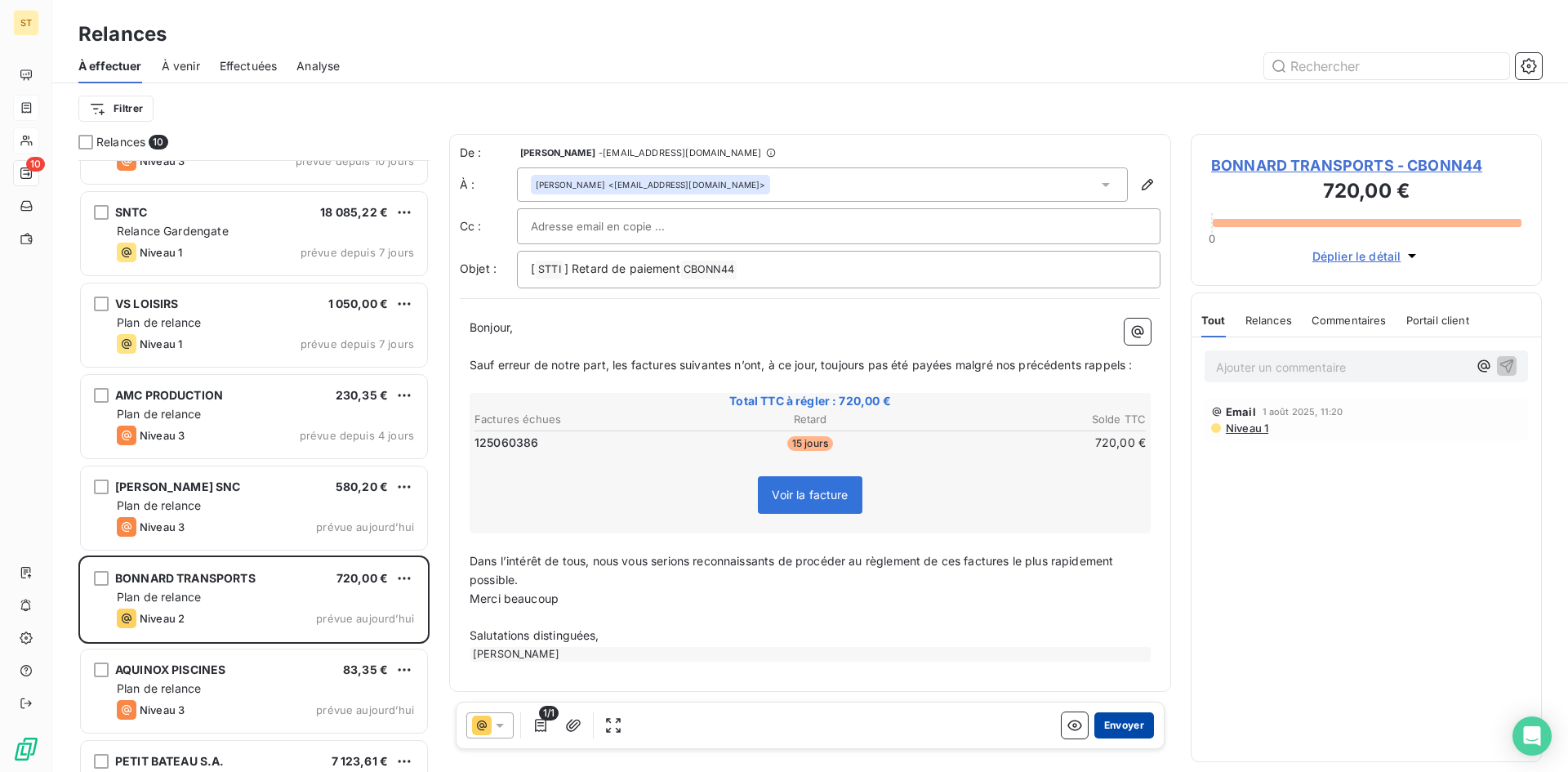
click at [1124, 723] on button "Envoyer" at bounding box center [1124, 725] width 60 height 26
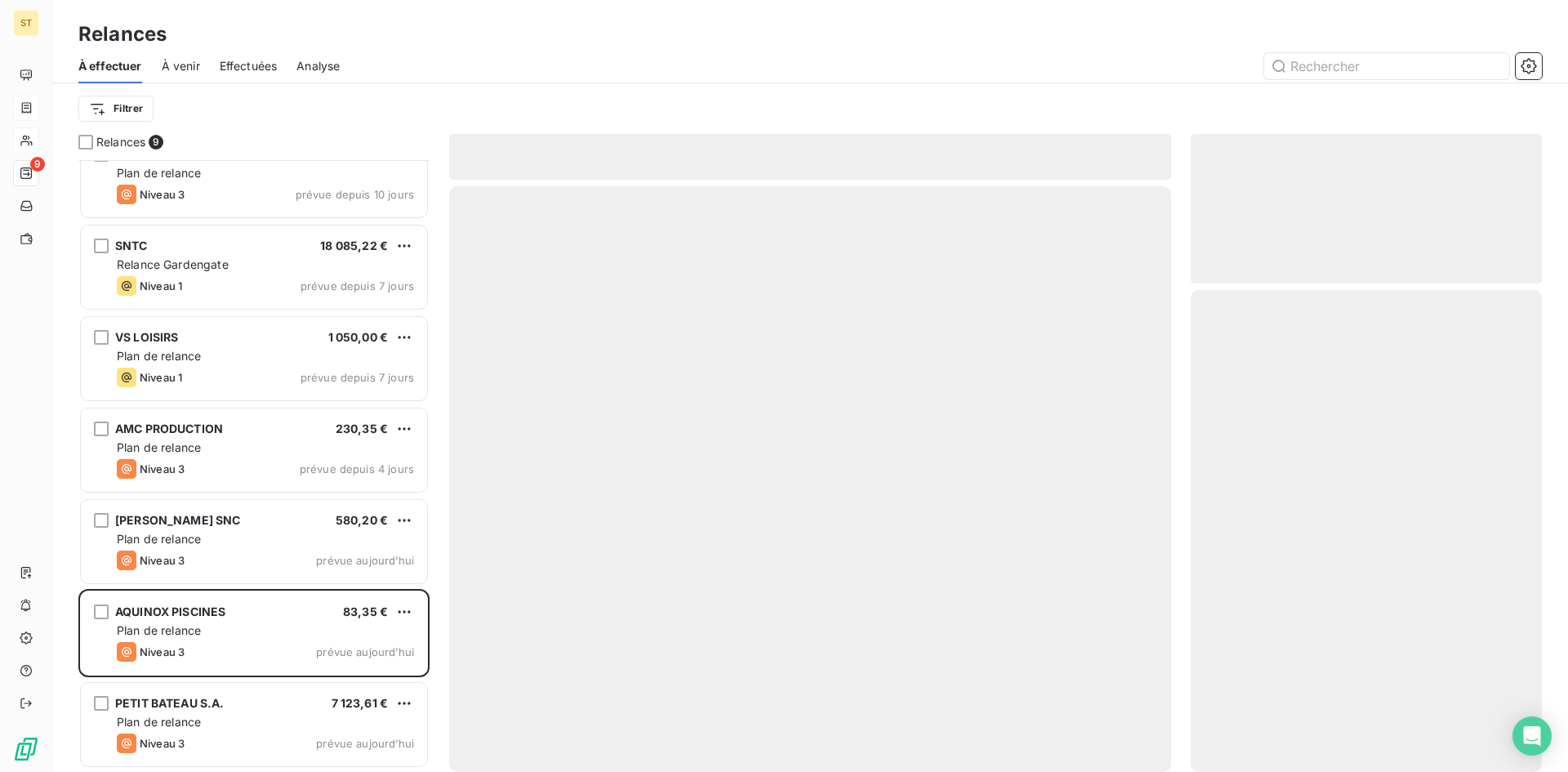
scroll to position [212, 0]
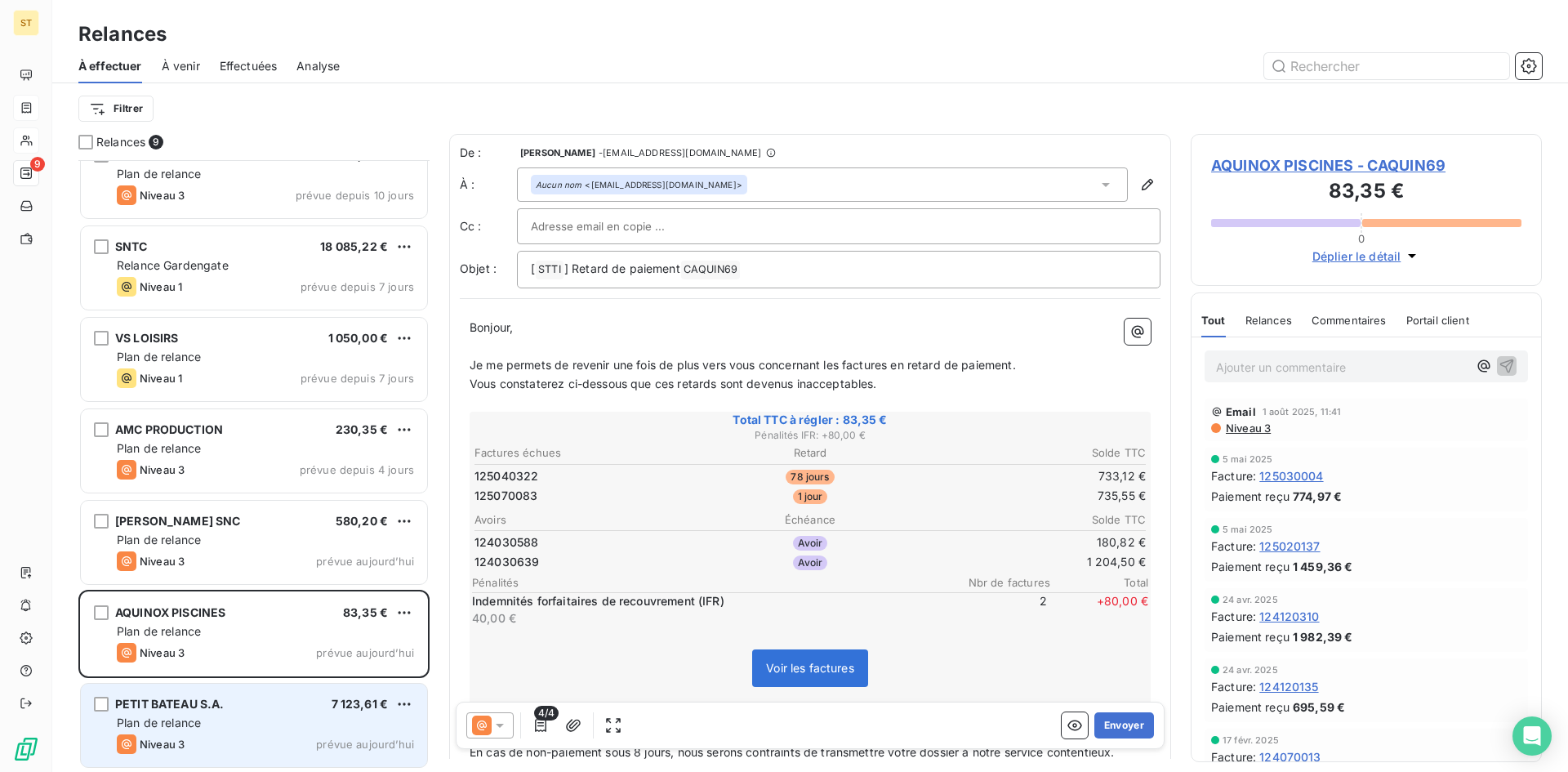
click at [316, 706] on div "PETIT BATEAU S.A. 7 123,61 €" at bounding box center [264, 704] width 297 height 14
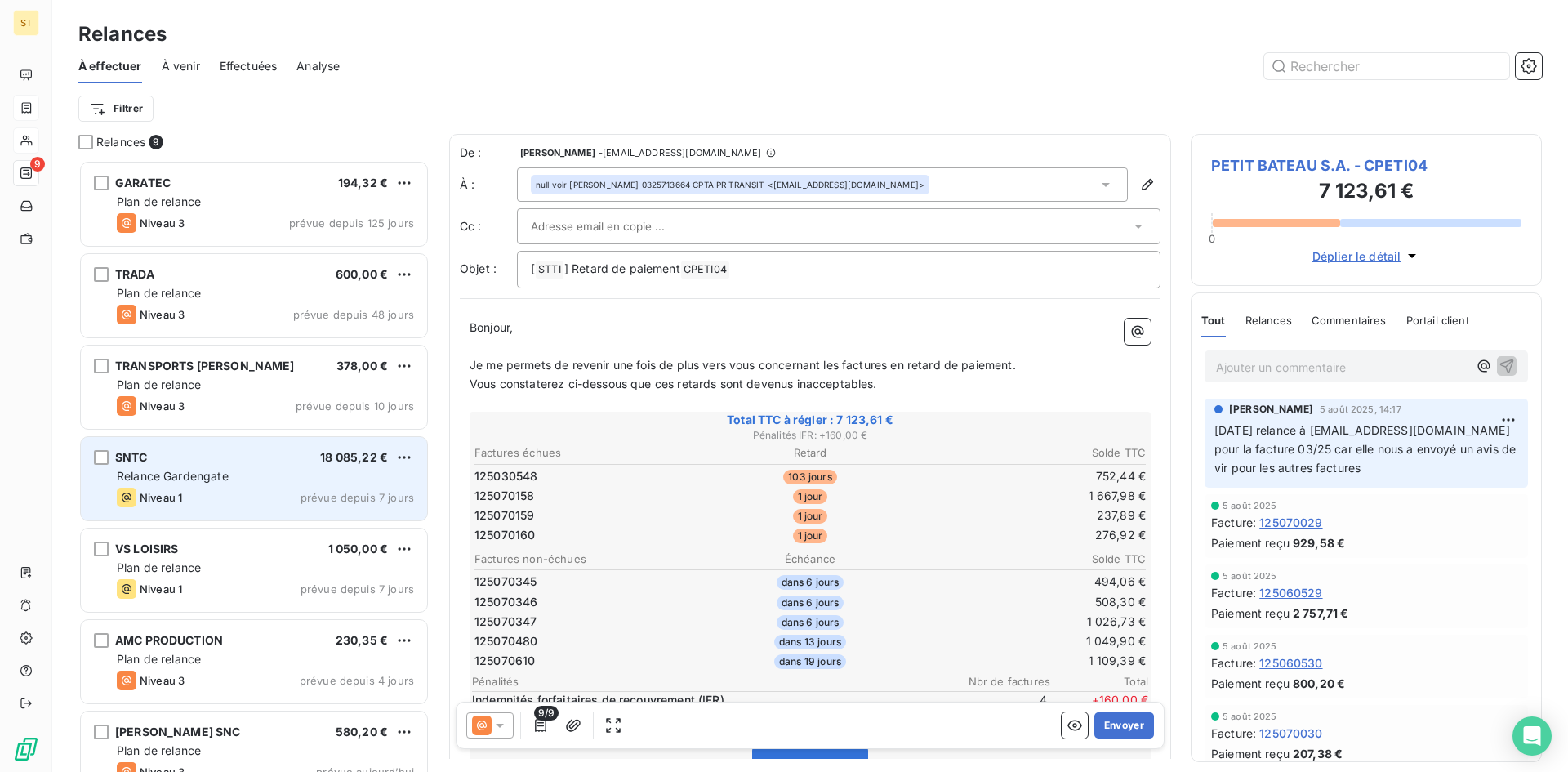
click at [263, 484] on div "Relance Gardengate" at bounding box center [264, 476] width 297 height 16
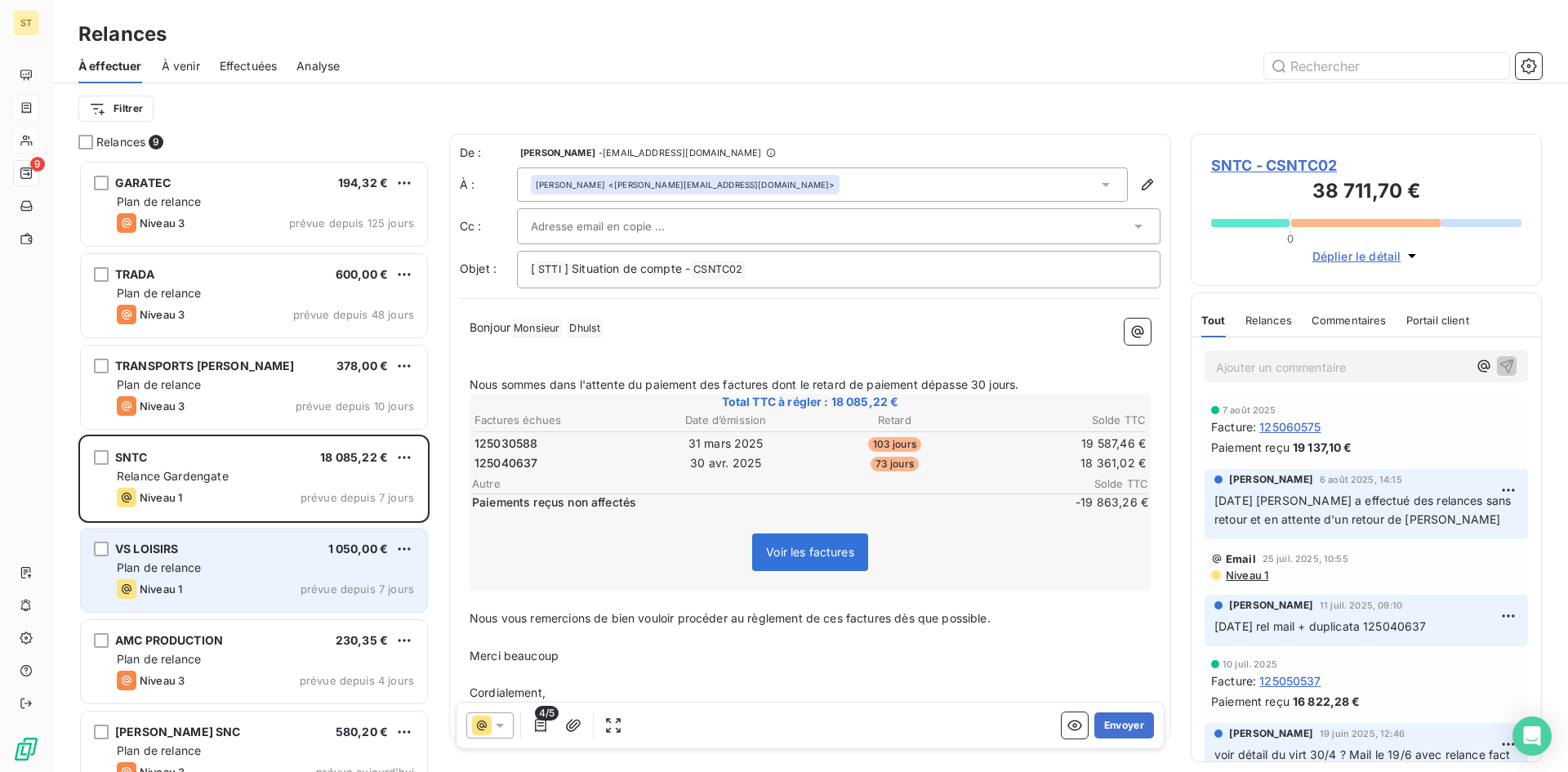
click at [277, 592] on div "Niveau 1 prévue depuis 7 jours" at bounding box center [264, 588] width 297 height 19
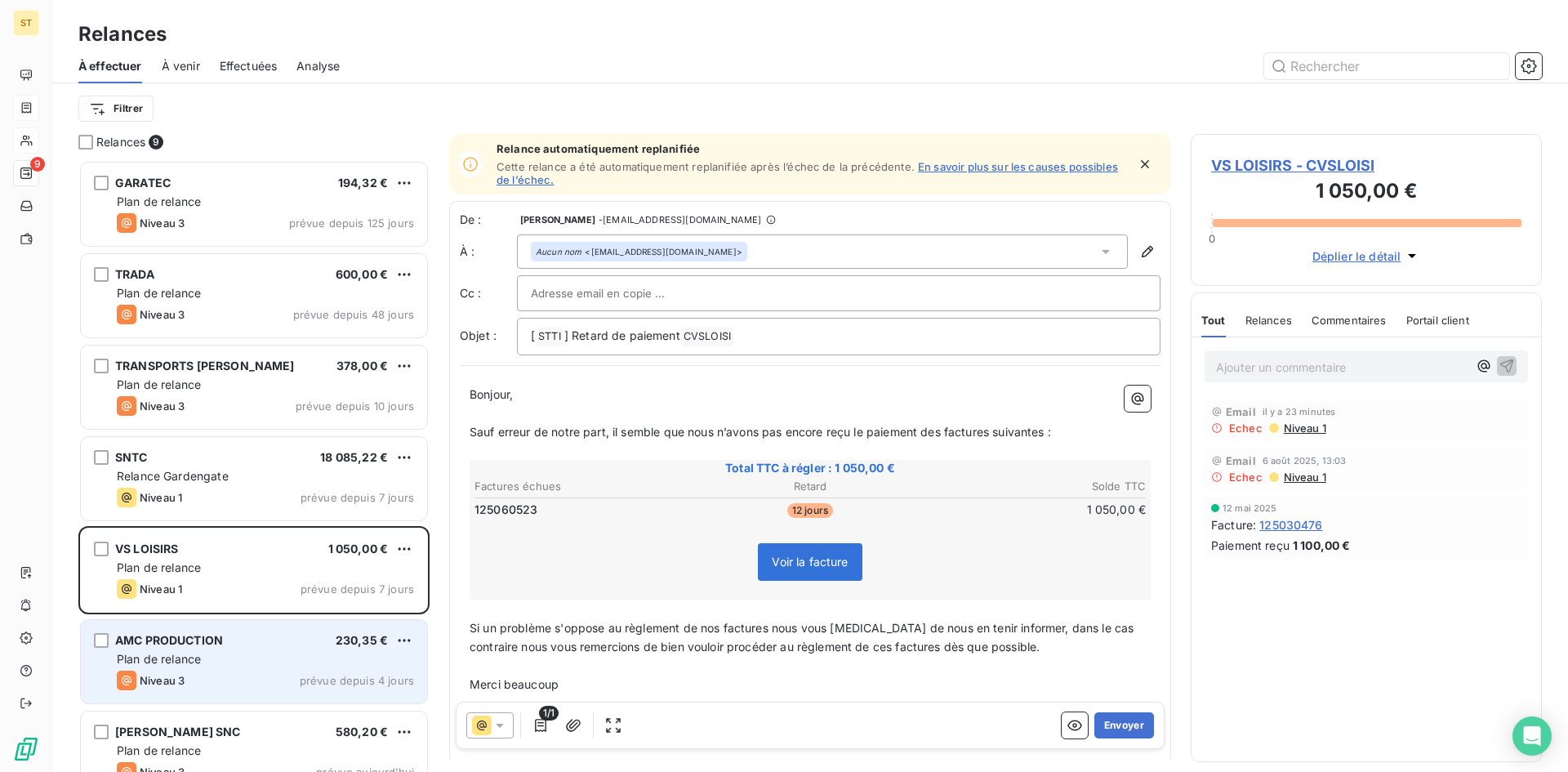
click at [280, 654] on div "Plan de relance" at bounding box center [264, 659] width 297 height 16
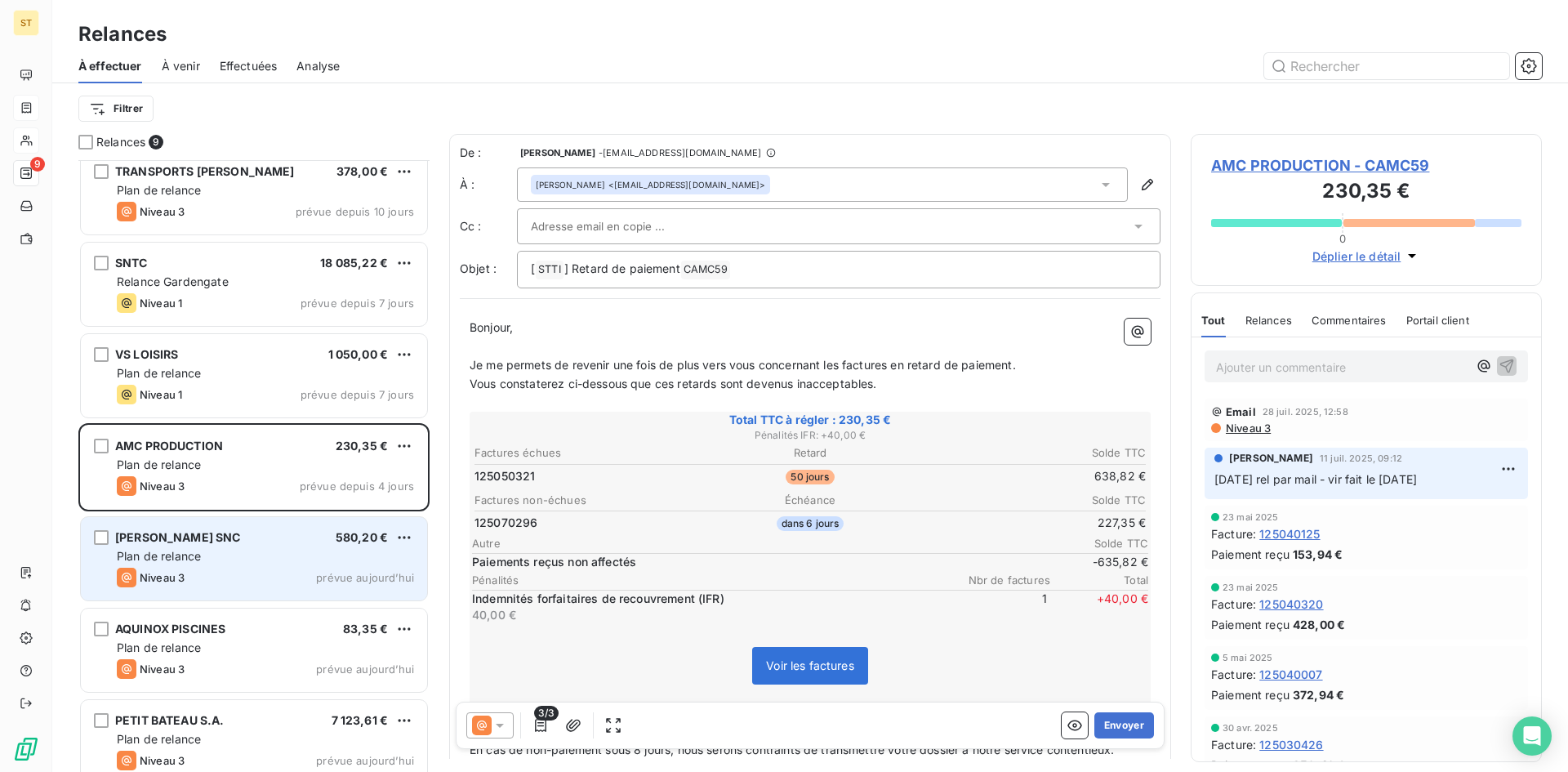
scroll to position [212, 0]
